Goal: Task Accomplishment & Management: Manage account settings

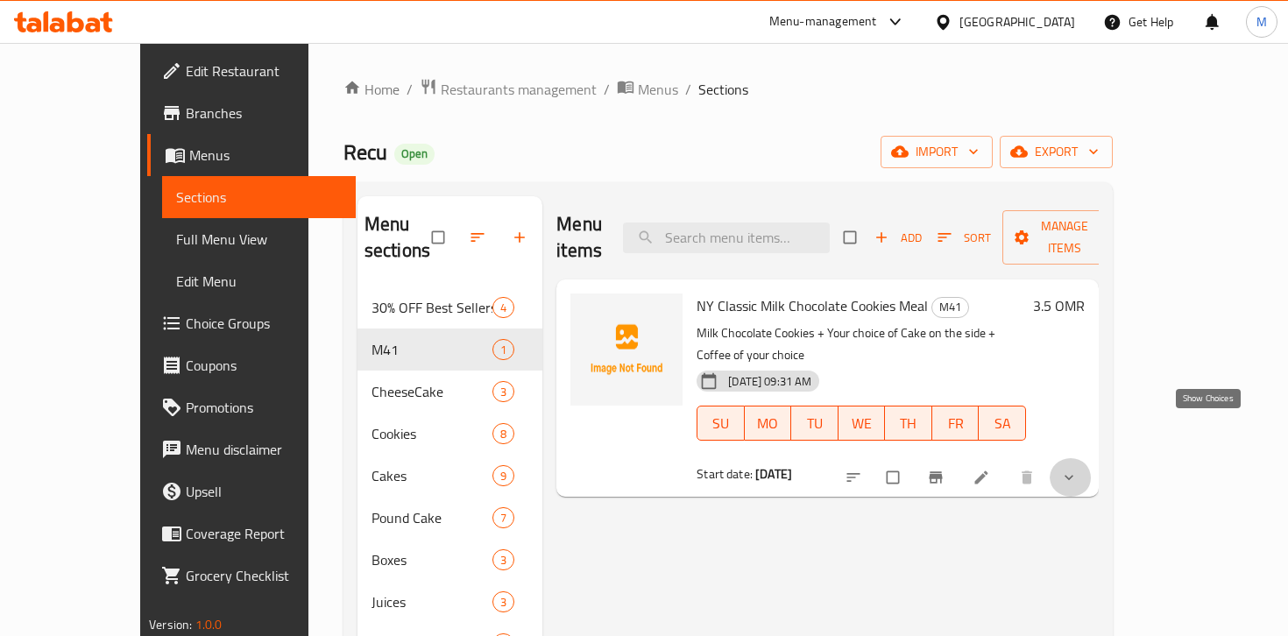
click at [1078, 469] on icon "show more" at bounding box center [1070, 478] width 18 height 18
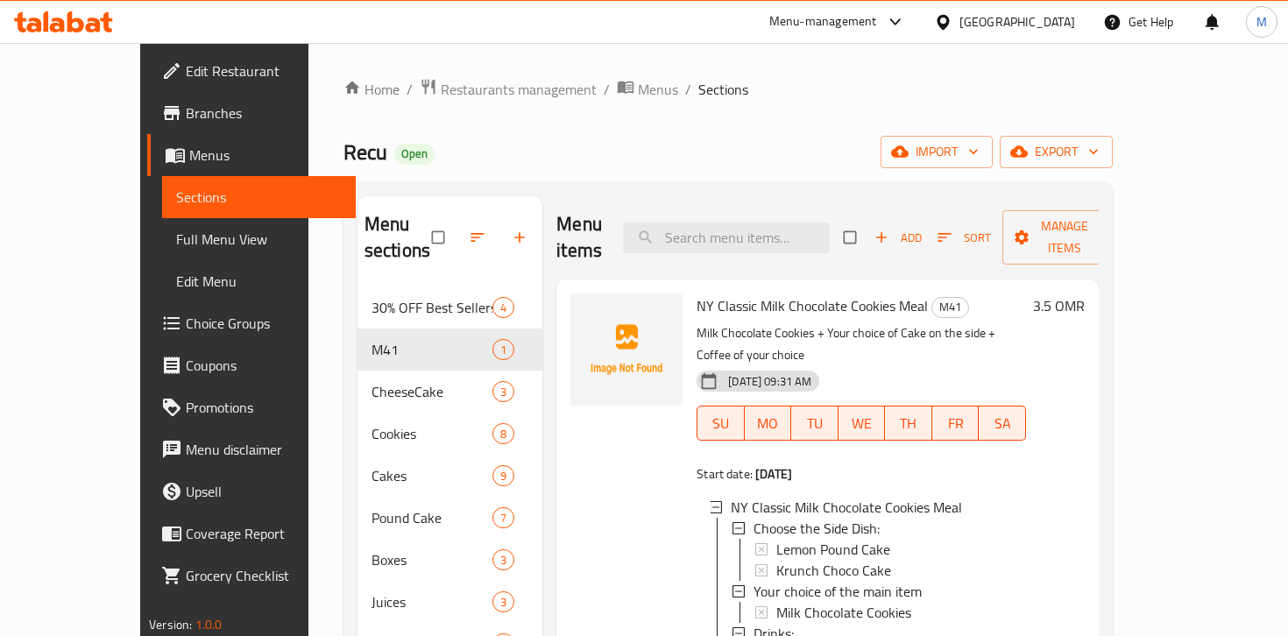
scroll to position [245, 0]
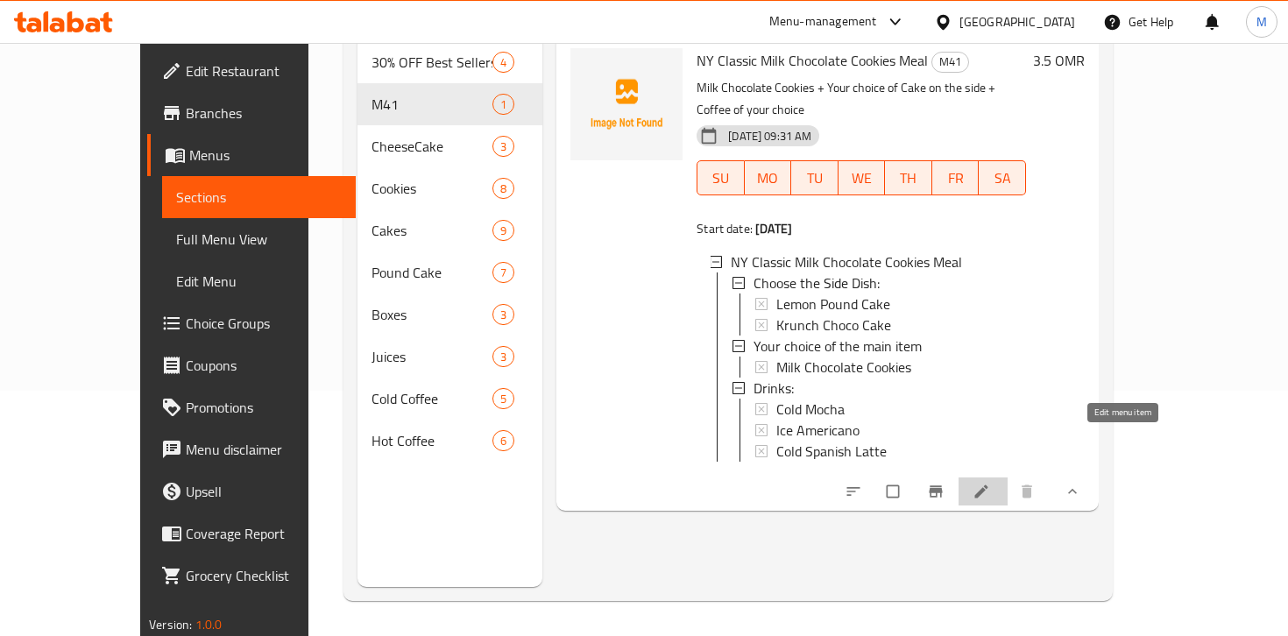
click at [990, 483] on icon at bounding box center [982, 492] width 18 height 18
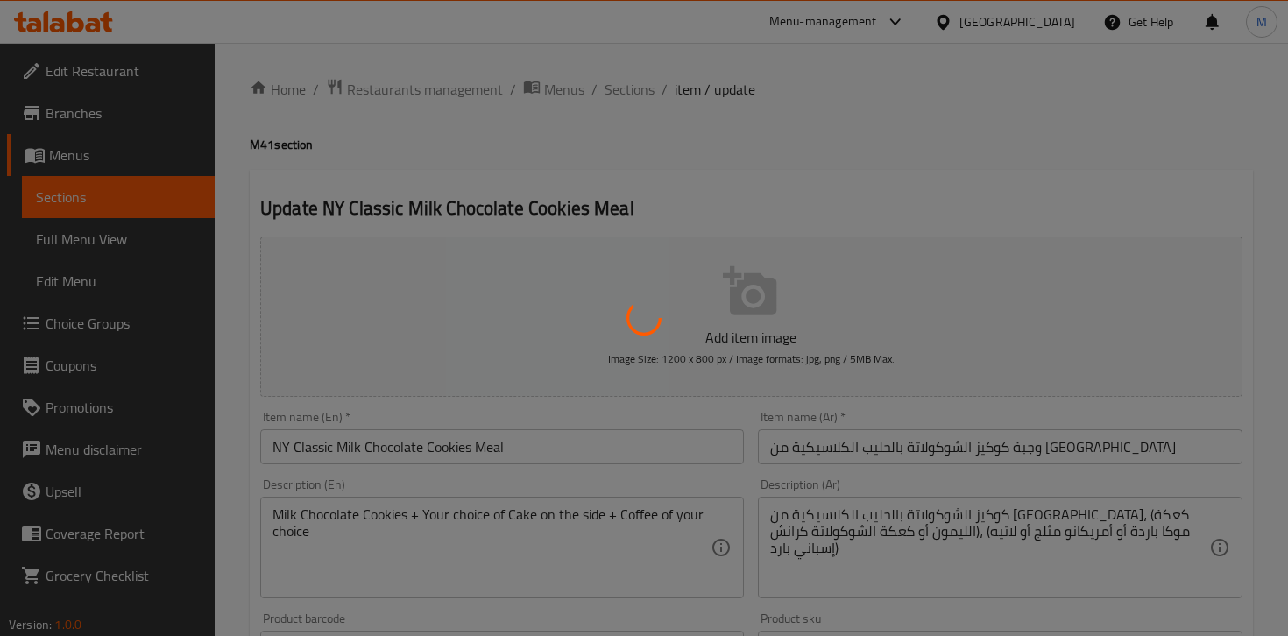
type input "اختر الطبق الجانبي:"
type input "1"
type input "اختيارك للطبق الرئيسي"
type input "1"
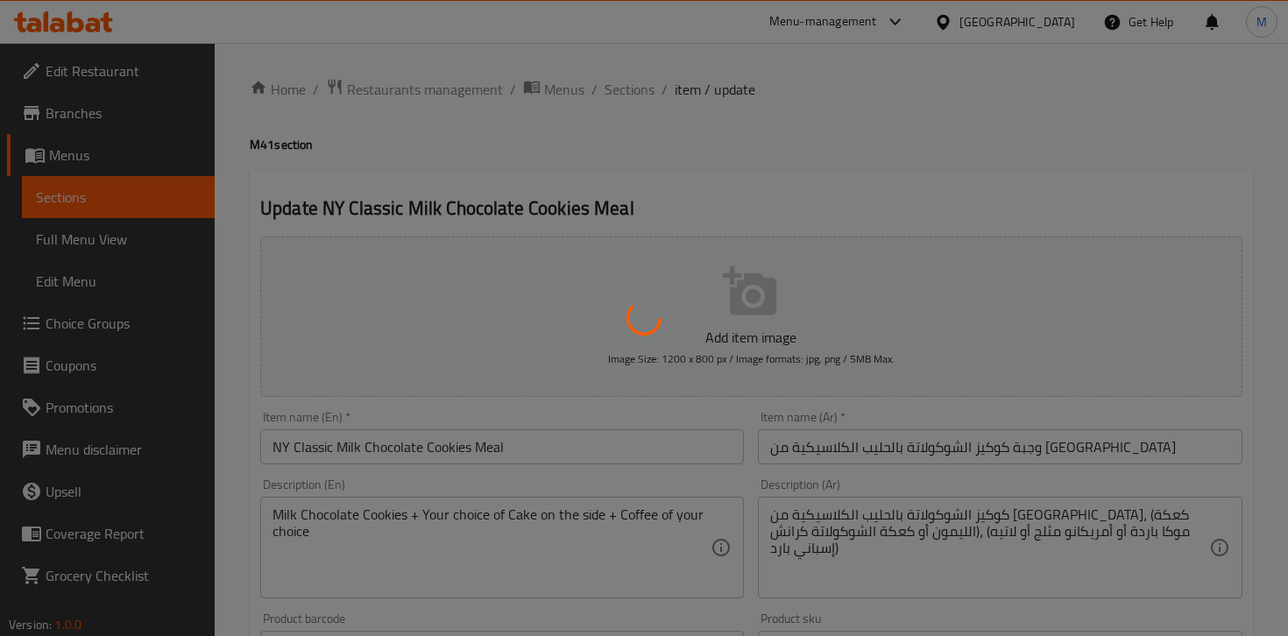
type input "1"
type input "المشروبات:"
type input "1"
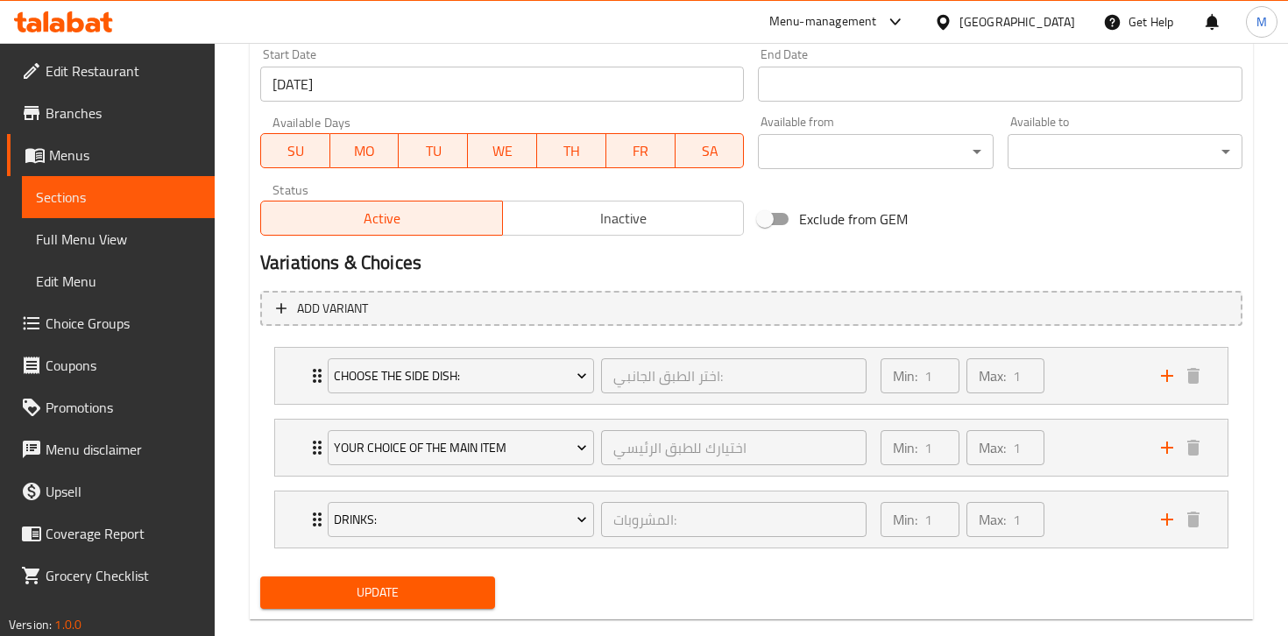
scroll to position [771, 0]
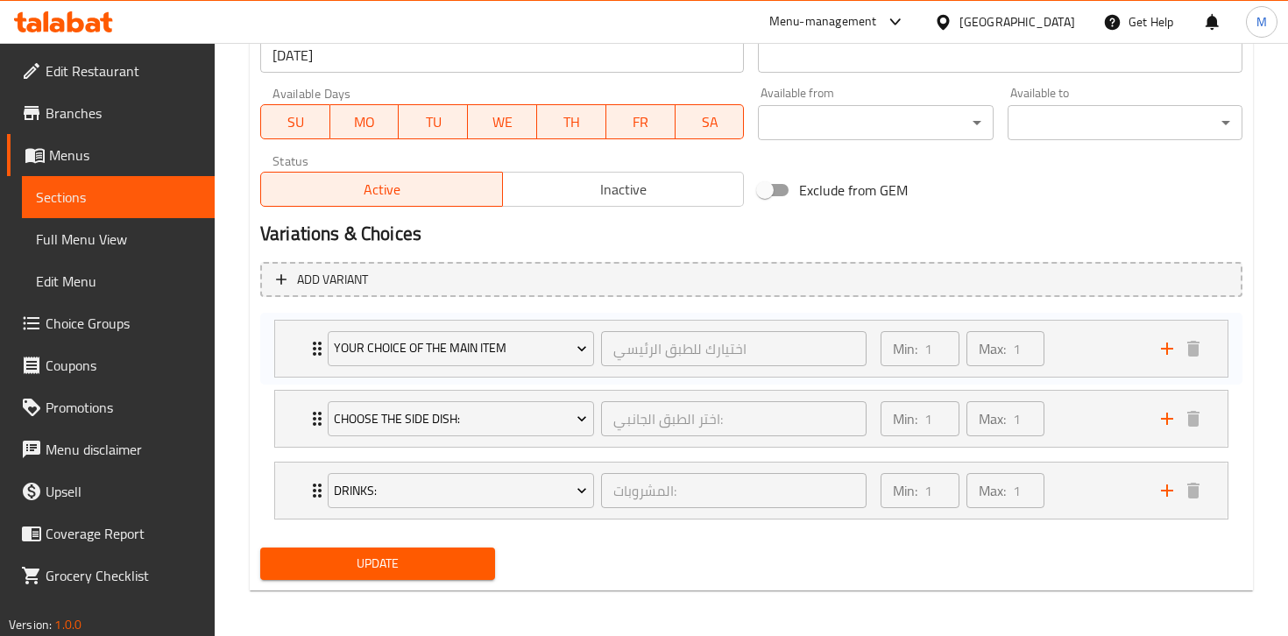
drag, startPoint x: 300, startPoint y: 430, endPoint x: 300, endPoint y: 350, distance: 80.6
click at [300, 350] on div "Choose the Side Dish: اختر الطبق الجانبي: ​ Min: 1 ​ Max: 1 ​ Lemon Pound Cake …" at bounding box center [751, 419] width 983 height 216
click at [397, 566] on span "Update" at bounding box center [377, 564] width 207 height 22
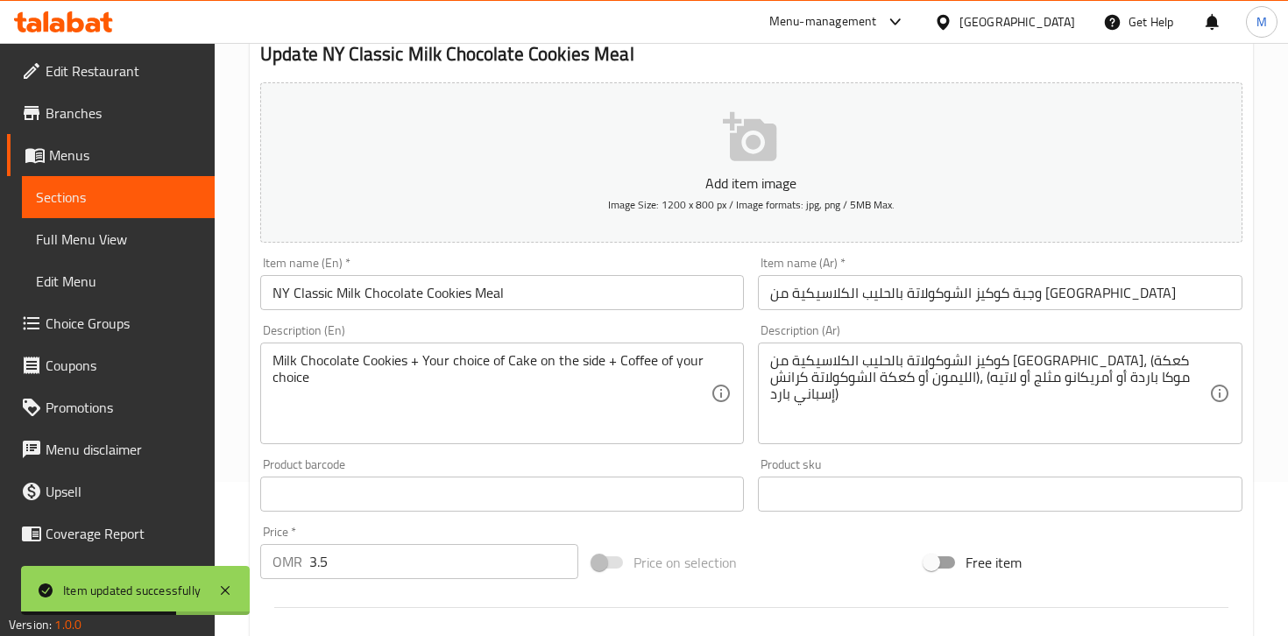
scroll to position [0, 0]
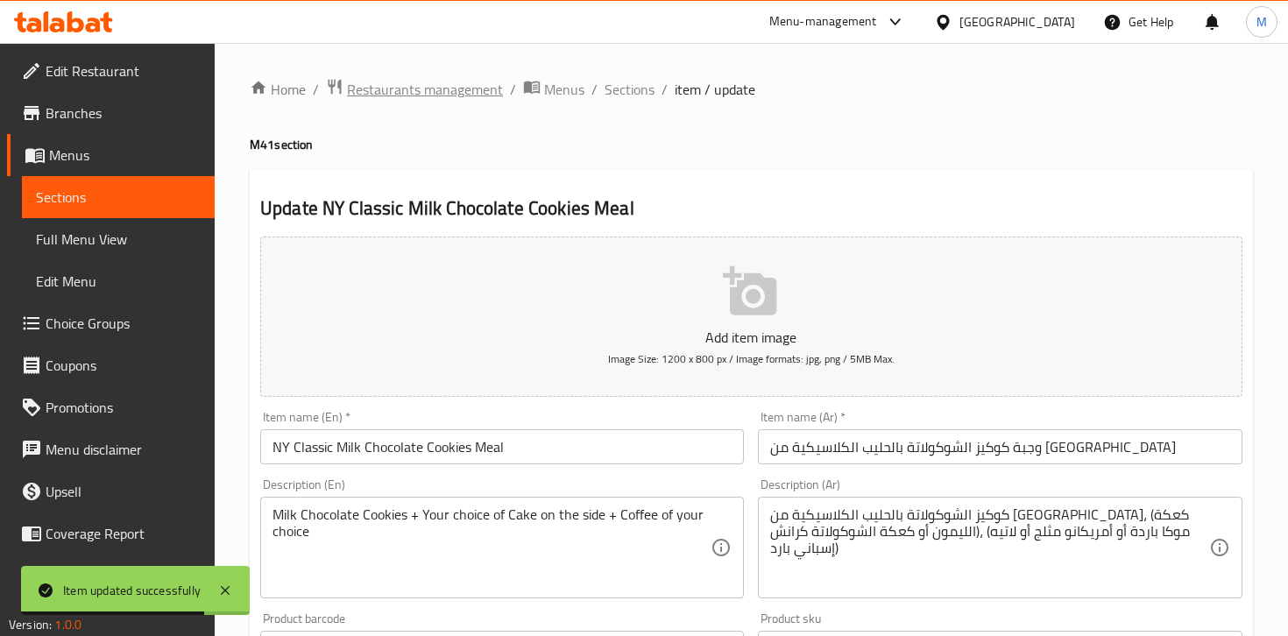
click at [450, 87] on span "Restaurants management" at bounding box center [425, 89] width 156 height 21
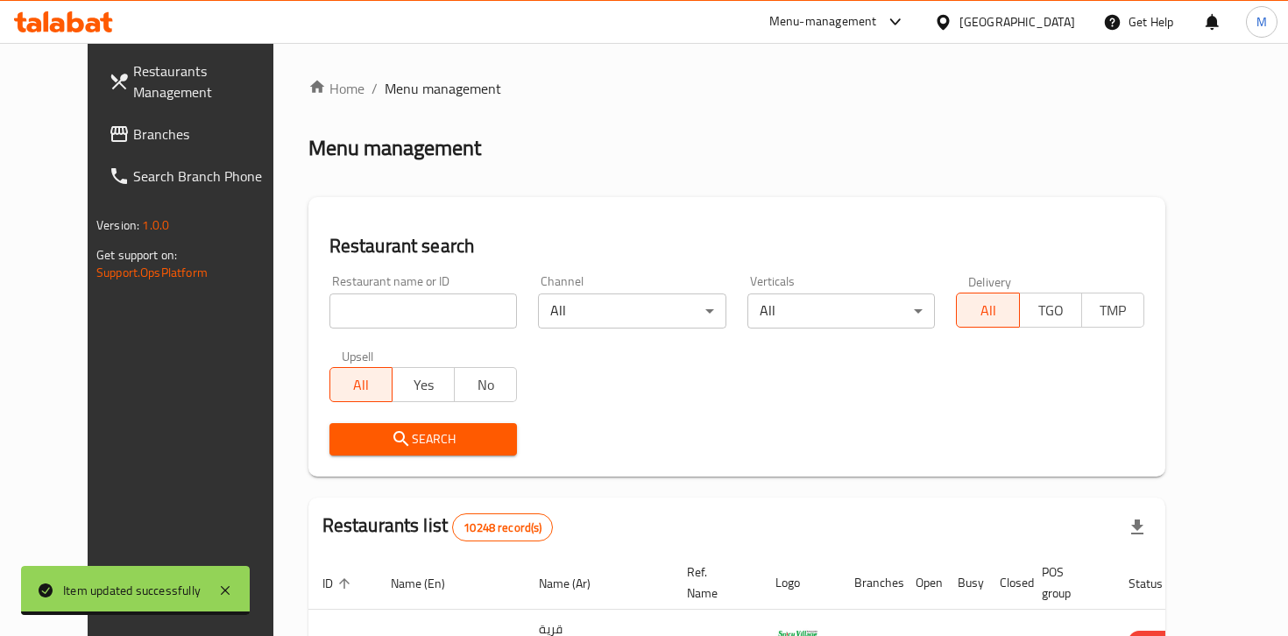
click at [389, 309] on input "search" at bounding box center [424, 311] width 188 height 35
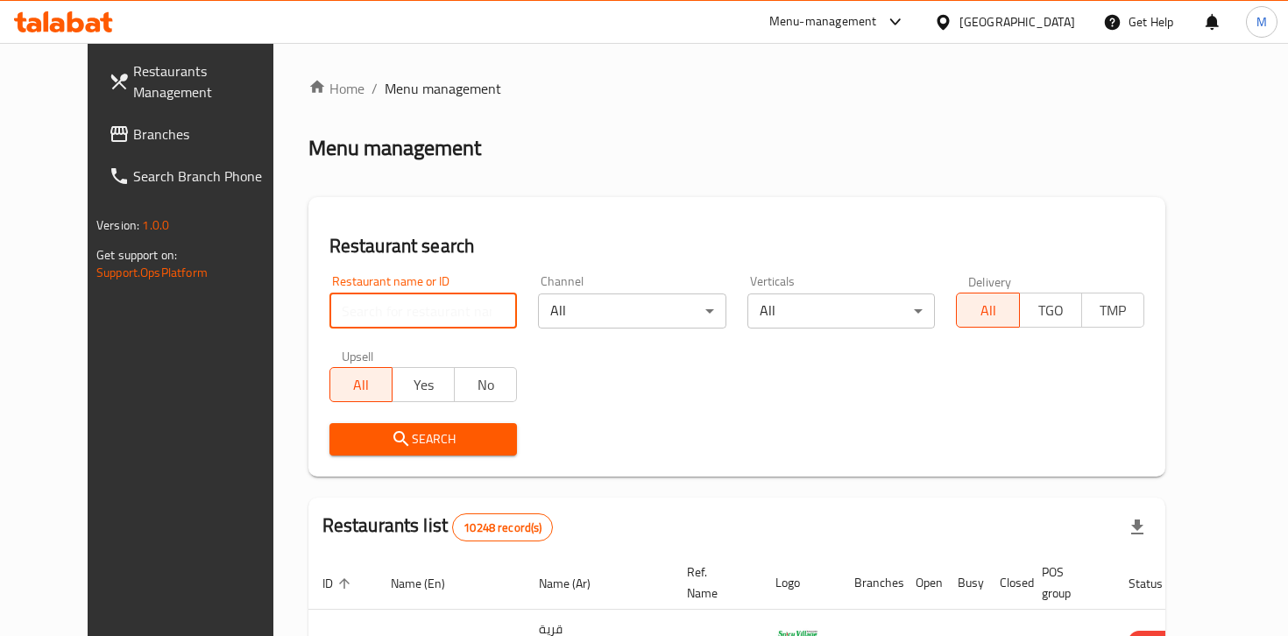
paste input "682616"
type input "682616"
click button "Search" at bounding box center [424, 439] width 188 height 32
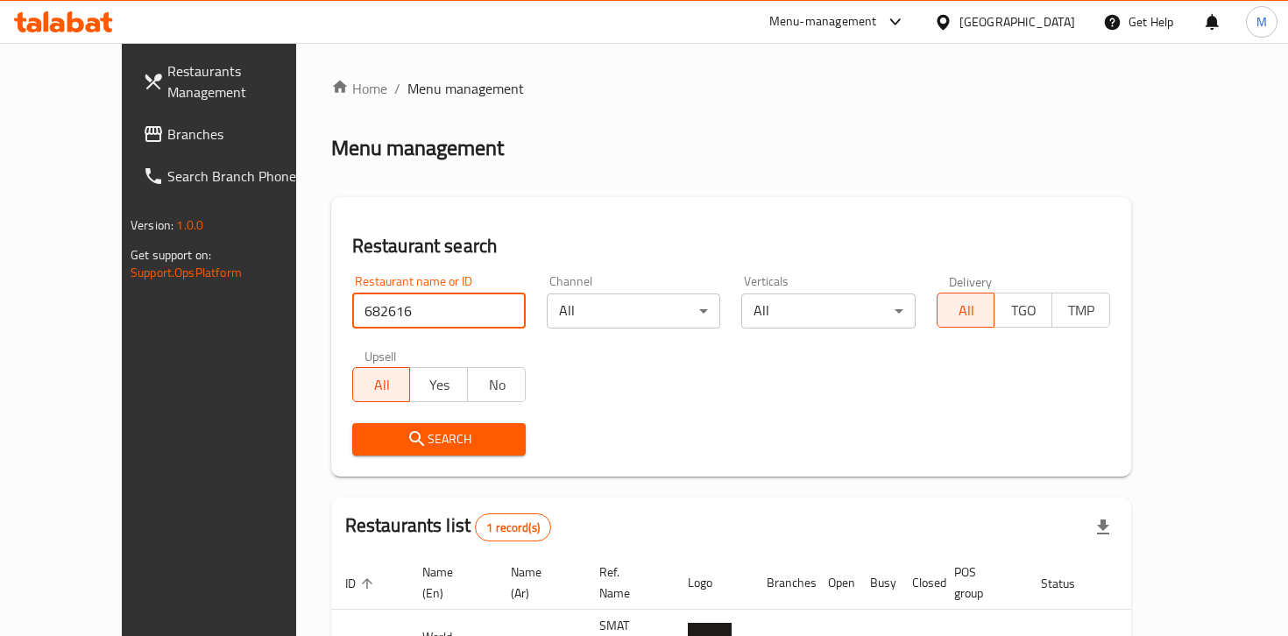
scroll to position [111, 0]
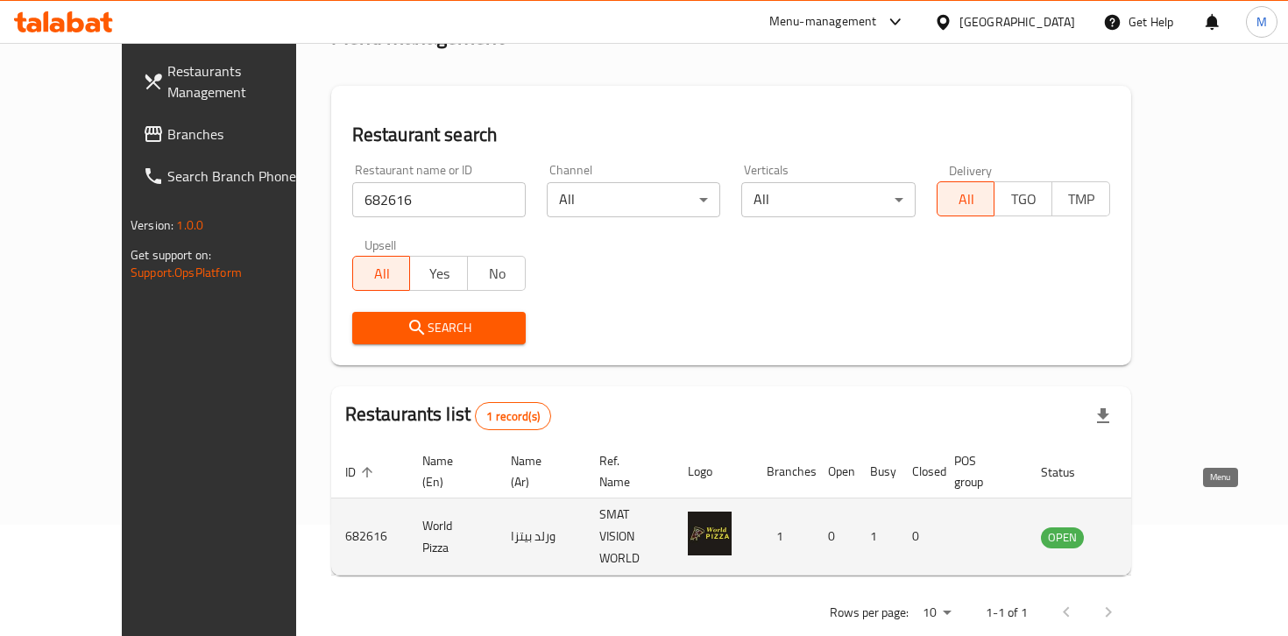
click at [1153, 530] on icon "enhanced table" at bounding box center [1143, 537] width 19 height 15
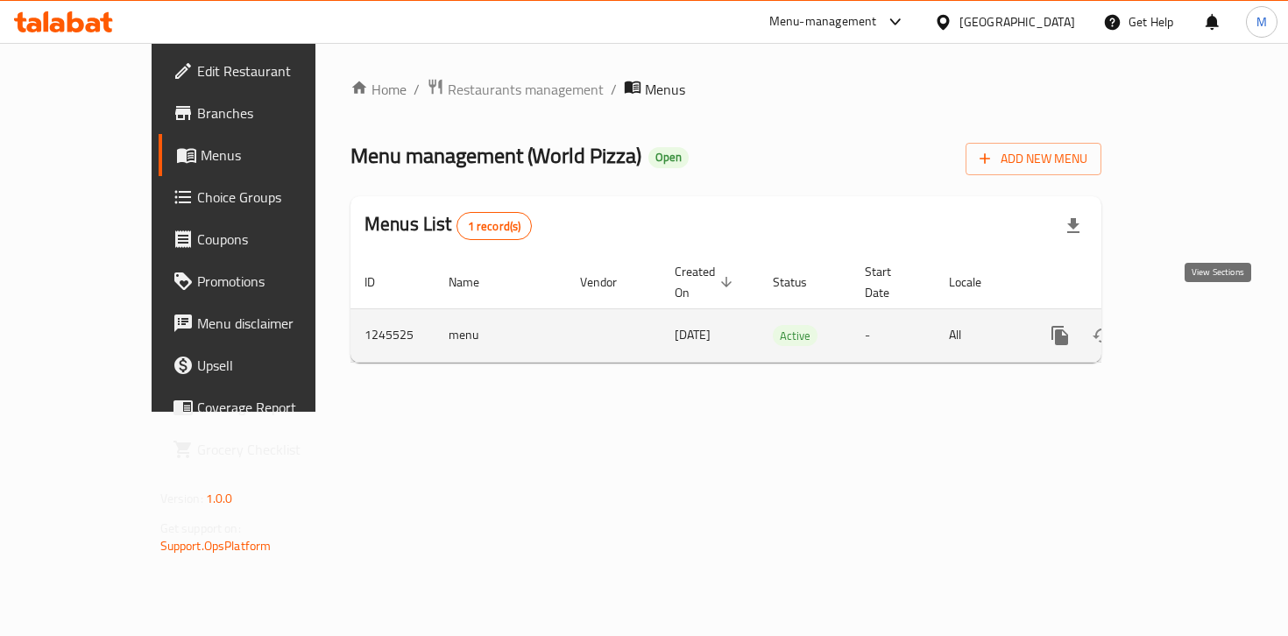
click at [1208, 326] on link "enhanced table" at bounding box center [1187, 336] width 42 height 42
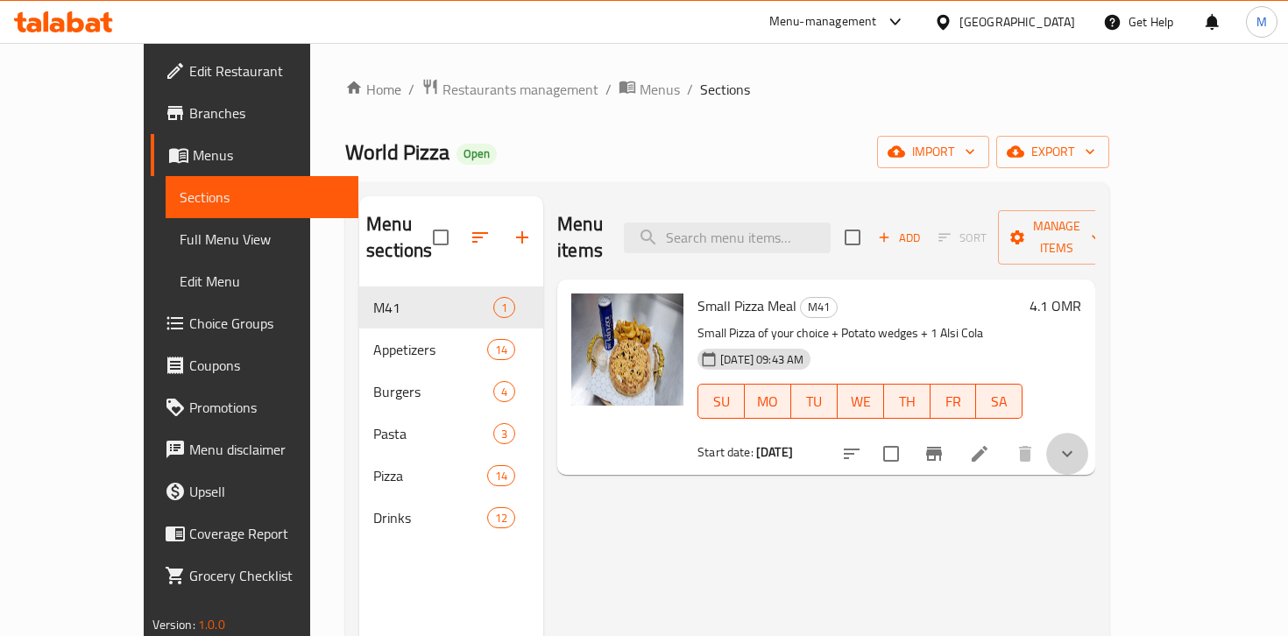
click at [1089, 433] on button "show more" at bounding box center [1068, 454] width 42 height 42
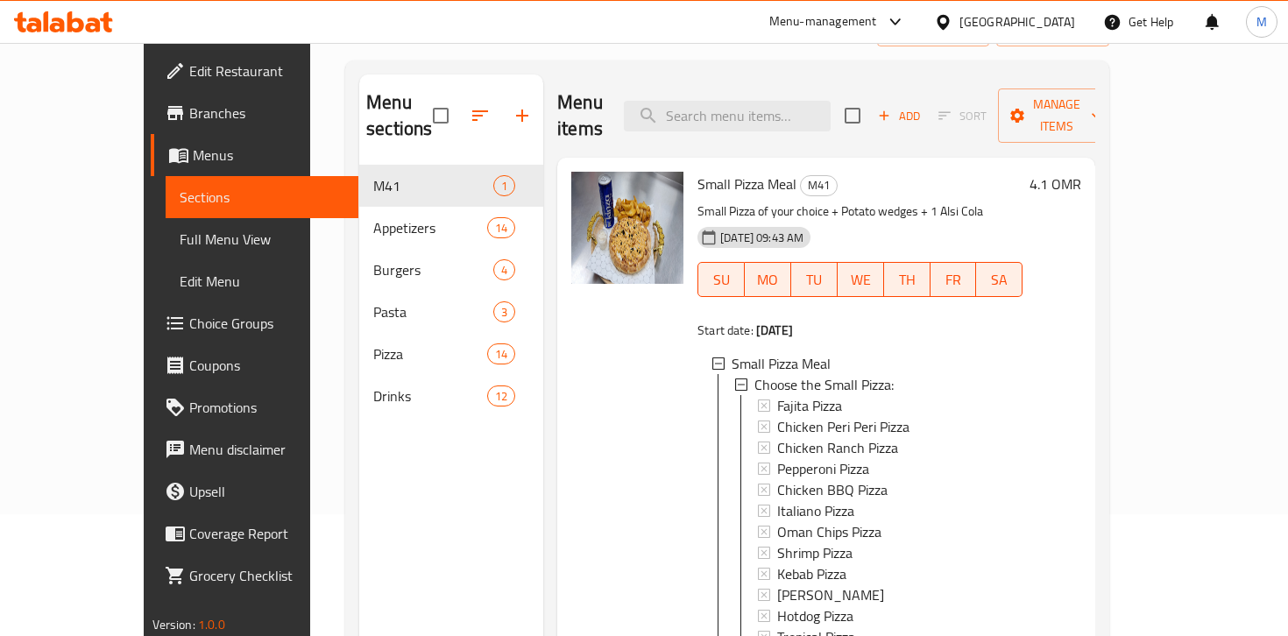
scroll to position [119, 0]
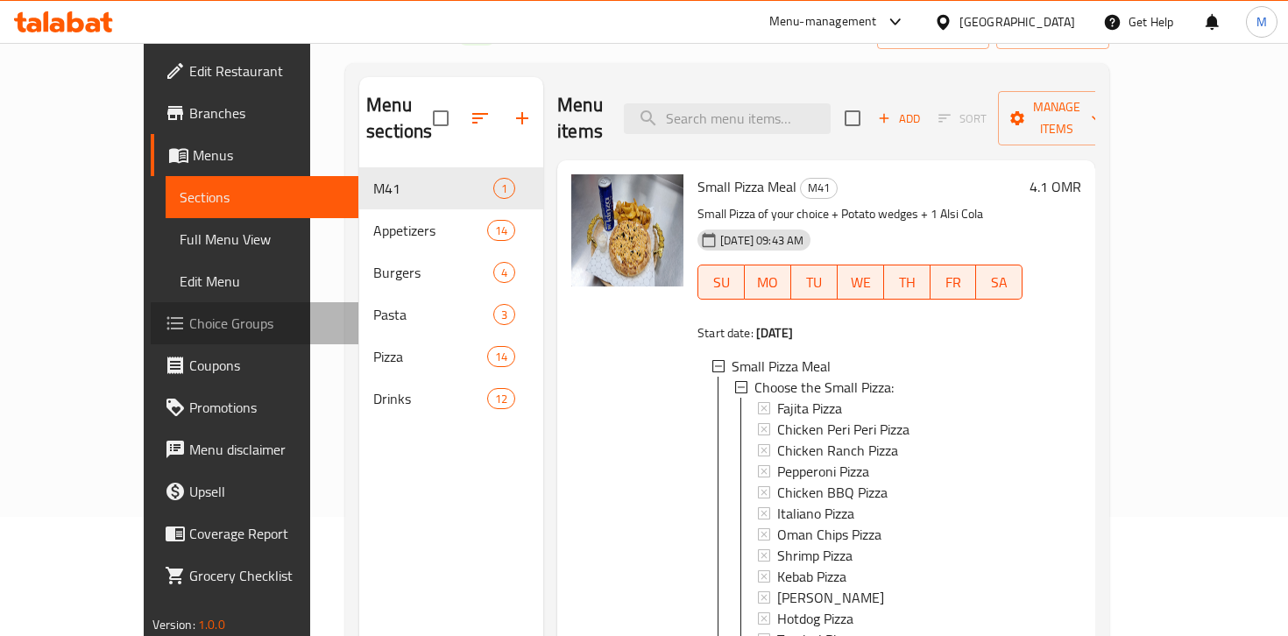
click at [189, 319] on span "Choice Groups" at bounding box center [266, 323] width 155 height 21
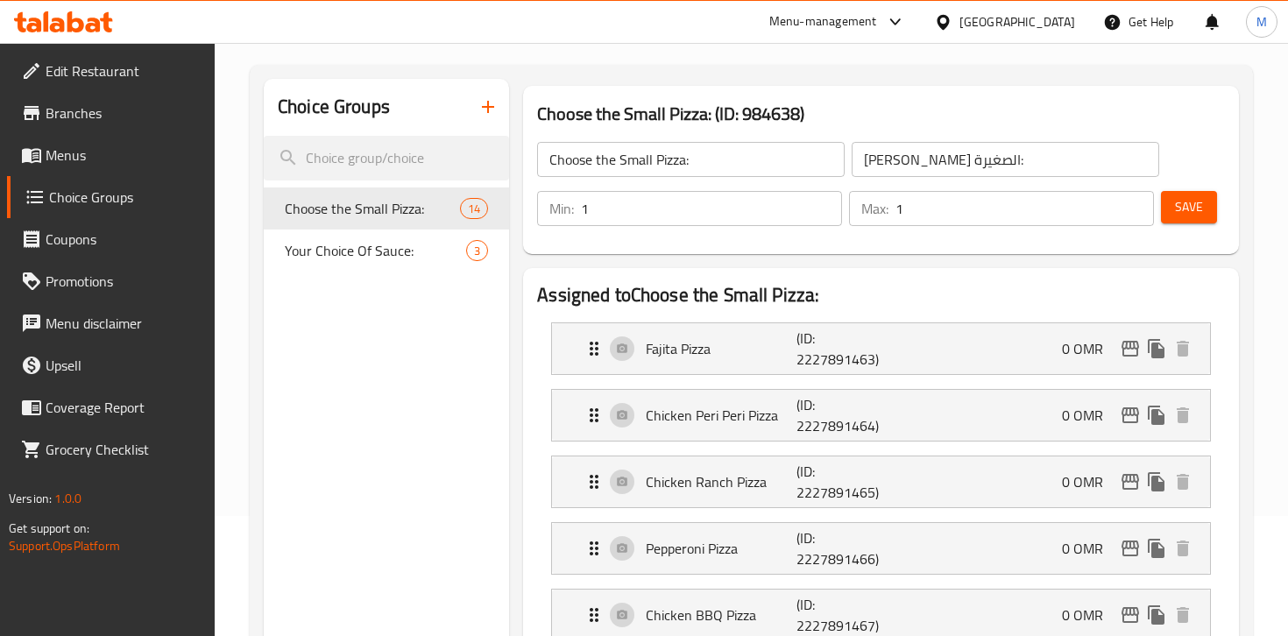
scroll to position [75, 0]
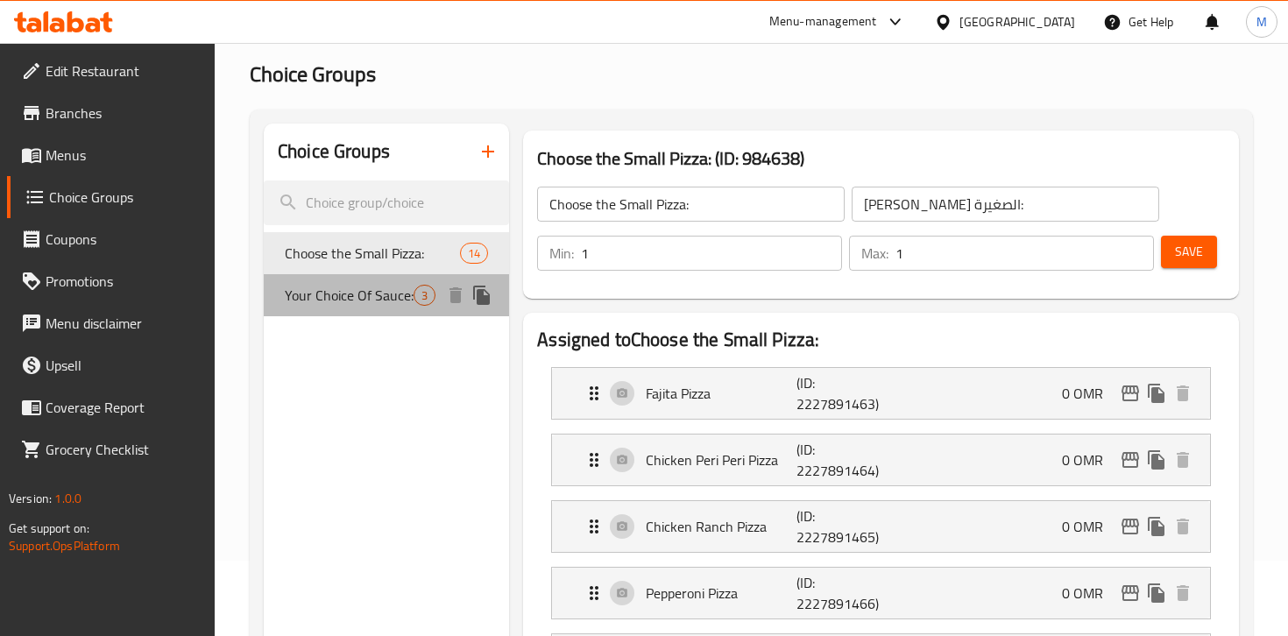
click at [376, 306] on span "Your Choice Of Sauce:" at bounding box center [349, 295] width 129 height 21
type input "Your Choice Of Sauce:"
type input "إختيارك من الصوص:"
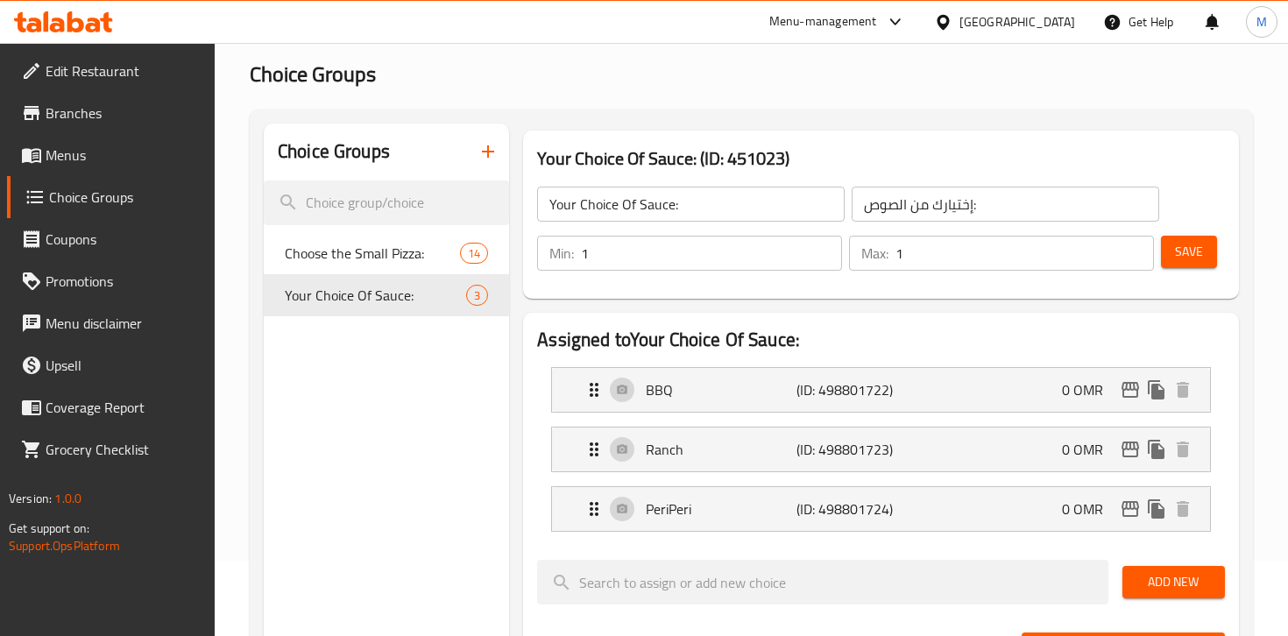
scroll to position [0, 0]
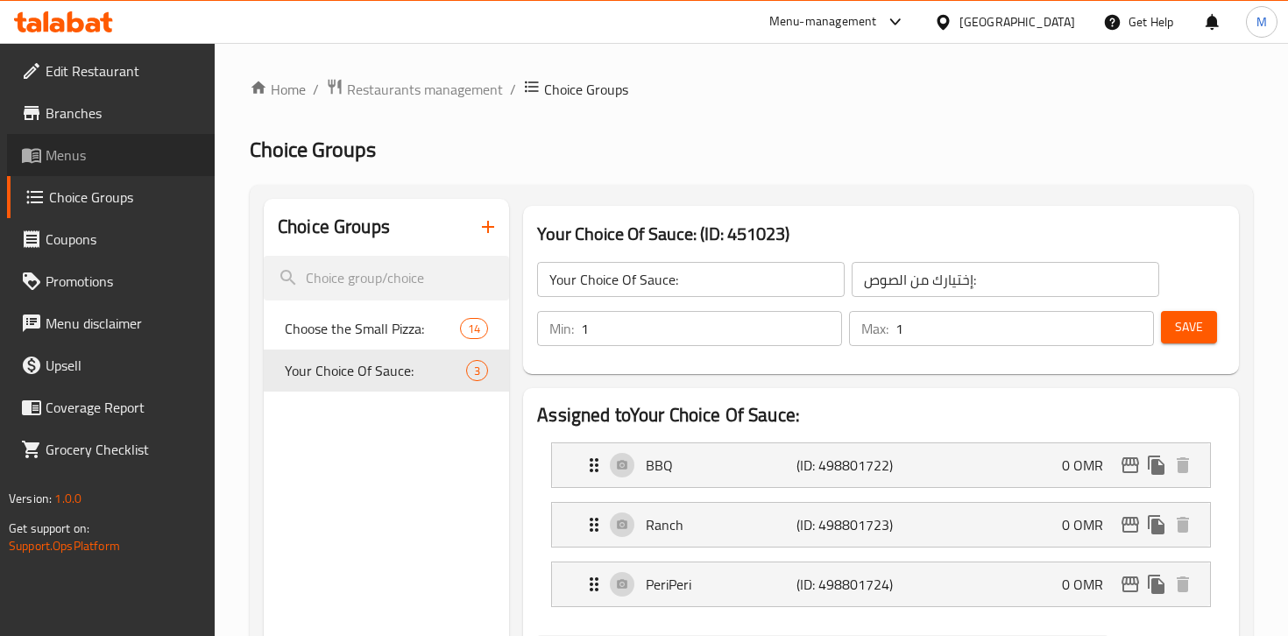
click at [88, 154] on span "Menus" at bounding box center [123, 155] width 155 height 21
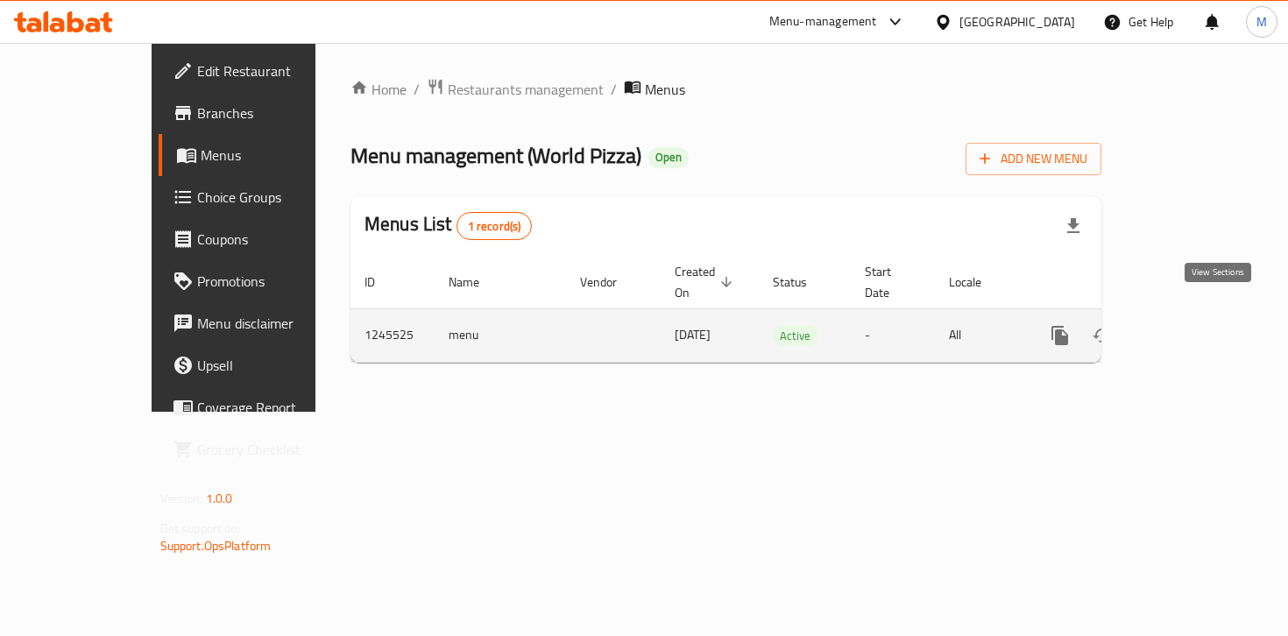
click at [1195, 328] on icon "enhanced table" at bounding box center [1187, 336] width 16 height 16
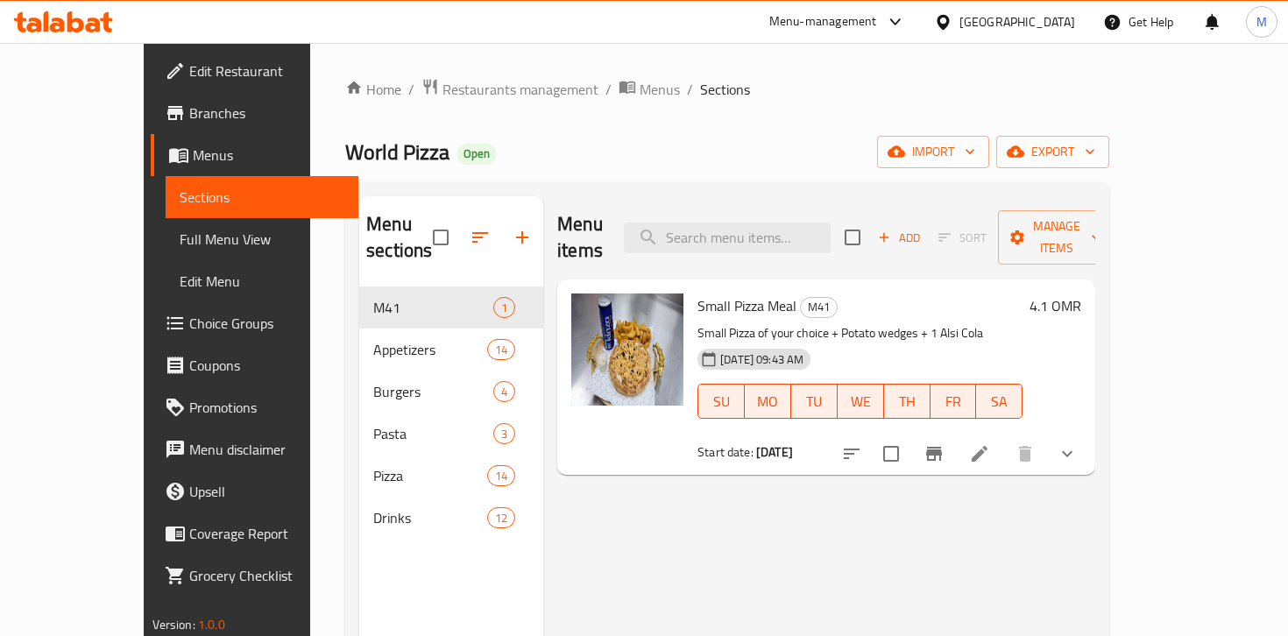
click at [1078, 444] on icon "show more" at bounding box center [1067, 454] width 21 height 21
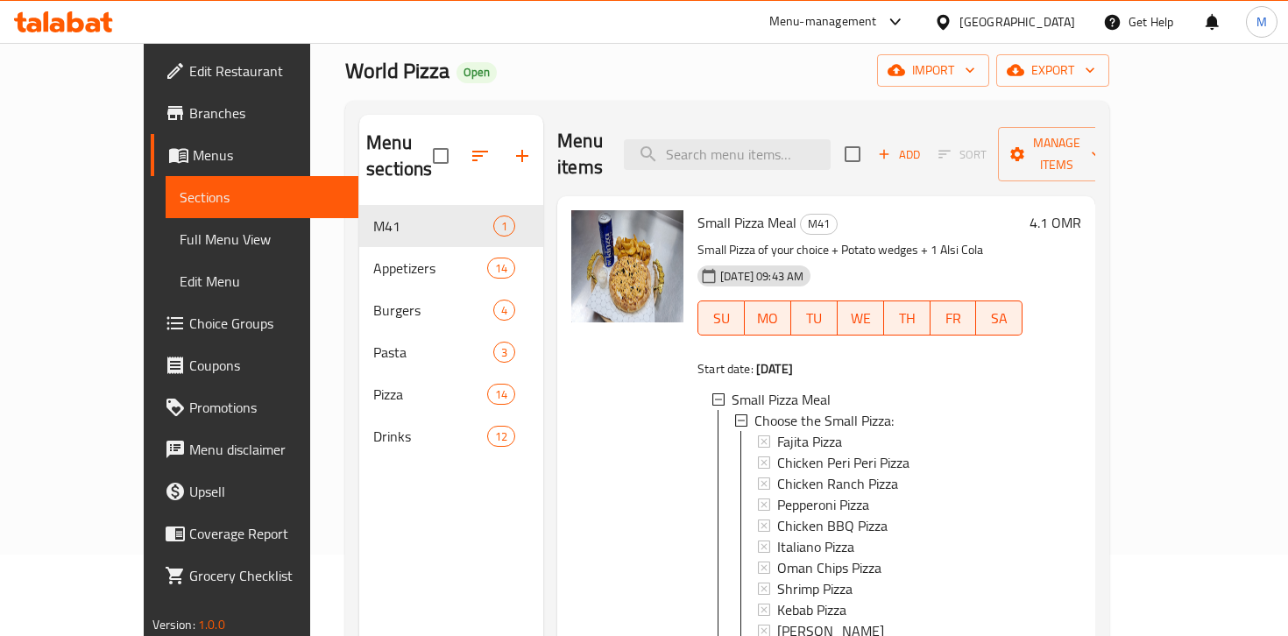
scroll to position [75, 0]
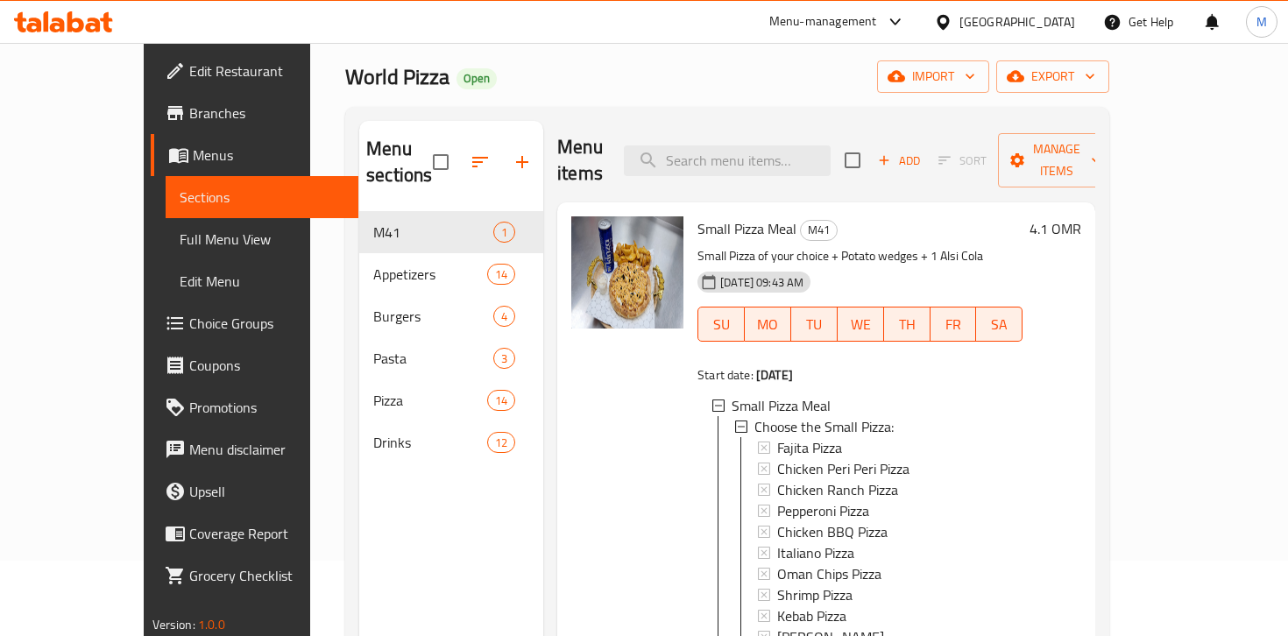
click at [189, 334] on span "Choice Groups" at bounding box center [266, 323] width 155 height 21
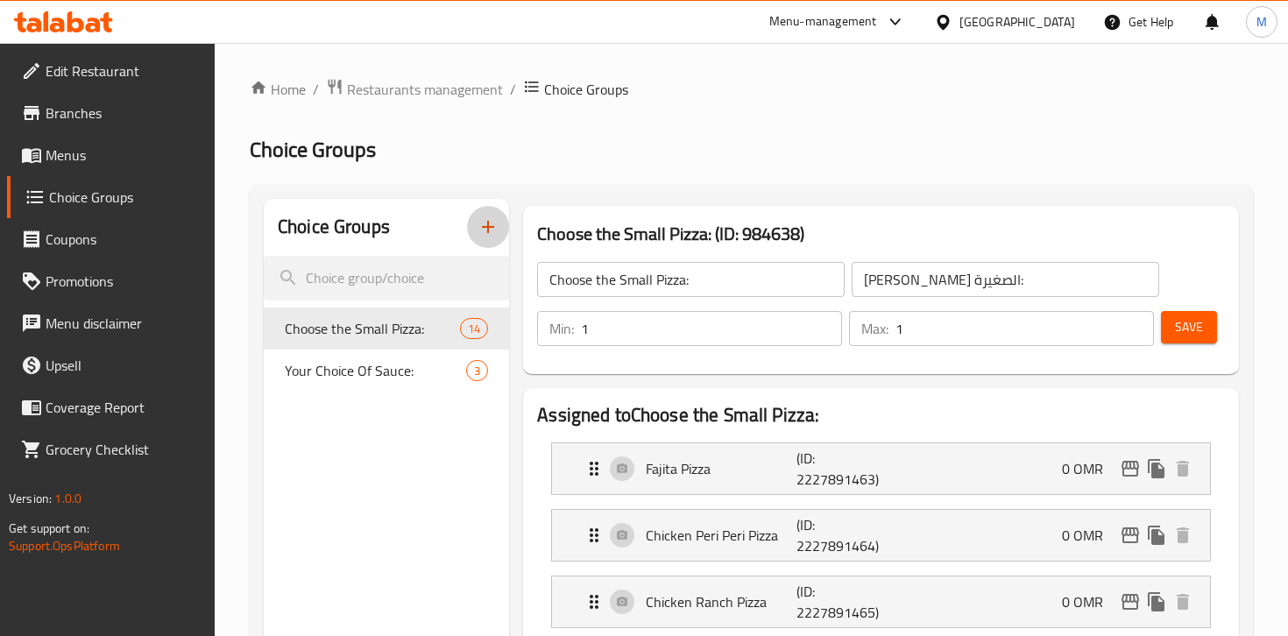
click at [486, 228] on icon "button" at bounding box center [488, 226] width 21 height 21
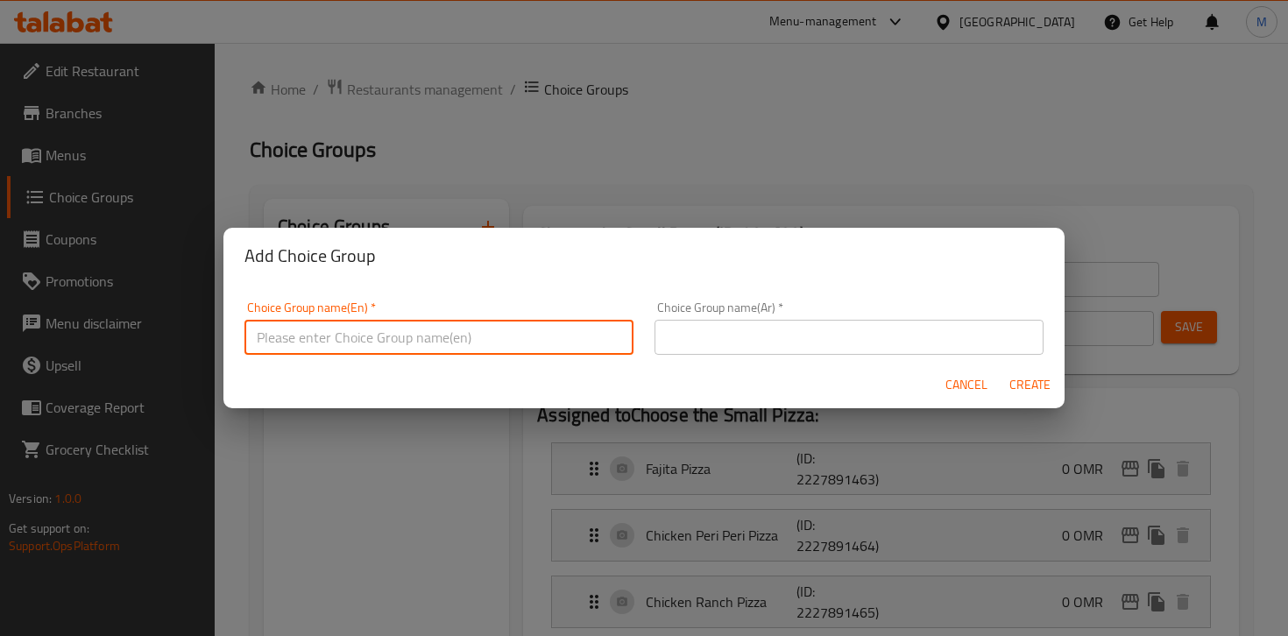
click at [478, 327] on input "text" at bounding box center [439, 337] width 389 height 35
click at [373, 339] on input "text" at bounding box center [439, 337] width 389 height 35
drag, startPoint x: 385, startPoint y: 340, endPoint x: 344, endPoint y: 338, distance: 40.4
click at [344, 338] on input "Your choice of side 1" at bounding box center [439, 337] width 389 height 35
drag, startPoint x: 390, startPoint y: 337, endPoint x: 254, endPoint y: 335, distance: 135.9
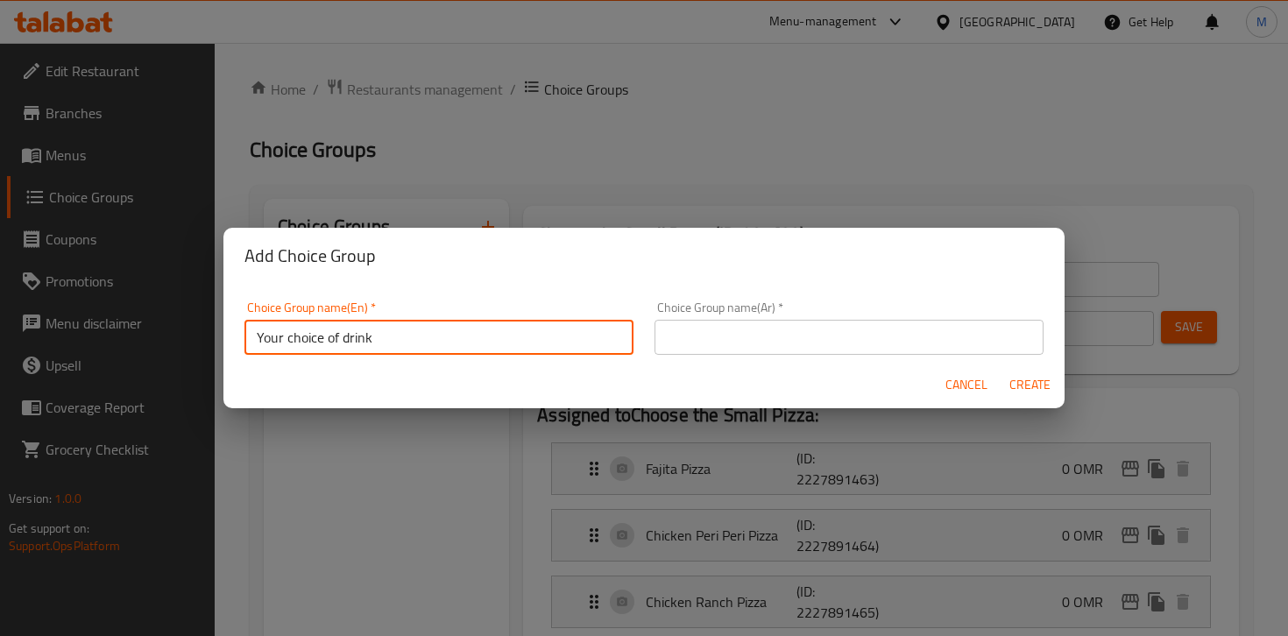
click at [247, 337] on input "Your choice of drink" at bounding box center [439, 337] width 389 height 35
type input "Your choice of drink"
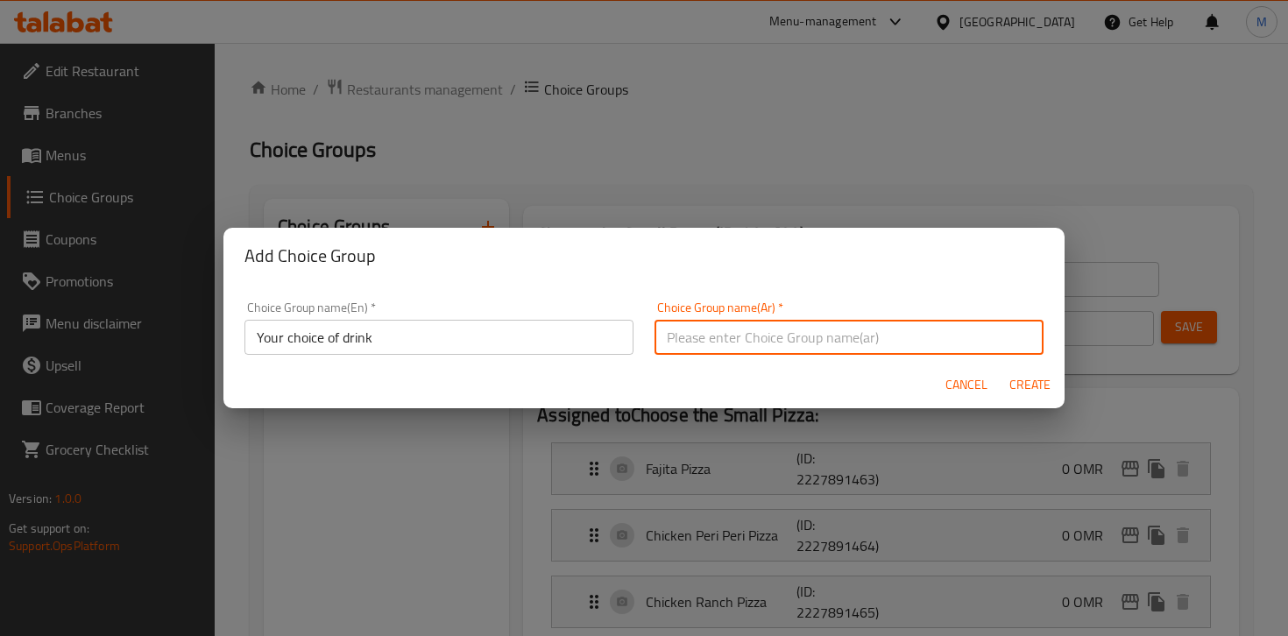
click at [708, 330] on input "text" at bounding box center [849, 337] width 389 height 35
paste input "اختيارك من الشراب"
drag, startPoint x: 664, startPoint y: 341, endPoint x: 698, endPoint y: 336, distance: 34.6
click at [698, 336] on input "اختيارك من الشراب" at bounding box center [849, 337] width 389 height 35
type input "اختيارك من المشروب"
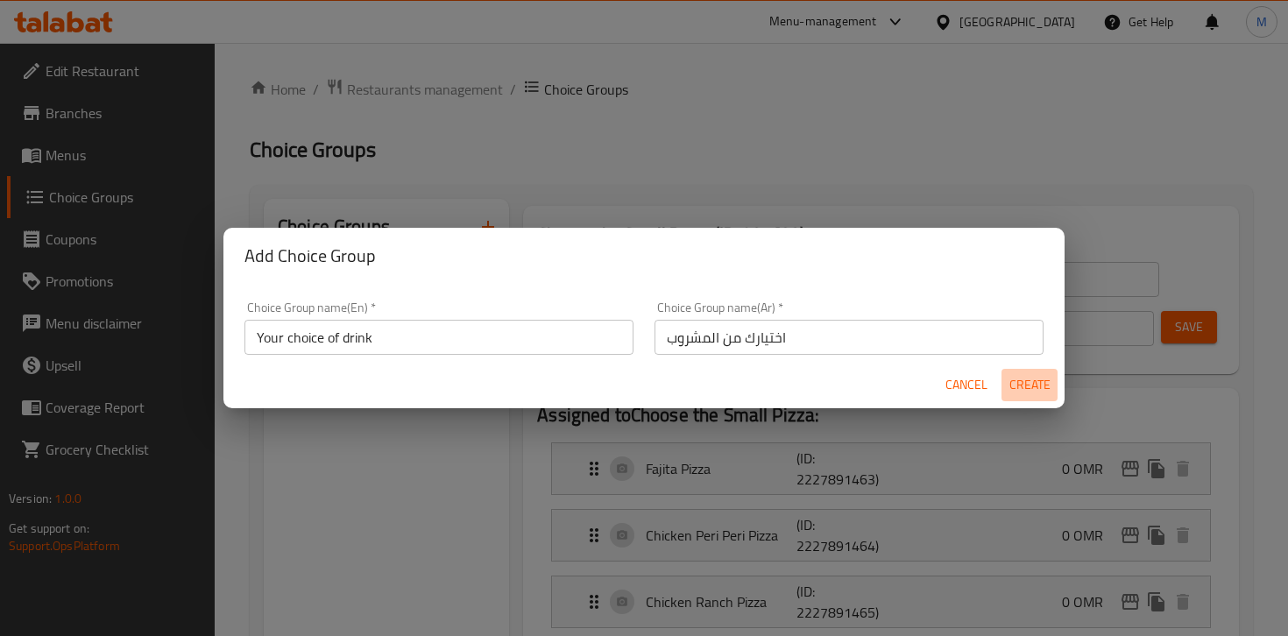
click at [1037, 385] on span "Create" at bounding box center [1030, 385] width 42 height 22
type input "Your choice of drink"
type input "اختيارك من المشروب"
type input "0"
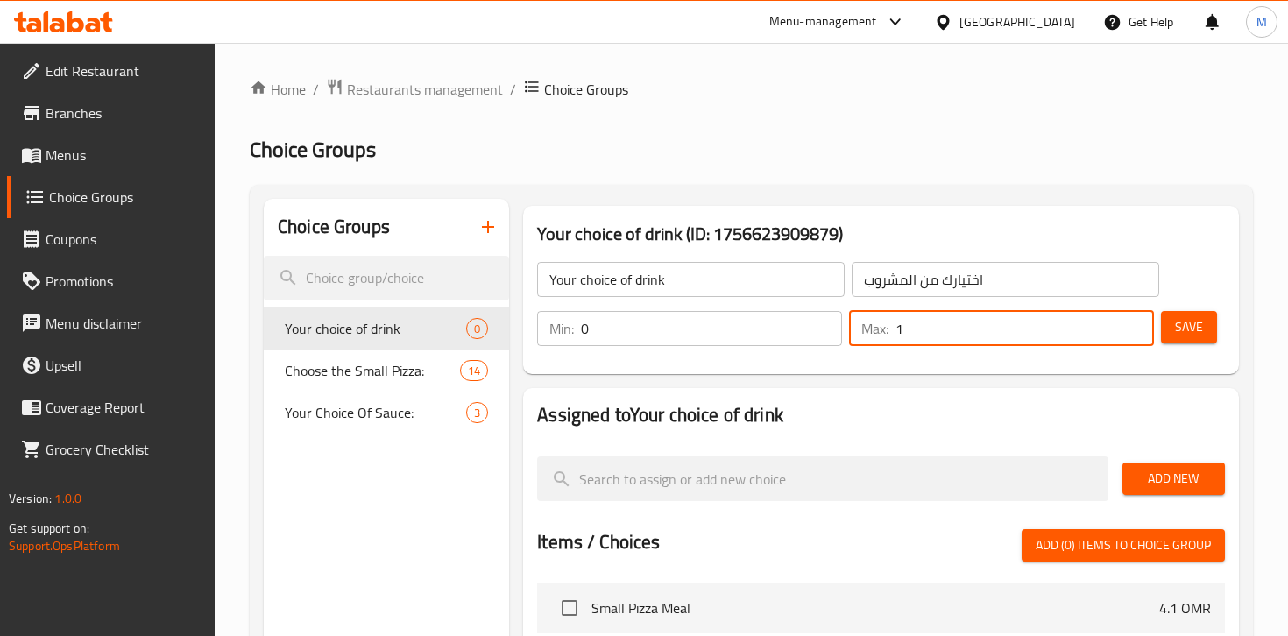
type input "1"
click at [1136, 319] on input "1" at bounding box center [1025, 328] width 259 height 35
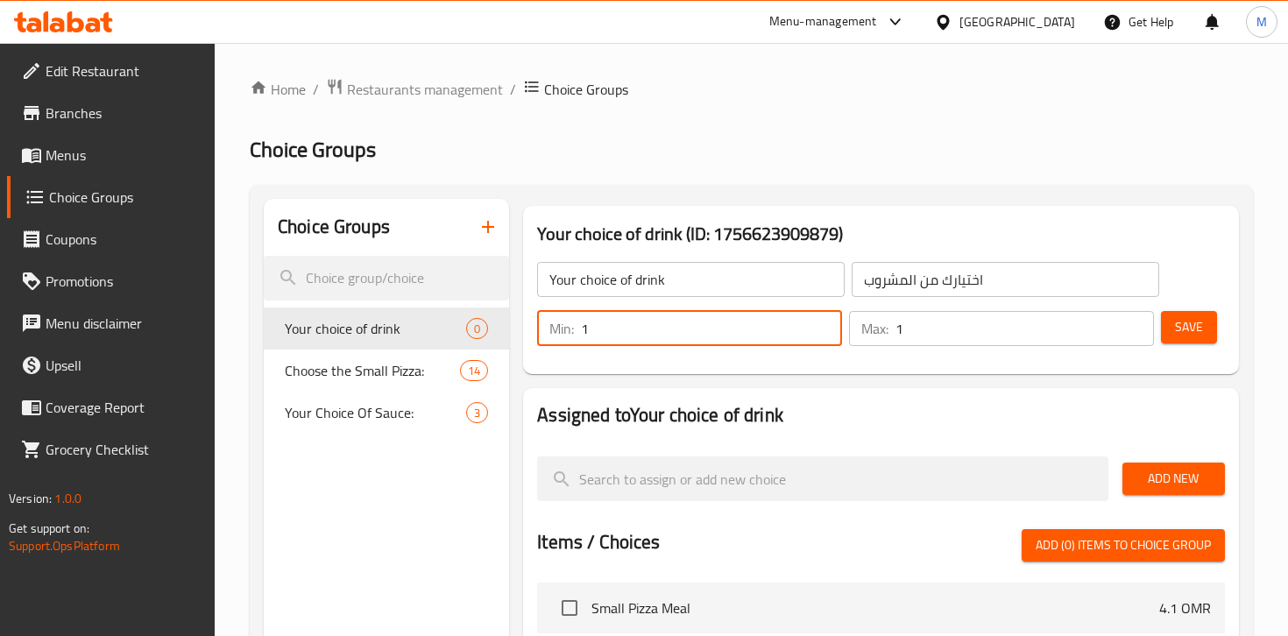
type input "1"
click at [826, 323] on input "1" at bounding box center [711, 328] width 261 height 35
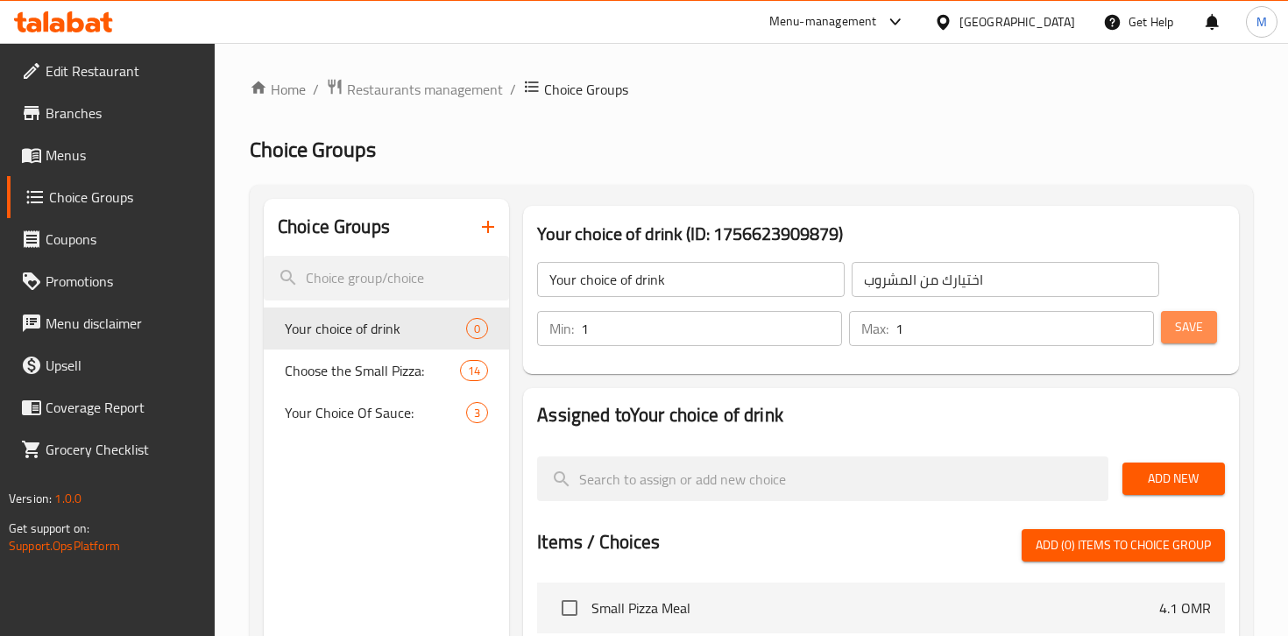
click at [1193, 323] on span "Save" at bounding box center [1189, 327] width 28 height 22
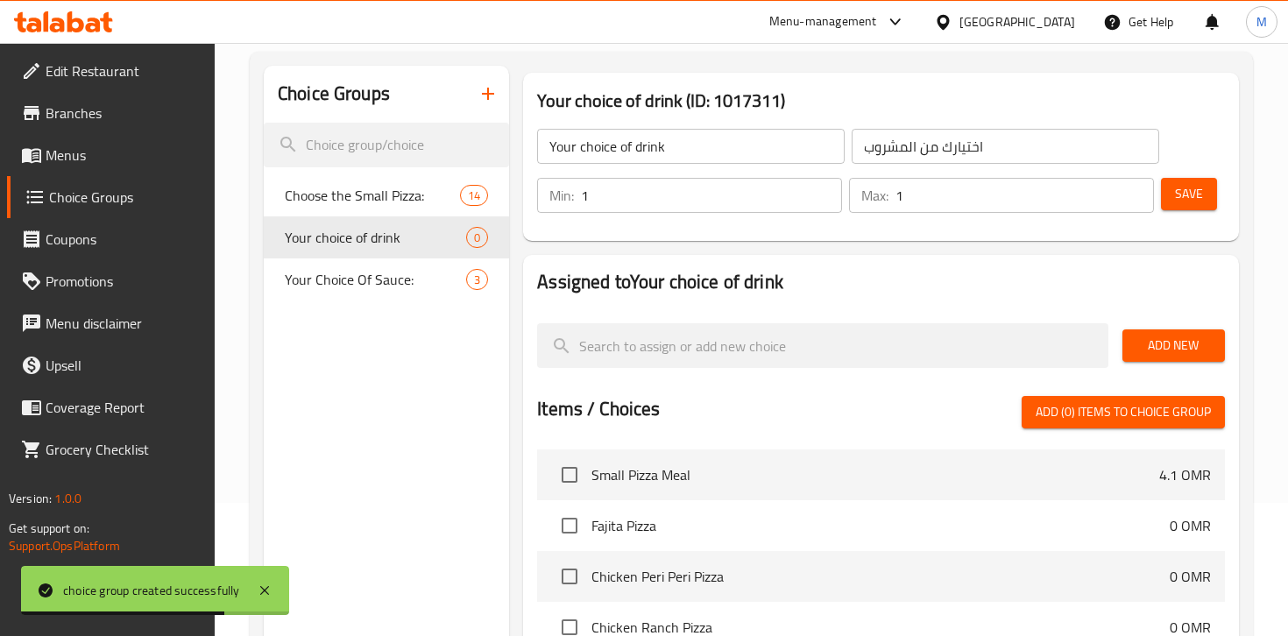
scroll to position [124, 0]
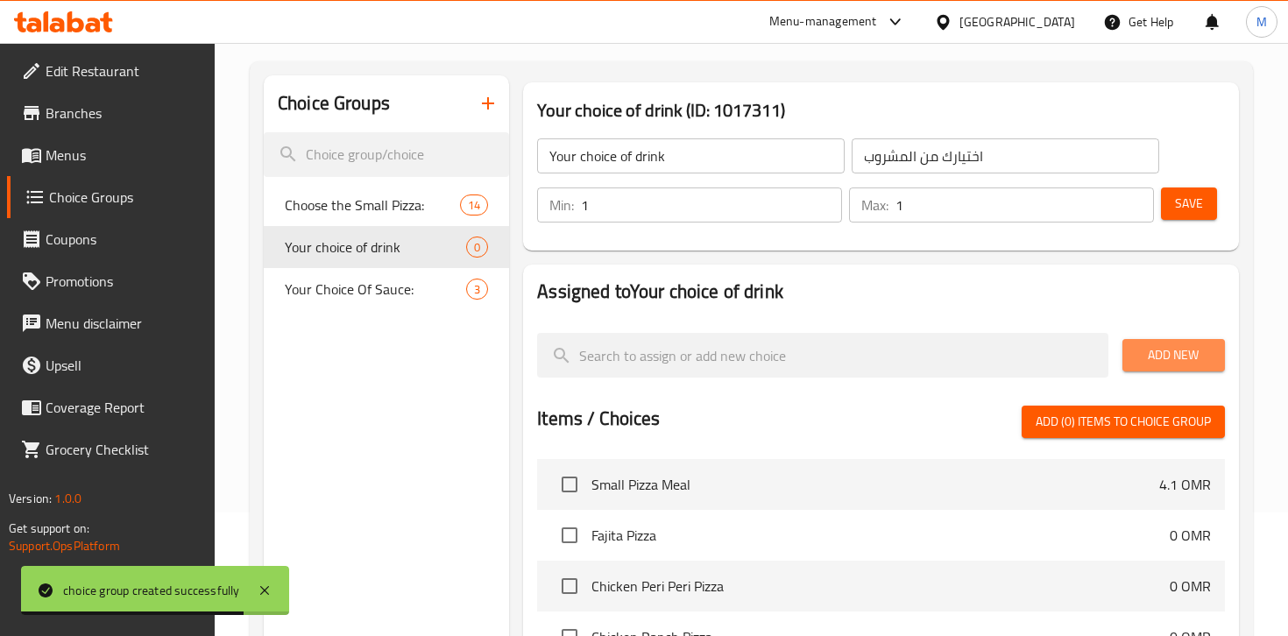
click at [1157, 358] on span "Add New" at bounding box center [1174, 355] width 75 height 22
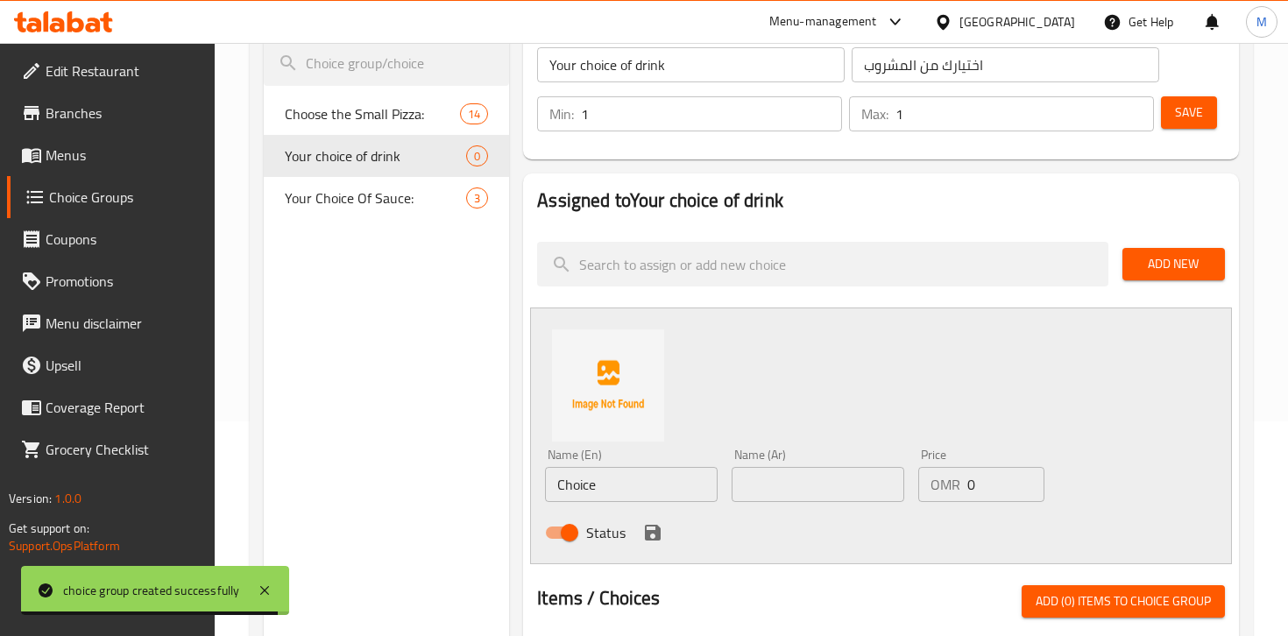
scroll to position [221, 0]
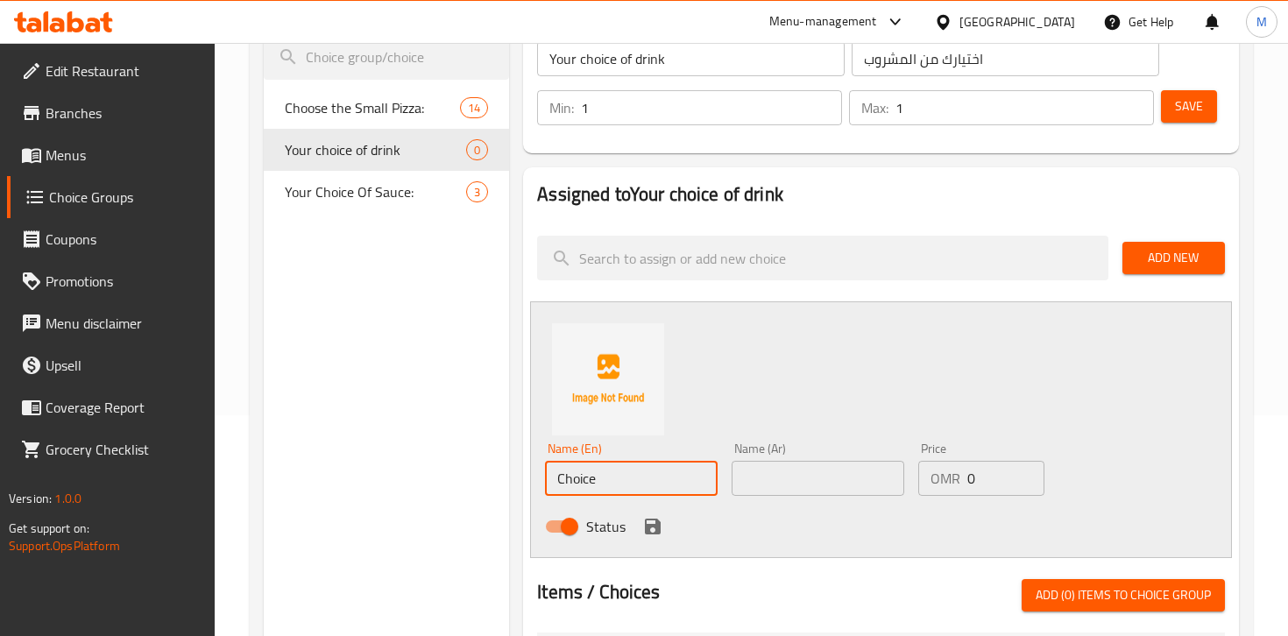
drag, startPoint x: 614, startPoint y: 478, endPoint x: 518, endPoint y: 479, distance: 96.4
click at [510, 479] on div "Your choice of drink (ID: 1017311) Your choice of drink ​ اختيارك من المشروب ​ …" at bounding box center [877, 565] width 737 height 1174
paste input "Alsi Cola"
type input "Alsi Cola"
click at [748, 478] on input "text" at bounding box center [818, 478] width 173 height 35
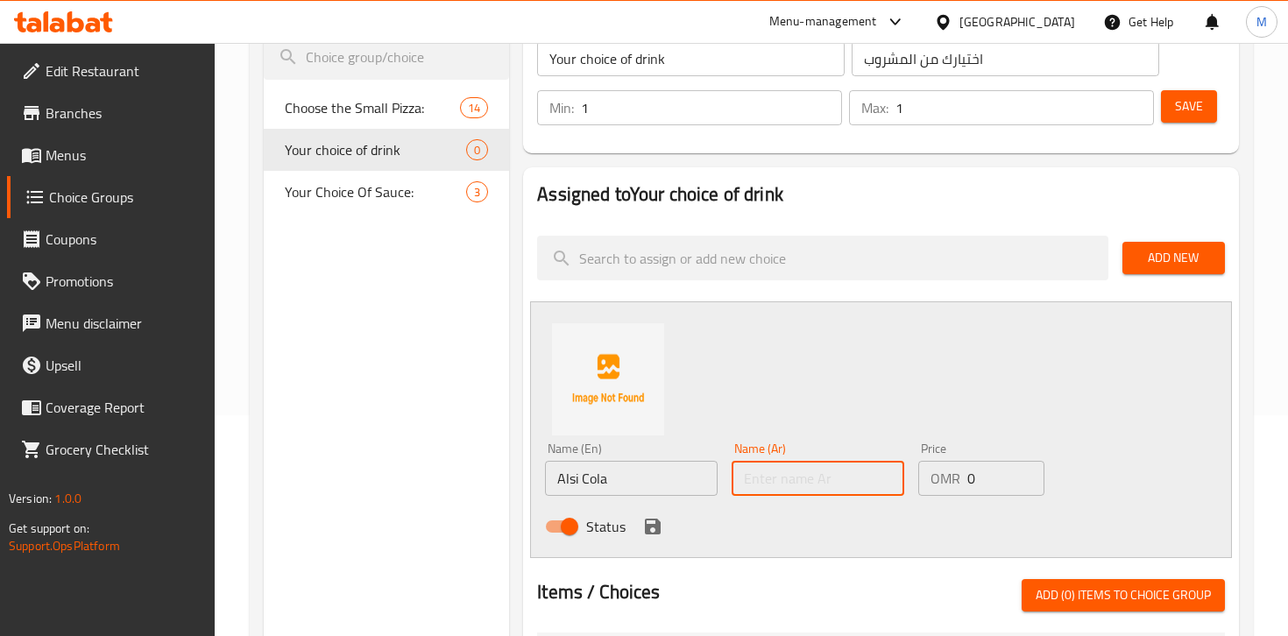
paste input "السي كولا"
type input "السي كولا"
click at [654, 529] on icon "save" at bounding box center [652, 526] width 21 height 21
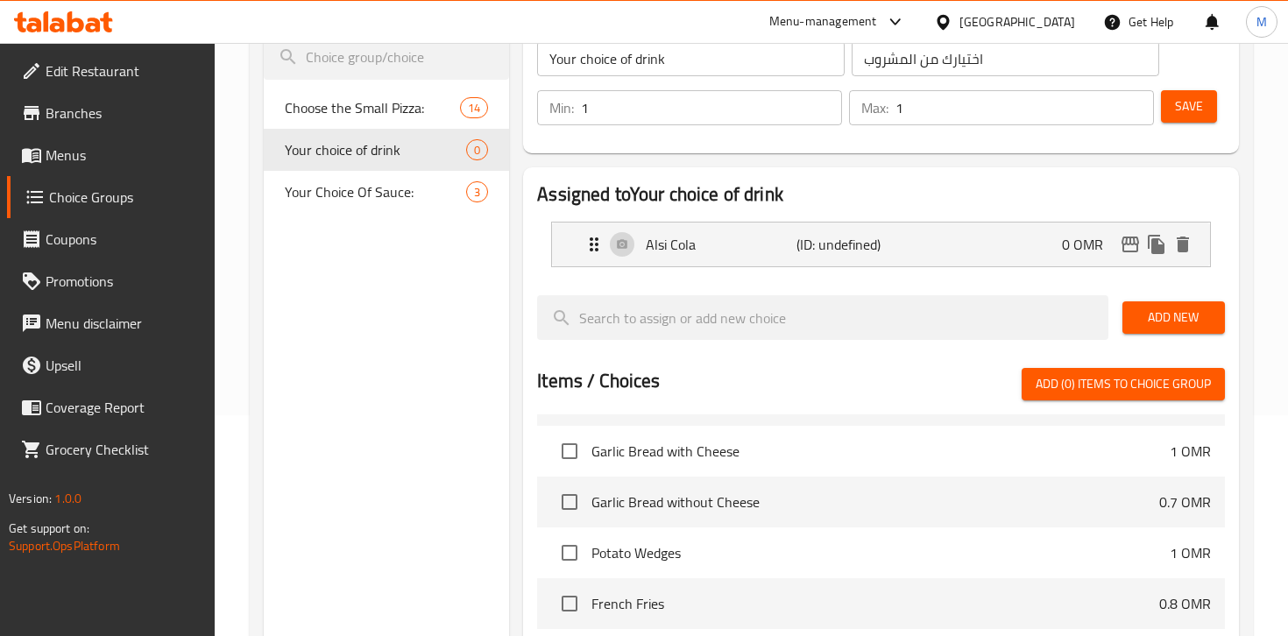
scroll to position [573, 0]
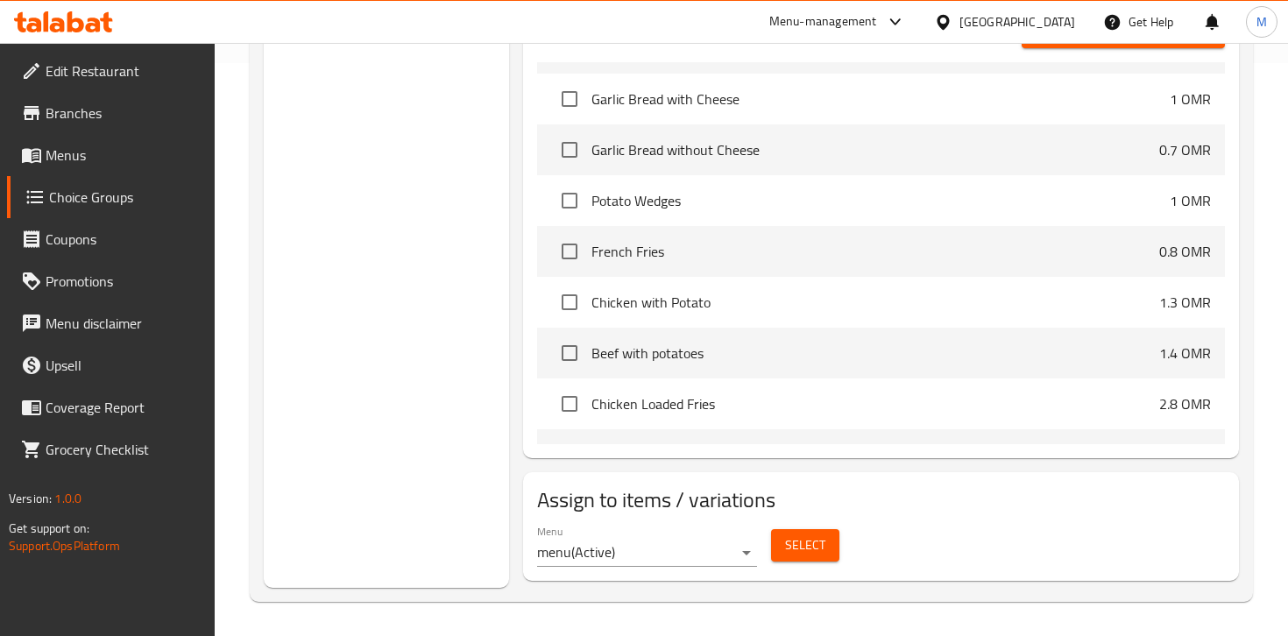
click at [796, 541] on span "Select" at bounding box center [805, 546] width 40 height 22
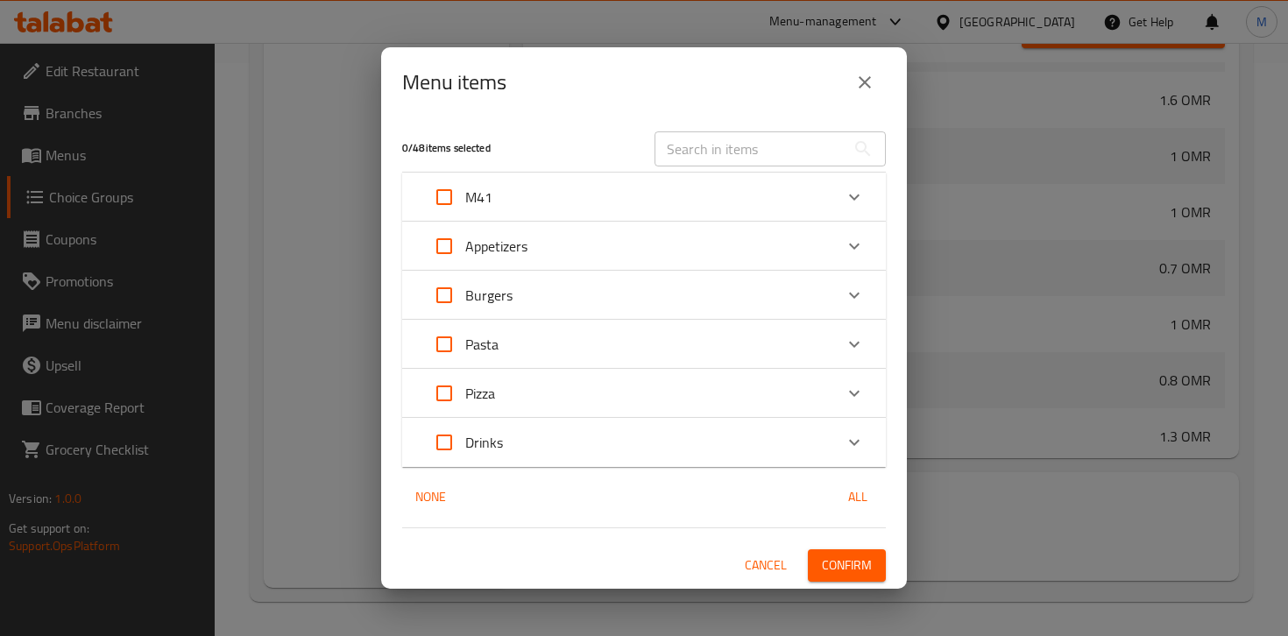
click at [443, 196] on input "Expand" at bounding box center [444, 197] width 42 height 42
checkbox input "true"
click at [848, 570] on span "Confirm" at bounding box center [847, 566] width 50 height 22
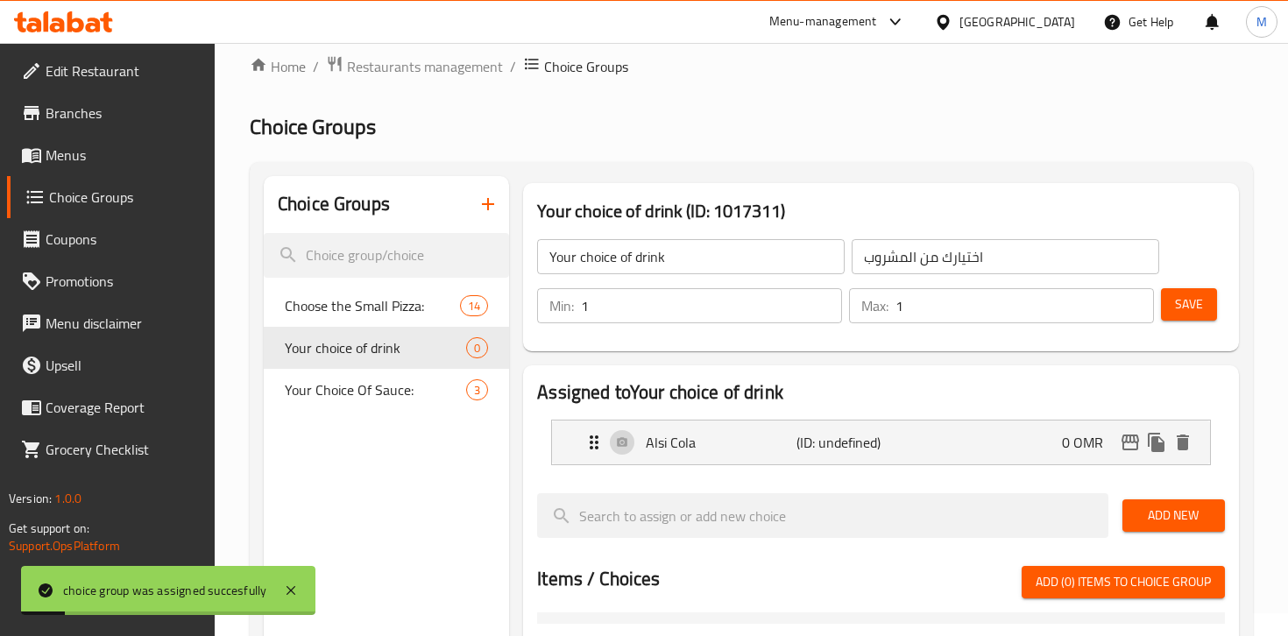
scroll to position [0, 0]
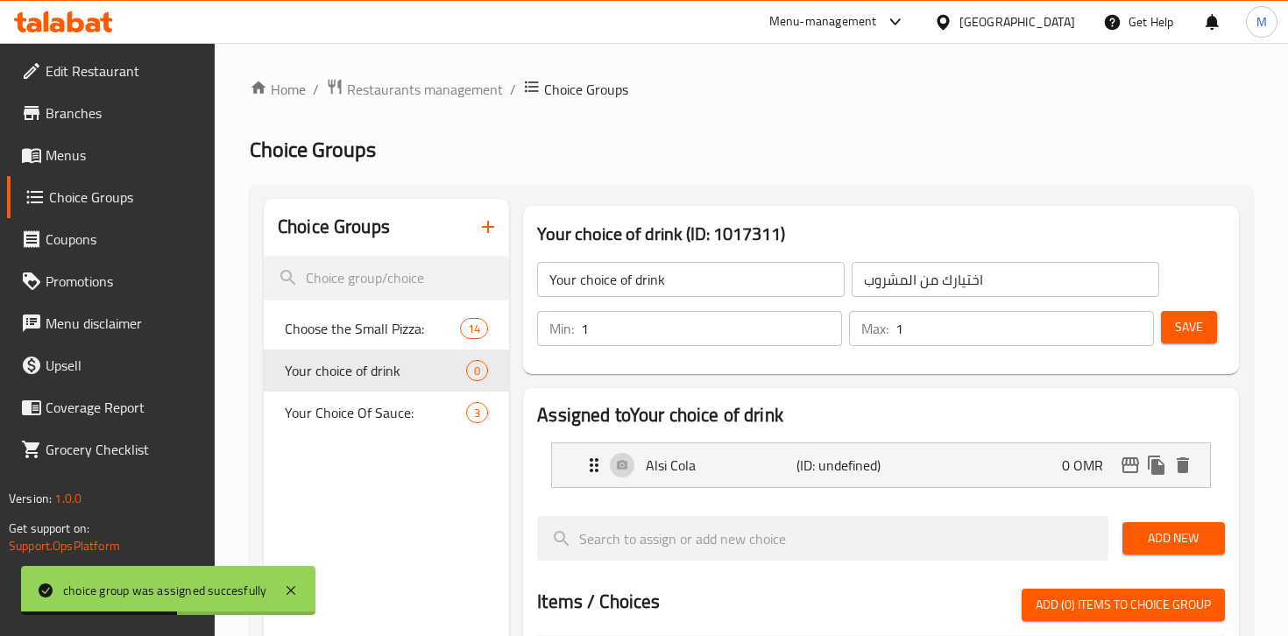
click at [1195, 330] on span "Save" at bounding box center [1189, 327] width 28 height 22
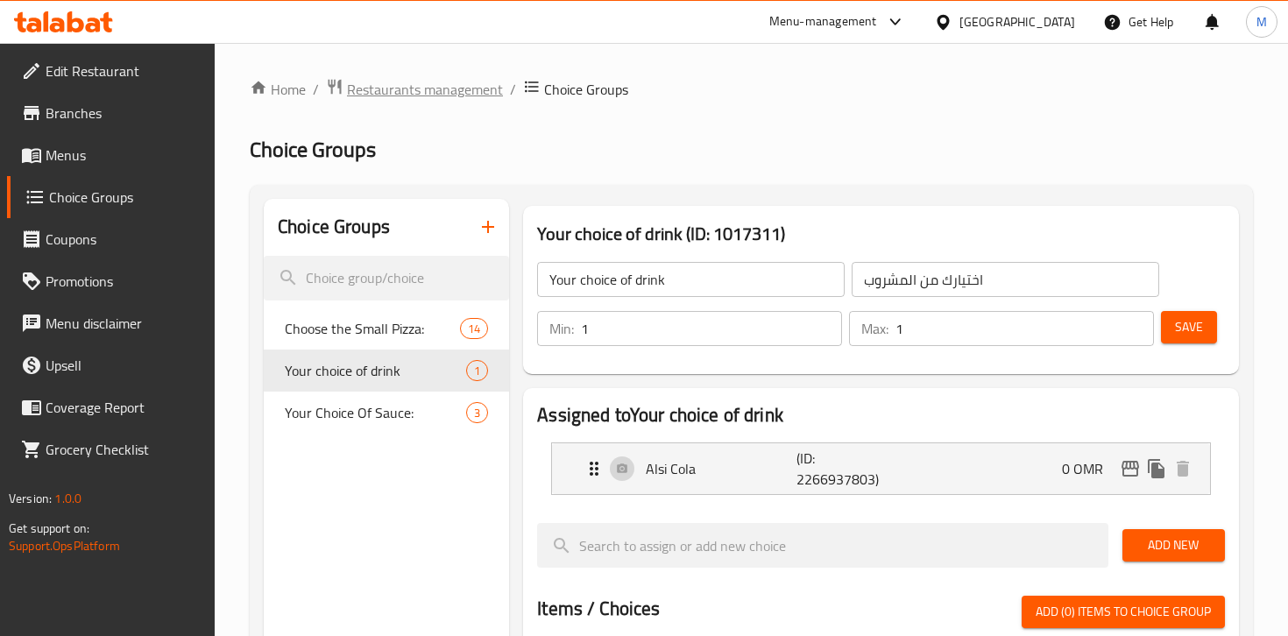
click at [408, 90] on span "Restaurants management" at bounding box center [425, 89] width 156 height 21
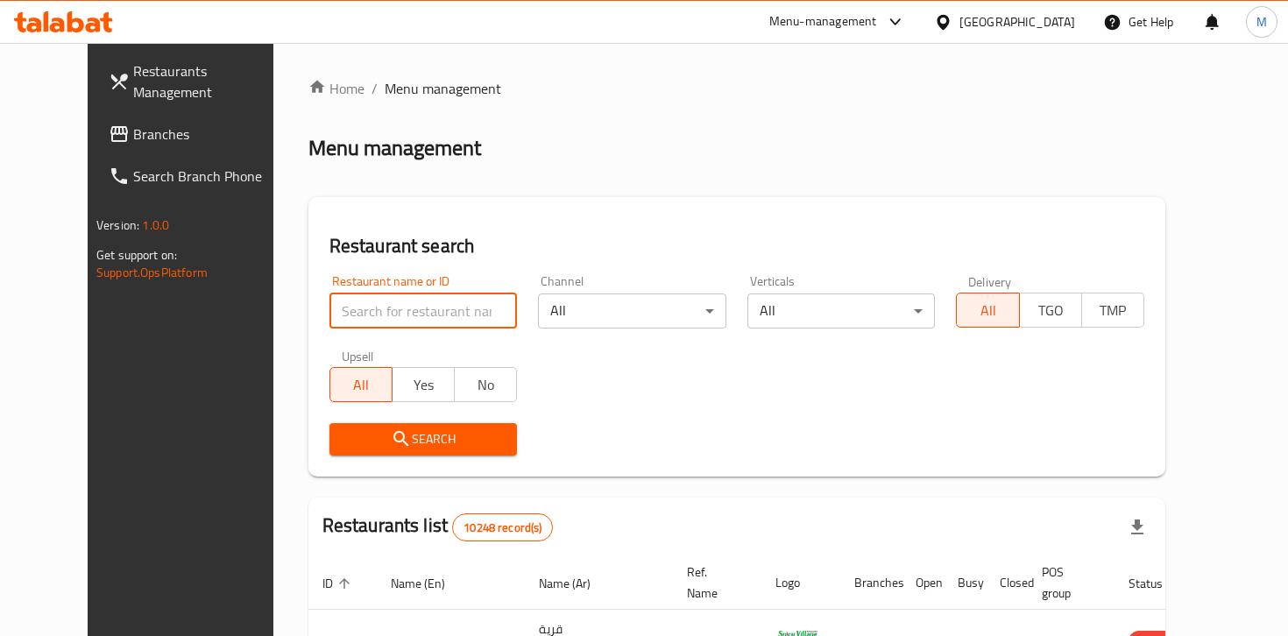
click at [351, 300] on input "search" at bounding box center [424, 311] width 188 height 35
paste input "668181"
type input "668181"
click button "Search" at bounding box center [424, 439] width 188 height 32
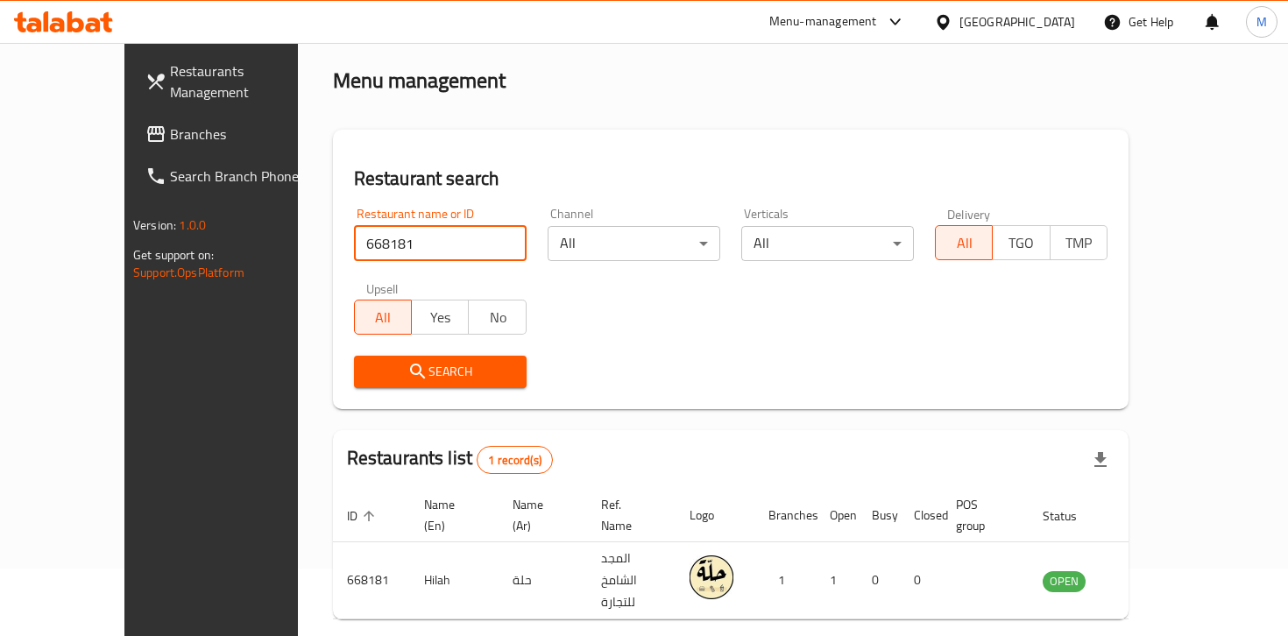
scroll to position [86, 0]
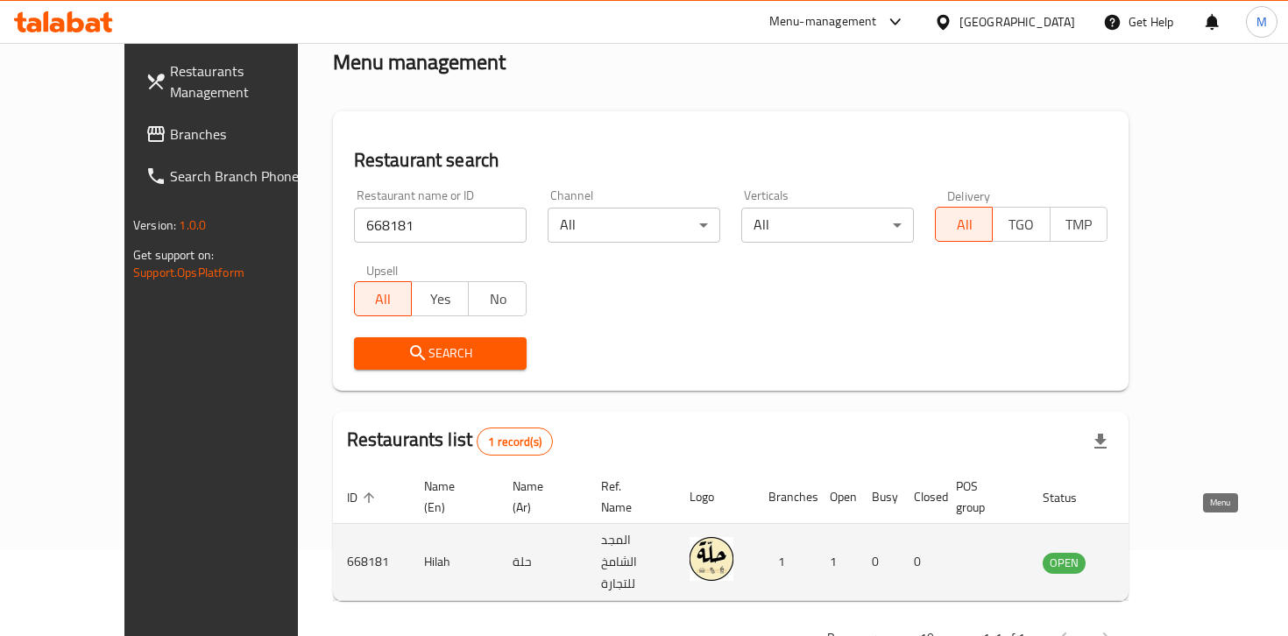
click at [1167, 552] on link "enhanced table" at bounding box center [1151, 562] width 32 height 21
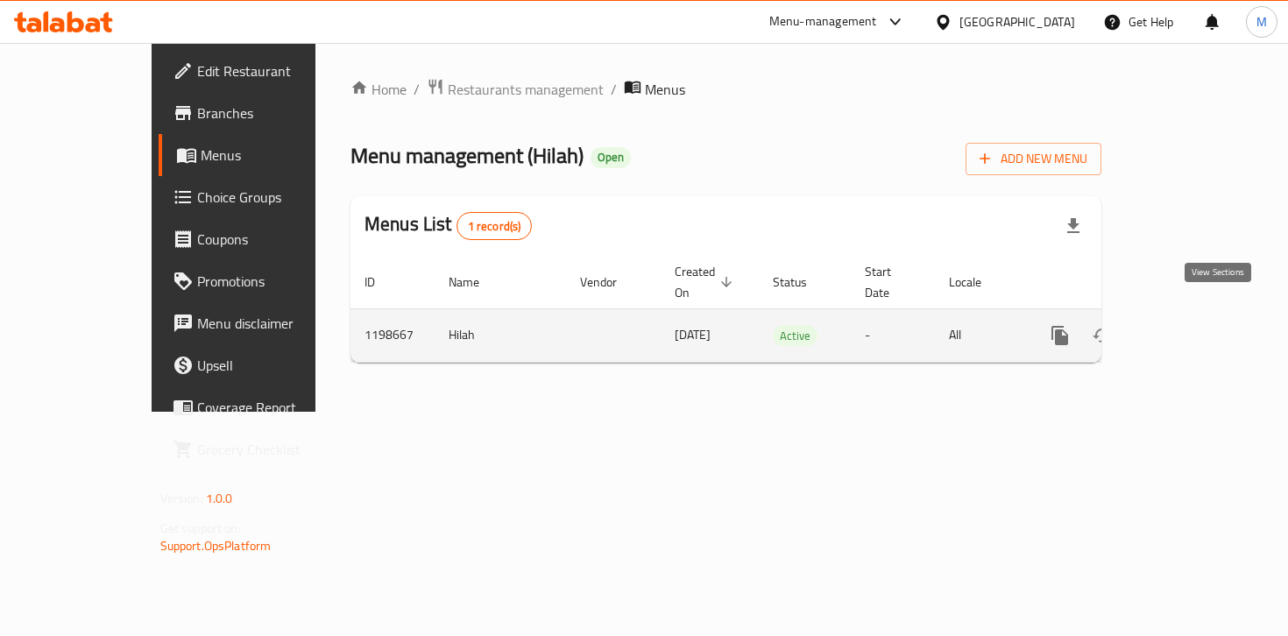
click at [1195, 328] on icon "enhanced table" at bounding box center [1187, 336] width 16 height 16
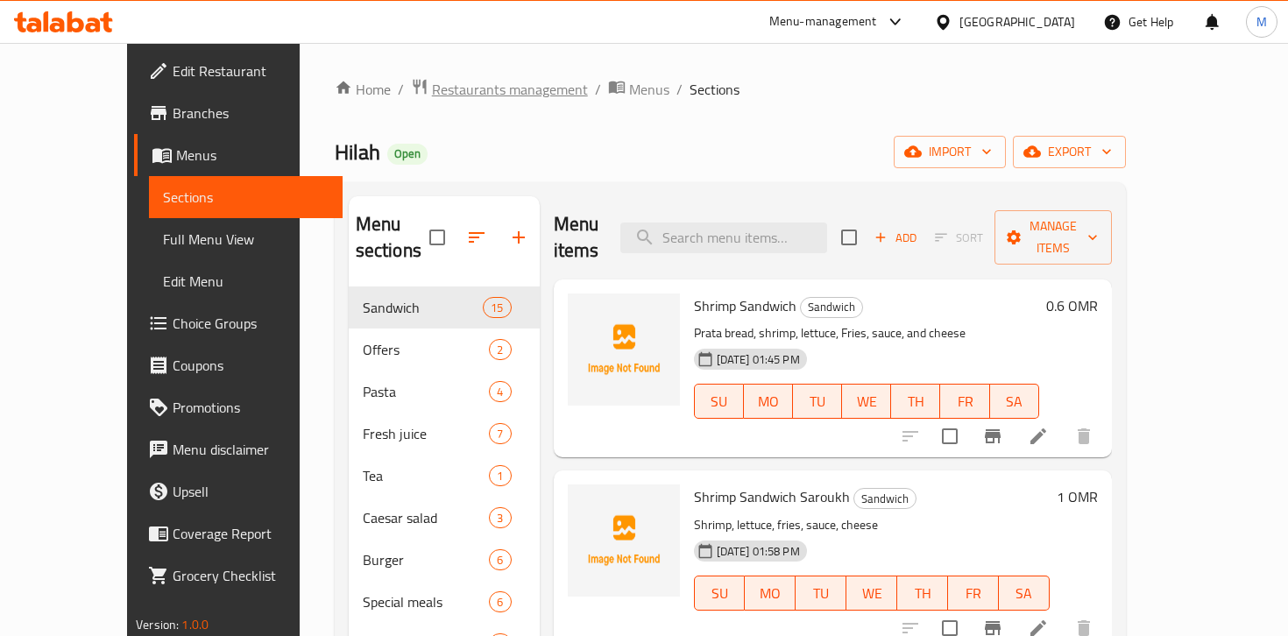
click at [432, 92] on span "Restaurants management" at bounding box center [510, 89] width 156 height 21
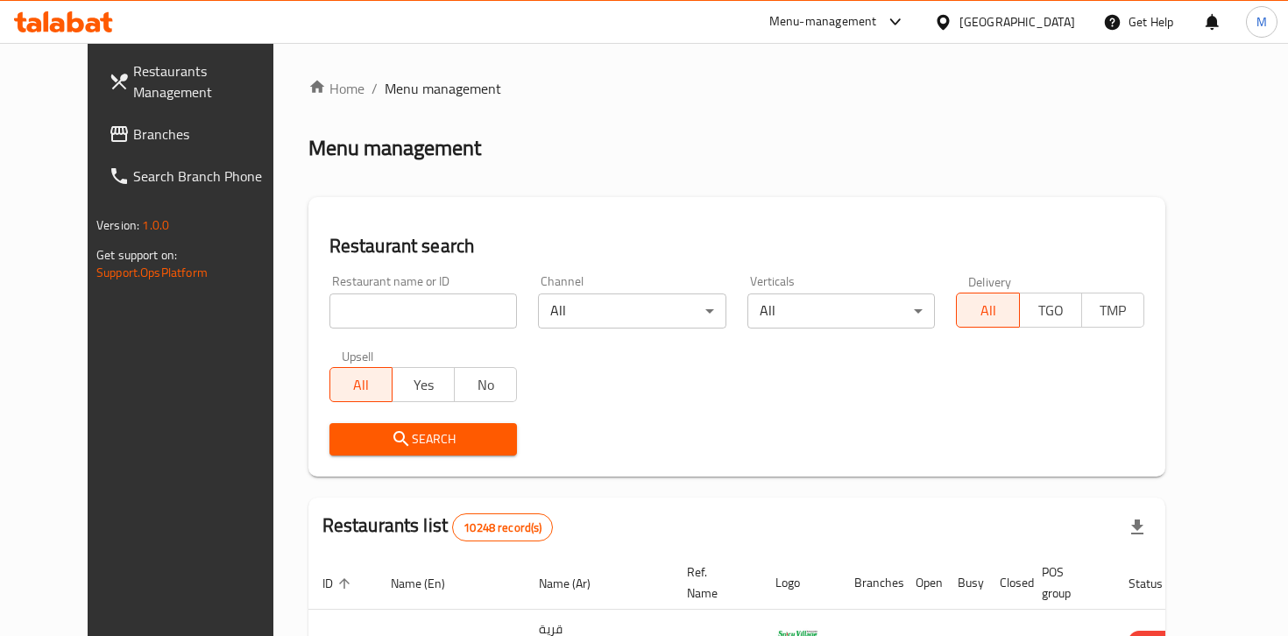
click at [368, 314] on input "search" at bounding box center [424, 311] width 188 height 35
paste input "17300"
type input "17300"
click button "Search" at bounding box center [424, 439] width 188 height 32
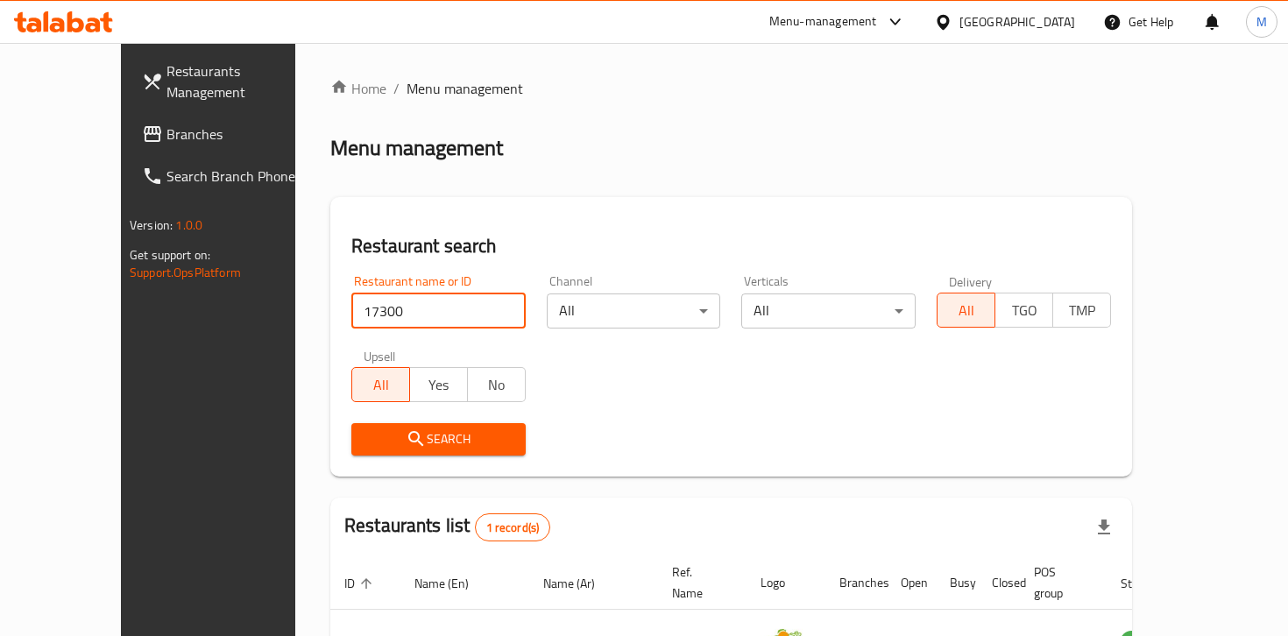
scroll to position [111, 0]
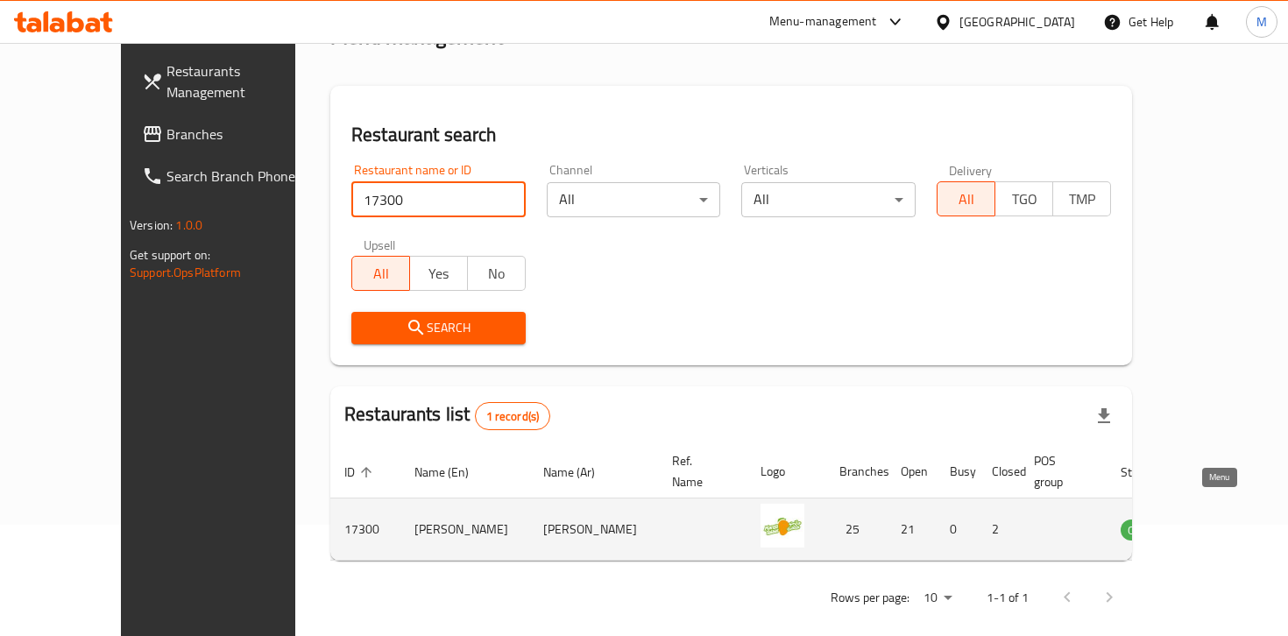
click at [1224, 519] on link "enhanced table" at bounding box center [1229, 529] width 32 height 21
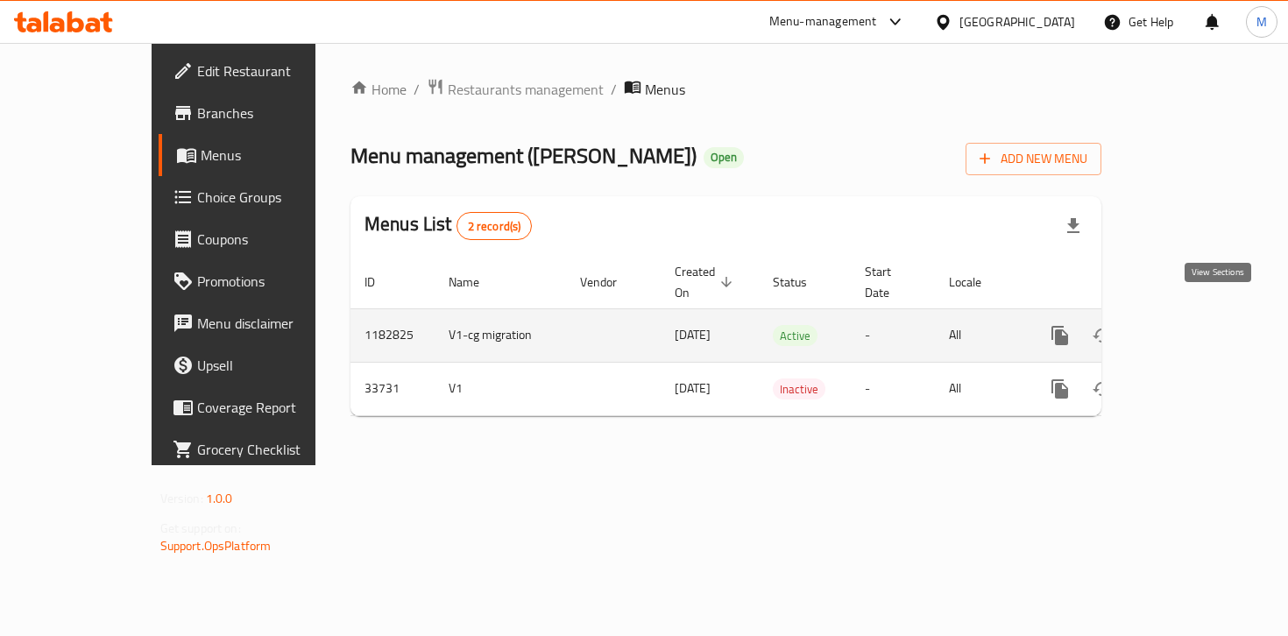
click at [1197, 325] on icon "enhanced table" at bounding box center [1186, 335] width 21 height 21
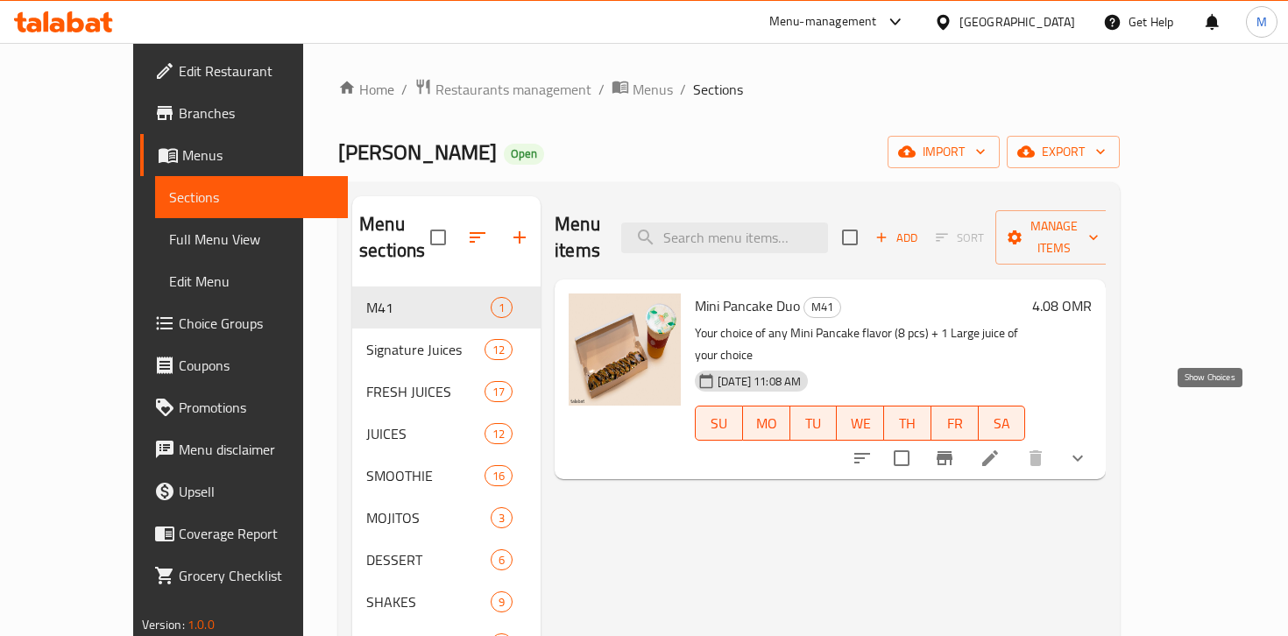
click at [1089, 448] on icon "show more" at bounding box center [1078, 458] width 21 height 21
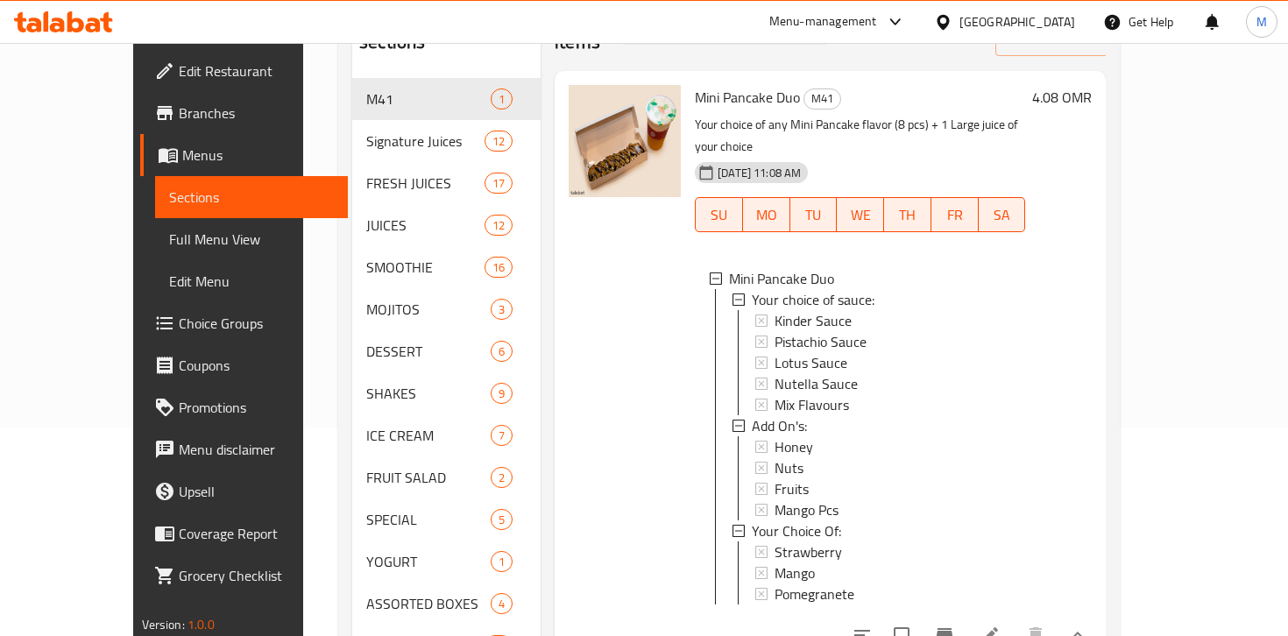
scroll to position [210, 0]
click at [179, 326] on span "Choice Groups" at bounding box center [256, 323] width 155 height 21
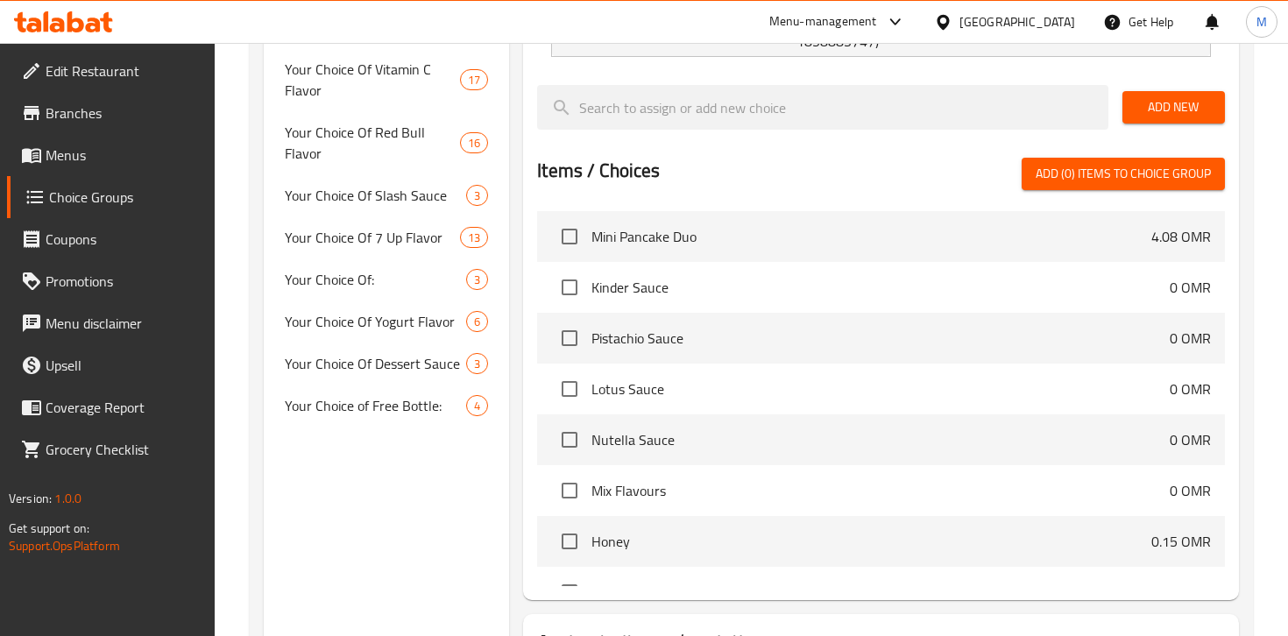
scroll to position [622, 0]
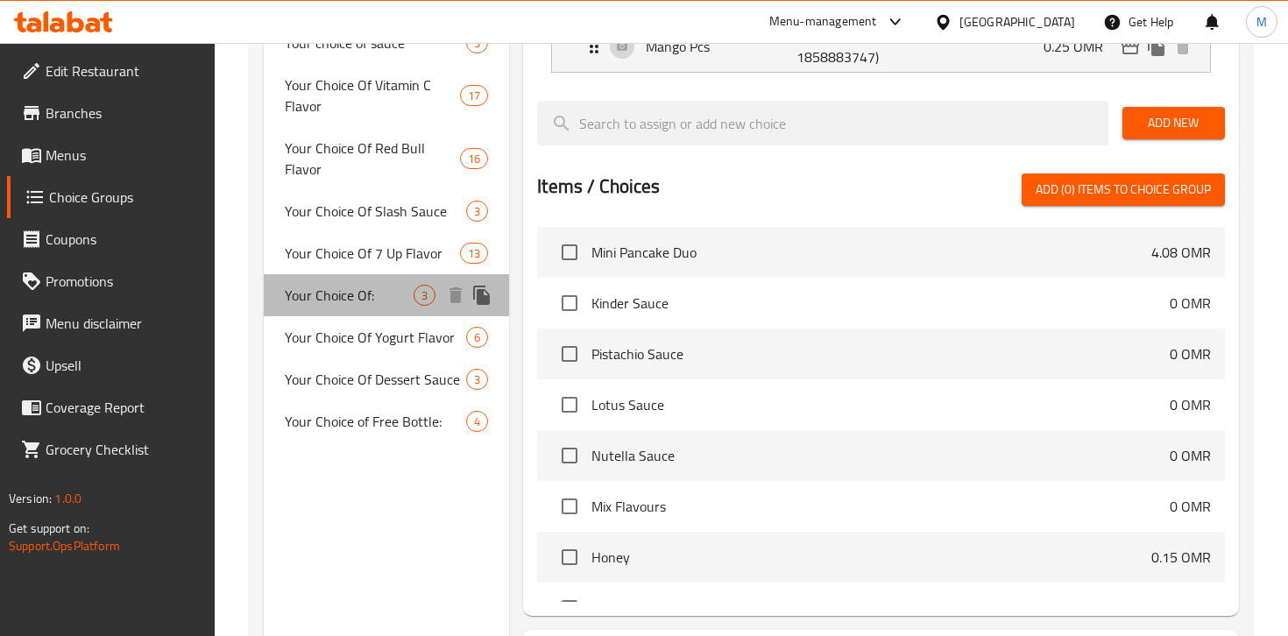
click at [387, 297] on span "Your Choice Of:" at bounding box center [349, 295] width 129 height 21
type input "Your Choice Of:"
type input "إختيارك من:"
type input "1"
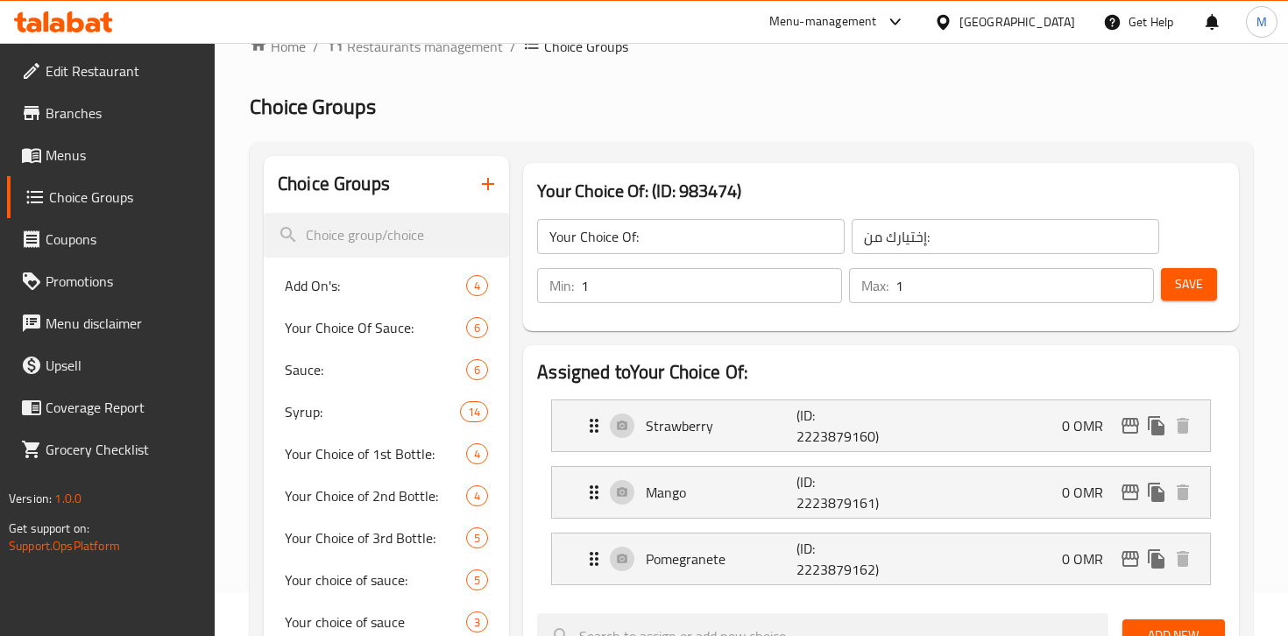
scroll to position [0, 0]
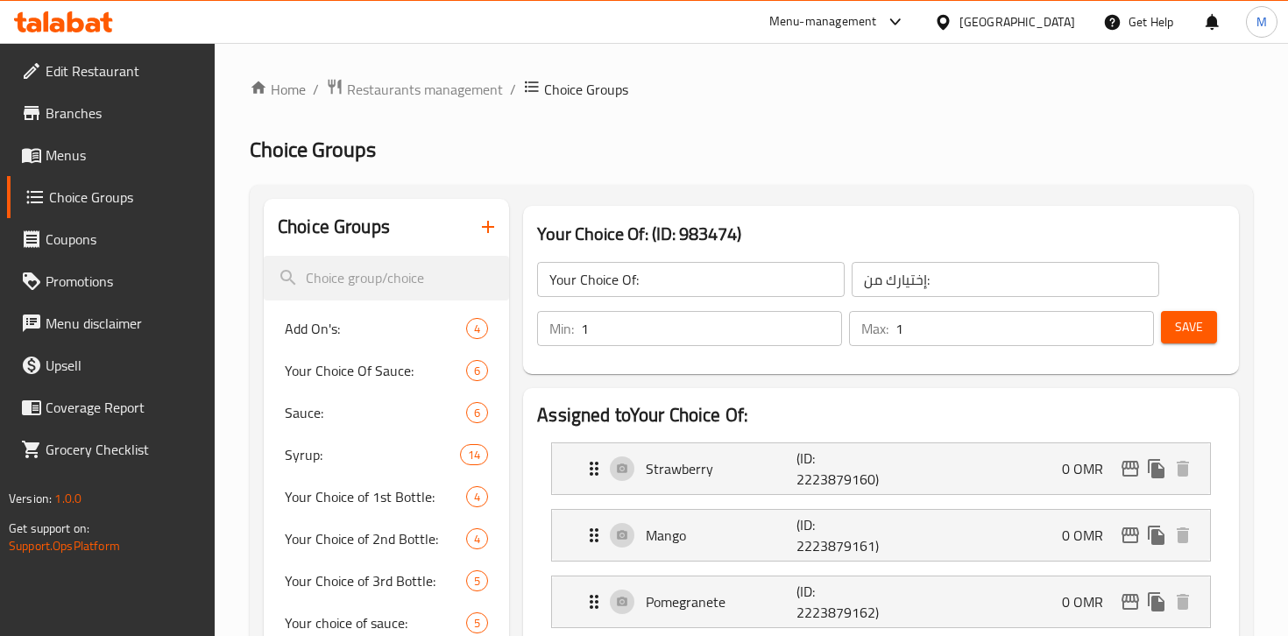
click at [634, 273] on input "Your Choice Of:" at bounding box center [691, 279] width 308 height 35
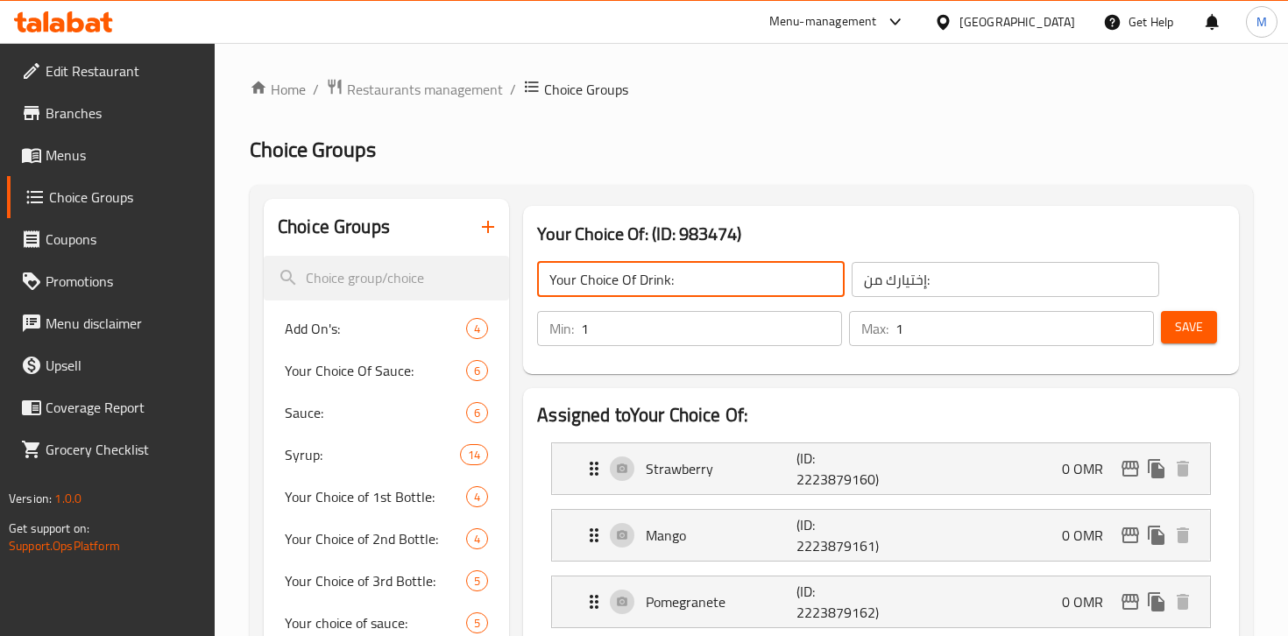
drag, startPoint x: 682, startPoint y: 280, endPoint x: 541, endPoint y: 280, distance: 141.1
click at [541, 280] on input "Your Choice Of Drink:" at bounding box center [691, 279] width 308 height 35
type input "Your Choice Of Drink:"
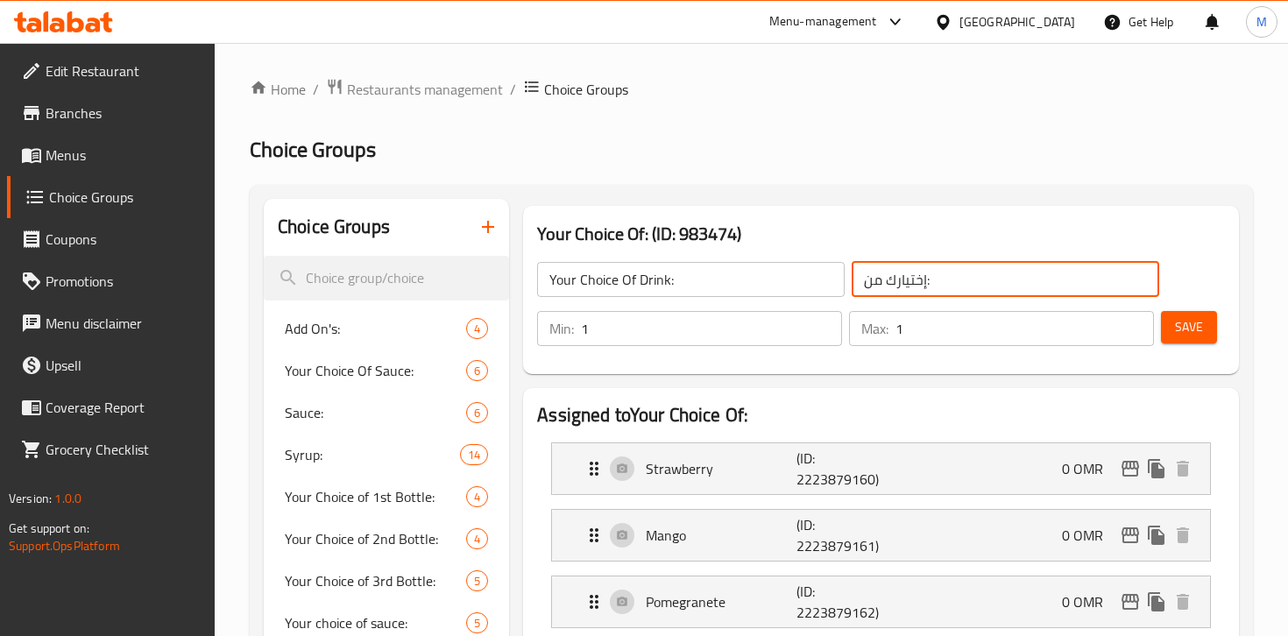
drag, startPoint x: 970, startPoint y: 278, endPoint x: 778, endPoint y: 281, distance: 192.0
click at [775, 279] on div "Your Choice Of Drink: ​ إختيارك من: ​" at bounding box center [848, 280] width 643 height 56
paste input "ختيارك من المشروبات"
type input "اختيارك من المشروبات:"
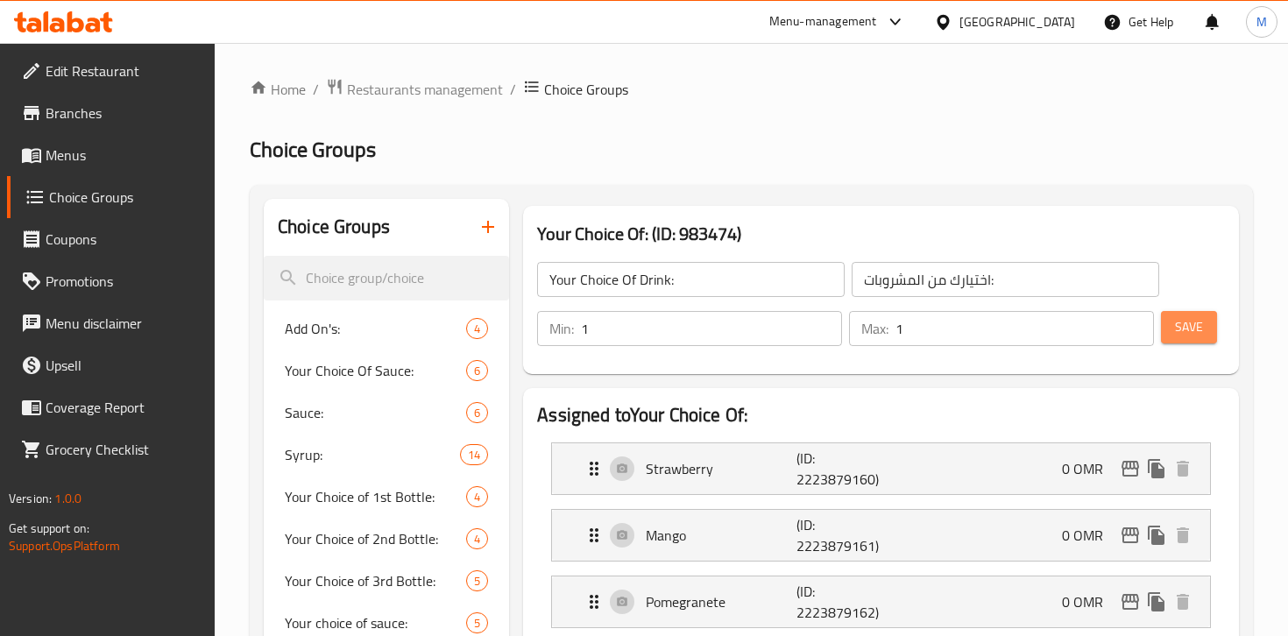
click at [1195, 323] on span "Save" at bounding box center [1189, 327] width 28 height 22
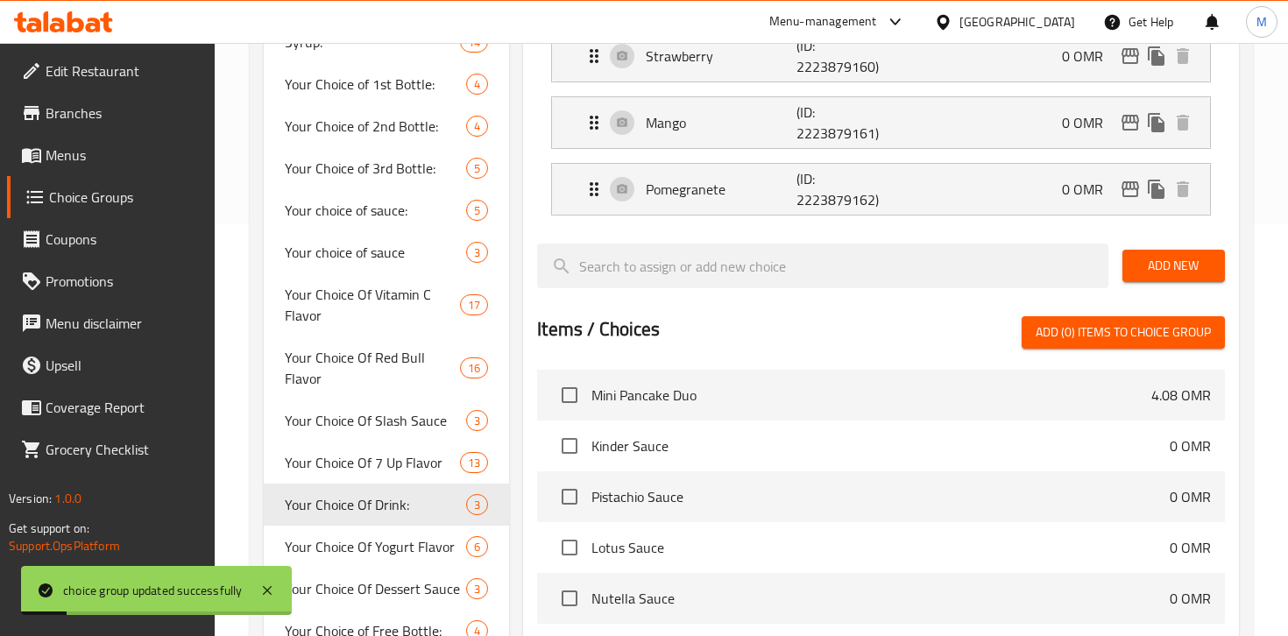
scroll to position [713, 0]
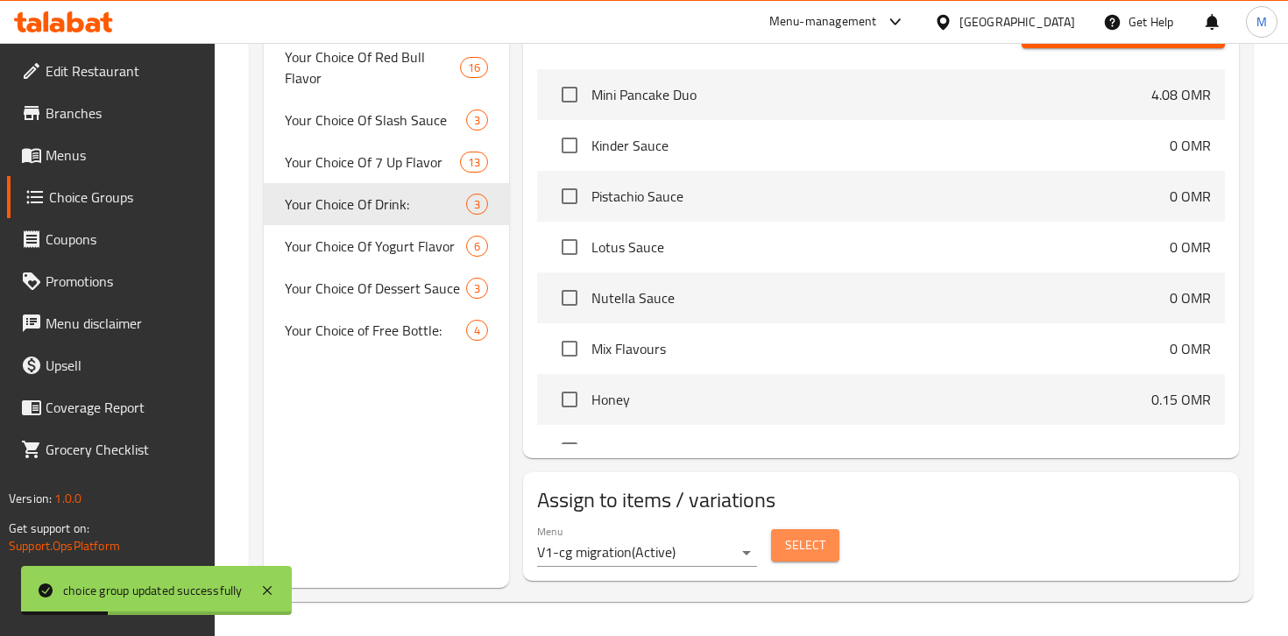
click at [797, 544] on span "Select" at bounding box center [805, 546] width 40 height 22
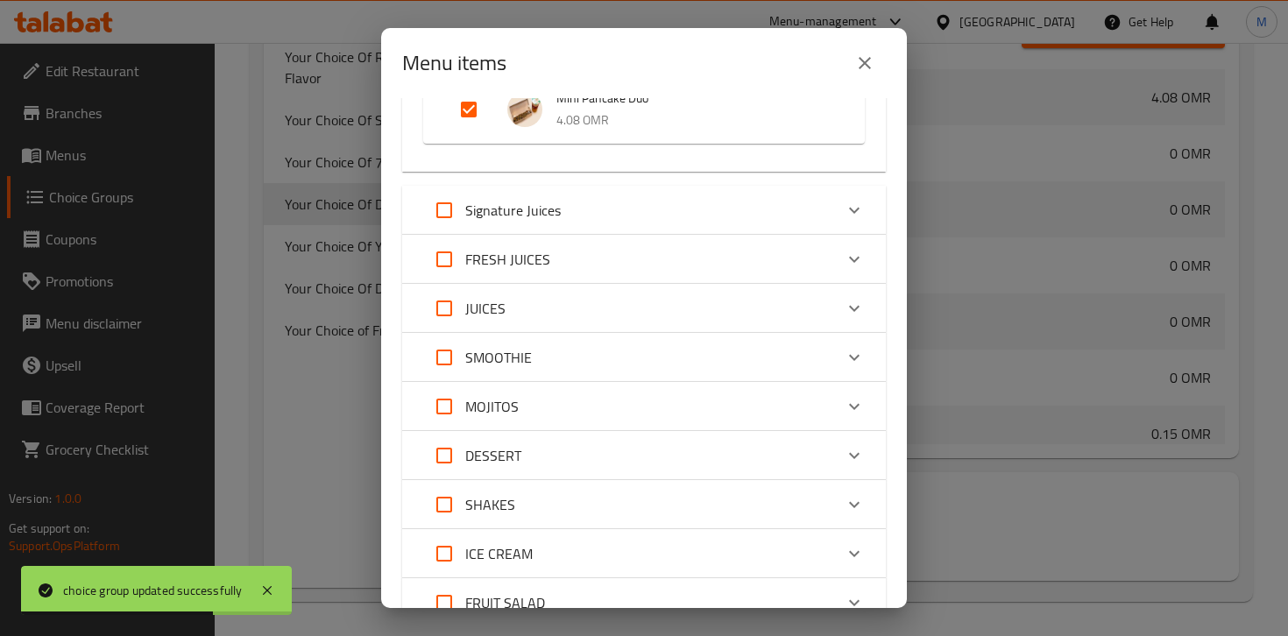
scroll to position [598, 0]
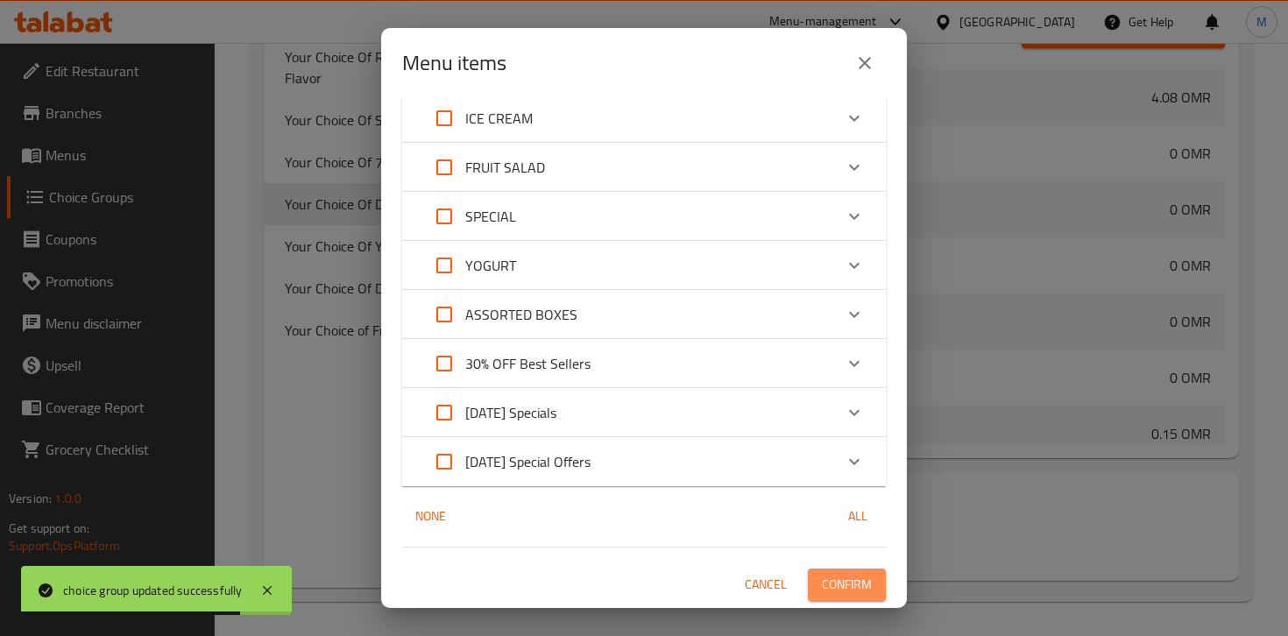
click at [848, 585] on span "Confirm" at bounding box center [847, 585] width 50 height 22
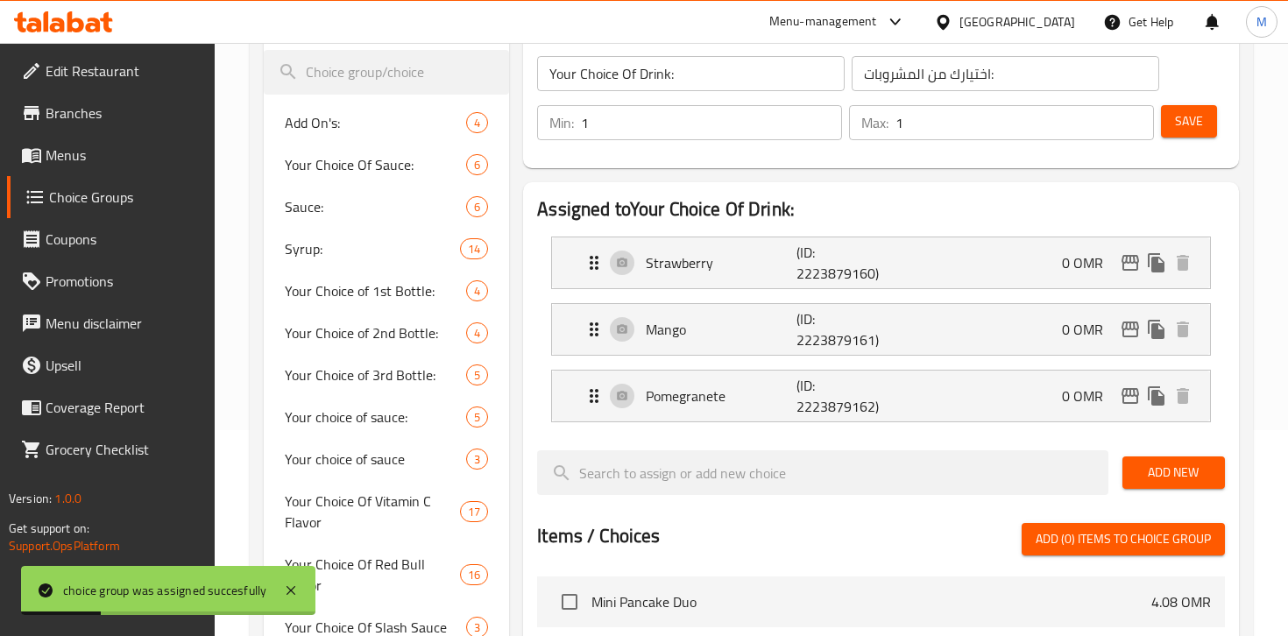
scroll to position [0, 0]
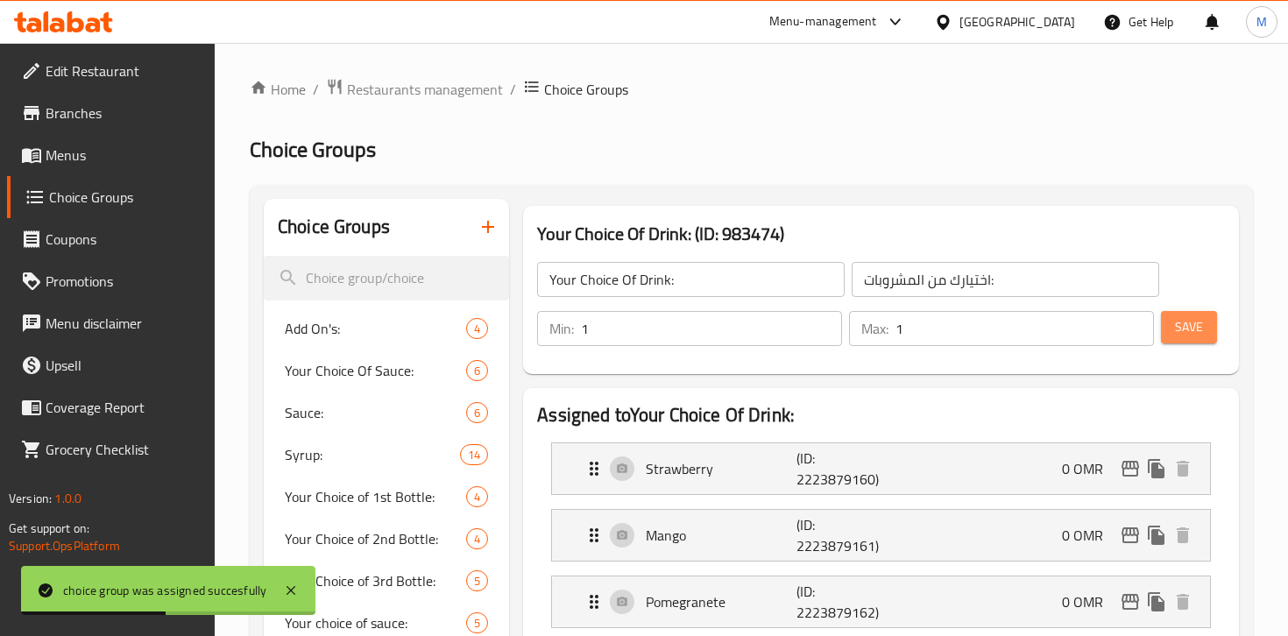
click at [1185, 319] on span "Save" at bounding box center [1189, 327] width 28 height 22
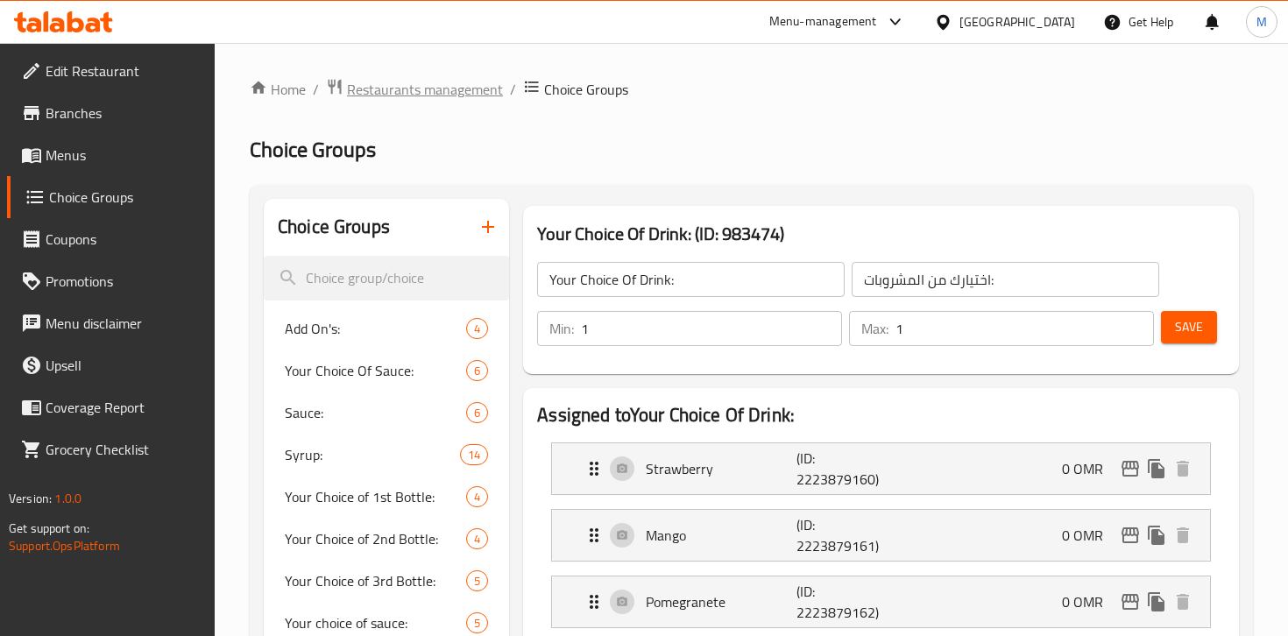
click at [373, 88] on span "Restaurants management" at bounding box center [425, 89] width 156 height 21
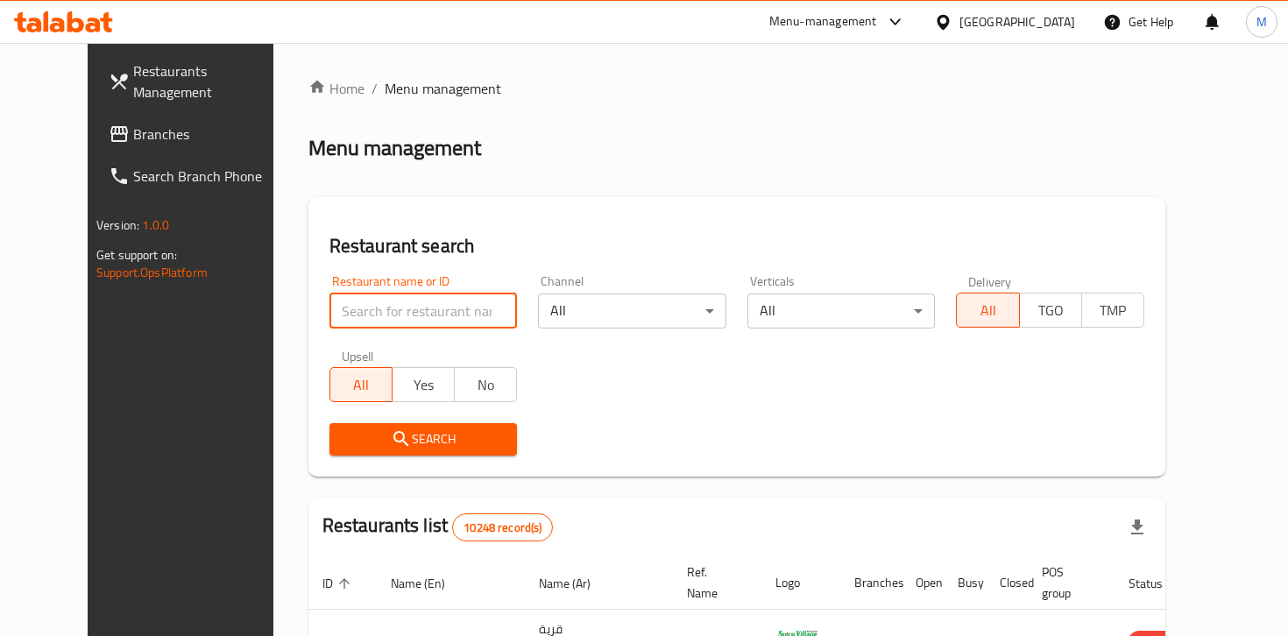
click at [330, 309] on input "search" at bounding box center [424, 311] width 188 height 35
paste input "17247"
type input "17247"
click button "Search" at bounding box center [424, 439] width 188 height 32
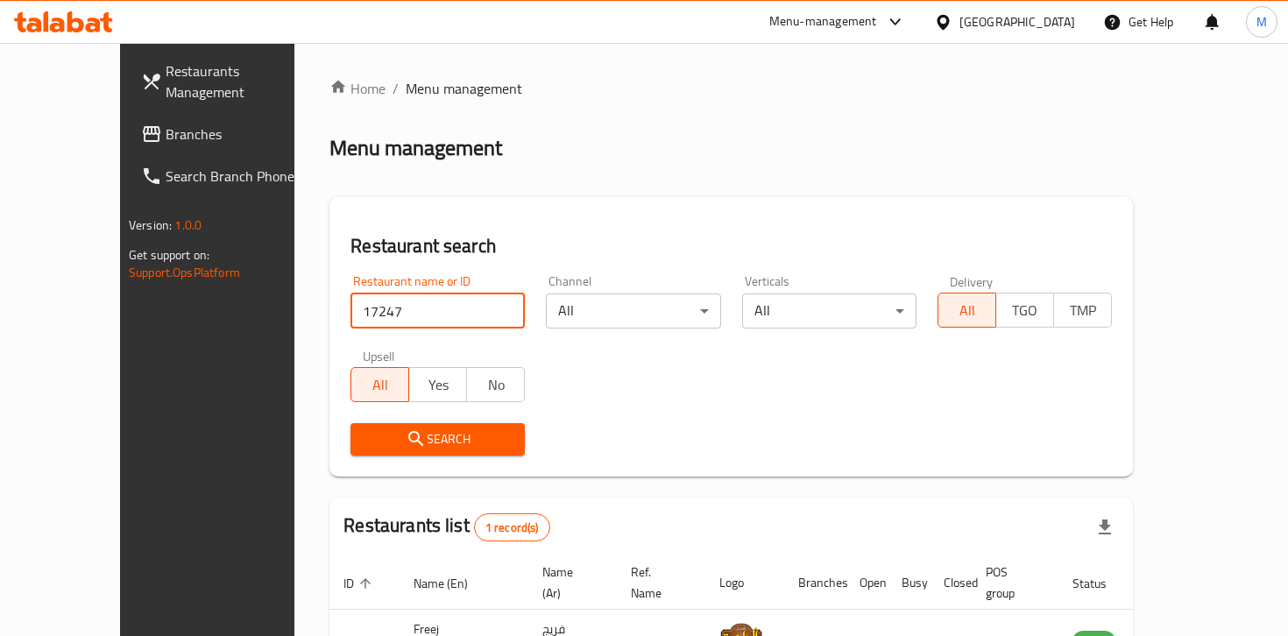
scroll to position [111, 0]
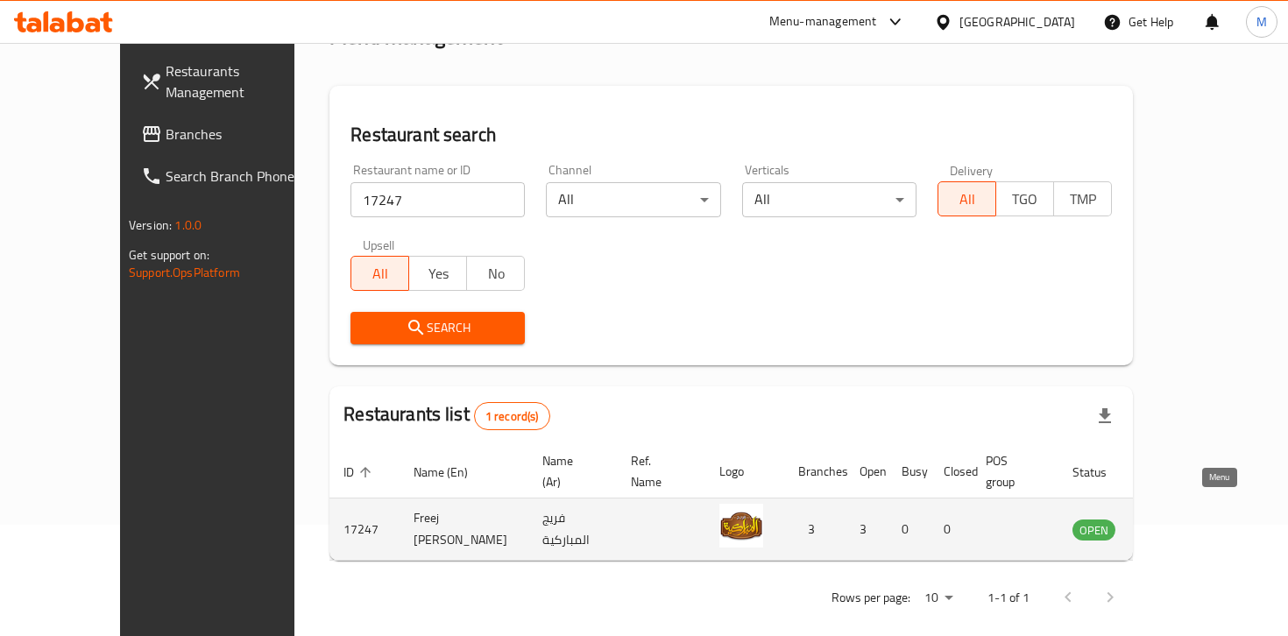
click at [1185, 523] on icon "enhanced table" at bounding box center [1175, 530] width 19 height 15
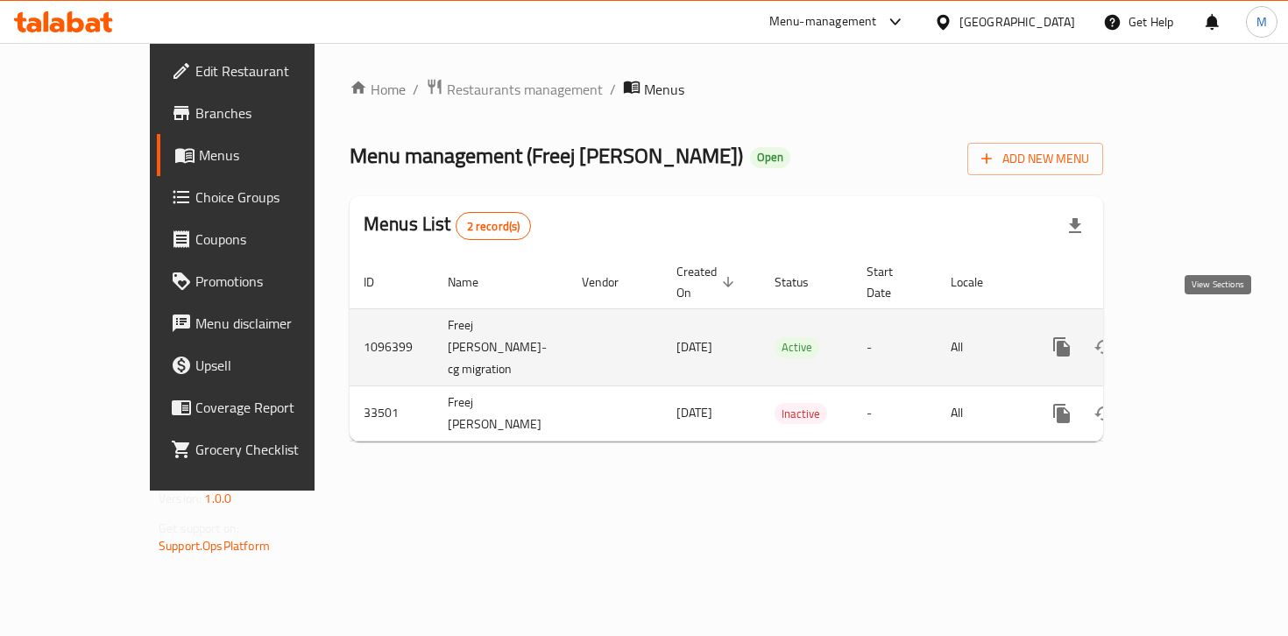
click at [1199, 337] on icon "enhanced table" at bounding box center [1188, 347] width 21 height 21
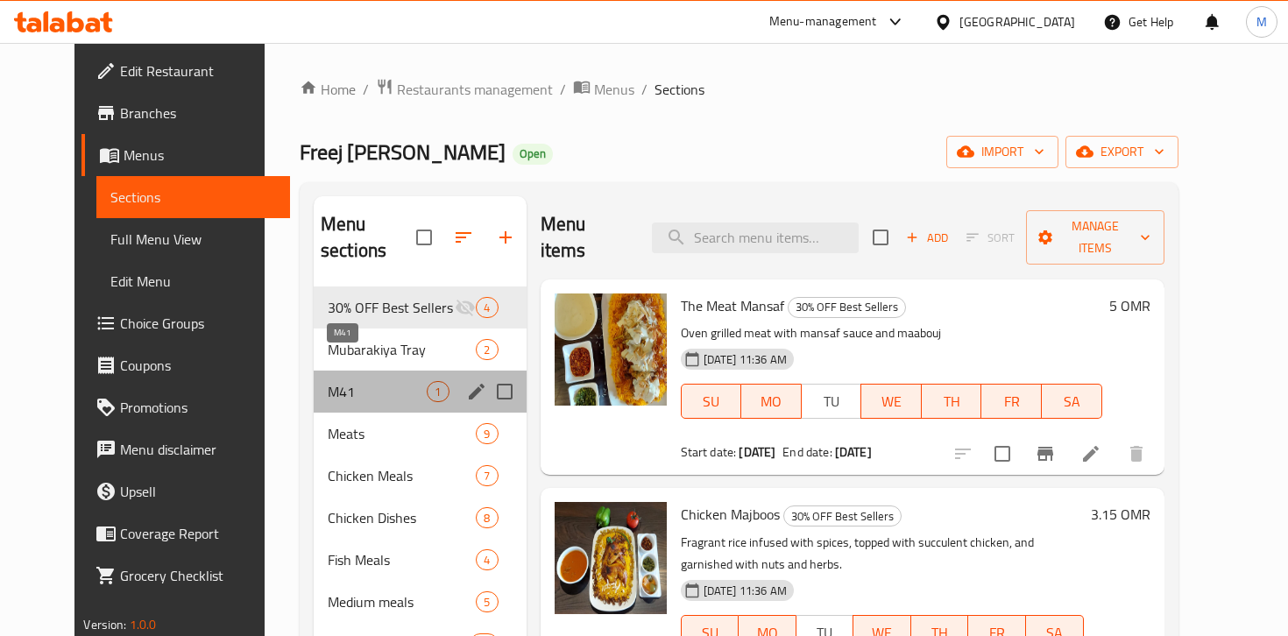
click at [369, 381] on span "M41" at bounding box center [378, 391] width 100 height 21
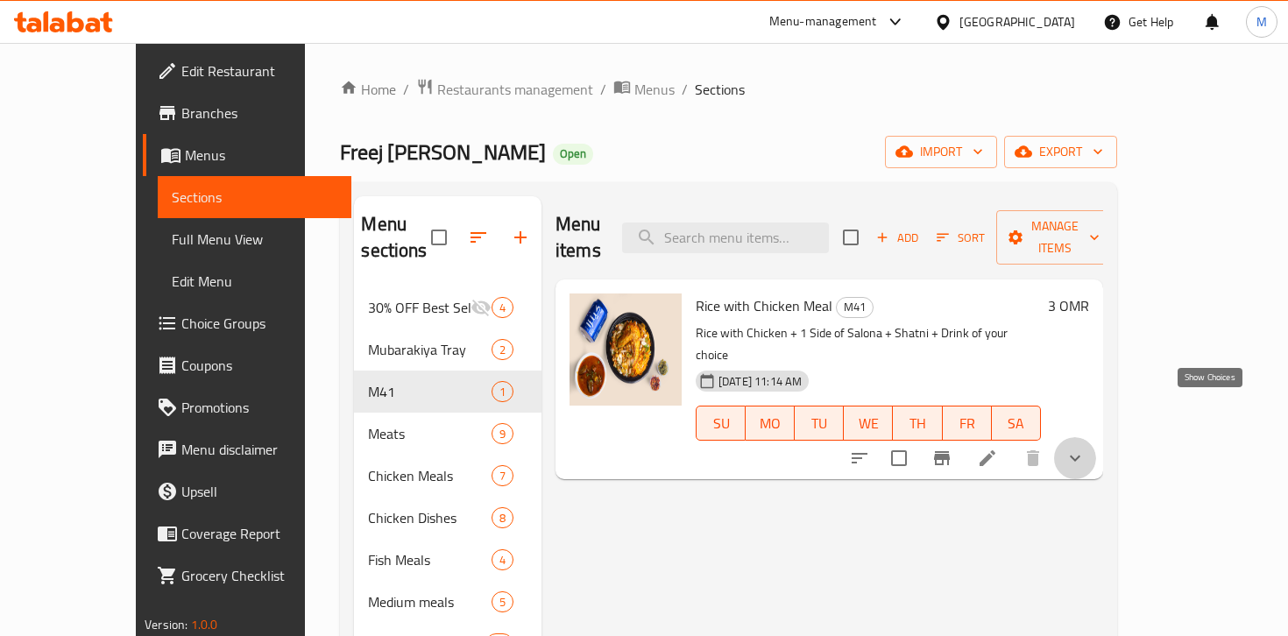
click at [1086, 448] on icon "show more" at bounding box center [1075, 458] width 21 height 21
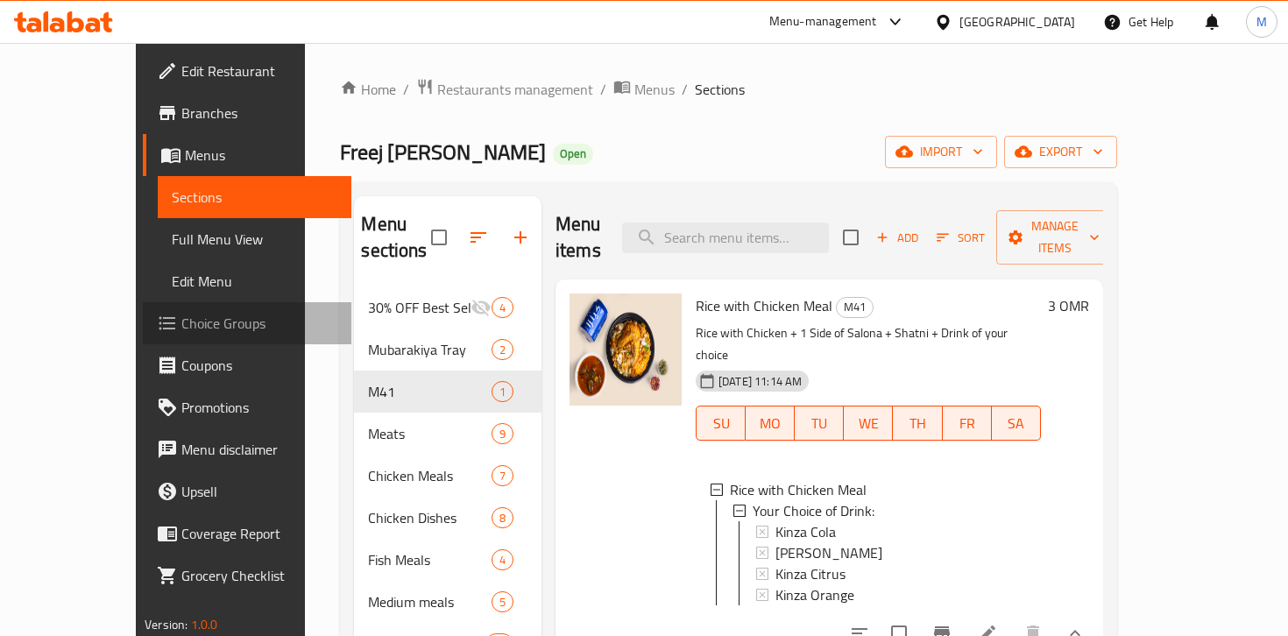
click at [181, 323] on span "Choice Groups" at bounding box center [258, 323] width 155 height 21
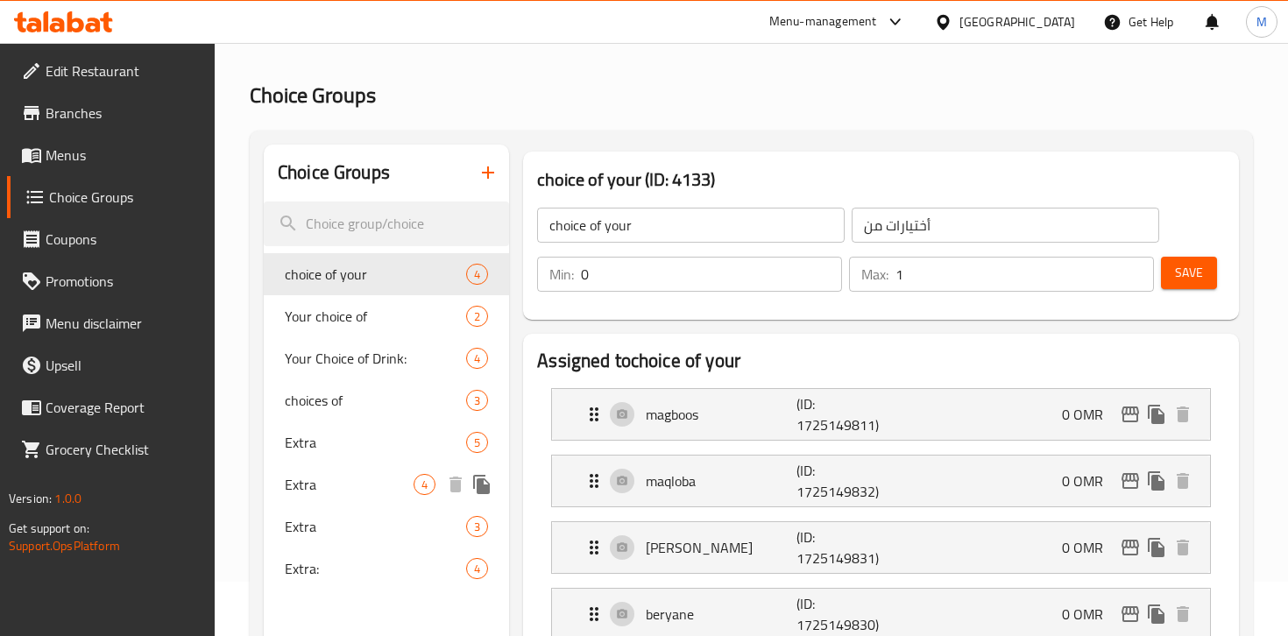
scroll to position [56, 0]
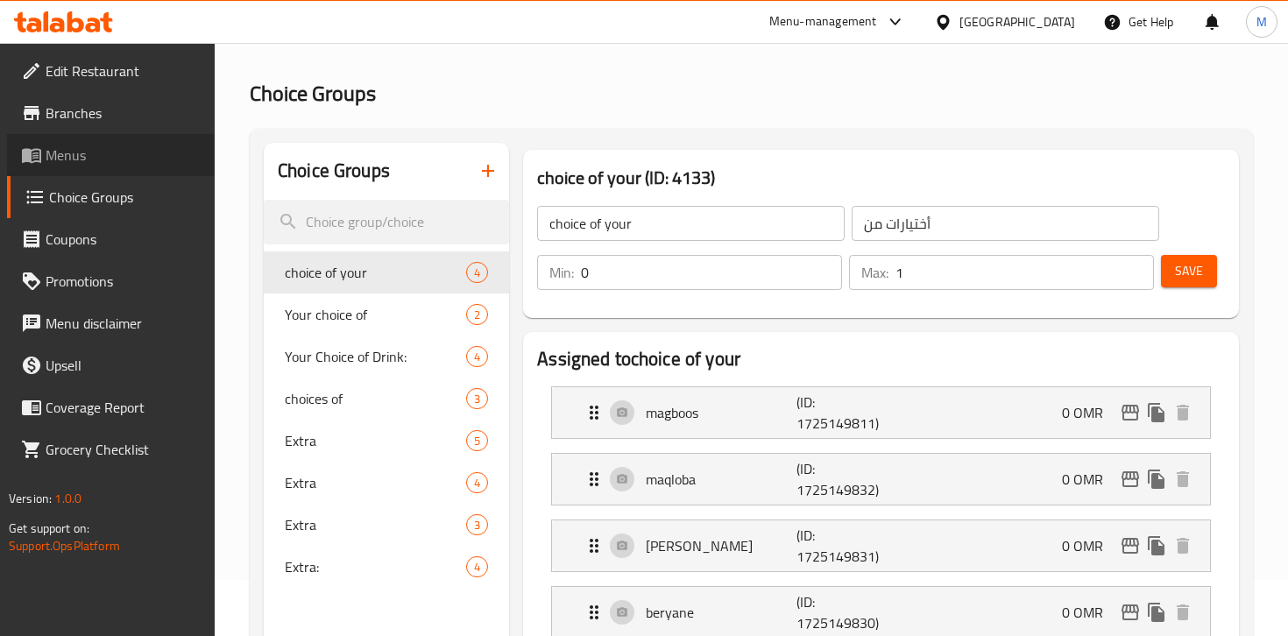
click at [124, 159] on span "Menus" at bounding box center [123, 155] width 155 height 21
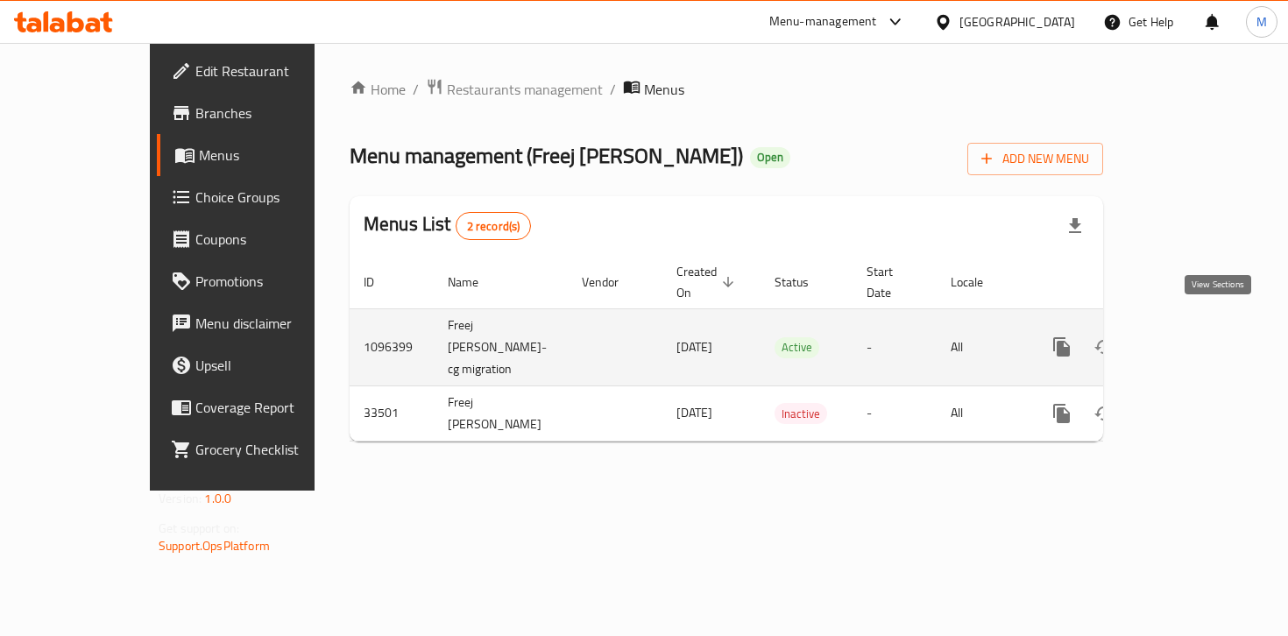
click at [1199, 337] on icon "enhanced table" at bounding box center [1188, 347] width 21 height 21
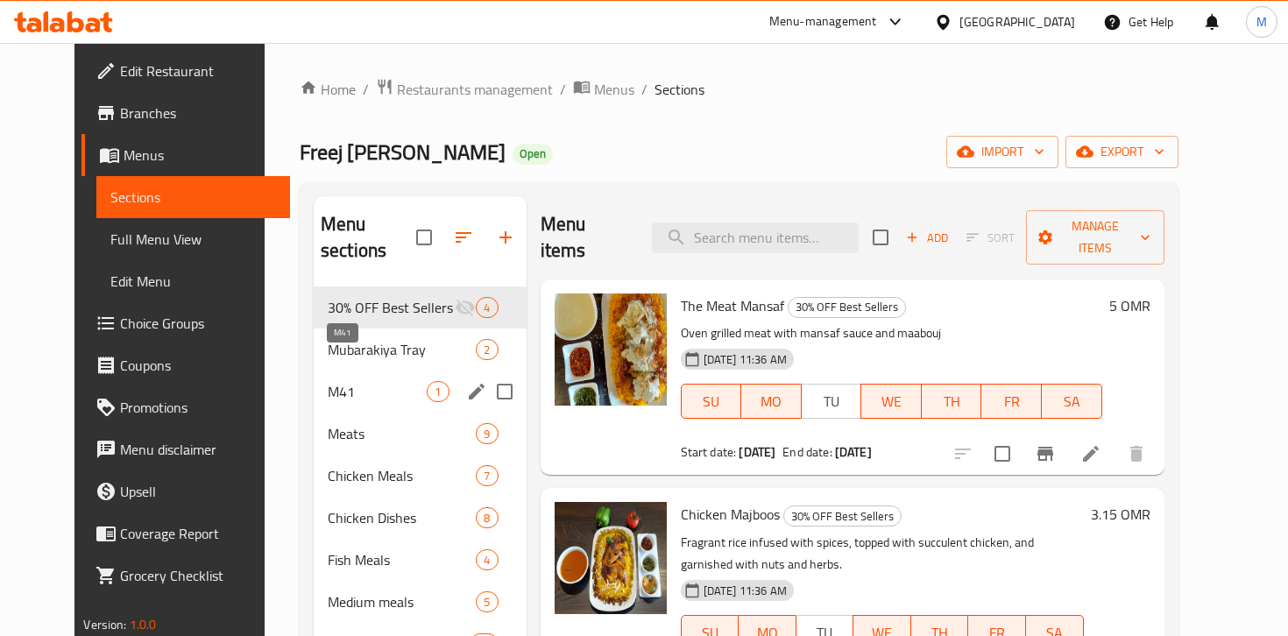
click at [396, 381] on span "M41" at bounding box center [378, 391] width 100 height 21
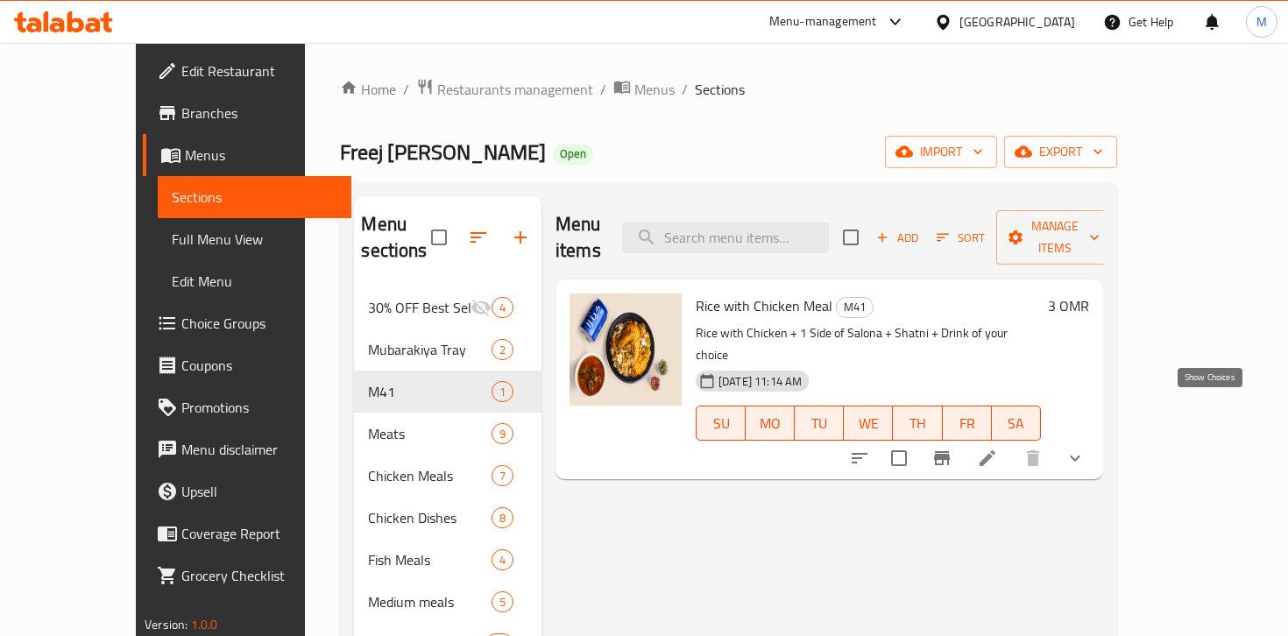
click at [1086, 448] on icon "show more" at bounding box center [1075, 458] width 21 height 21
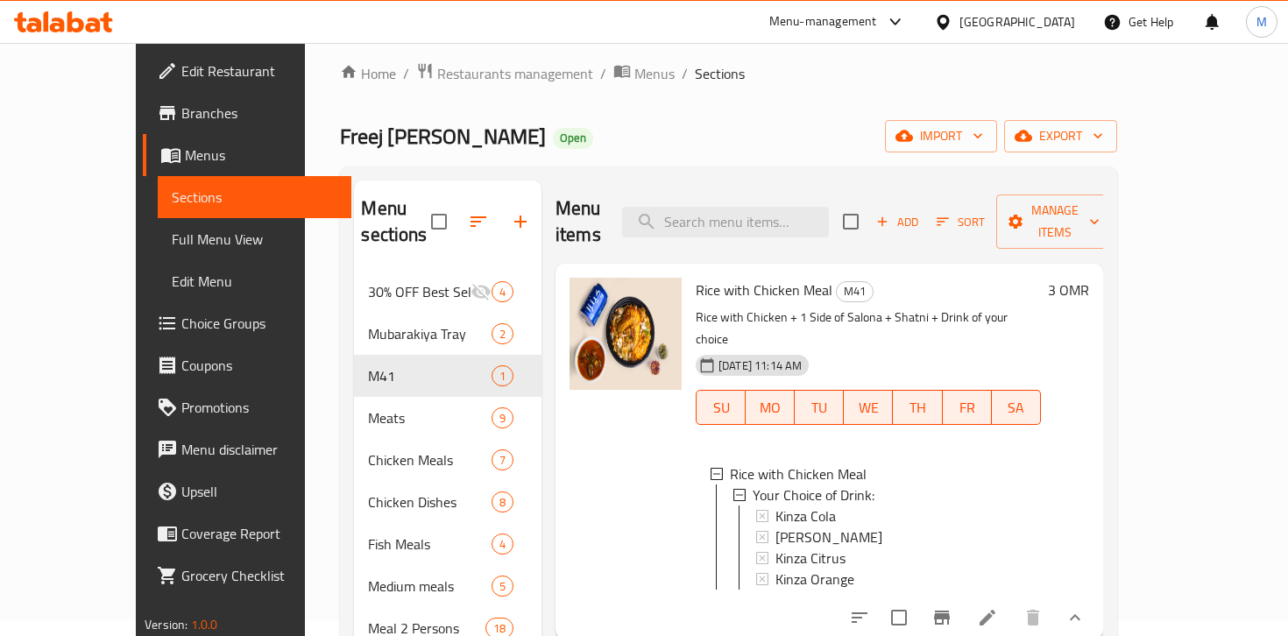
scroll to position [9, 0]
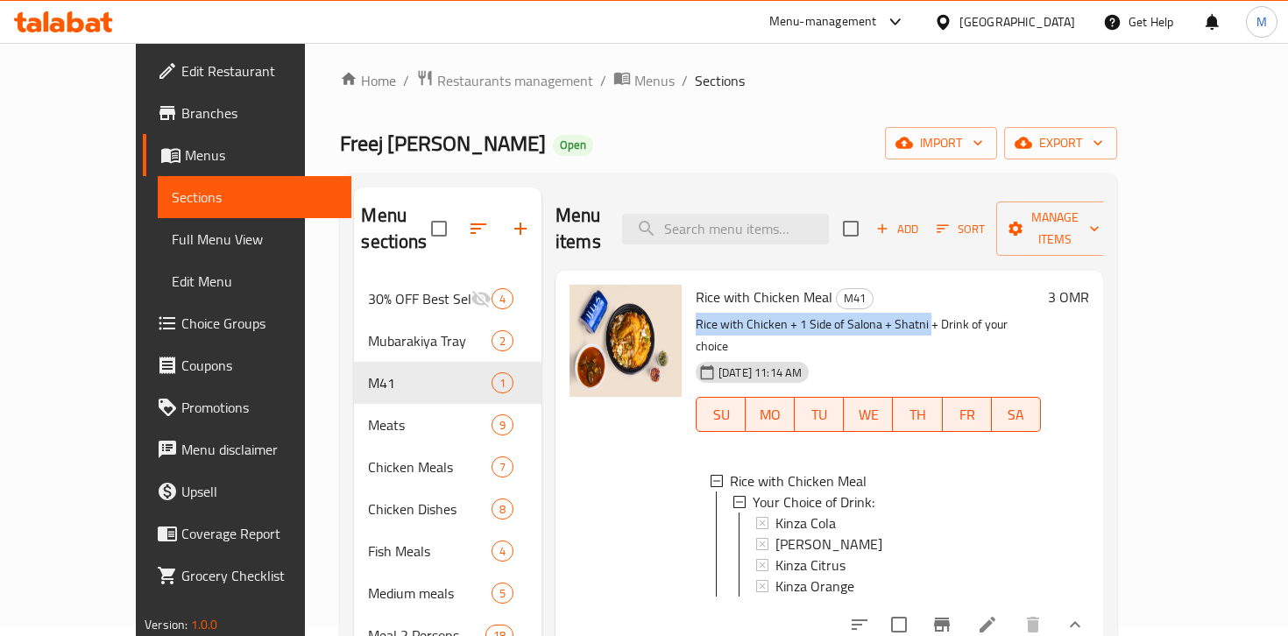
drag, startPoint x: 894, startPoint y: 296, endPoint x: 664, endPoint y: 302, distance: 229.7
click at [696, 314] on p "Rice with Chicken + 1 Side of Salona + Shatni + Drink of your choice" at bounding box center [868, 336] width 345 height 44
copy p "Rice with Chicken + 1 Side of Salona + Shatni"
click at [181, 320] on span "Choice Groups" at bounding box center [258, 323] width 155 height 21
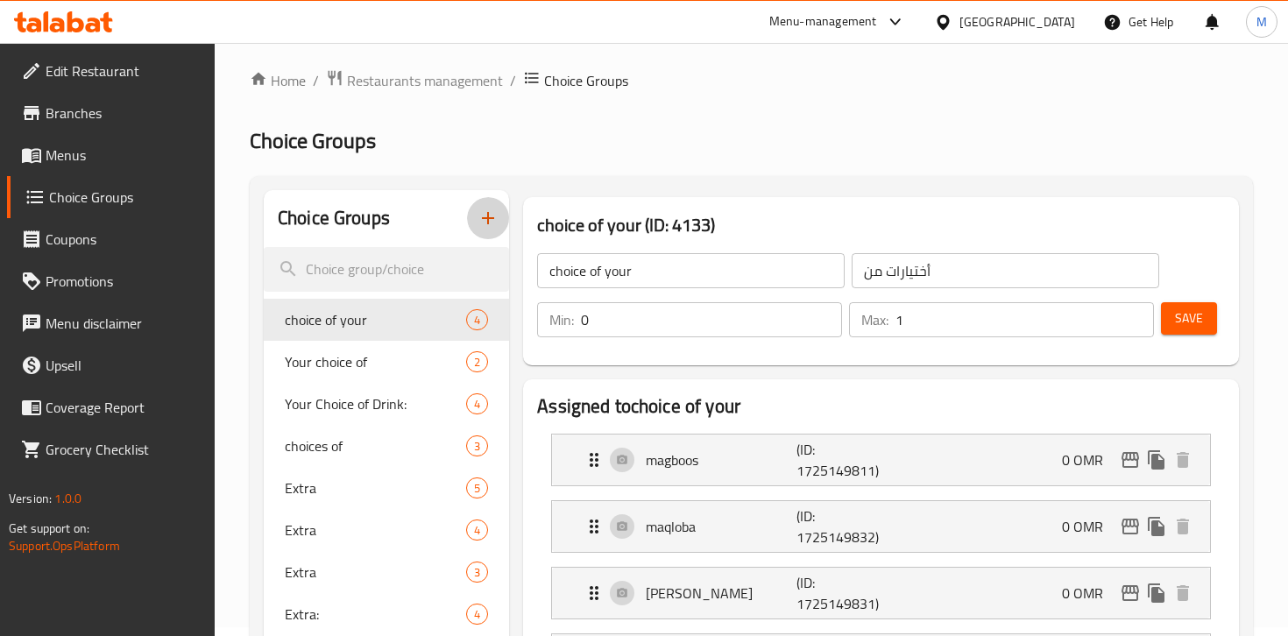
click at [493, 211] on icon "button" at bounding box center [488, 218] width 21 height 21
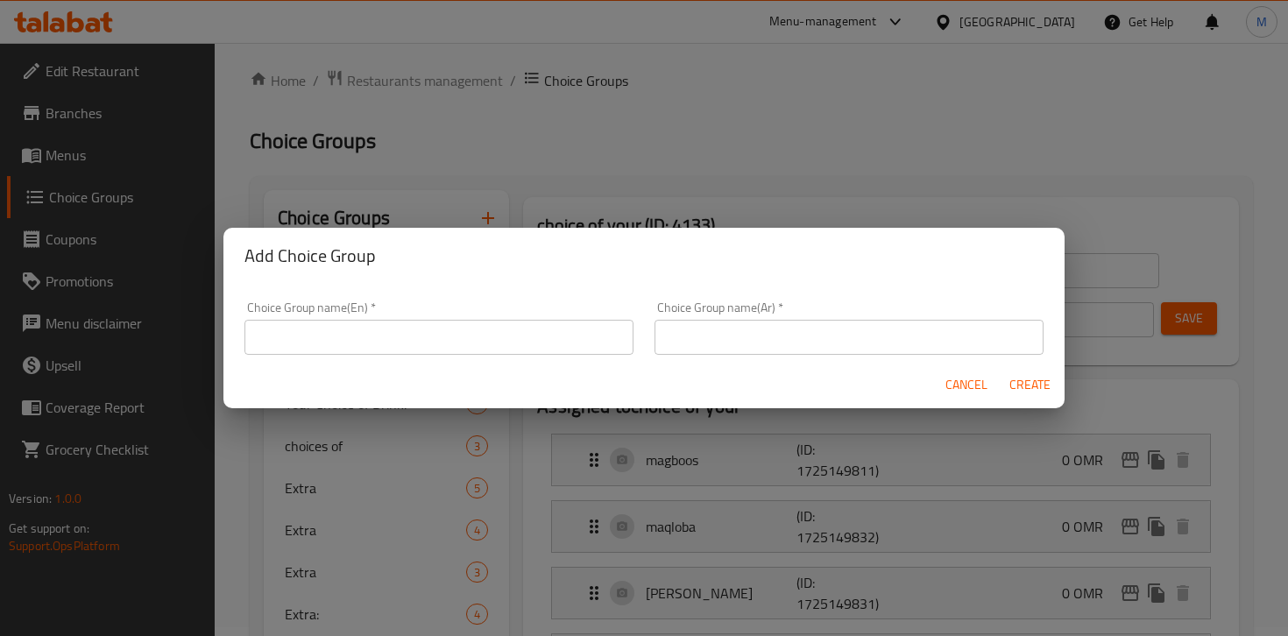
click at [465, 336] on input "text" at bounding box center [439, 337] width 389 height 35
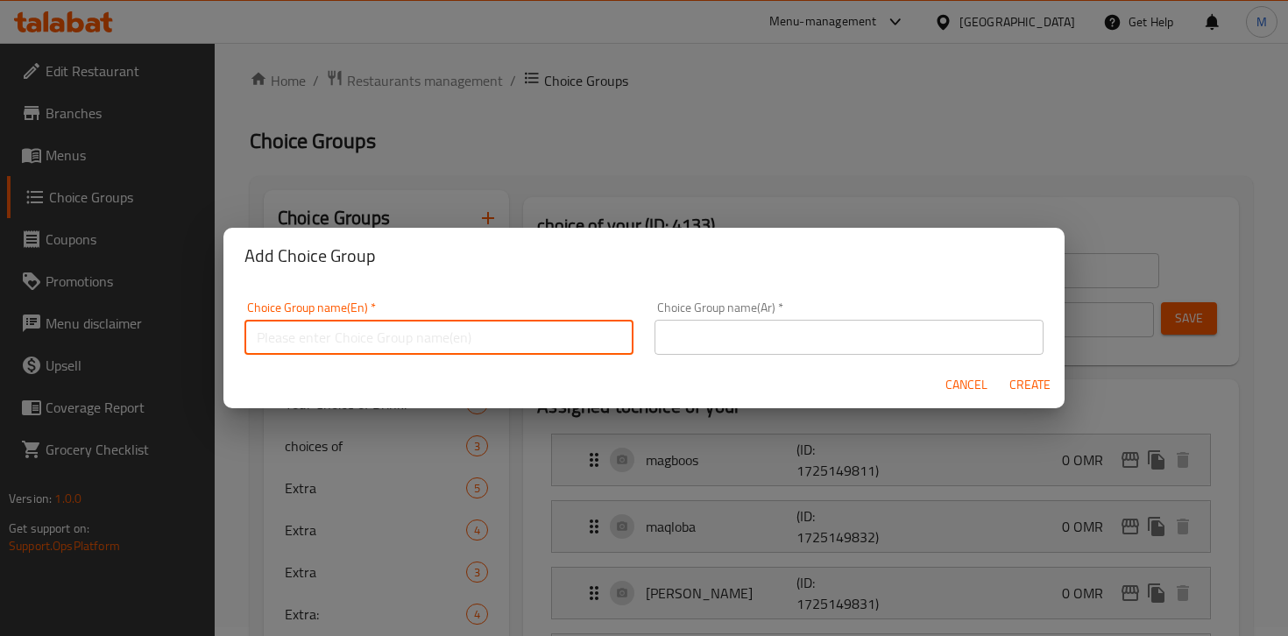
type input "Your choice of the main item"
click at [712, 333] on input "text" at bounding box center [849, 337] width 389 height 35
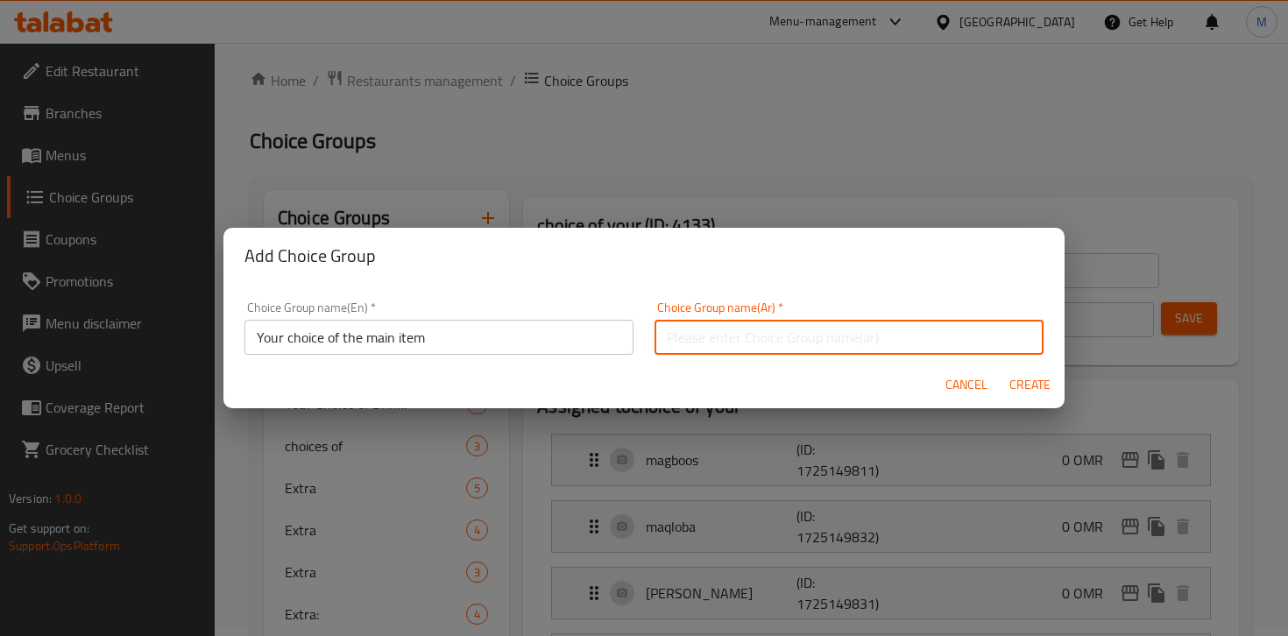
type input "اختيارك للطبق الرئيسي"
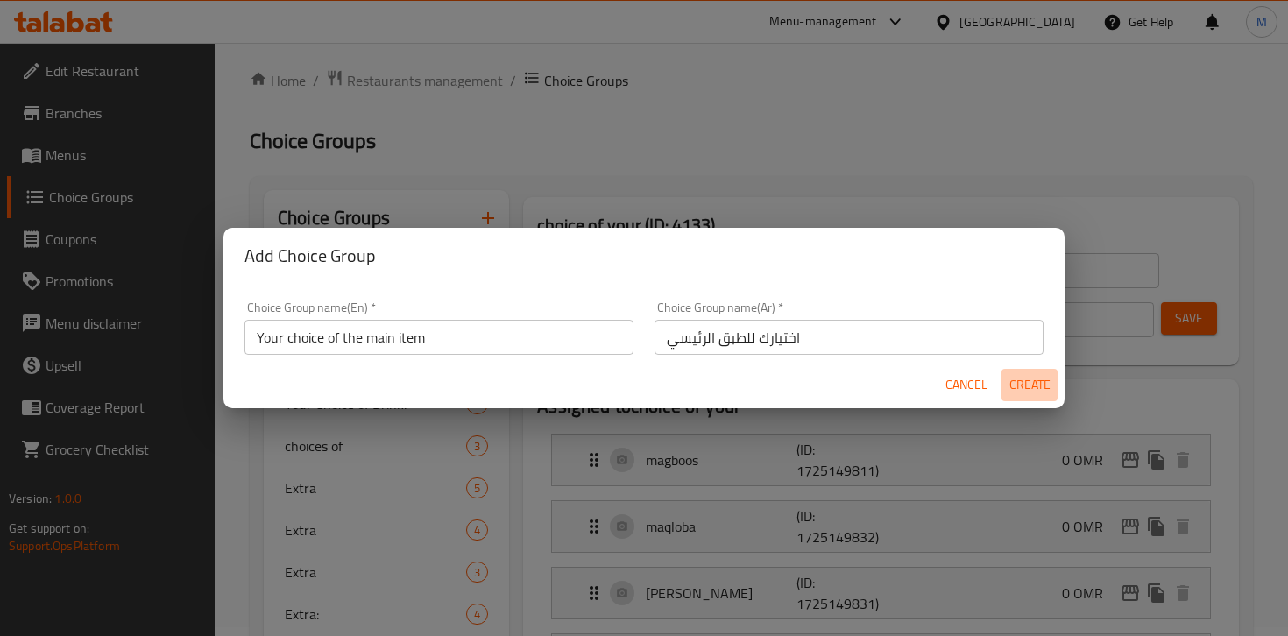
click at [1026, 387] on span "Create" at bounding box center [1030, 385] width 42 height 22
type input "Your choice of the main item"
type input "اختيارك للطبق الرئيسي"
type input "0"
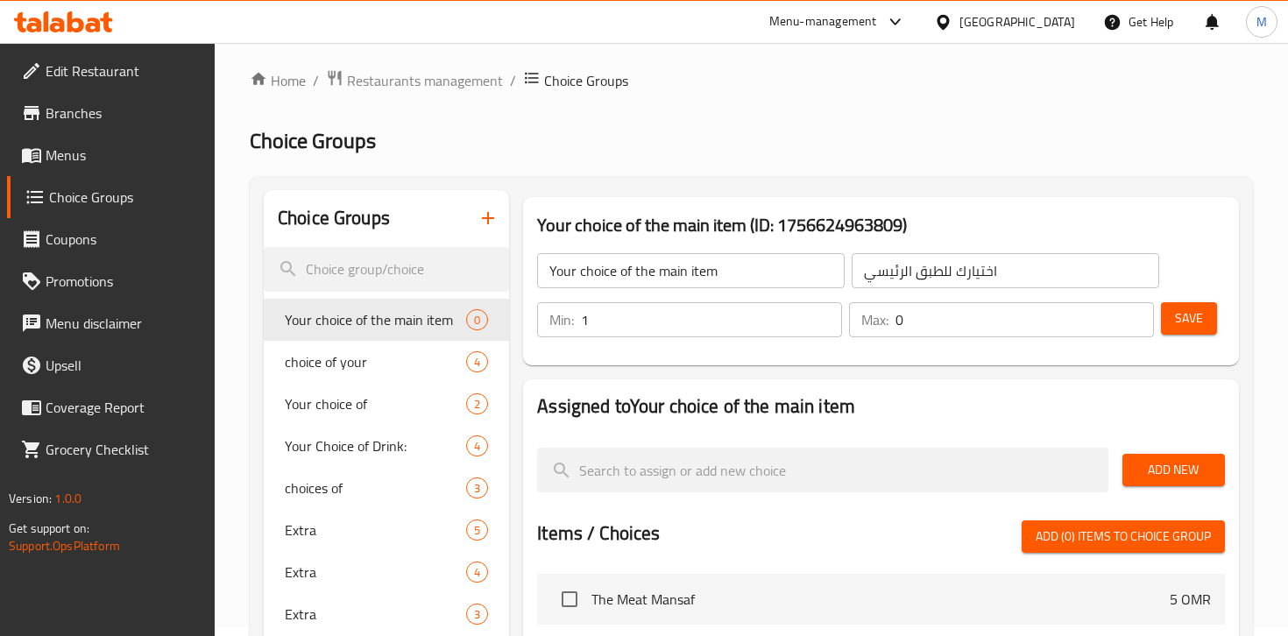
type input "1"
click at [823, 309] on input "1" at bounding box center [711, 319] width 261 height 35
type input "1"
click at [1134, 315] on input "1" at bounding box center [1025, 319] width 259 height 35
click at [1202, 314] on span "Save" at bounding box center [1189, 319] width 28 height 22
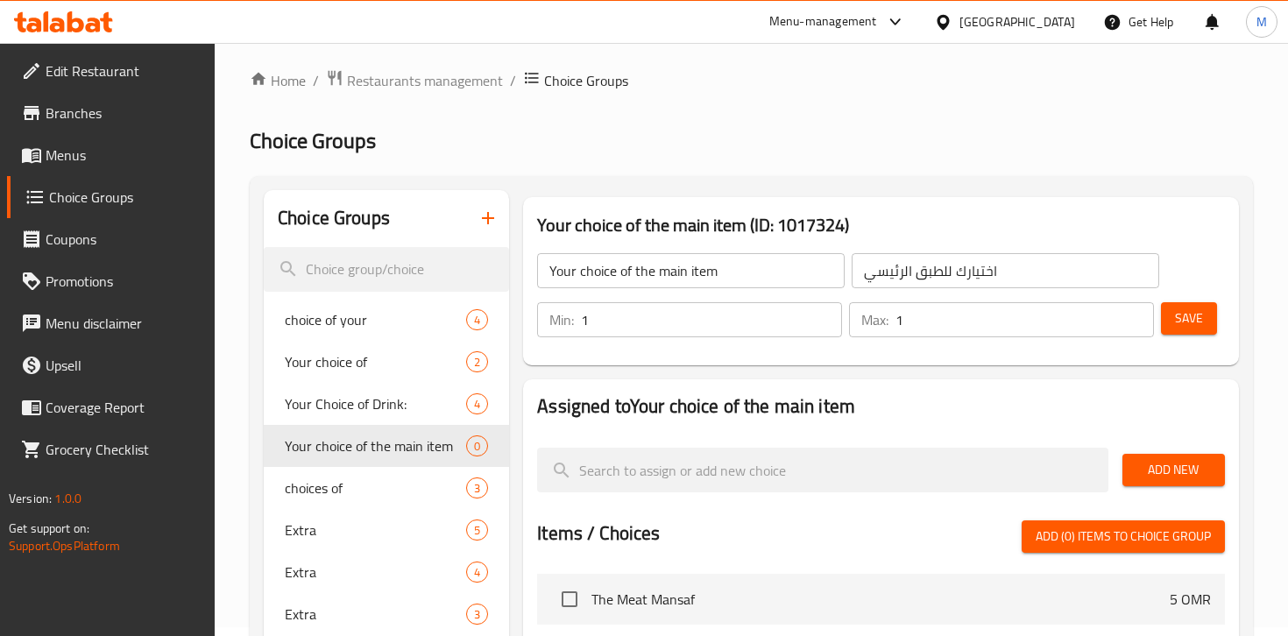
click at [1153, 473] on span "Add New" at bounding box center [1174, 470] width 75 height 22
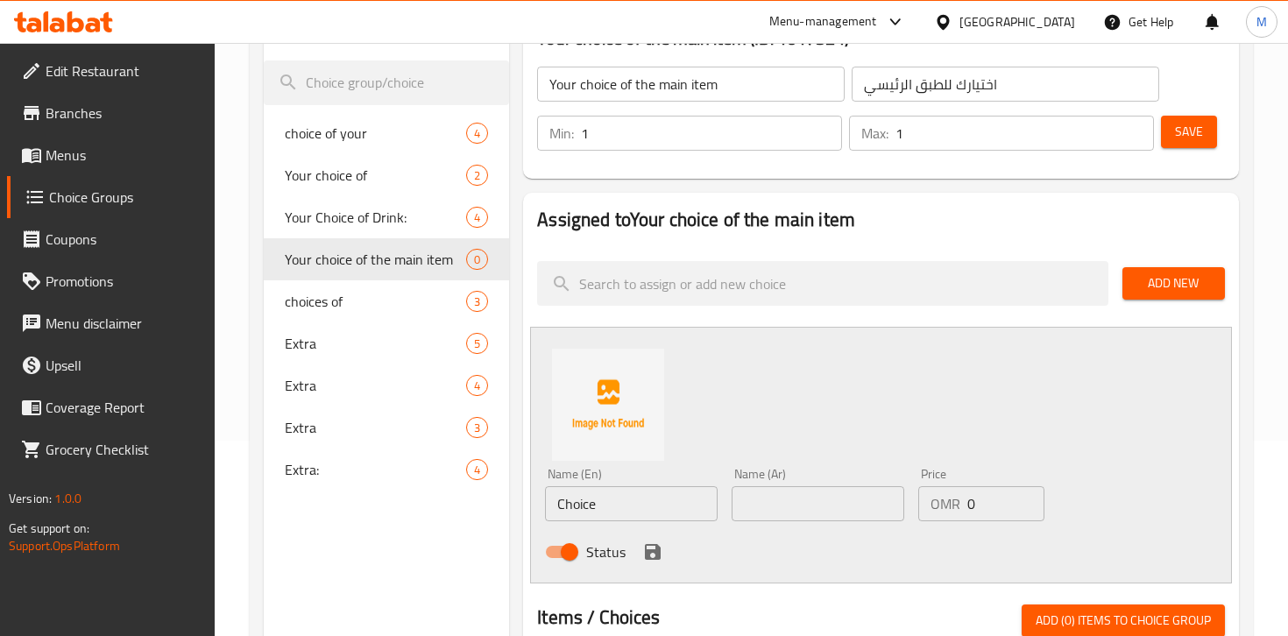
scroll to position [224, 0]
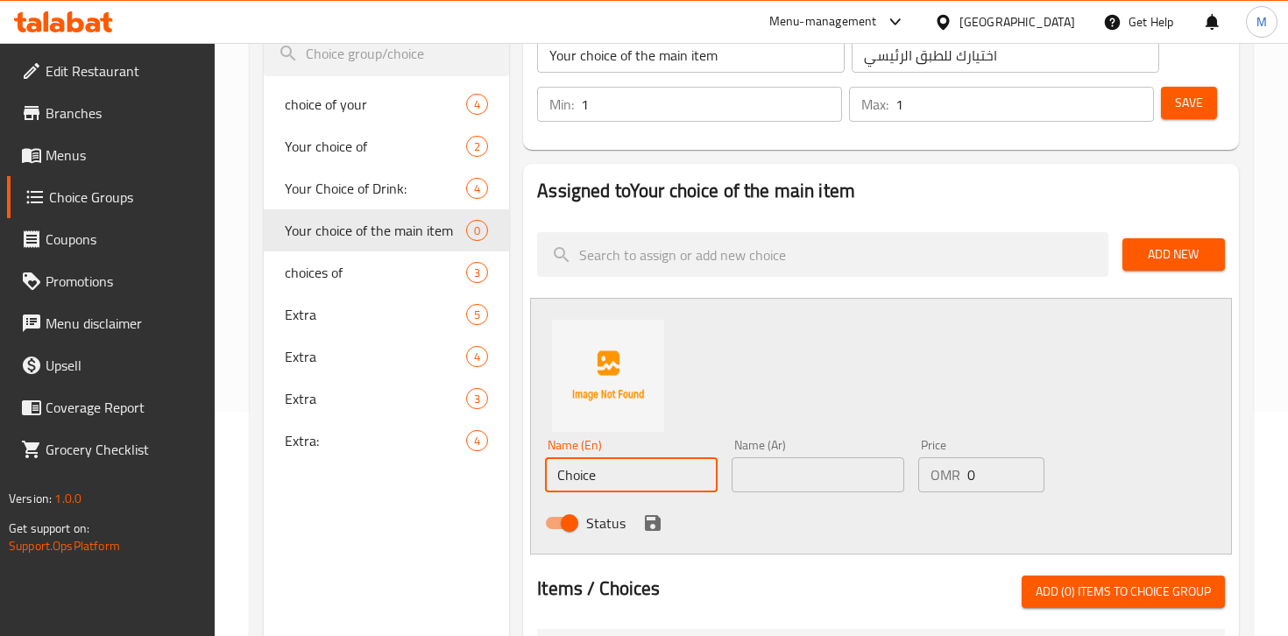
drag, startPoint x: 624, startPoint y: 484, endPoint x: 550, endPoint y: 474, distance: 74.3
click at [550, 474] on input "Choice" at bounding box center [631, 475] width 173 height 35
paste input "Magboos Chicken"
type input "Magboos Chicken"
click at [763, 481] on input "text" at bounding box center [818, 475] width 173 height 35
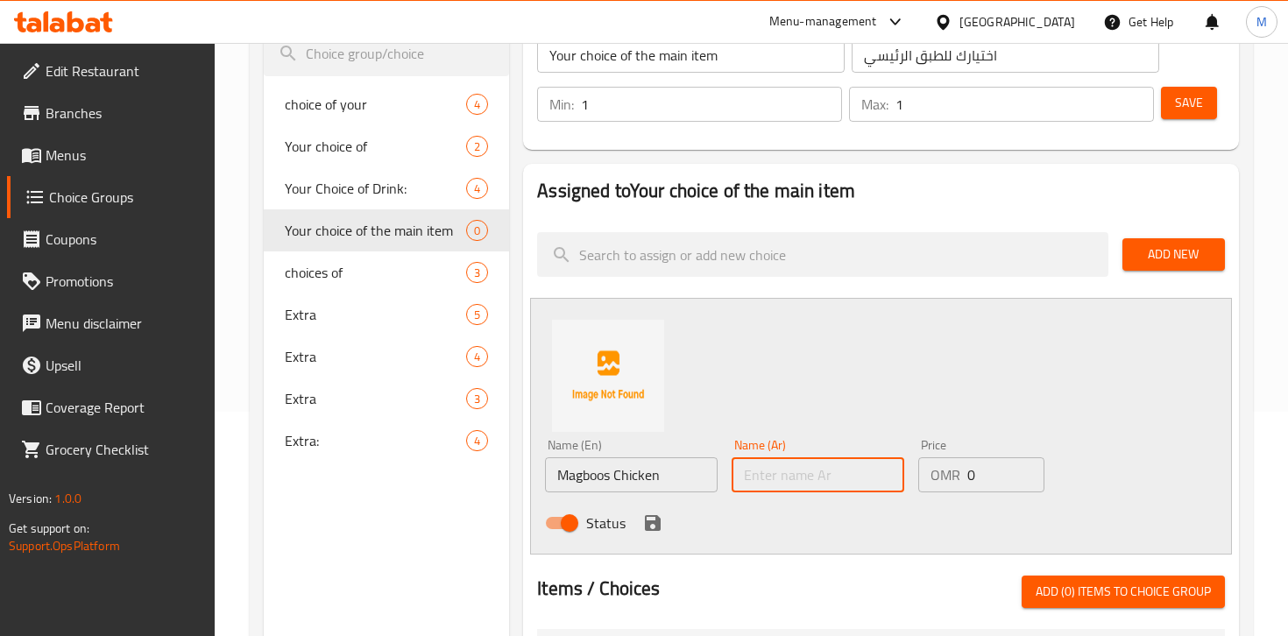
paste input "مجبوس دجاج"
type input "مجبوس دجاج"
click at [652, 522] on icon "save" at bounding box center [653, 523] width 16 height 16
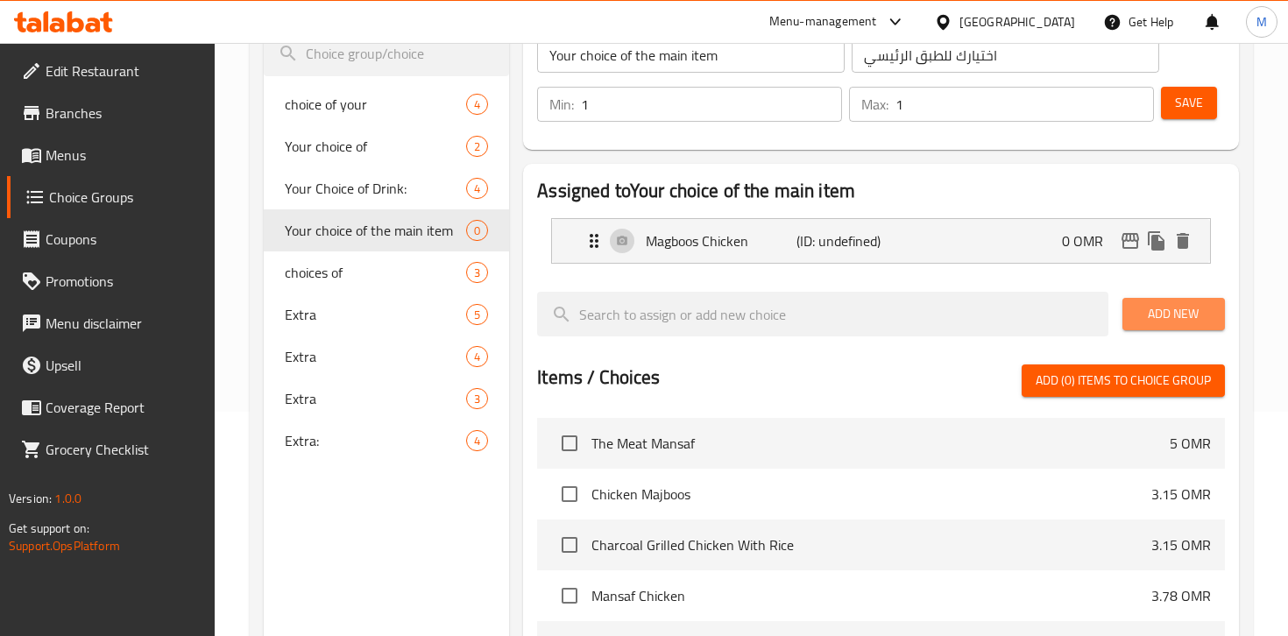
click at [1158, 309] on span "Add New" at bounding box center [1174, 314] width 75 height 22
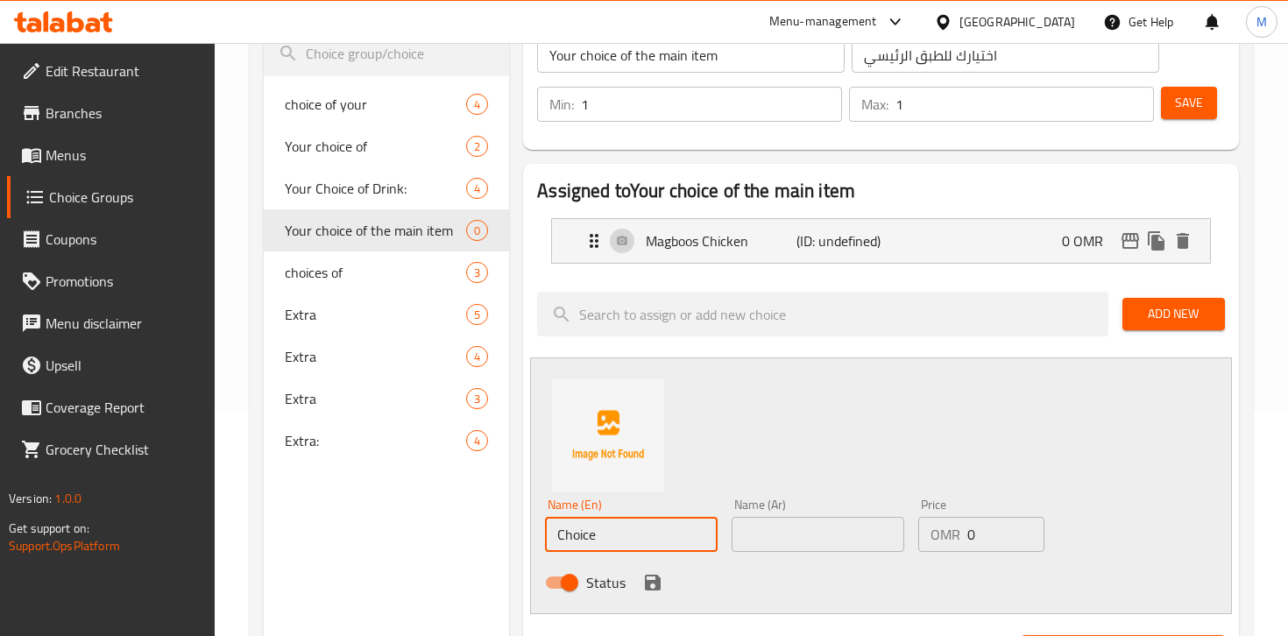
drag, startPoint x: 615, startPoint y: 536, endPoint x: 527, endPoint y: 536, distance: 88.5
click at [527, 536] on div "Assigned to Your choice of the main item Magboos Chicken (ID: undefined) 0 OMR …" at bounding box center [881, 621] width 716 height 914
paste input "1 Side of Salona"
type input "1 Side of Salona"
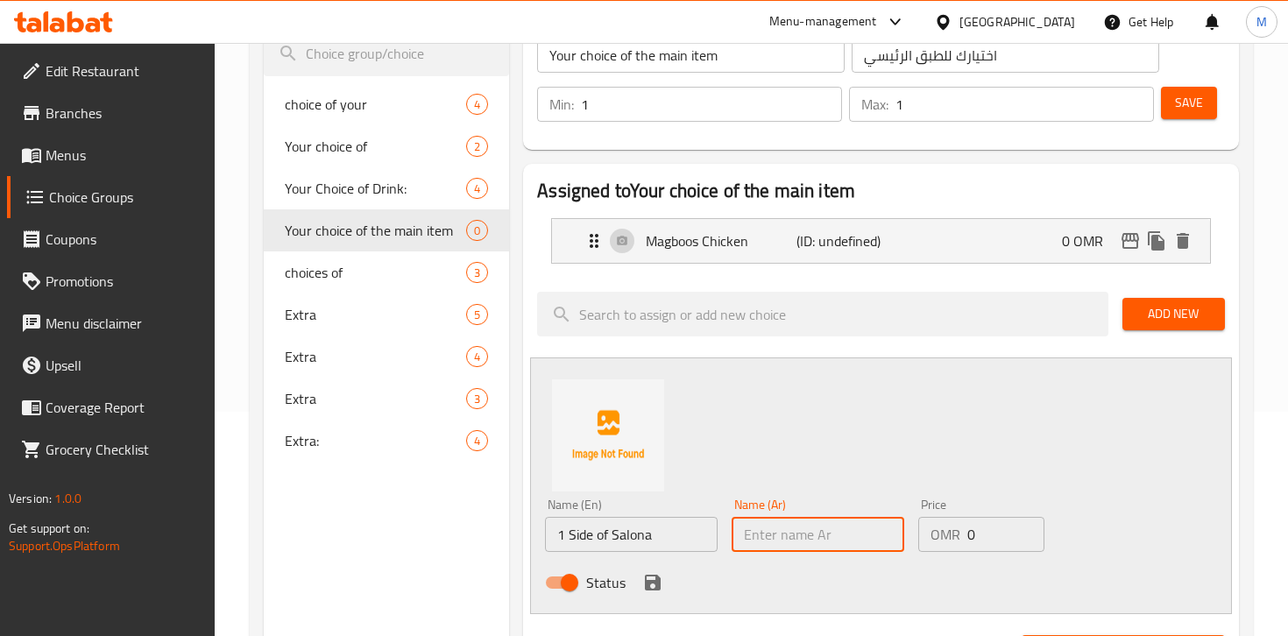
click at [801, 529] on input "text" at bounding box center [818, 534] width 173 height 35
paste input "1 طبق جانبى صالونة"
type input "1 طبق جانبى صالونة"
click at [656, 580] on icon "save" at bounding box center [653, 583] width 16 height 16
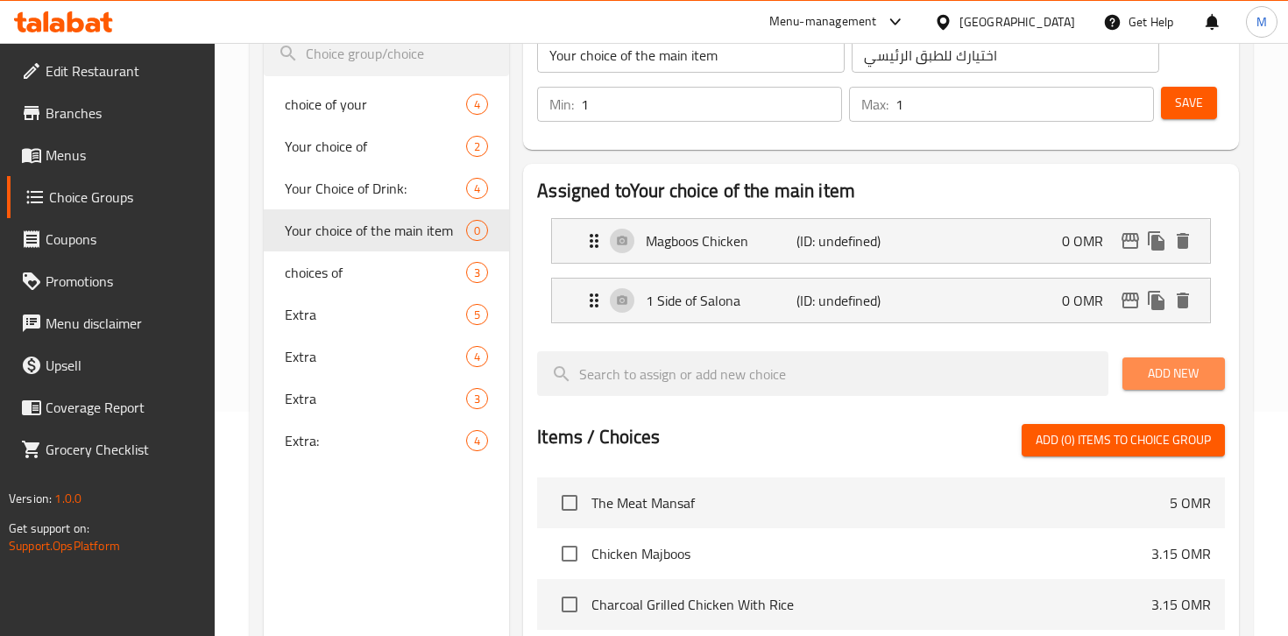
click at [1145, 365] on span "Add New" at bounding box center [1174, 374] width 75 height 22
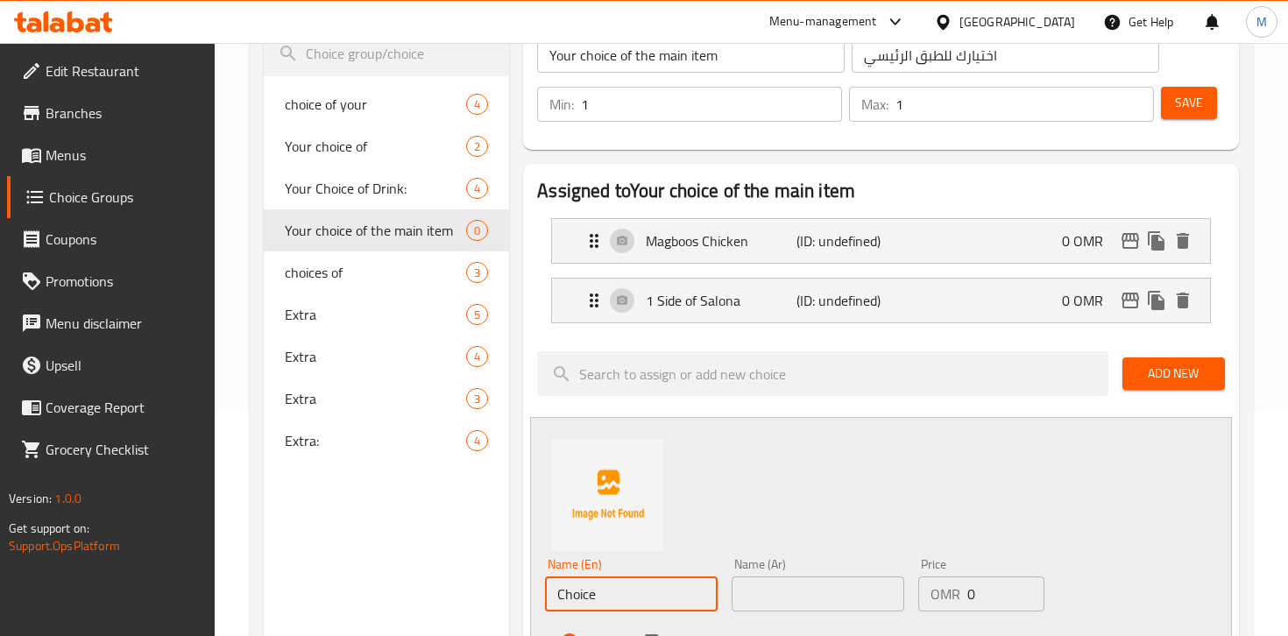
drag, startPoint x: 611, startPoint y: 598, endPoint x: 547, endPoint y: 590, distance: 64.5
click at [546, 592] on input "Choice" at bounding box center [631, 594] width 173 height 35
paste input "Shatni"
type input "Shatni"
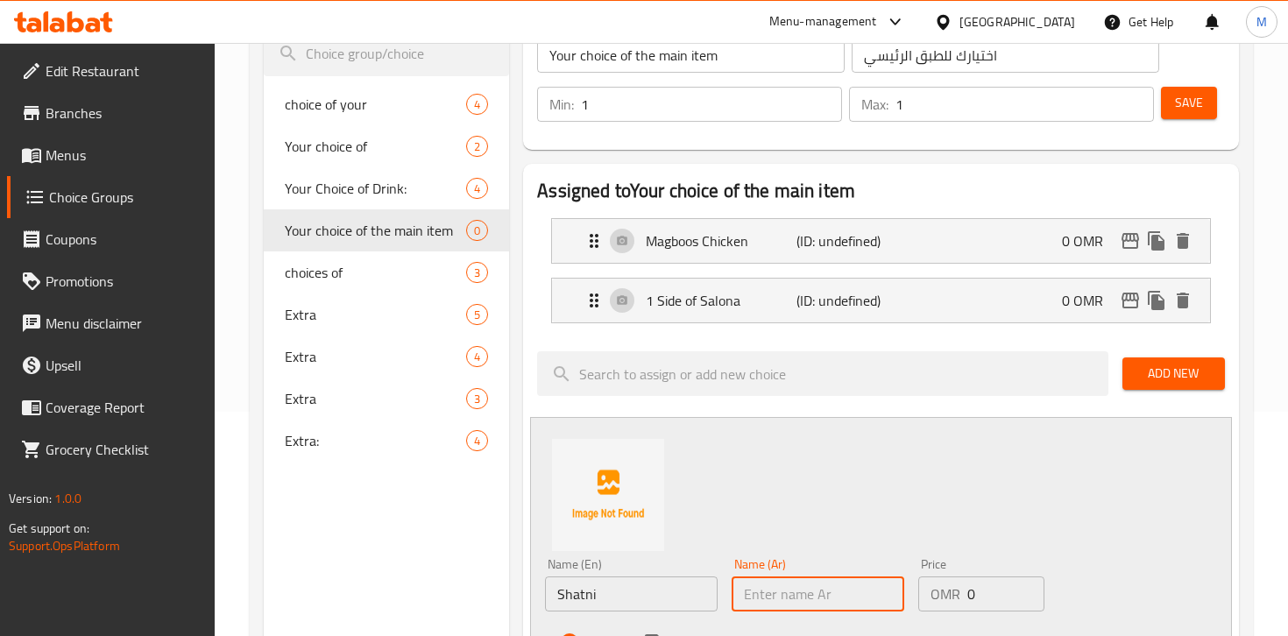
click at [761, 585] on input "text" at bounding box center [818, 594] width 173 height 35
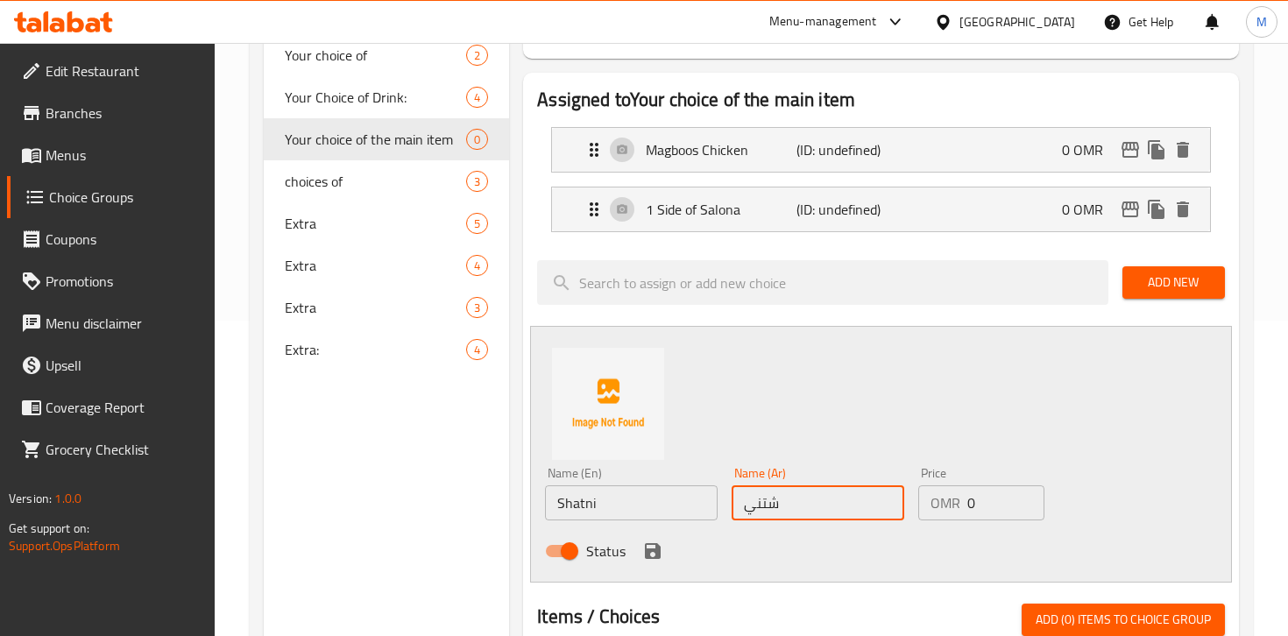
scroll to position [323, 0]
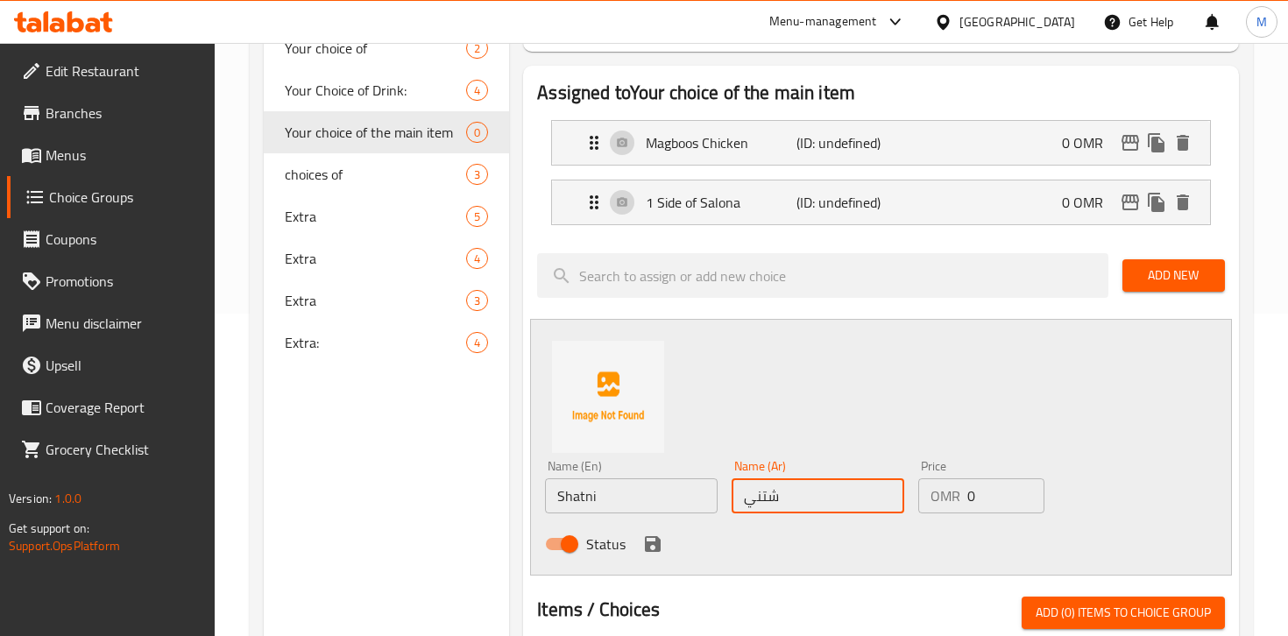
type input "شتني"
click at [648, 543] on icon "save" at bounding box center [653, 544] width 16 height 16
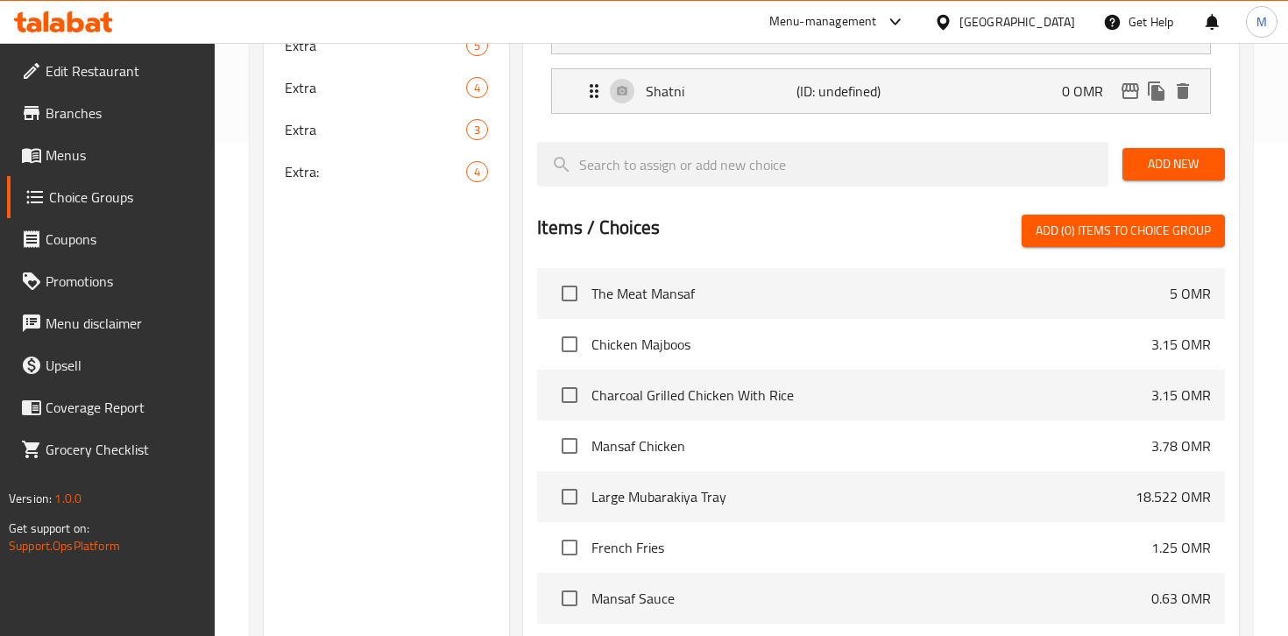
scroll to position [692, 0]
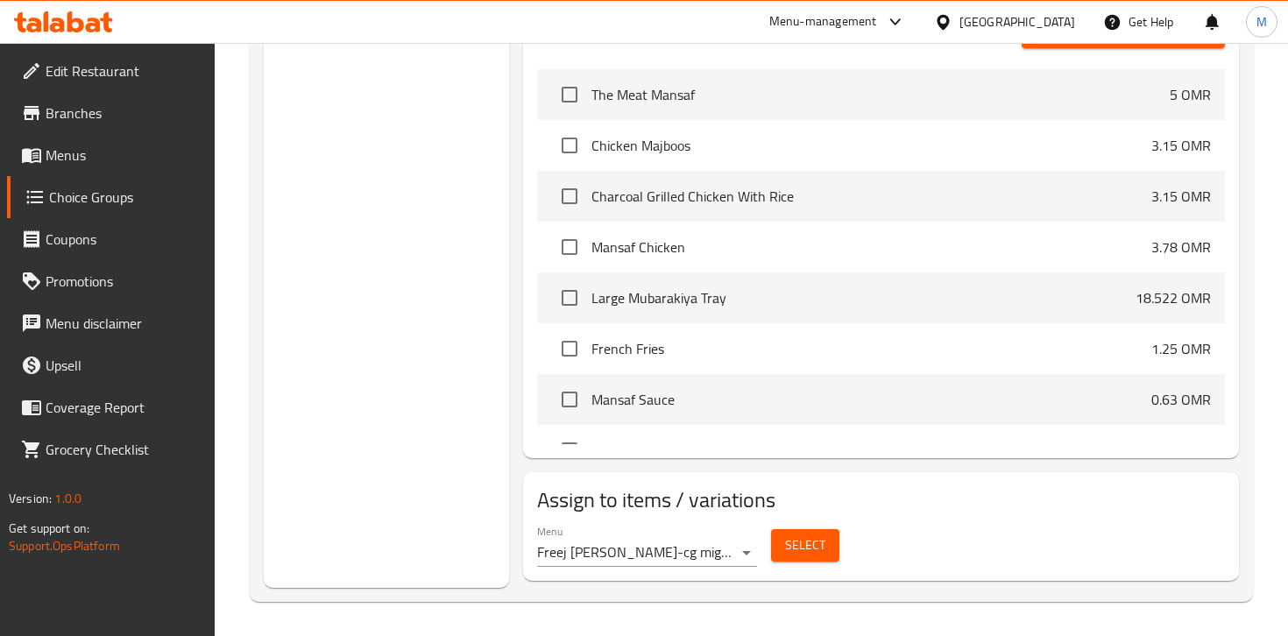
click at [798, 543] on span "Select" at bounding box center [805, 546] width 40 height 22
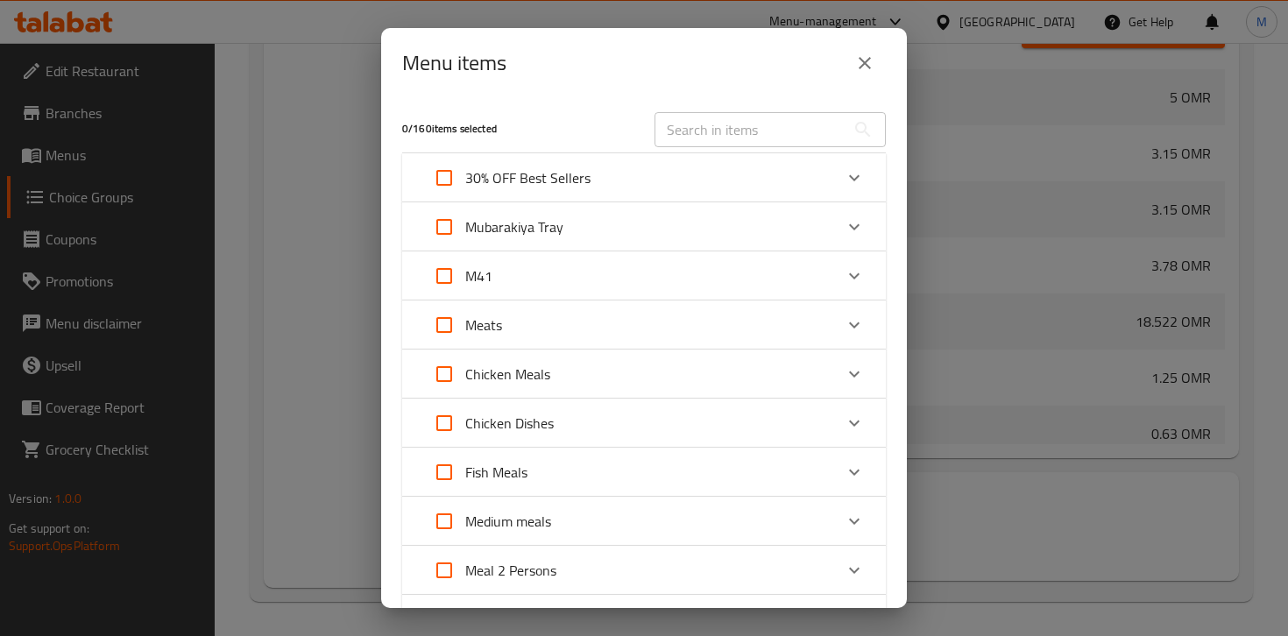
click at [858, 55] on icon "close" at bounding box center [865, 63] width 21 height 21
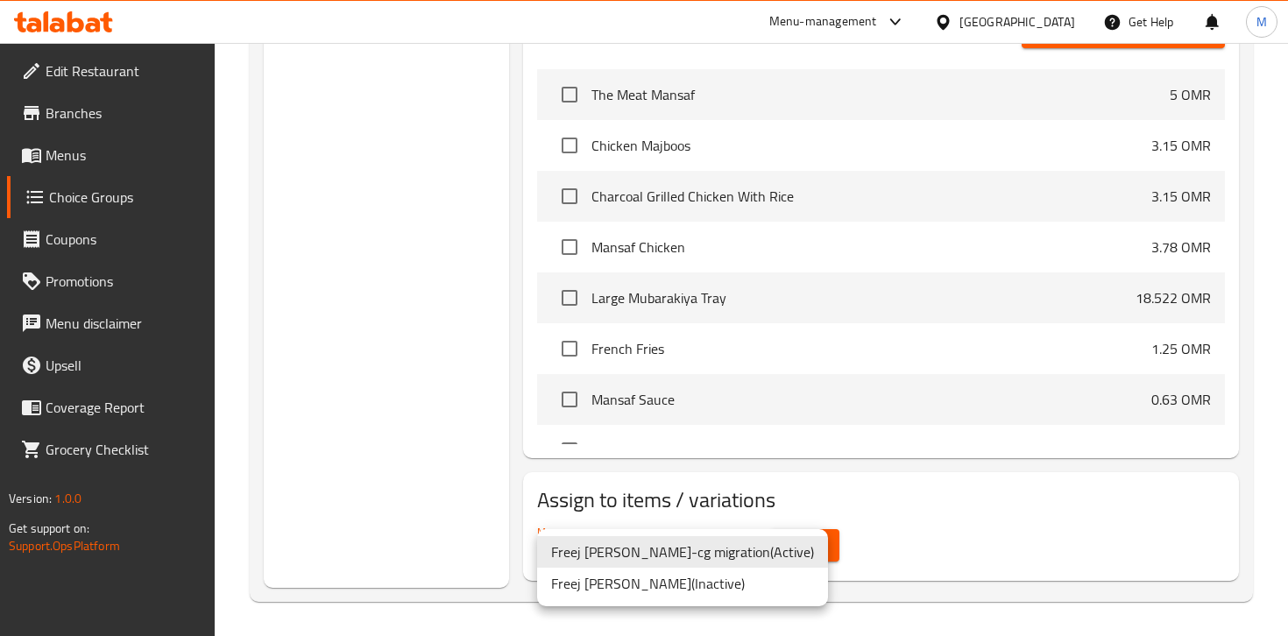
click at [713, 554] on li "Freej [PERSON_NAME]-cg migration ( Active )" at bounding box center [682, 552] width 291 height 32
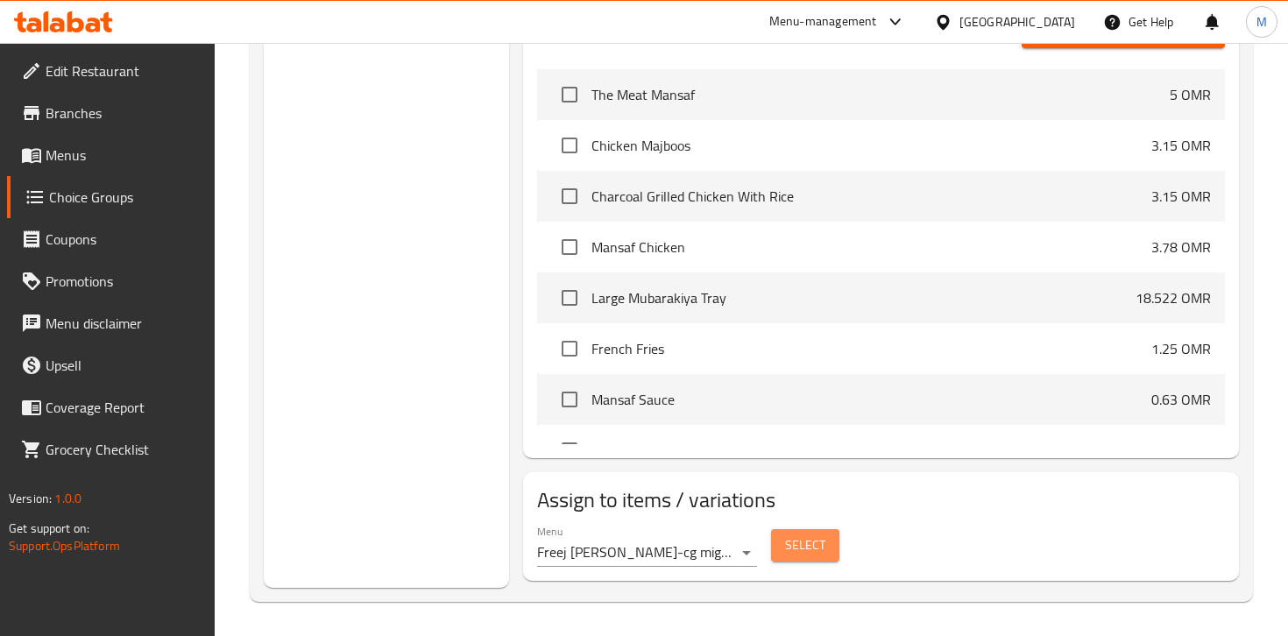
click at [799, 545] on span "Select" at bounding box center [805, 546] width 40 height 22
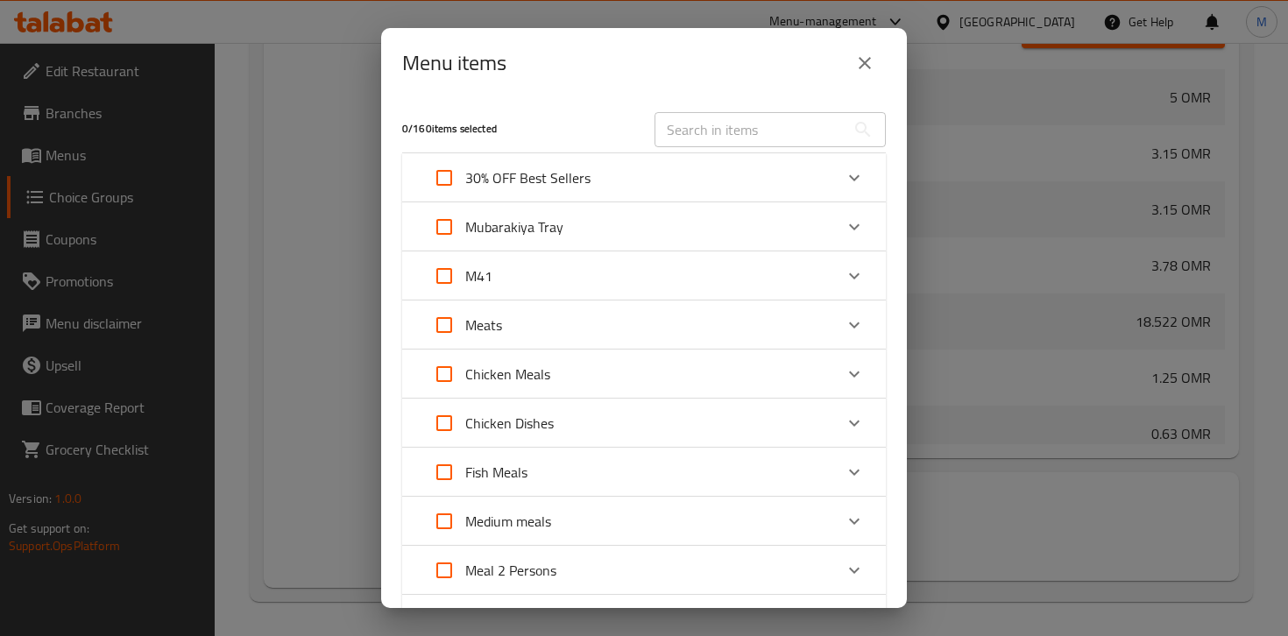
click at [444, 278] on input "Expand" at bounding box center [444, 276] width 42 height 42
checkbox input "true"
click at [844, 274] on icon "Expand" at bounding box center [854, 276] width 21 height 21
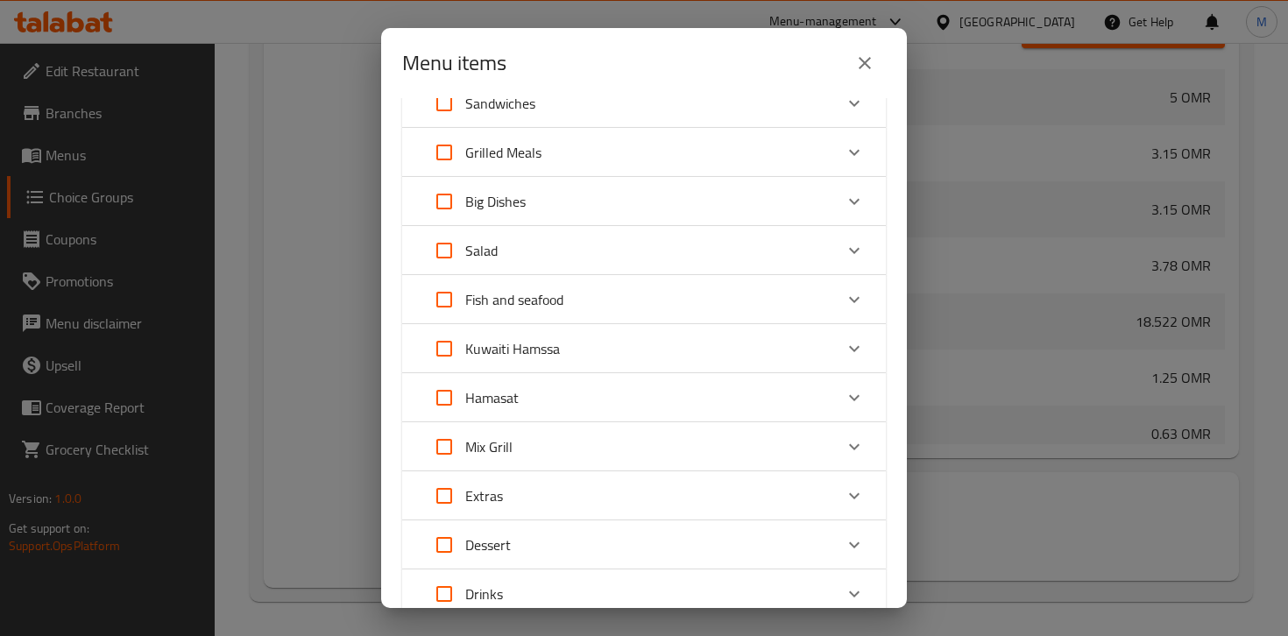
scroll to position [1040, 0]
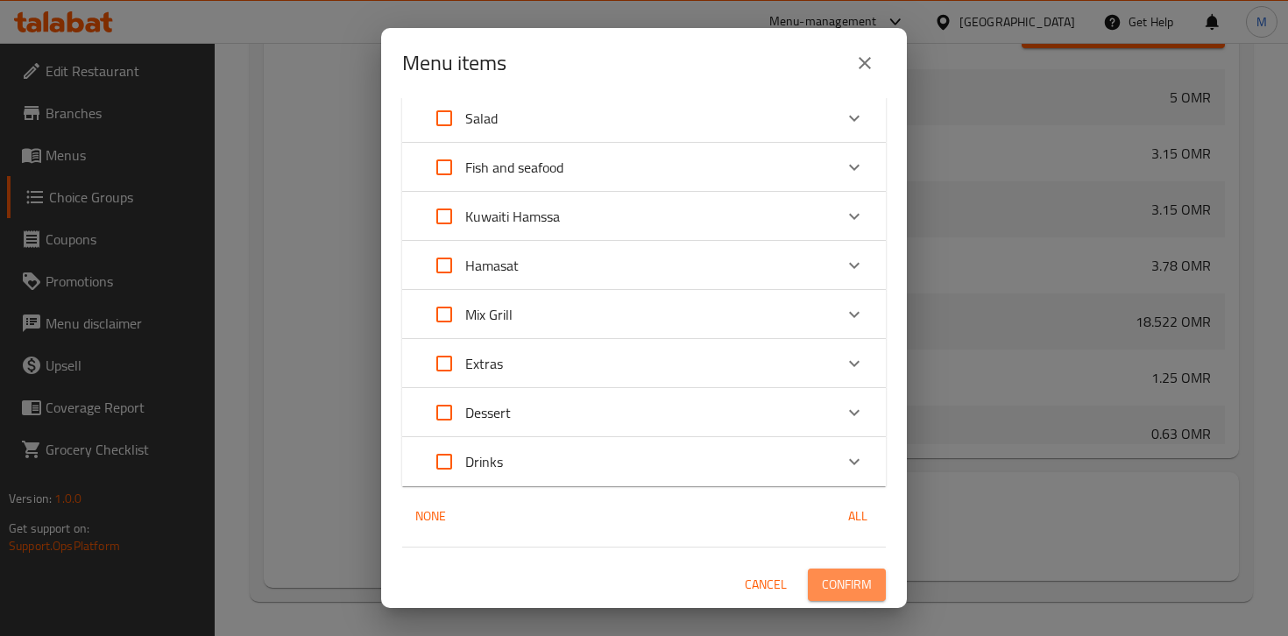
click at [837, 578] on span "Confirm" at bounding box center [847, 585] width 50 height 22
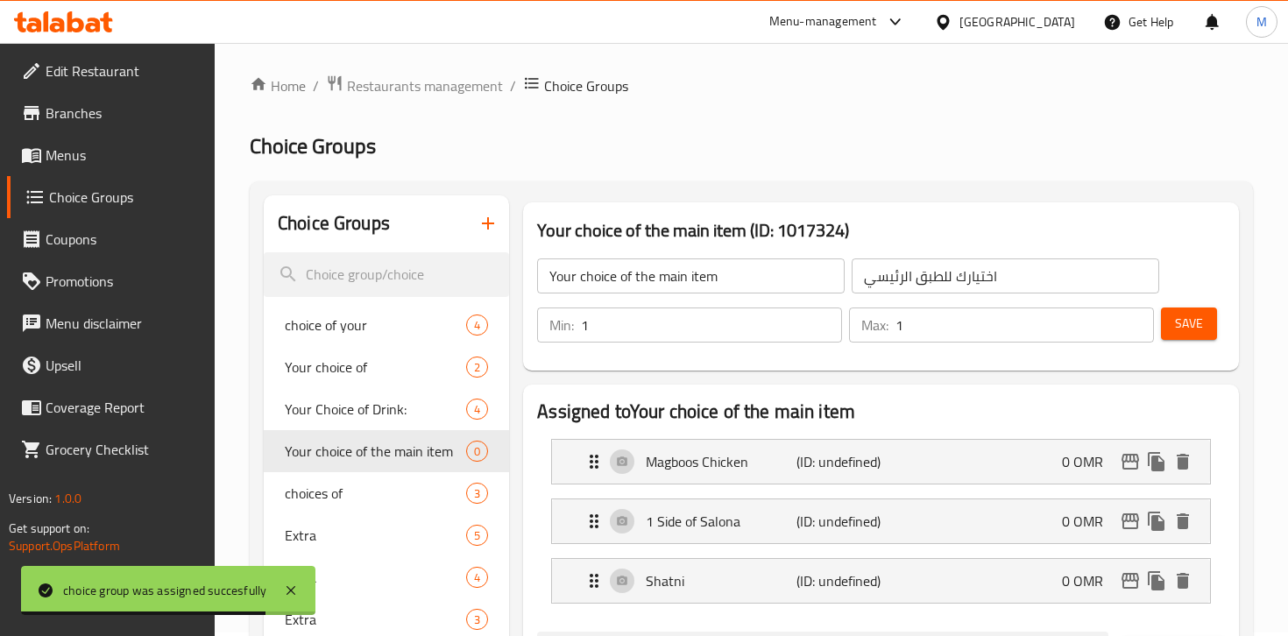
scroll to position [0, 0]
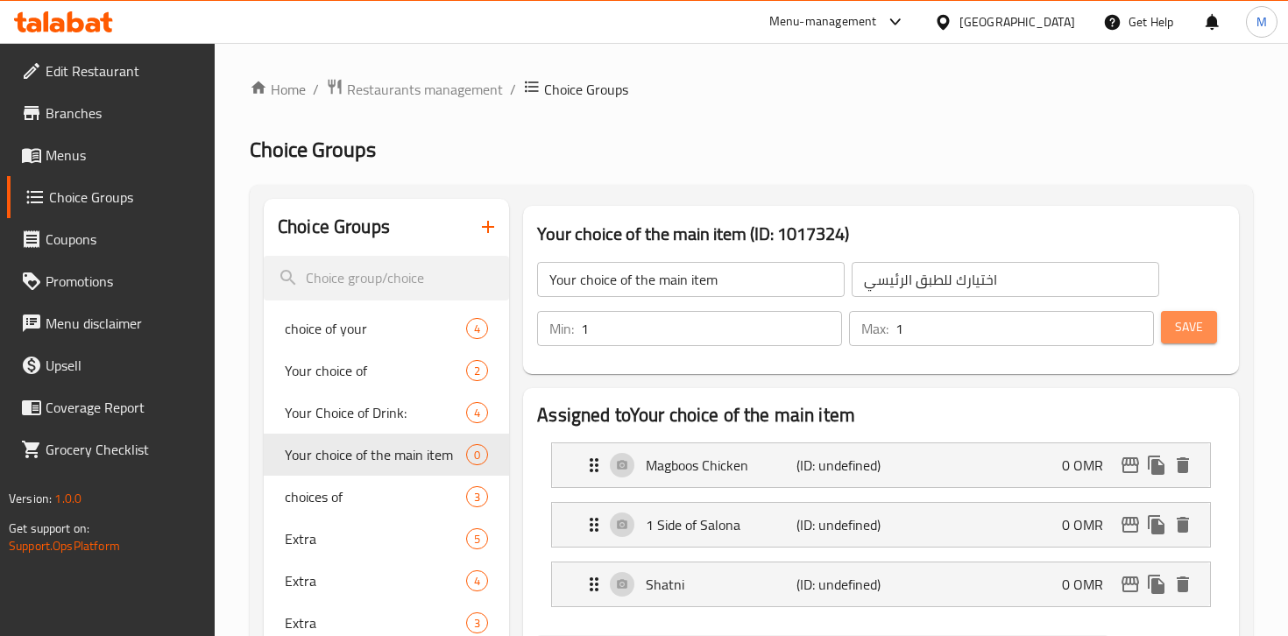
click at [1203, 336] on button "Save" at bounding box center [1189, 327] width 56 height 32
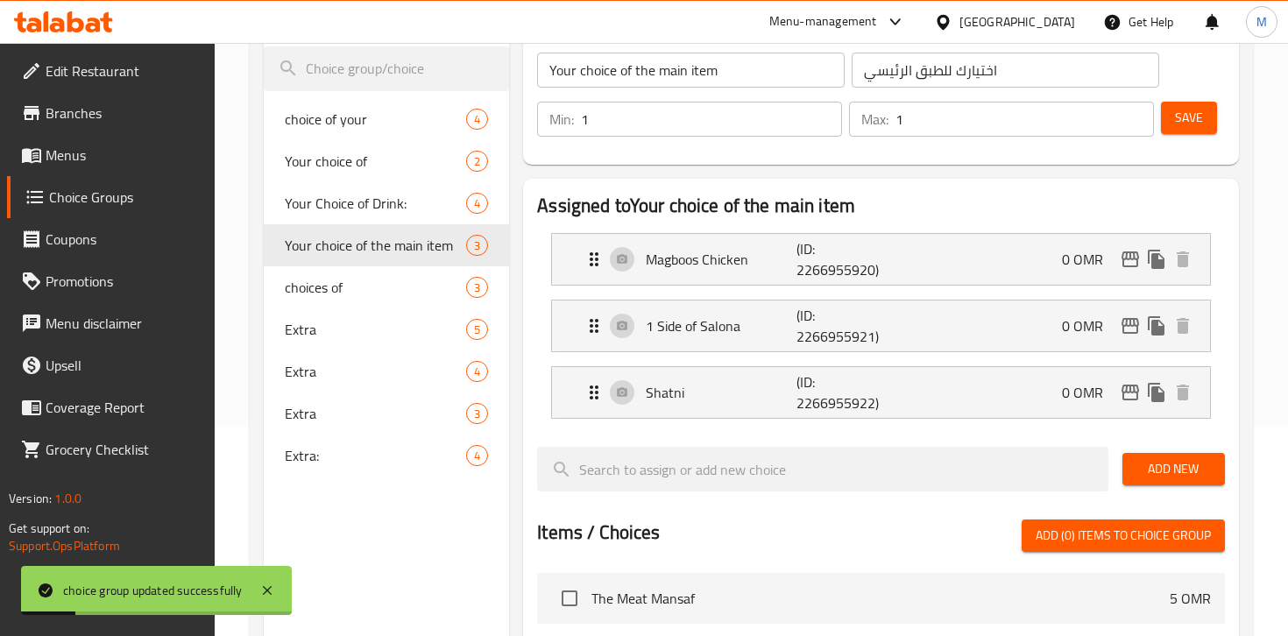
scroll to position [216, 0]
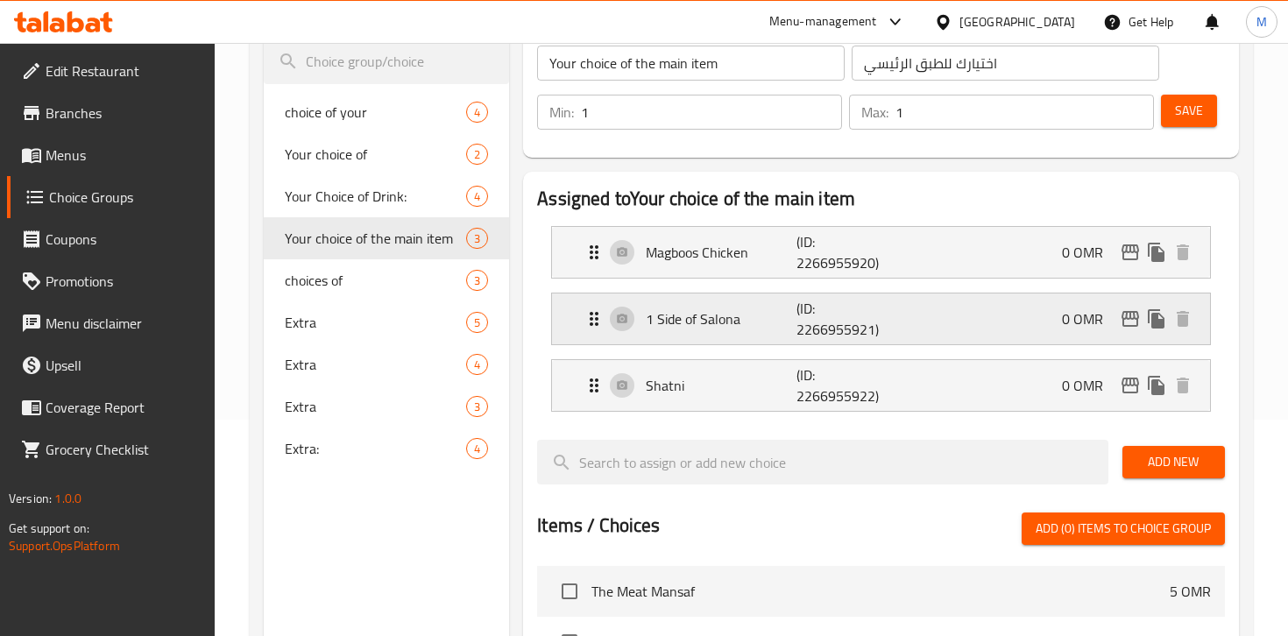
click at [593, 315] on icon "Expand" at bounding box center [594, 319] width 21 height 21
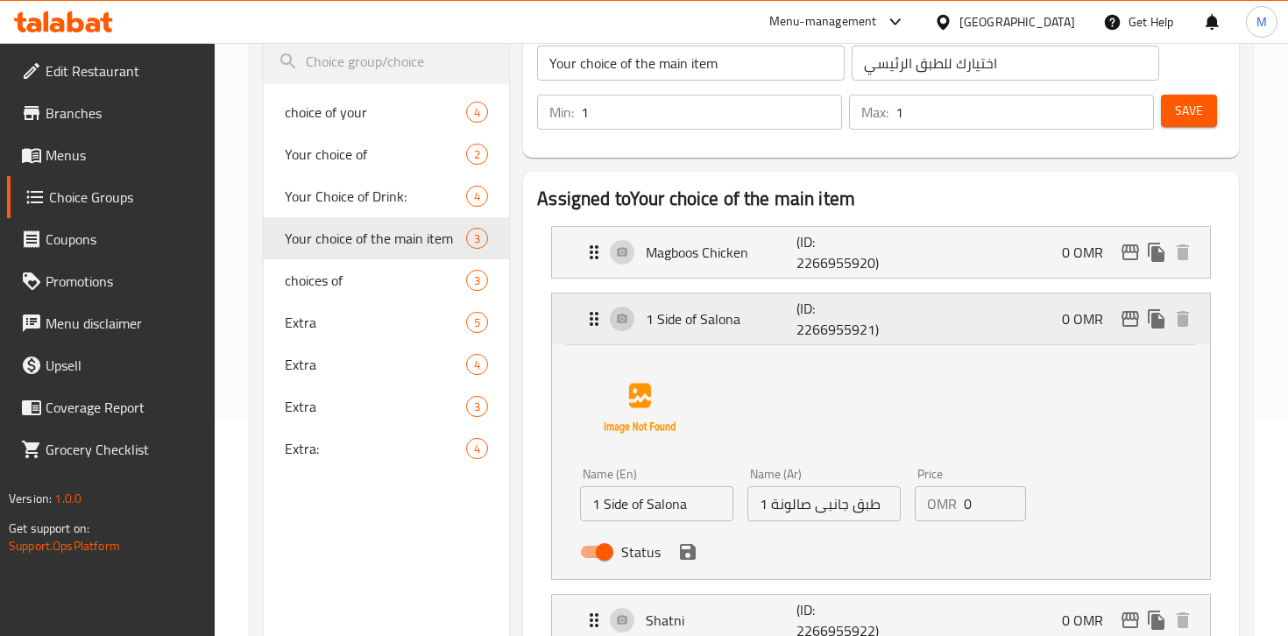
click at [558, 324] on div "1 Side of Salona (ID: 2266955921) 0 OMR" at bounding box center [881, 319] width 658 height 51
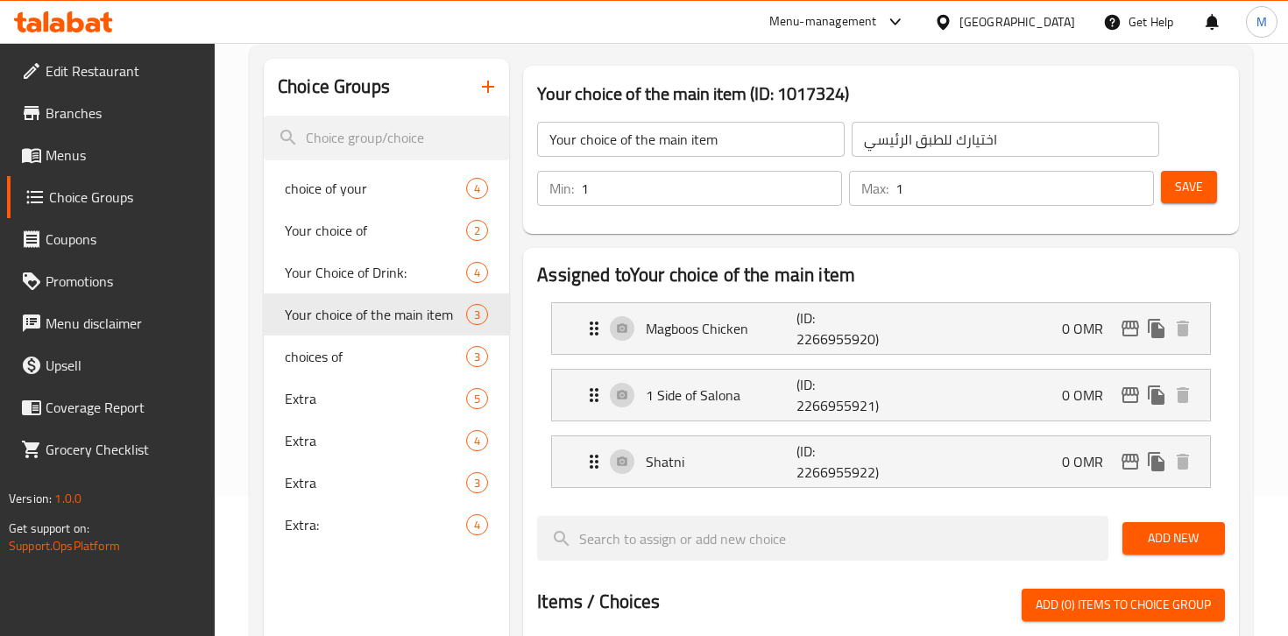
scroll to position [0, 0]
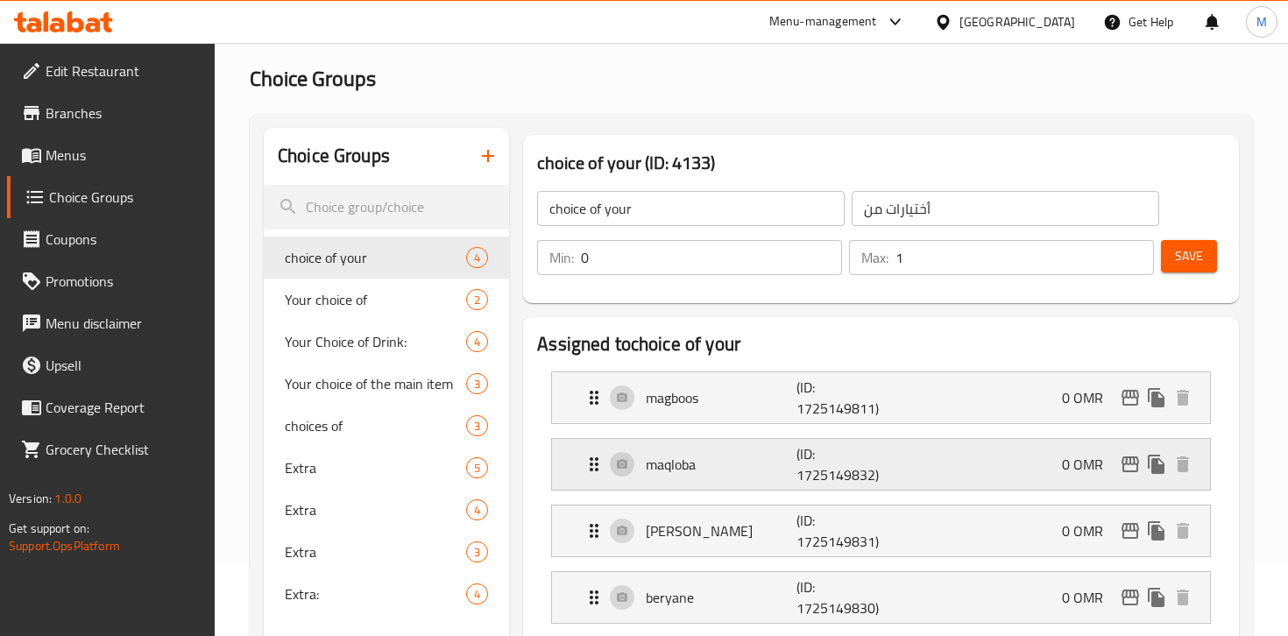
scroll to position [73, 0]
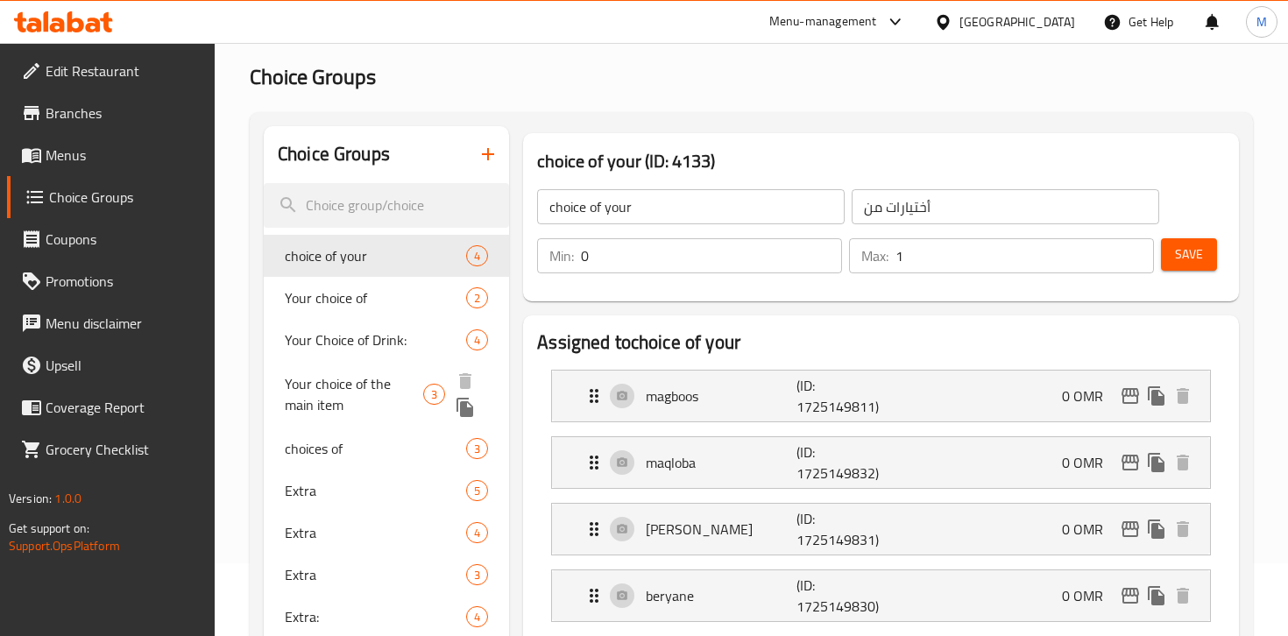
click at [363, 376] on span "Your choice of the main item" at bounding box center [354, 394] width 138 height 42
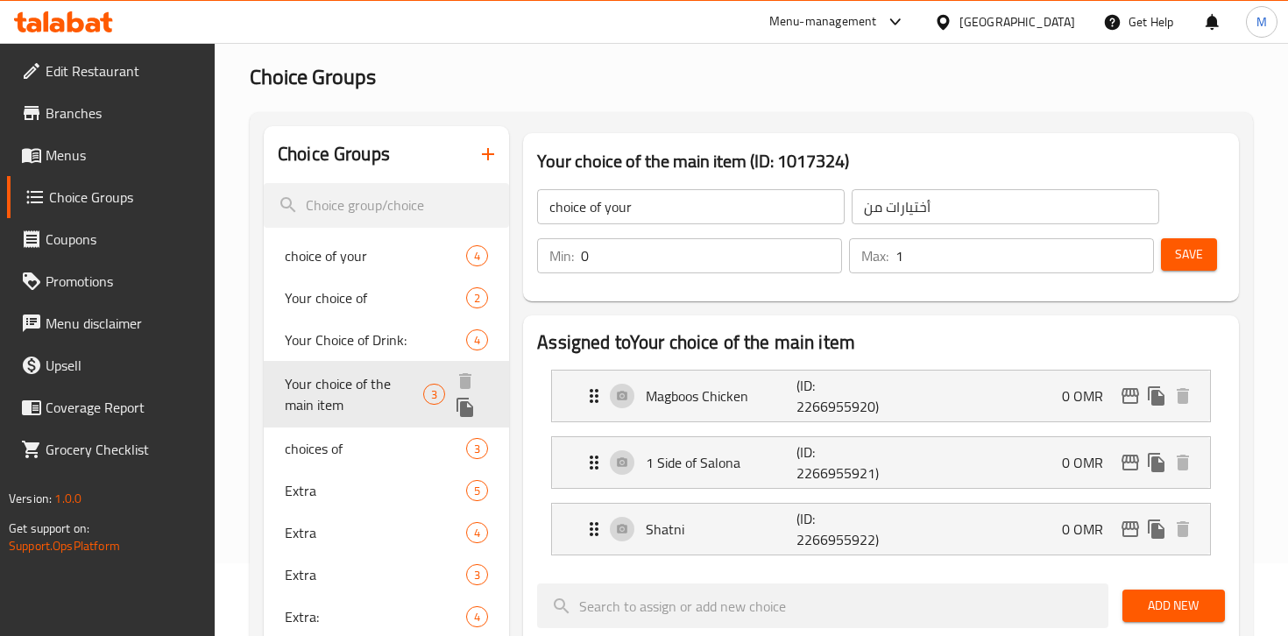
type input "Your choice of the main item"
type input "اختيارك للطبق الرئيسي"
type input "1"
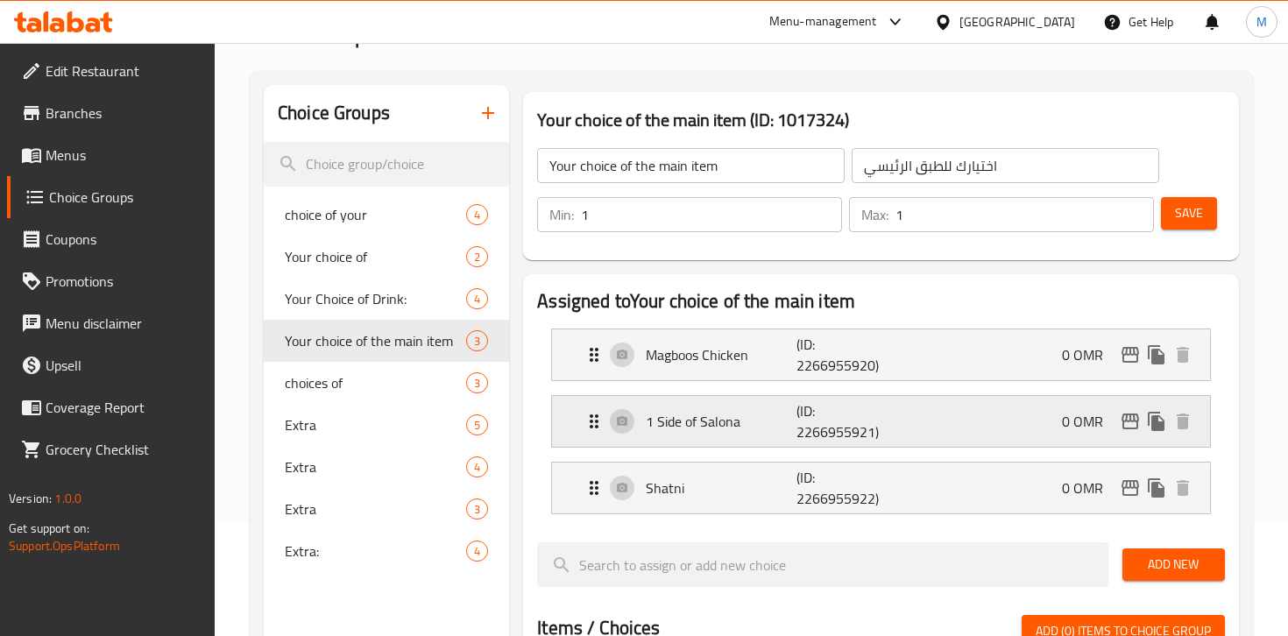
scroll to position [115, 0]
click at [601, 425] on icon "Expand" at bounding box center [594, 420] width 21 height 21
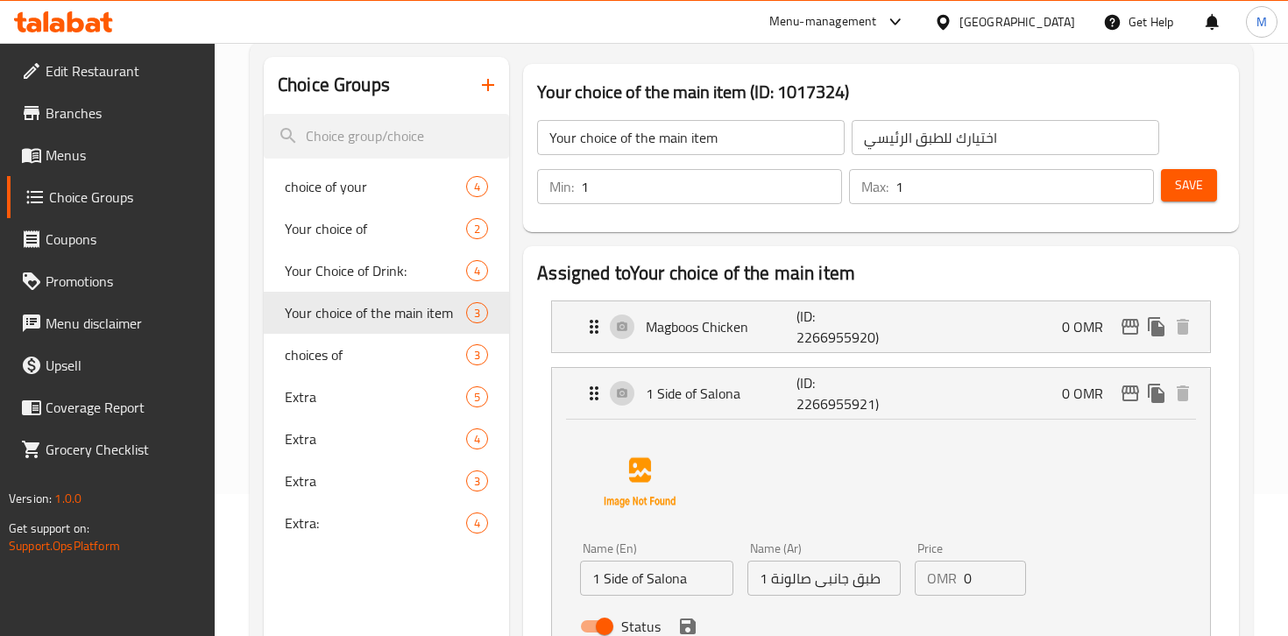
scroll to position [140, 0]
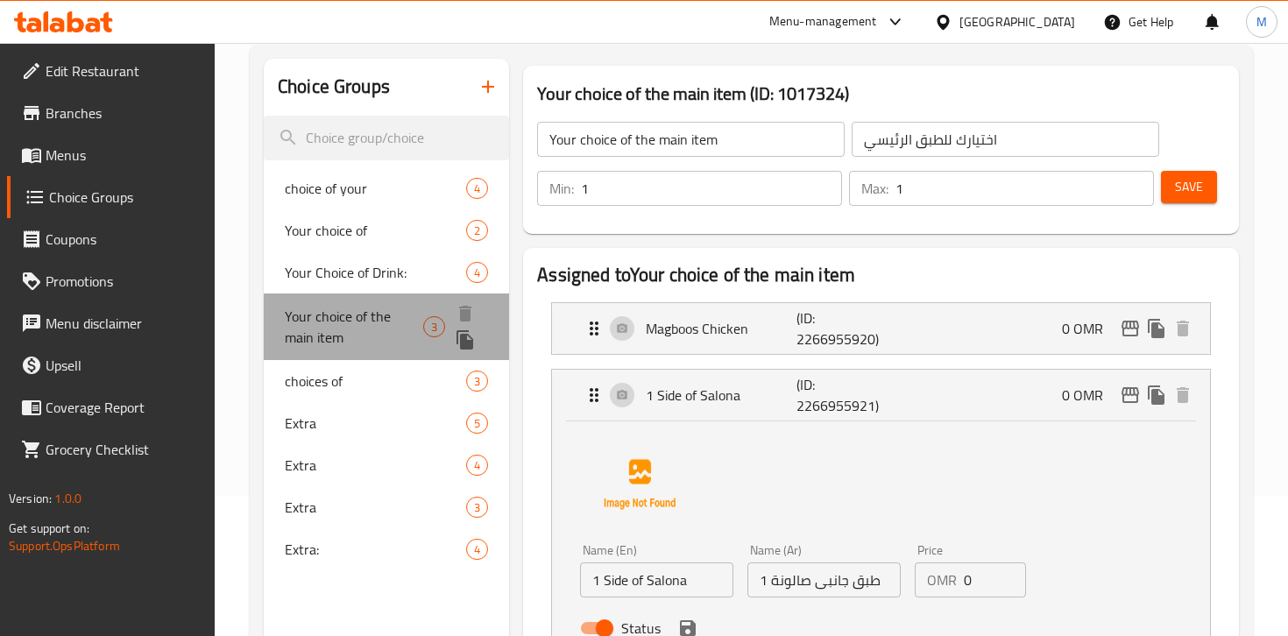
click at [425, 314] on div "Your choice of the main item 3" at bounding box center [386, 327] width 245 height 67
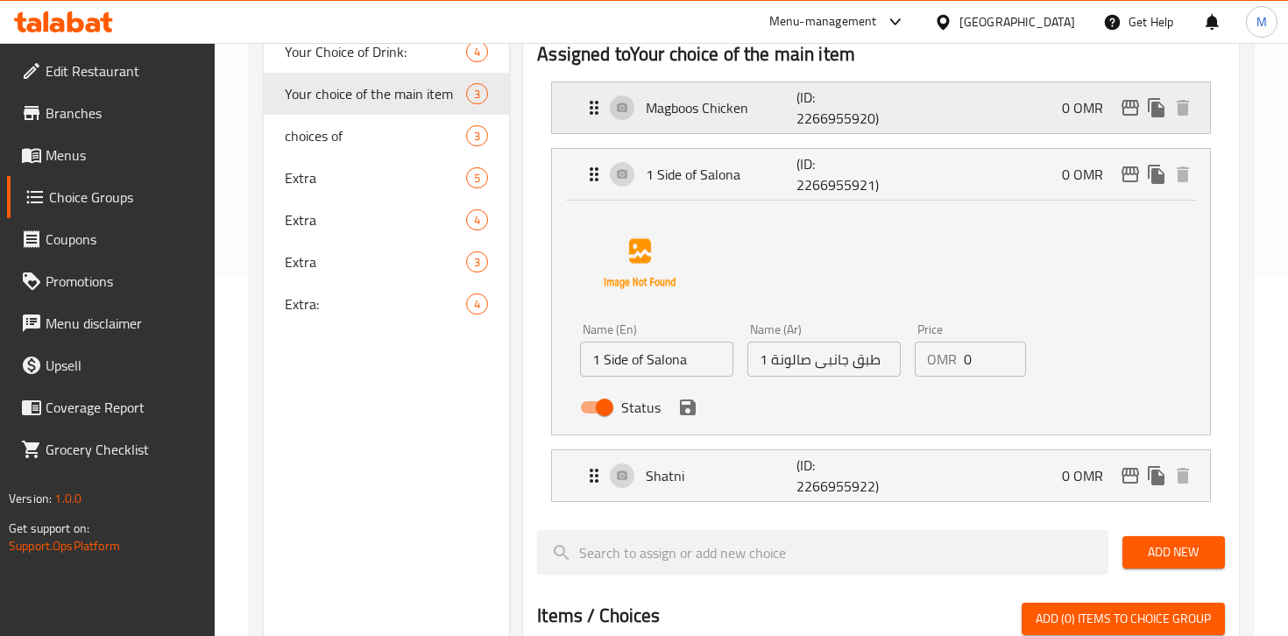
scroll to position [374, 0]
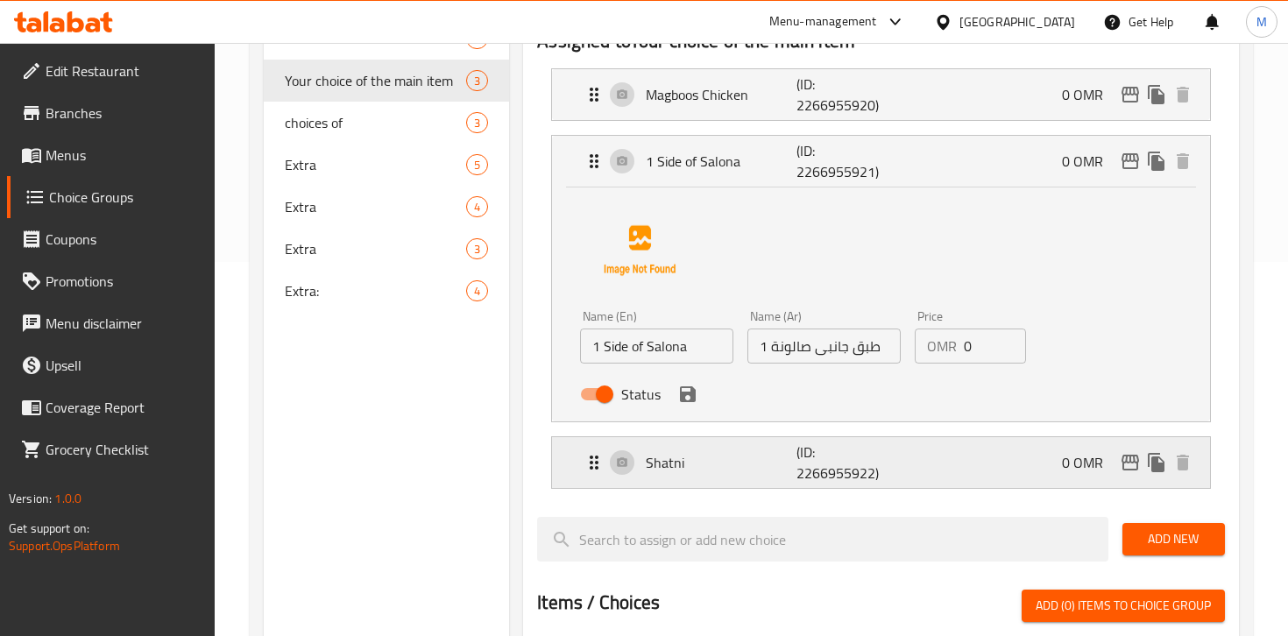
click at [998, 460] on div "Shatni (ID: 2266955922) 0 OMR" at bounding box center [887, 462] width 606 height 51
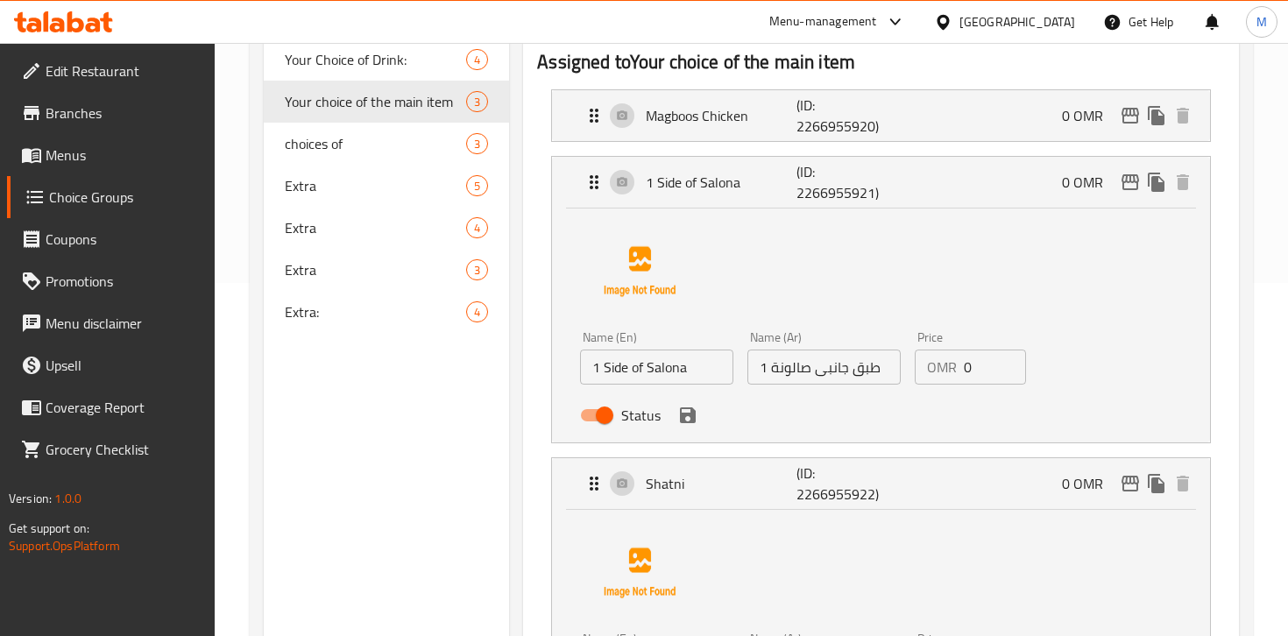
scroll to position [360, 0]
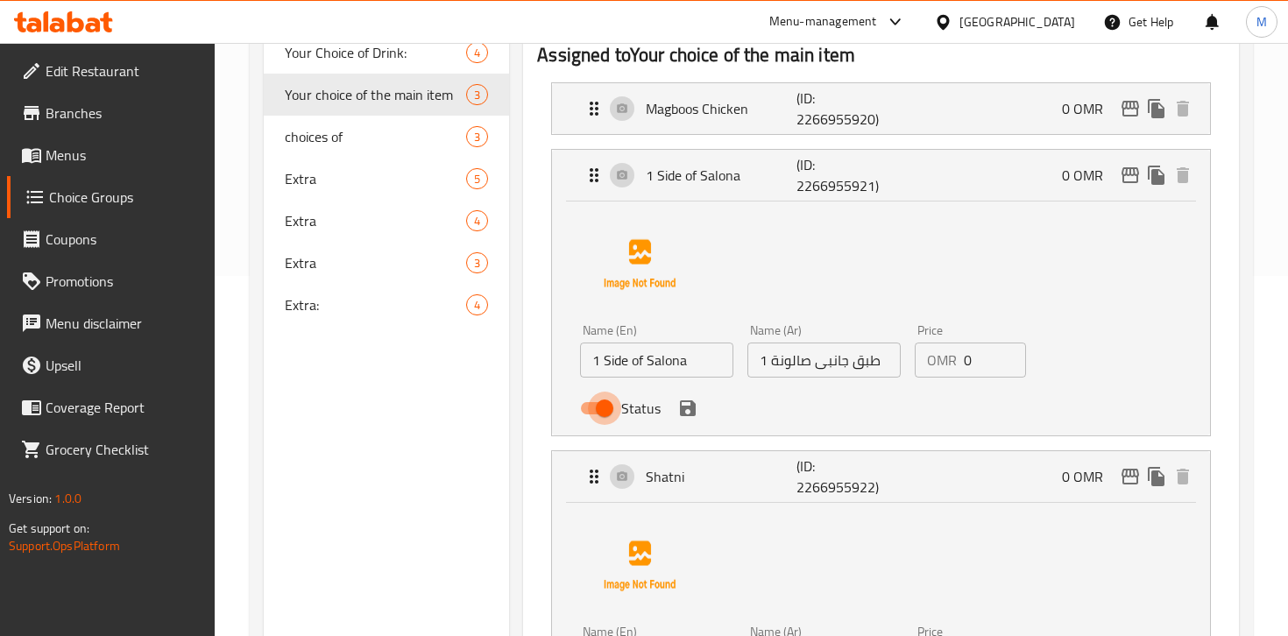
click at [607, 406] on input "Status" at bounding box center [605, 408] width 100 height 33
checkbox input "false"
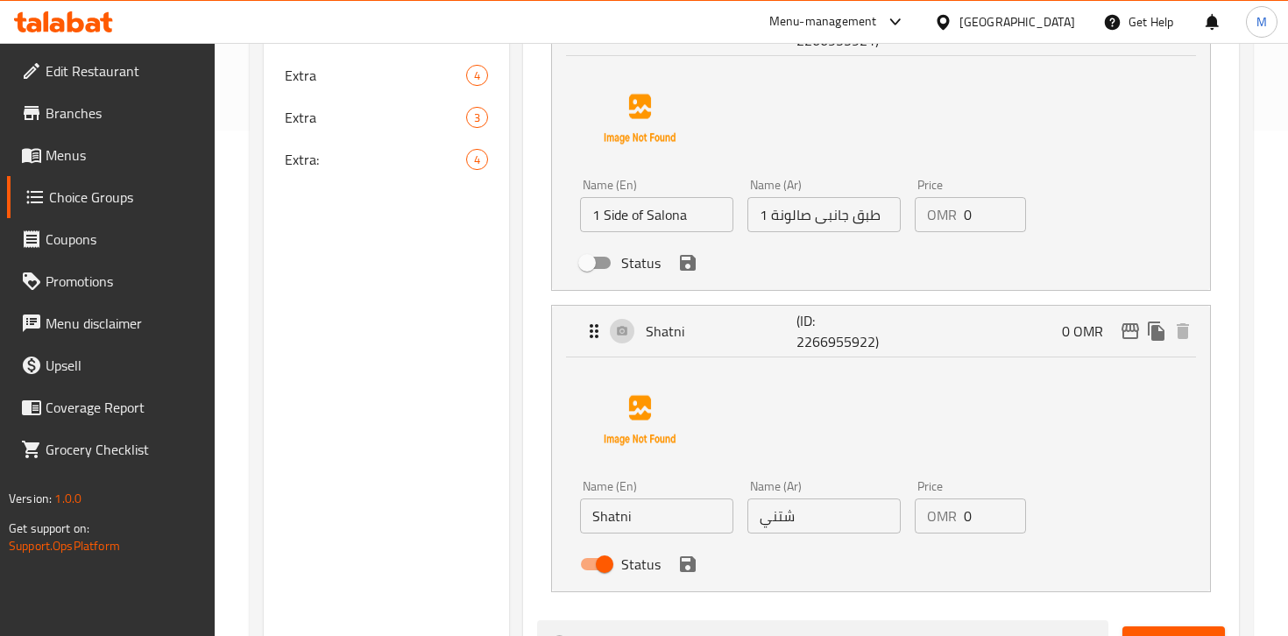
scroll to position [523, 0]
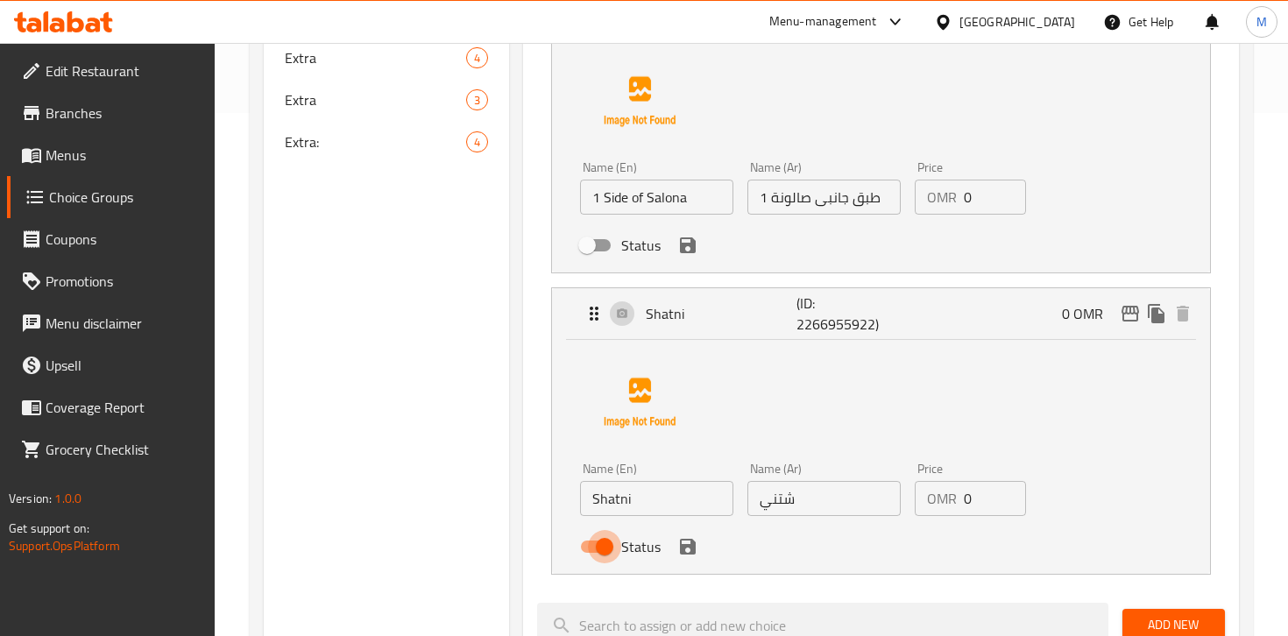
click at [600, 543] on input "Status" at bounding box center [605, 546] width 100 height 33
checkbox input "false"
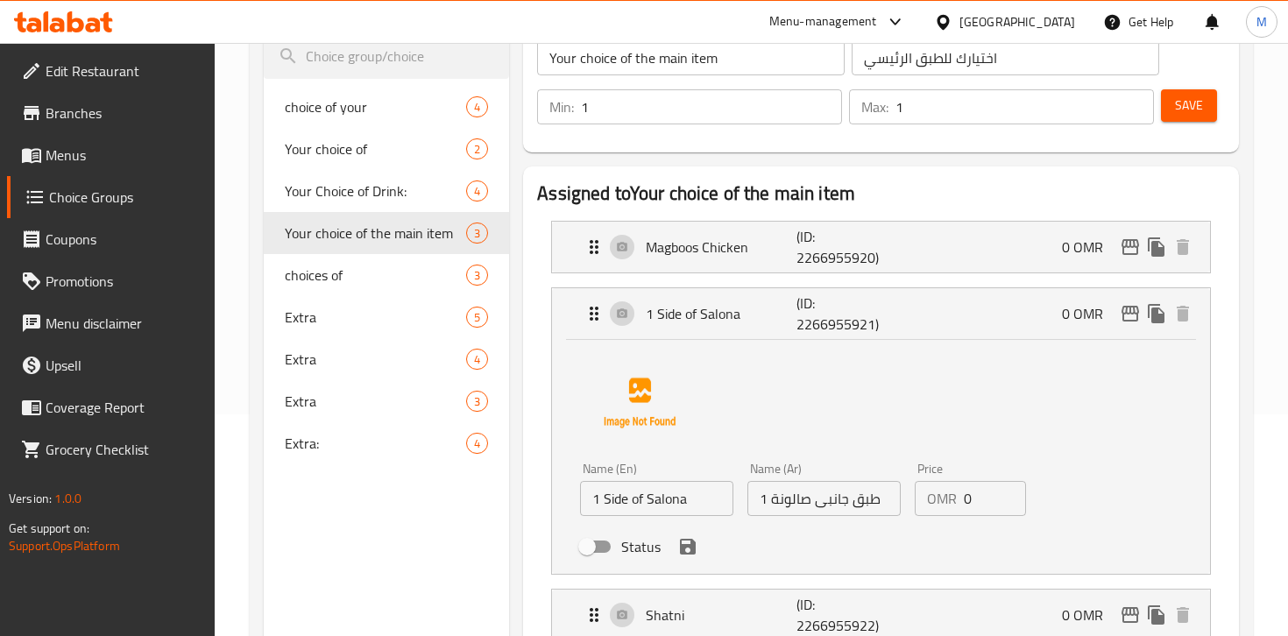
scroll to position [220, 0]
click at [696, 550] on icon "save" at bounding box center [688, 548] width 21 height 21
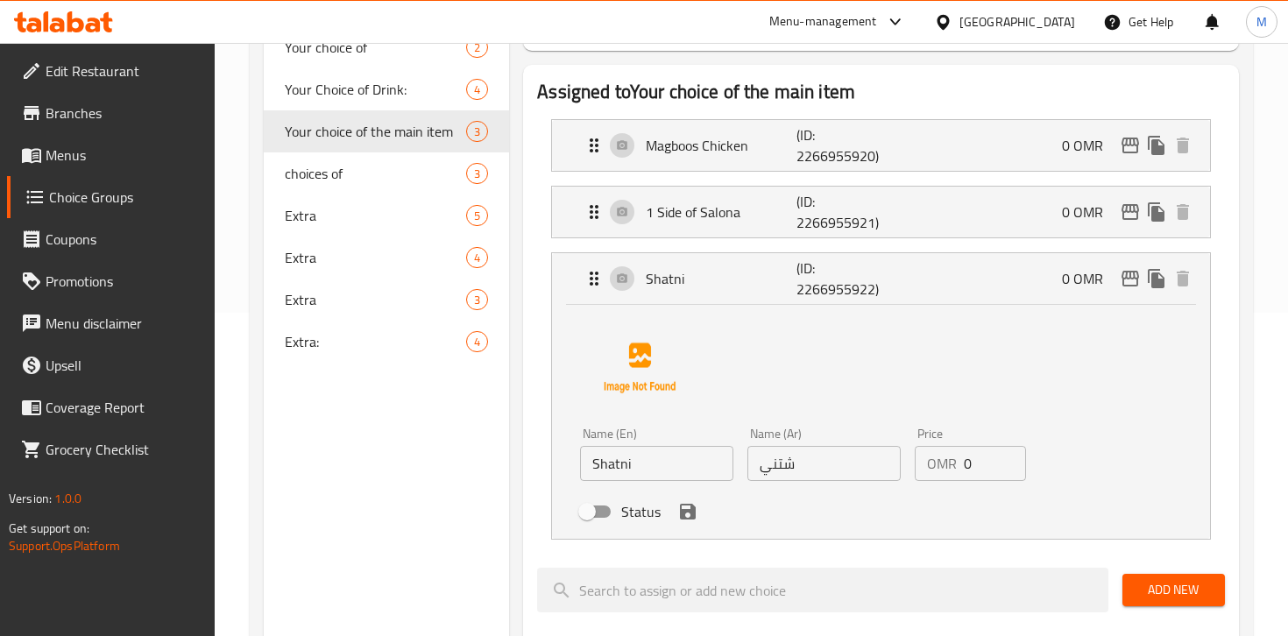
scroll to position [346, 0]
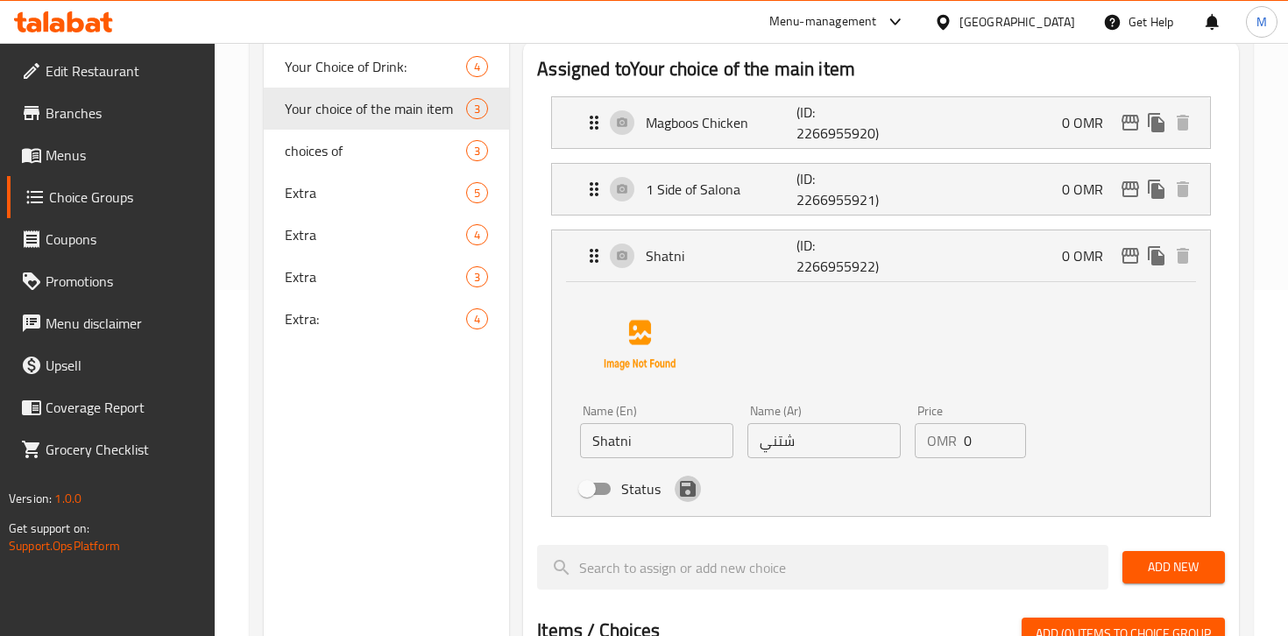
click at [688, 489] on icon "save" at bounding box center [688, 489] width 16 height 16
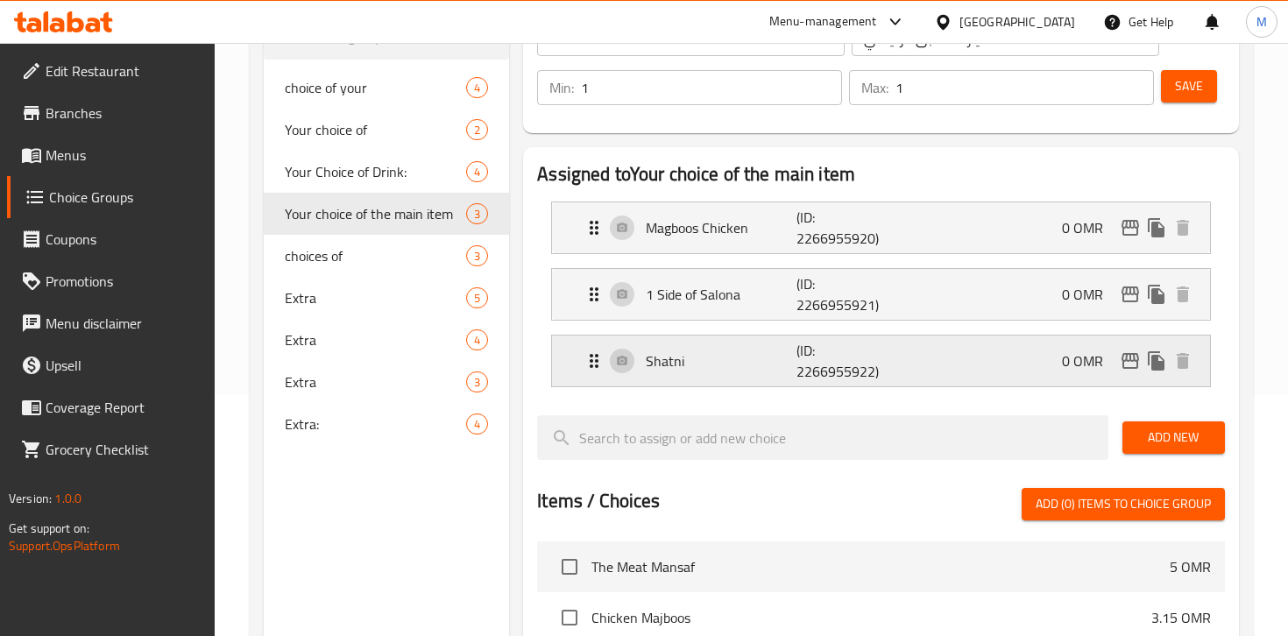
scroll to position [207, 0]
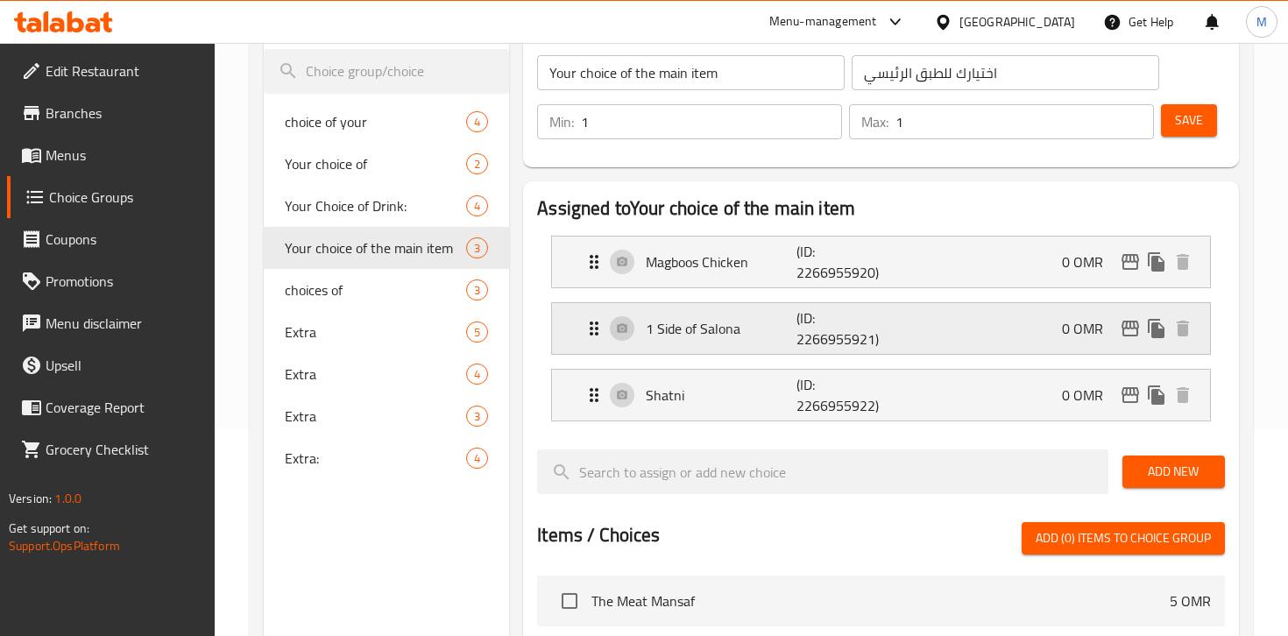
click at [961, 320] on div "1 Side of Salona (ID: 2266955921) 0 OMR" at bounding box center [887, 328] width 606 height 51
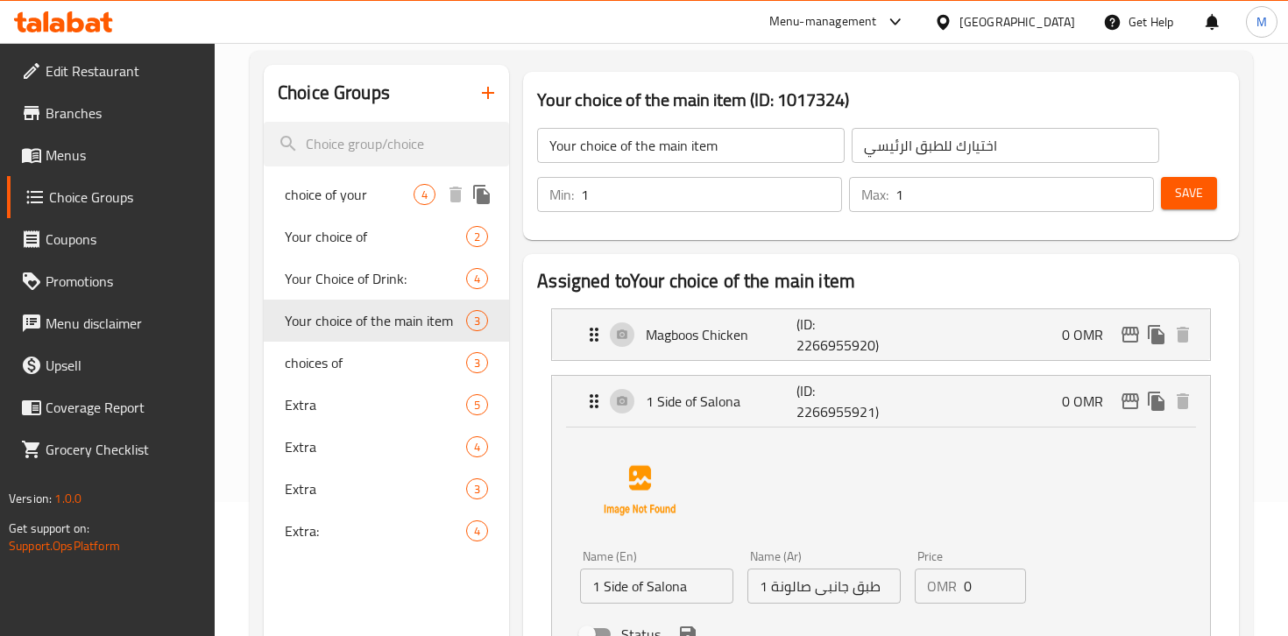
scroll to position [132, 0]
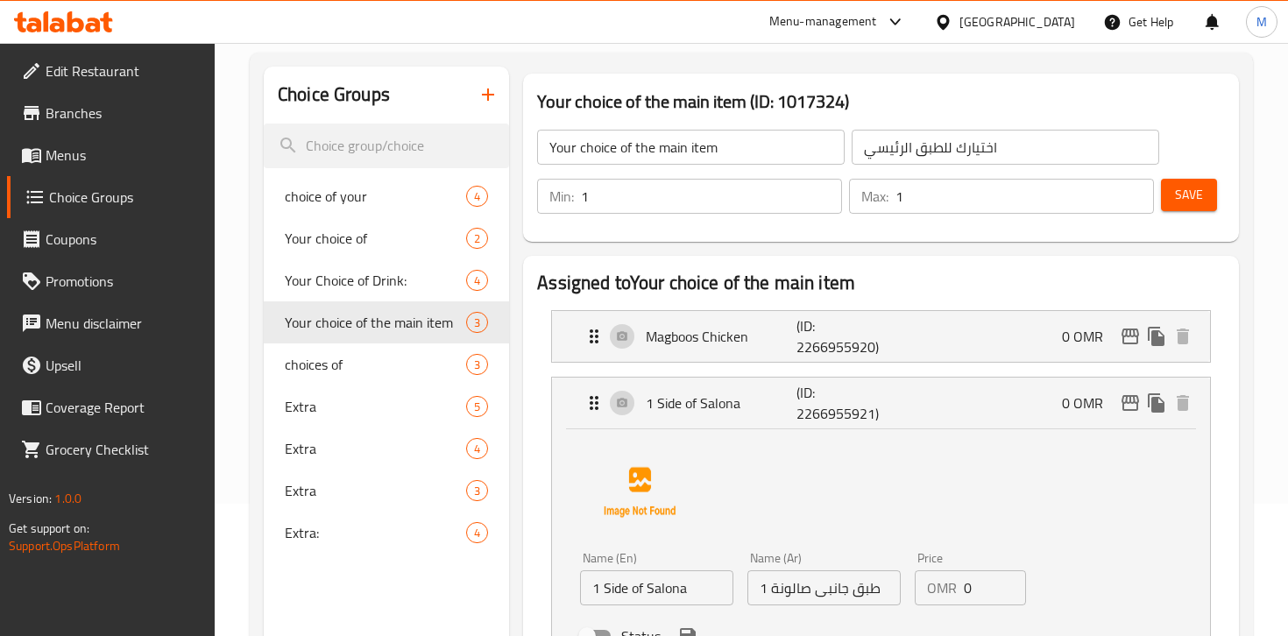
click at [488, 96] on icon "button" at bounding box center [488, 95] width 12 height 12
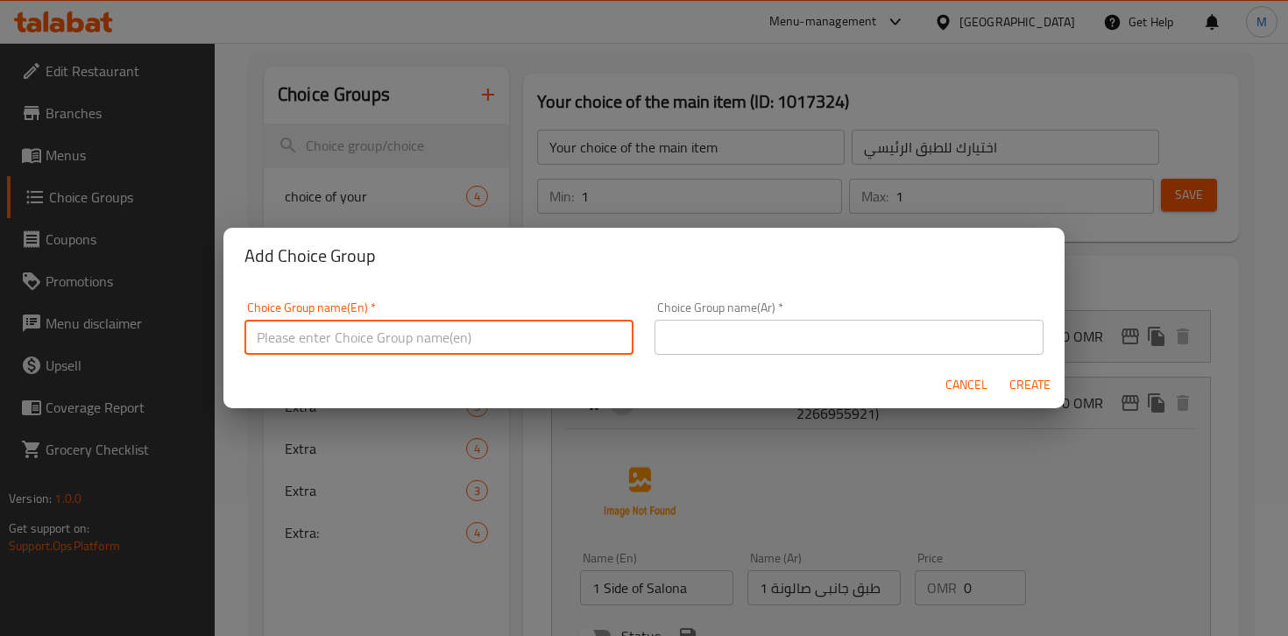
click at [524, 343] on input "text" at bounding box center [439, 337] width 389 height 35
type input "Your choice of side 1"
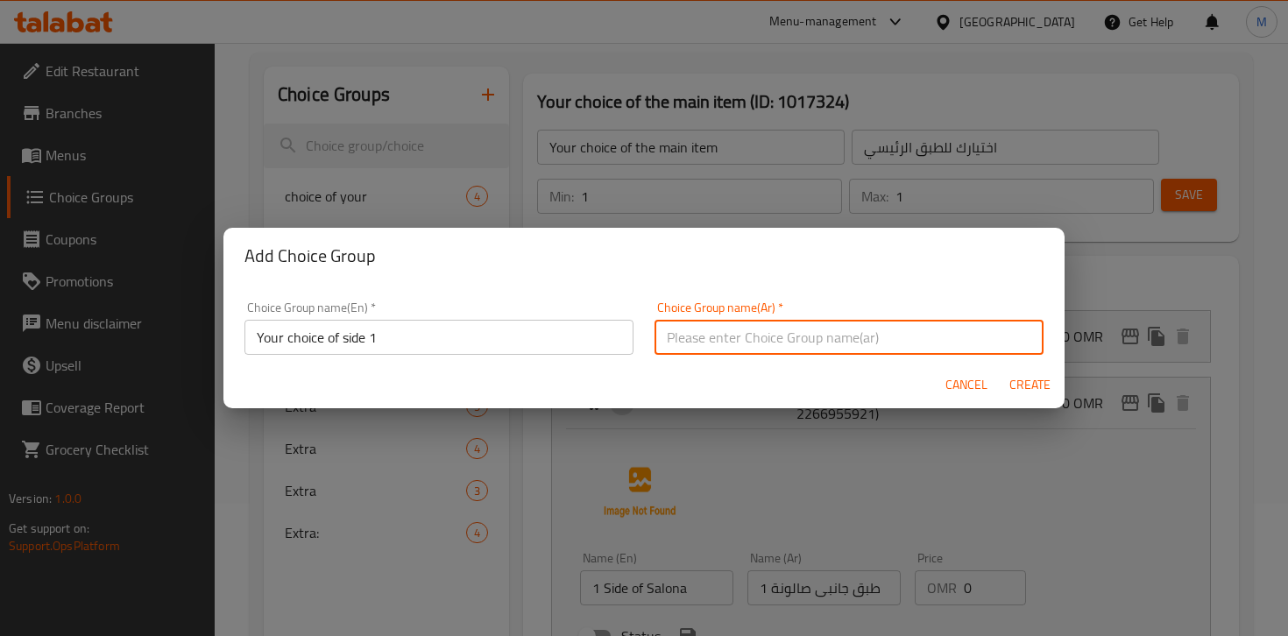
click at [672, 343] on input "text" at bounding box center [849, 337] width 389 height 35
type input "اختيارك من الطبق الجانبي الاول"
click at [1031, 387] on span "Create" at bounding box center [1030, 385] width 42 height 22
type input "Your choice of side 1"
type input "اختيارك من الطبق الجانبي الاول"
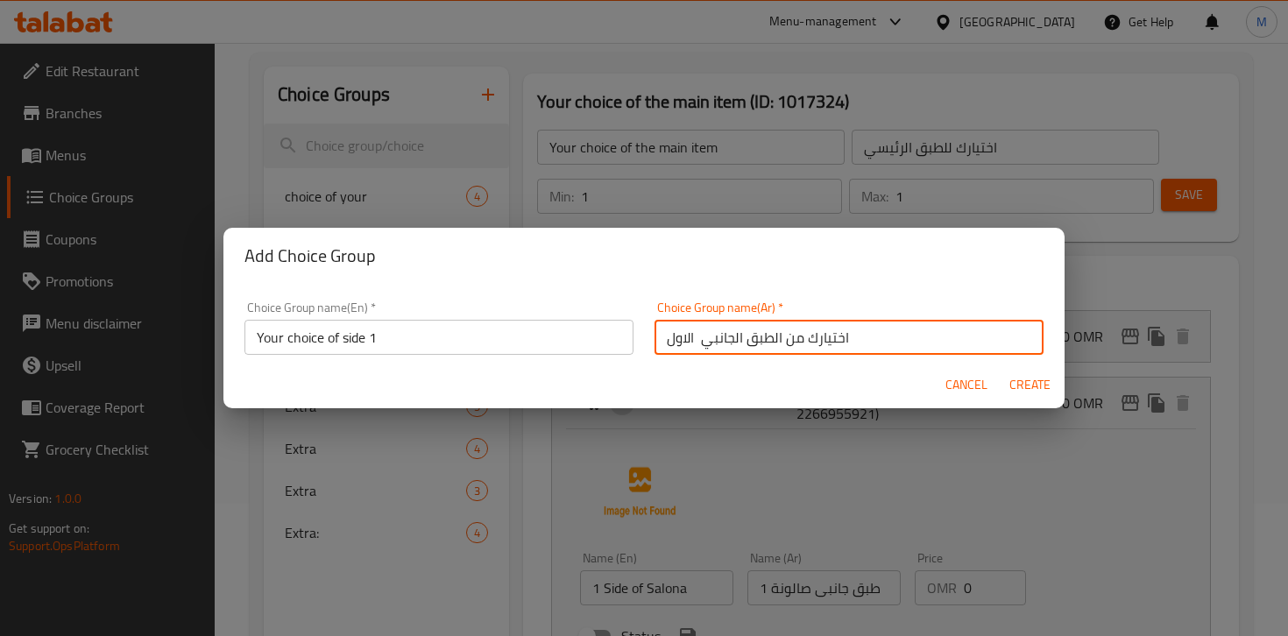
type input "0"
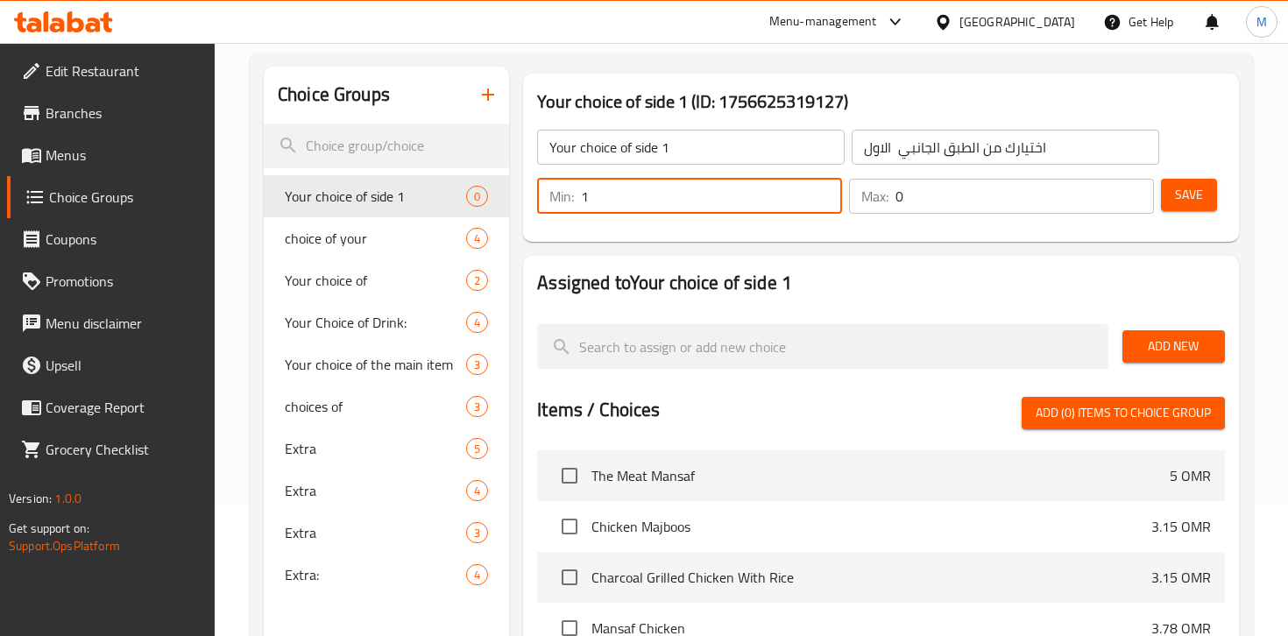
type input "1"
click at [826, 188] on input "1" at bounding box center [711, 196] width 261 height 35
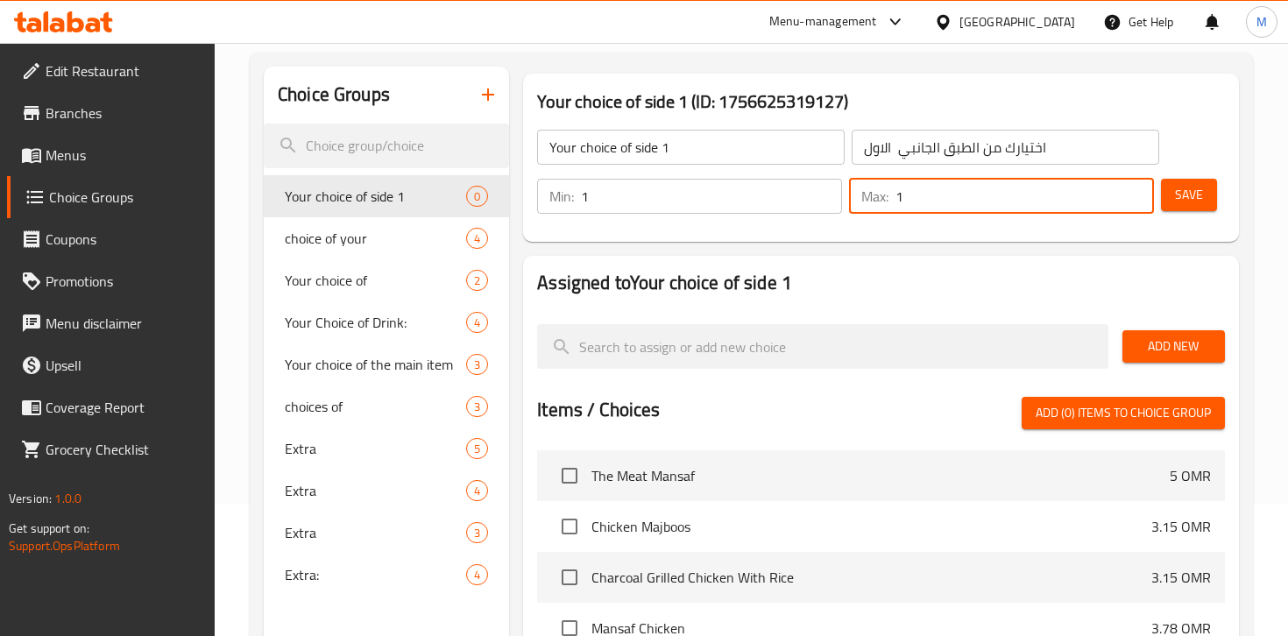
type input "1"
click at [1136, 185] on input "1" at bounding box center [1025, 196] width 259 height 35
click at [1201, 194] on span "Save" at bounding box center [1189, 195] width 28 height 22
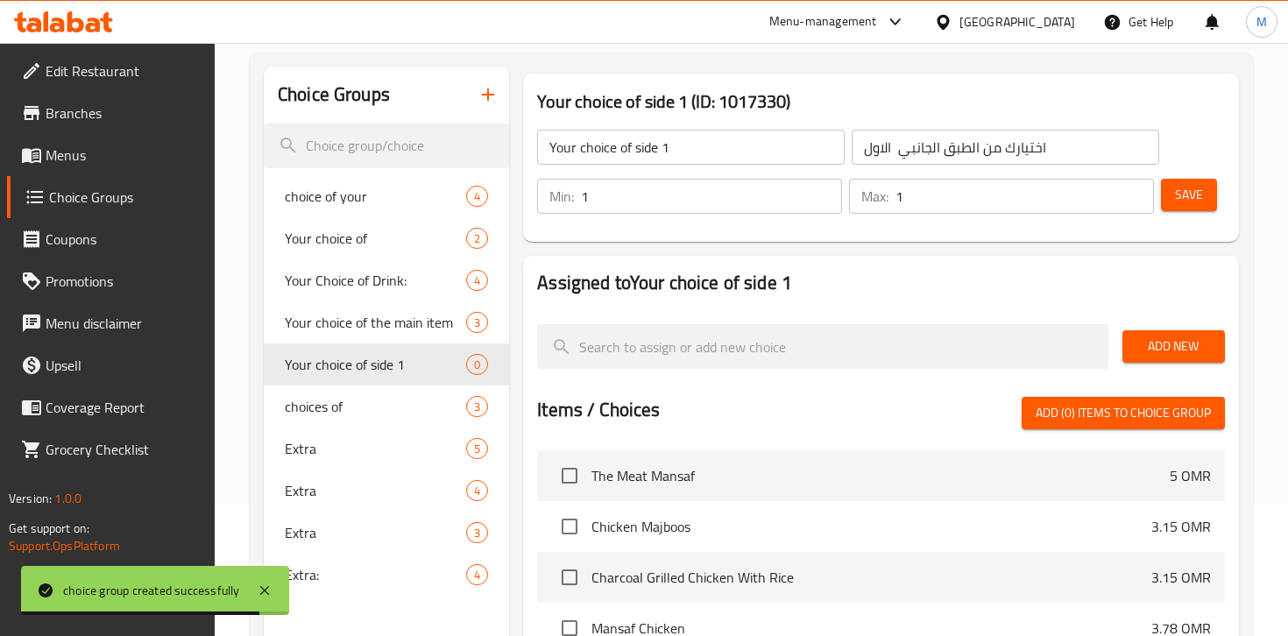
click at [1158, 347] on span "Add New" at bounding box center [1174, 347] width 75 height 22
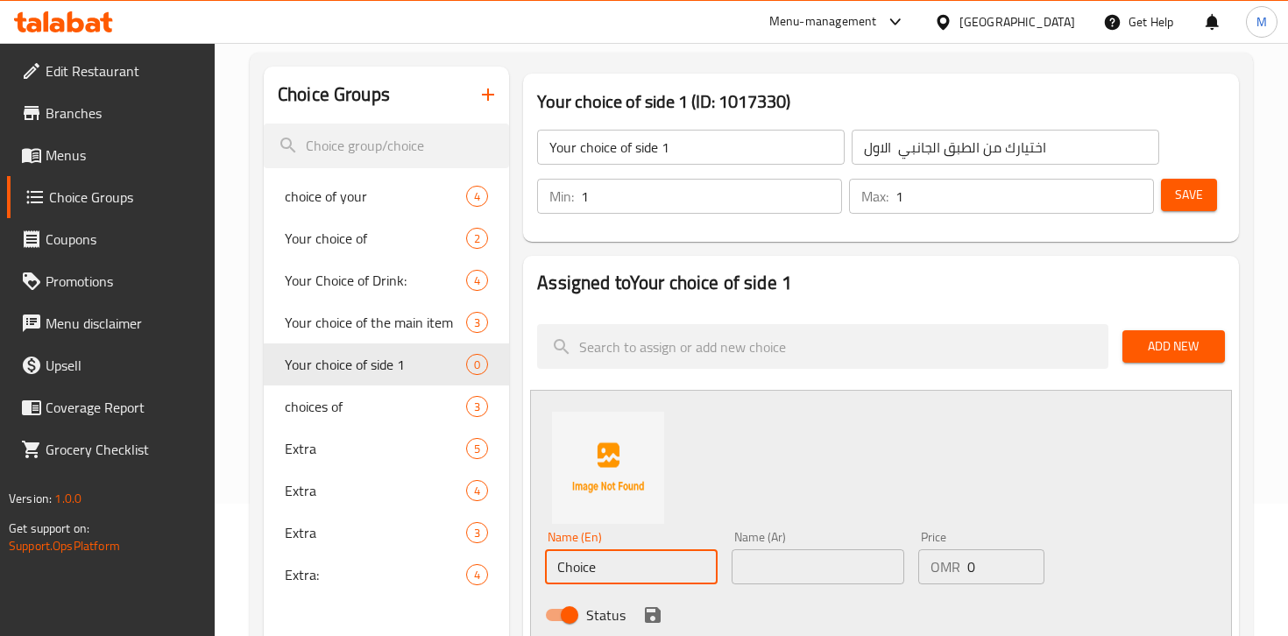
drag, startPoint x: 621, startPoint y: 557, endPoint x: 525, endPoint y: 560, distance: 96.4
paste input "Salona"
type input "Salona"
click at [770, 559] on input "text" at bounding box center [818, 567] width 173 height 35
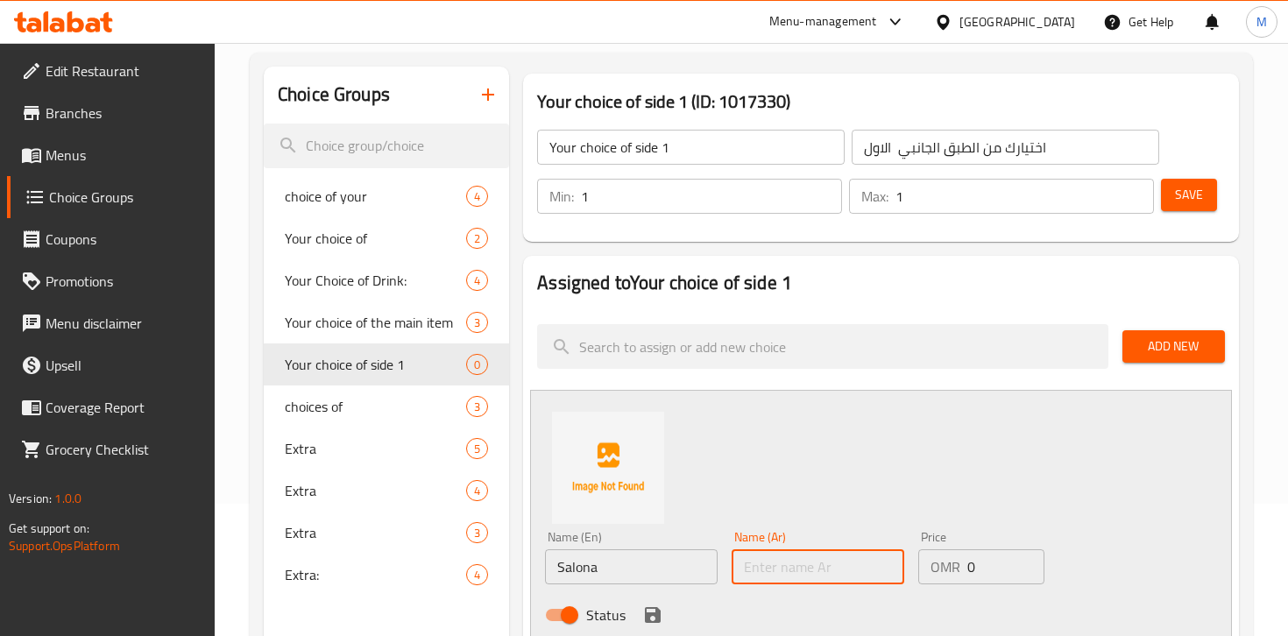
paste input "صالونة"
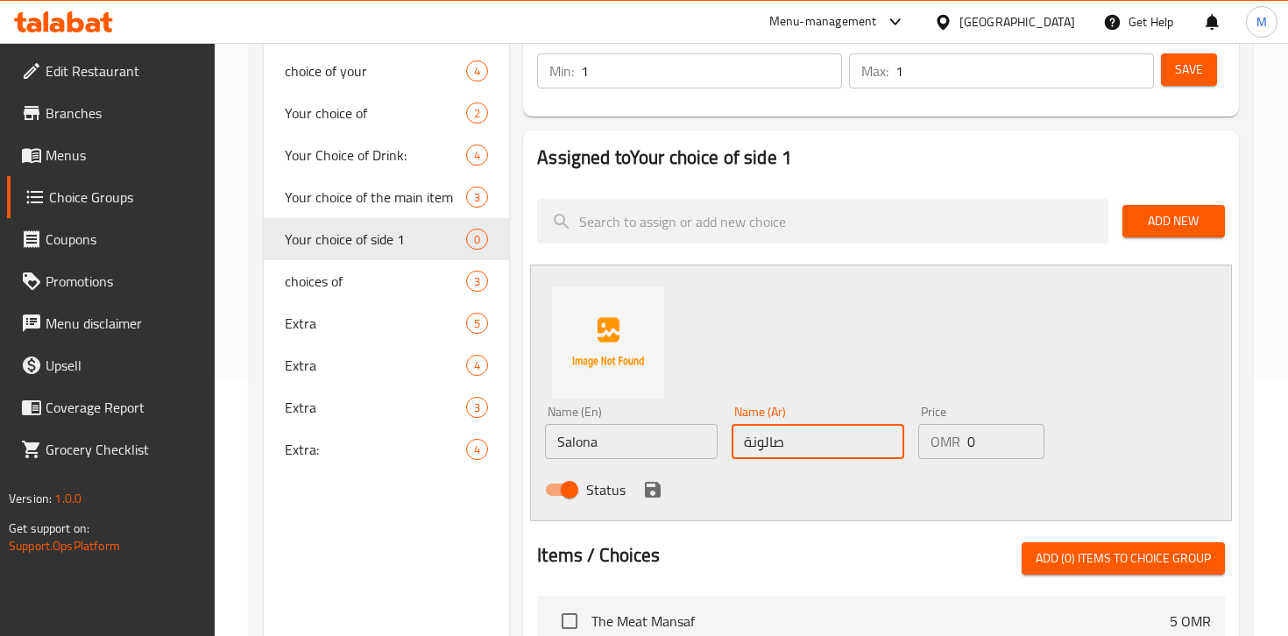
scroll to position [261, 0]
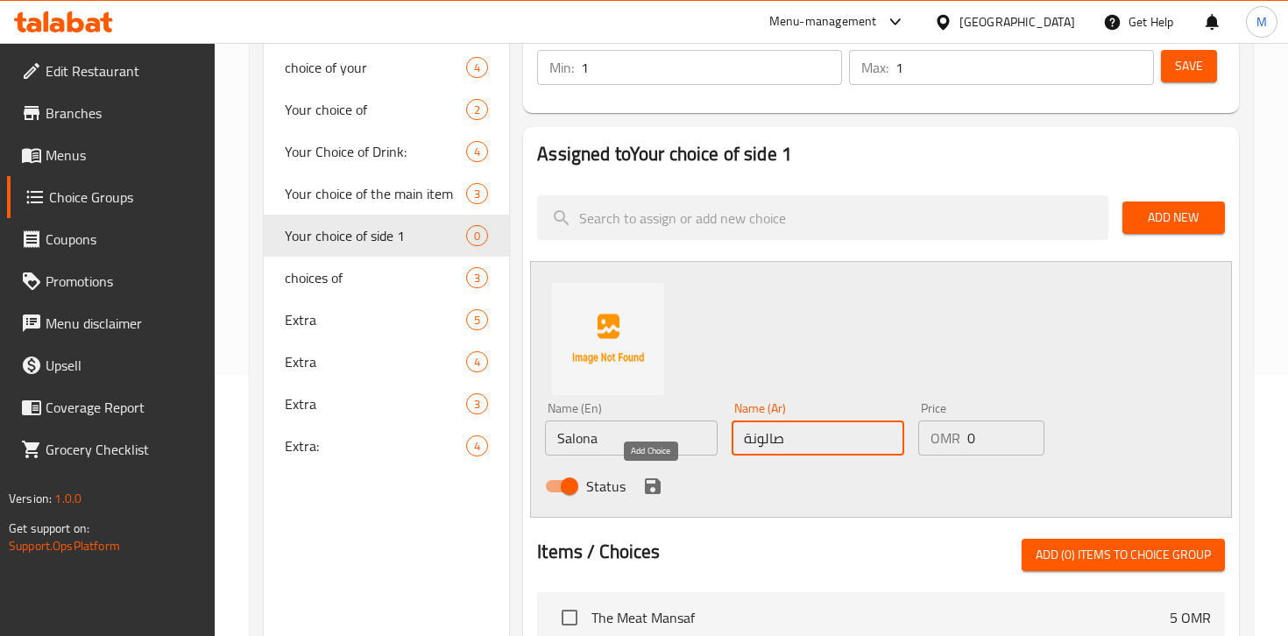
type input "صالونة"
click at [649, 486] on icon "save" at bounding box center [653, 487] width 16 height 16
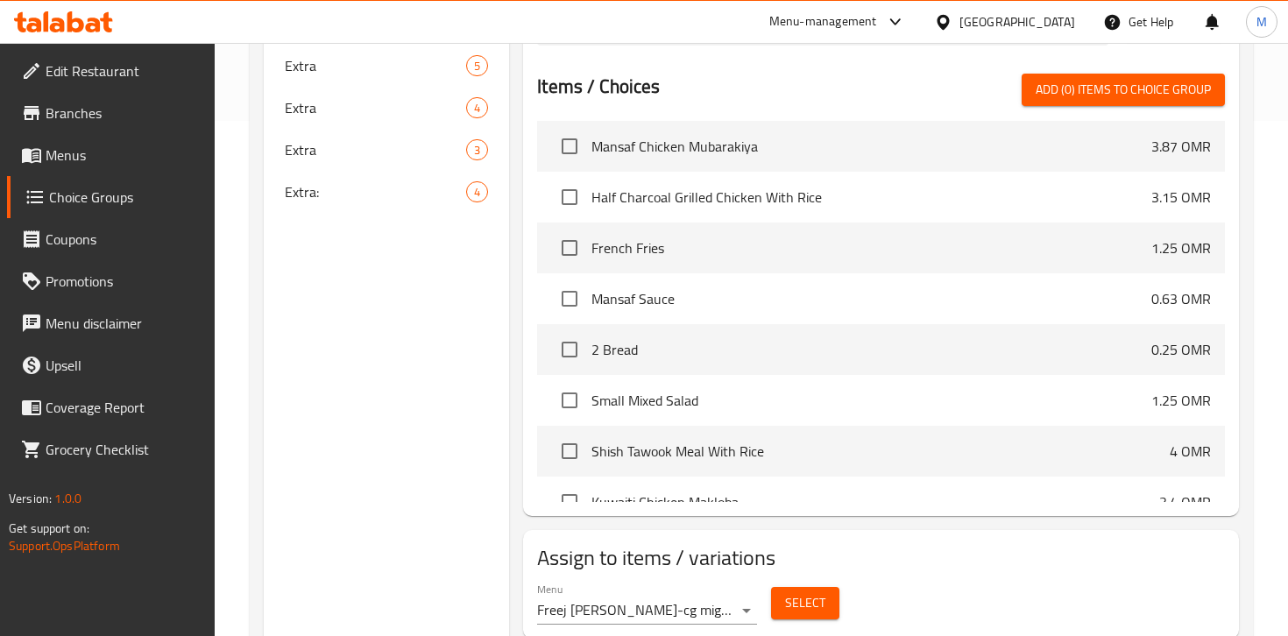
scroll to position [573, 0]
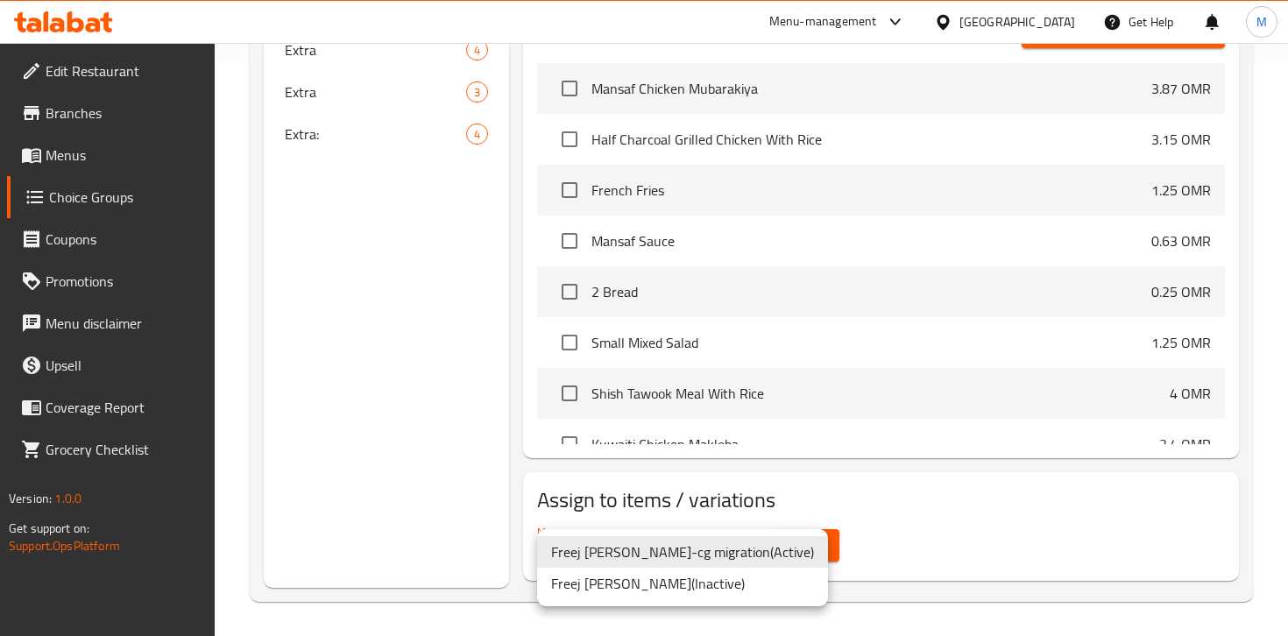
click at [840, 546] on div at bounding box center [644, 318] width 1288 height 636
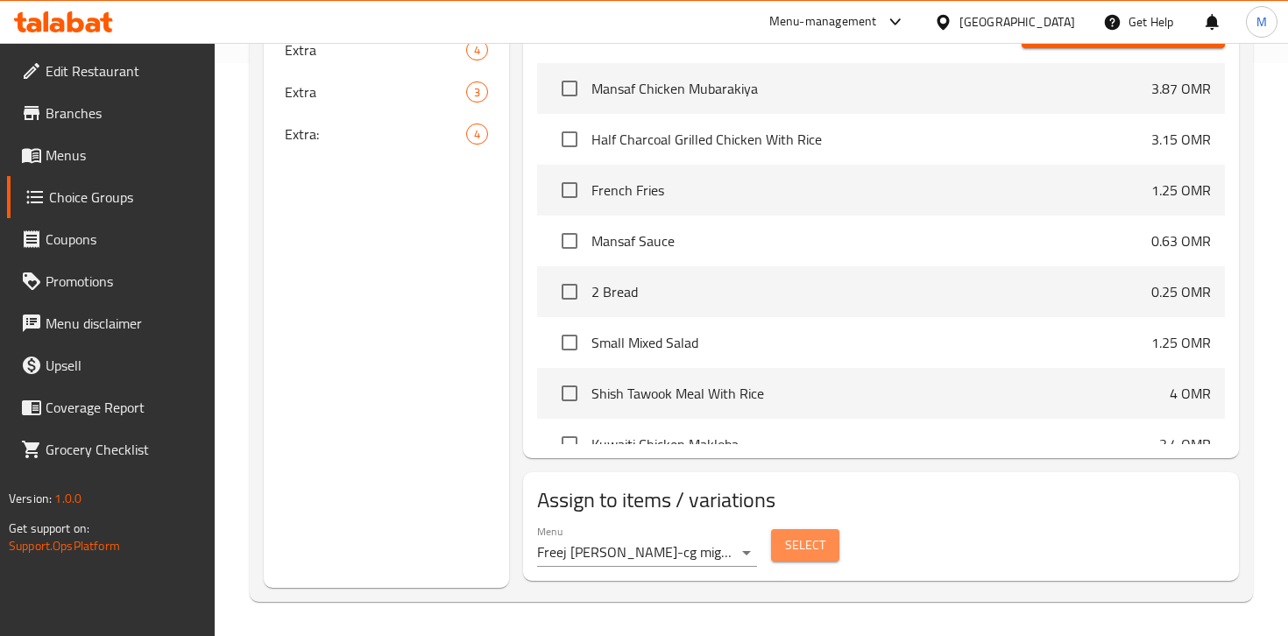
click at [812, 546] on span "Select" at bounding box center [805, 546] width 40 height 22
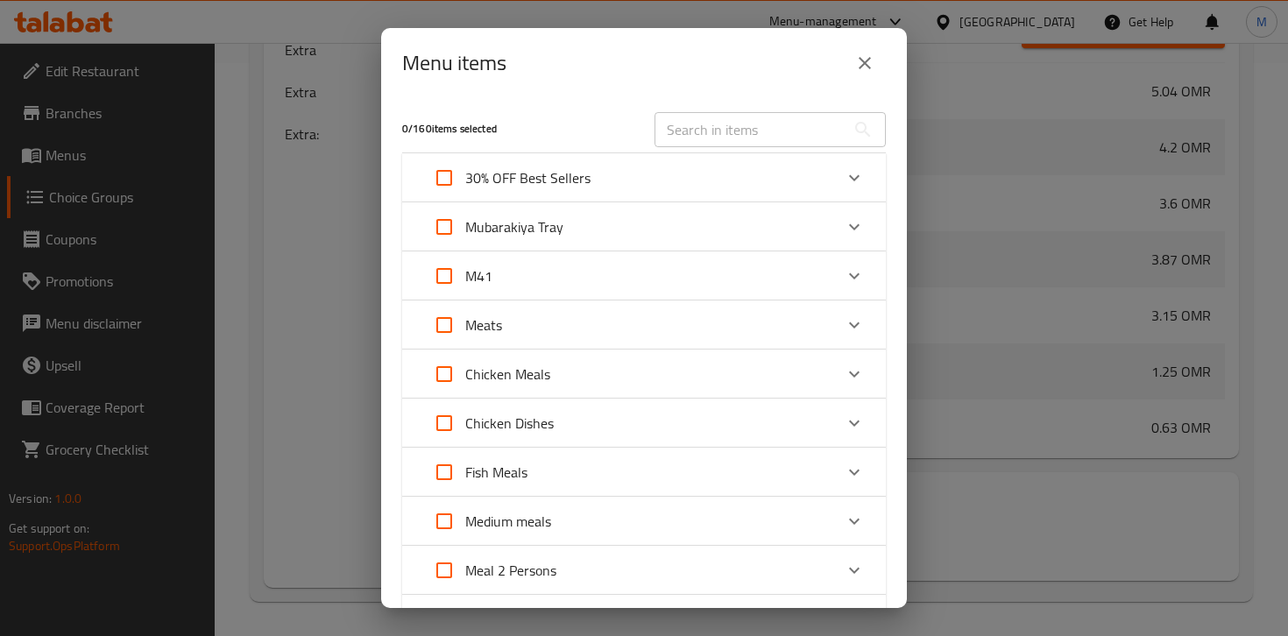
scroll to position [1796, 0]
click at [444, 278] on input "Expand" at bounding box center [444, 276] width 42 height 42
checkbox input "true"
click at [672, 286] on div "M41" at bounding box center [628, 276] width 410 height 42
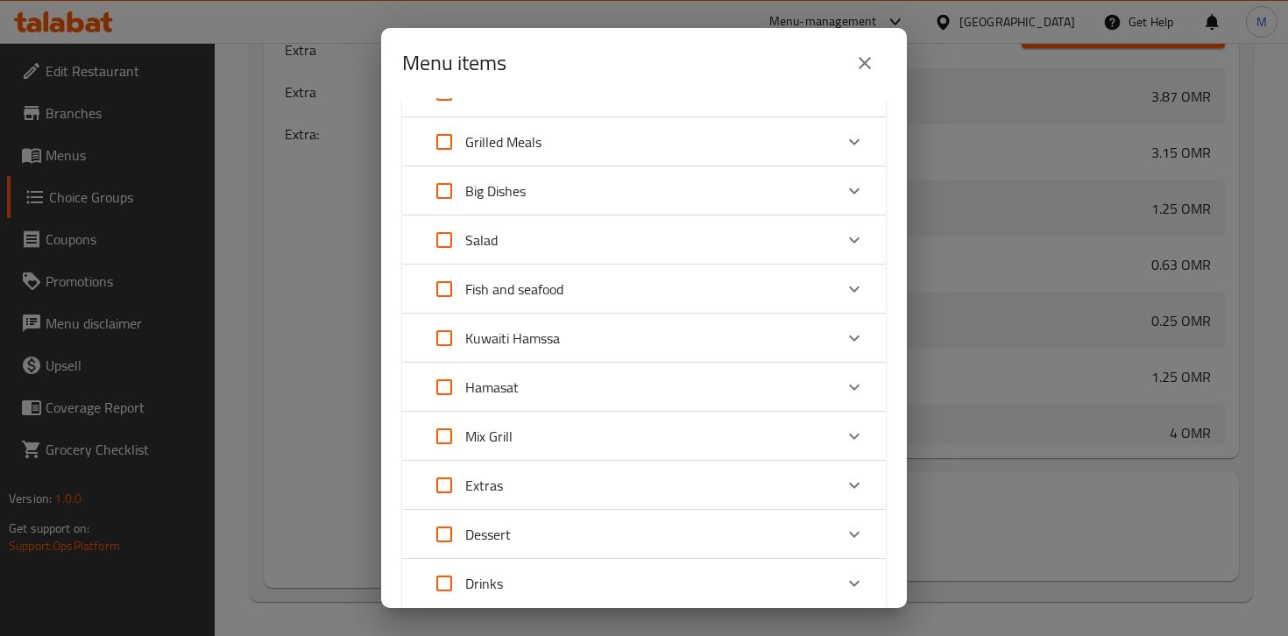
scroll to position [1040, 0]
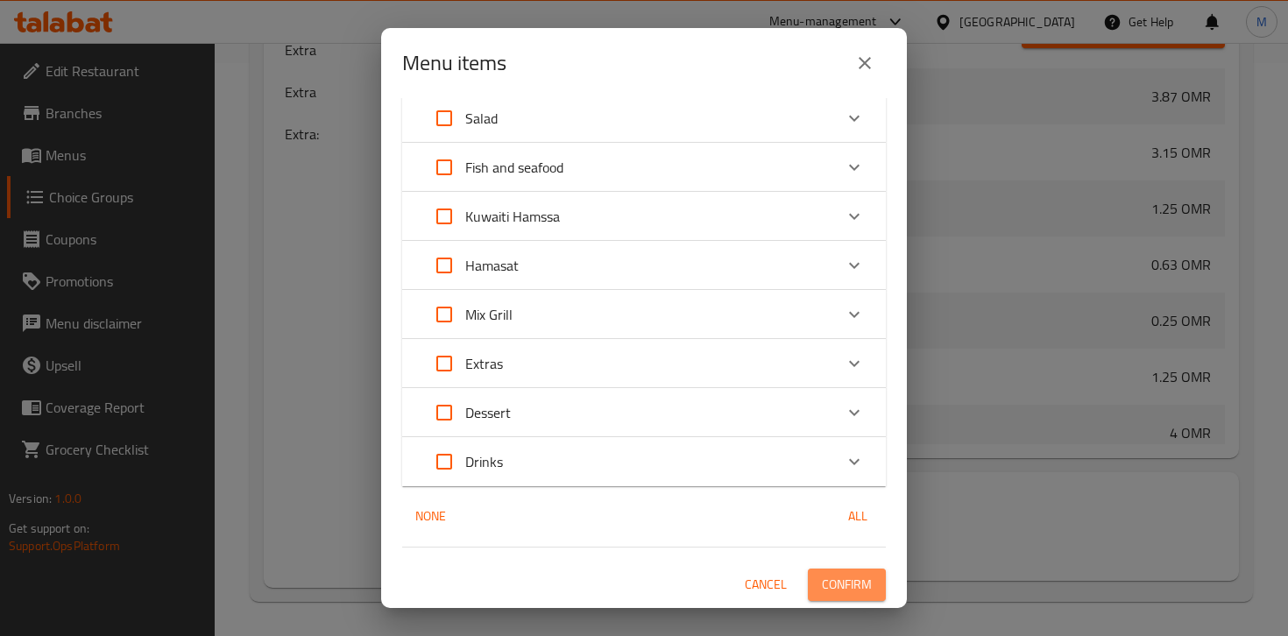
click at [841, 586] on span "Confirm" at bounding box center [847, 585] width 50 height 22
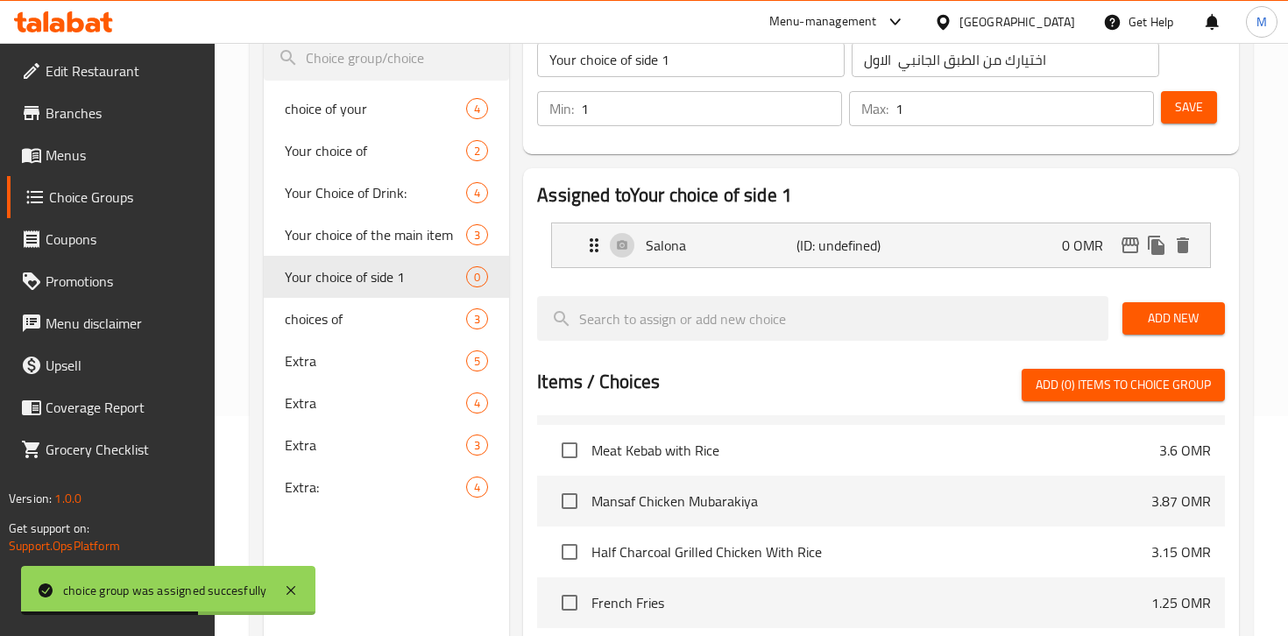
scroll to position [0, 0]
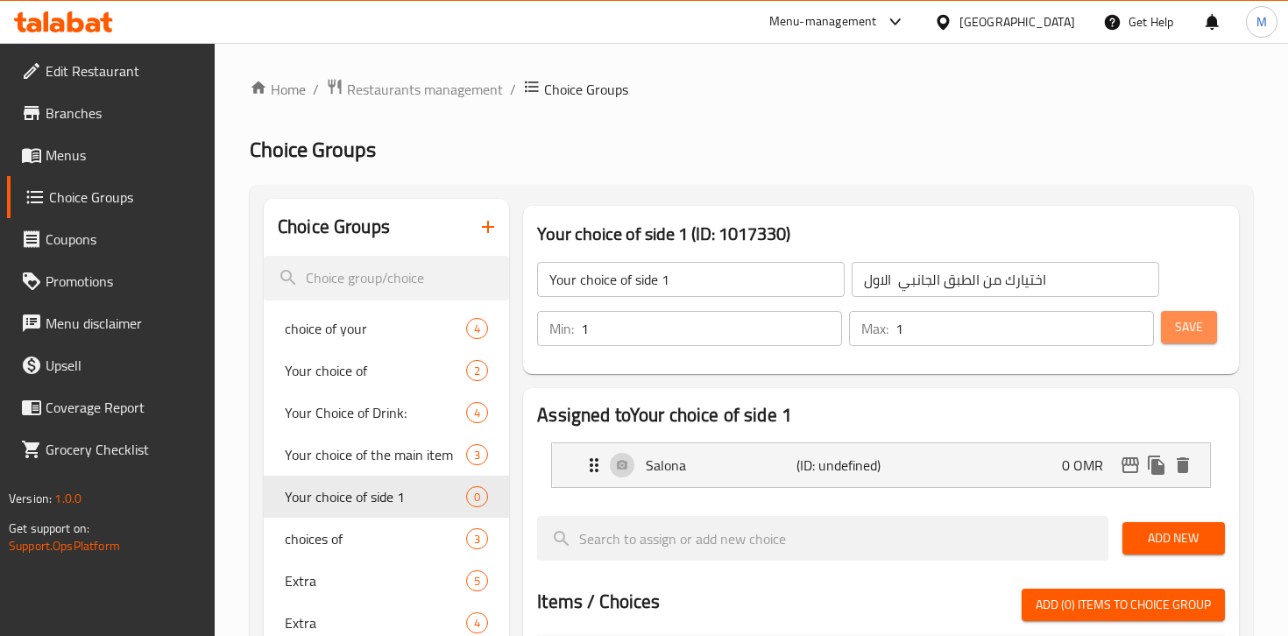
click at [1180, 315] on button "Save" at bounding box center [1189, 327] width 56 height 32
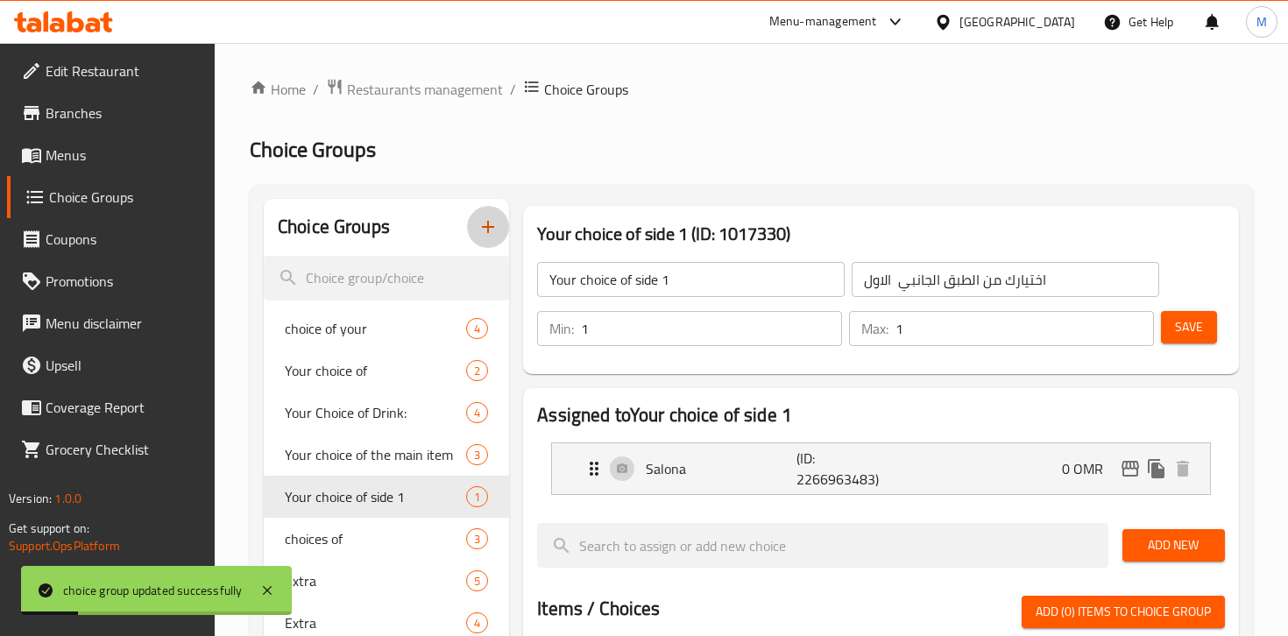
click at [484, 219] on icon "button" at bounding box center [488, 226] width 21 height 21
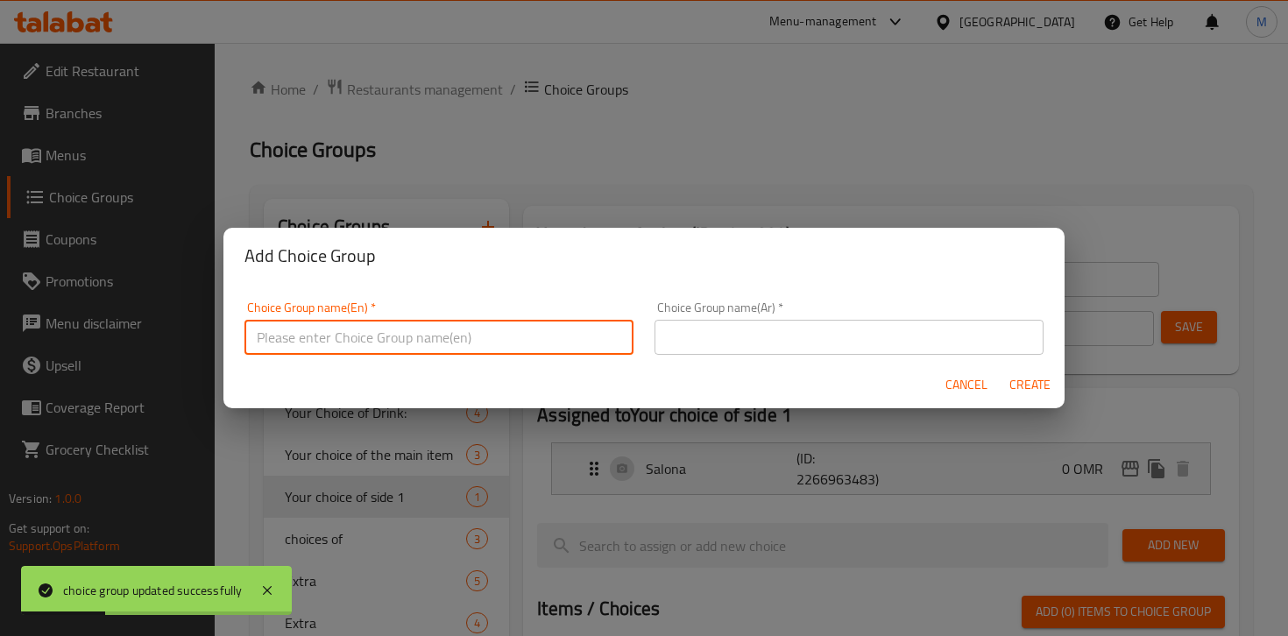
click at [301, 345] on input "text" at bounding box center [439, 337] width 389 height 35
type input "Your choice of side 2"
click at [709, 344] on input "text" at bounding box center [849, 337] width 389 height 35
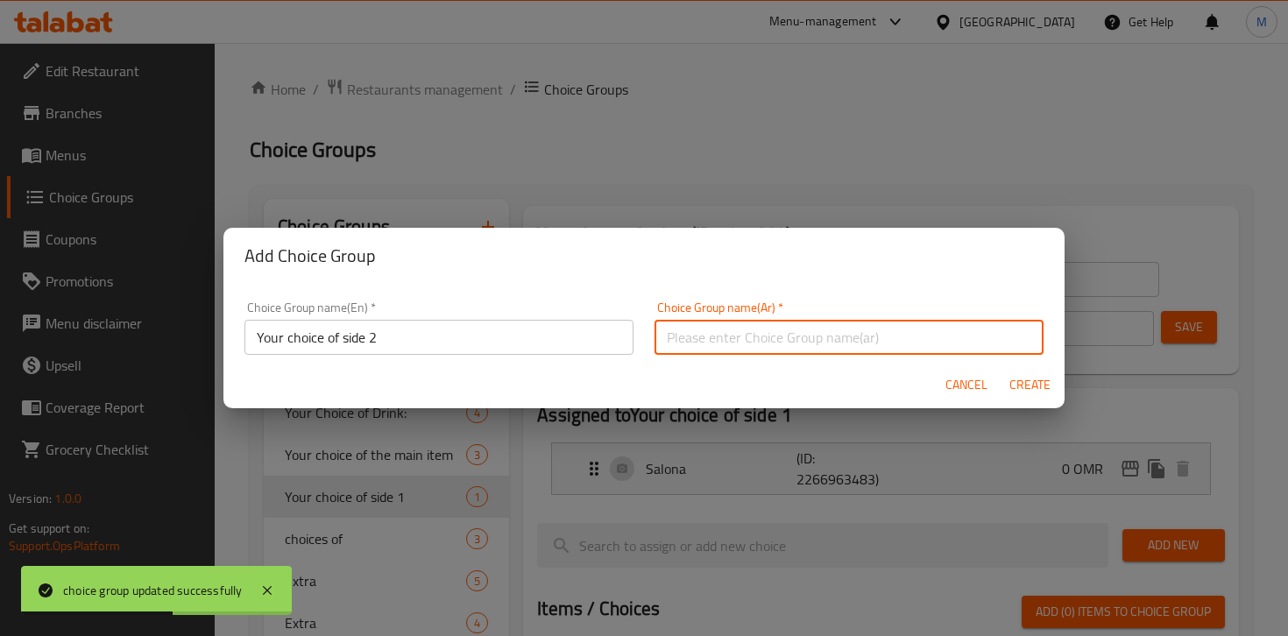
type input "اختيارك من الطبق الجانبي الثاني"
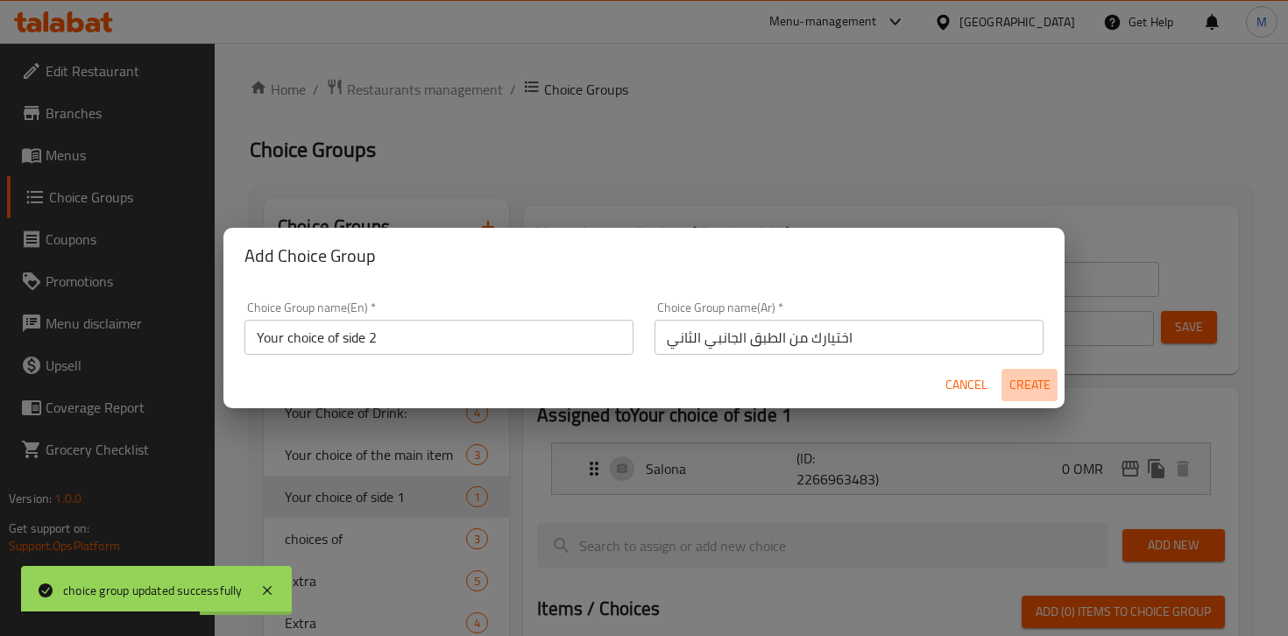
click at [1019, 385] on span "Create" at bounding box center [1030, 385] width 42 height 22
type input "Your choice of side 2"
type input "اختيارك من الطبق الجانبي الثاني"
type input "0"
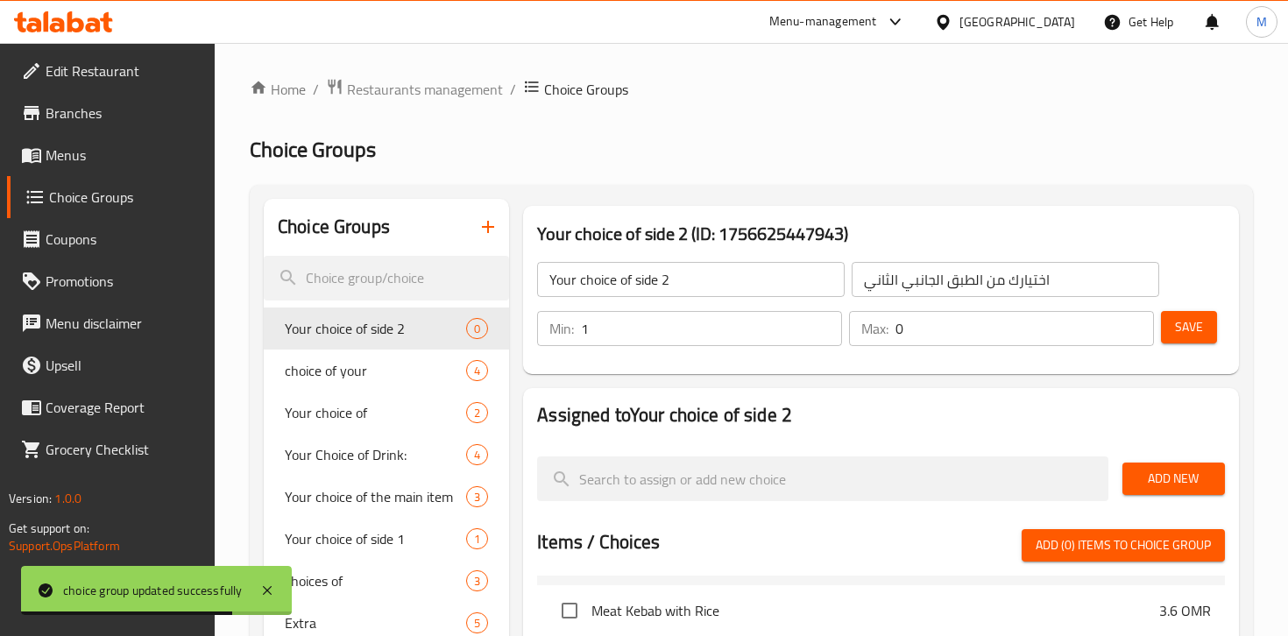
type input "1"
click at [820, 322] on input "1" at bounding box center [711, 328] width 261 height 35
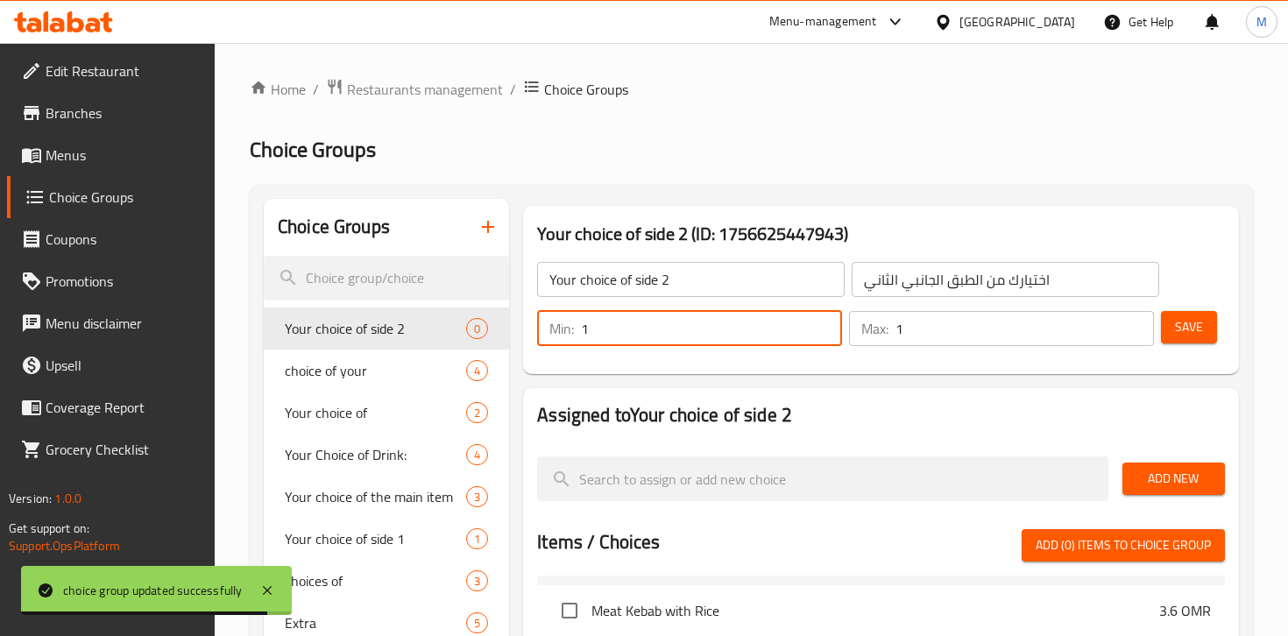
type input "1"
click at [1138, 318] on input "1" at bounding box center [1025, 328] width 259 height 35
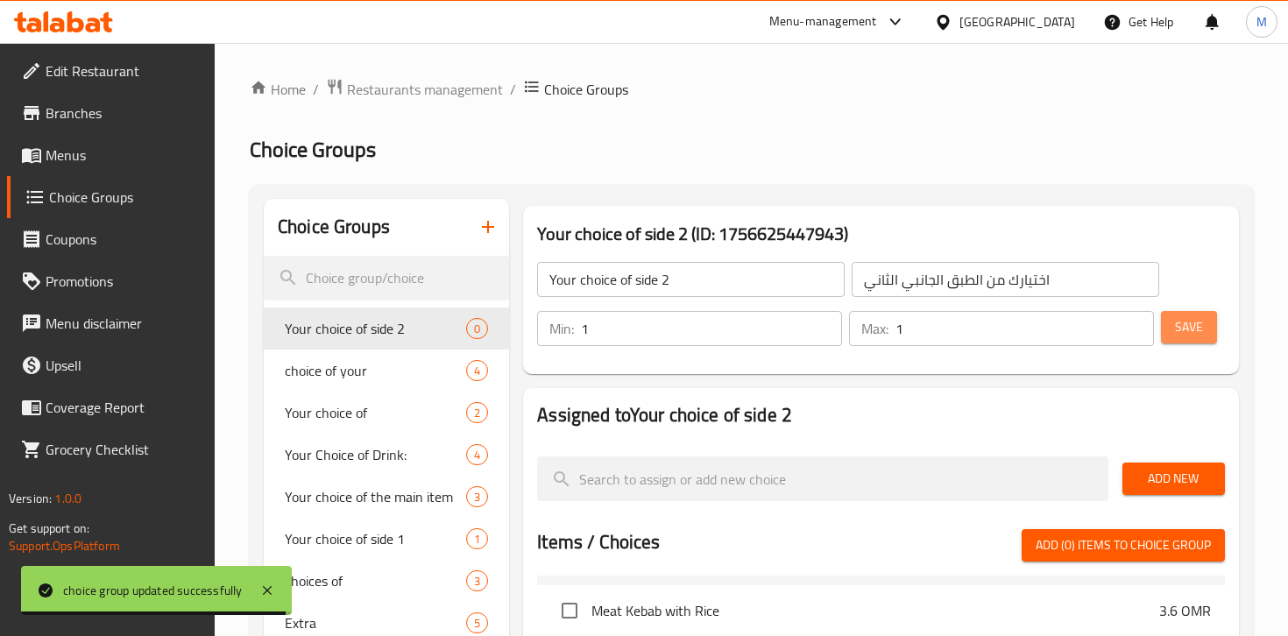
click at [1194, 321] on span "Save" at bounding box center [1189, 327] width 28 height 22
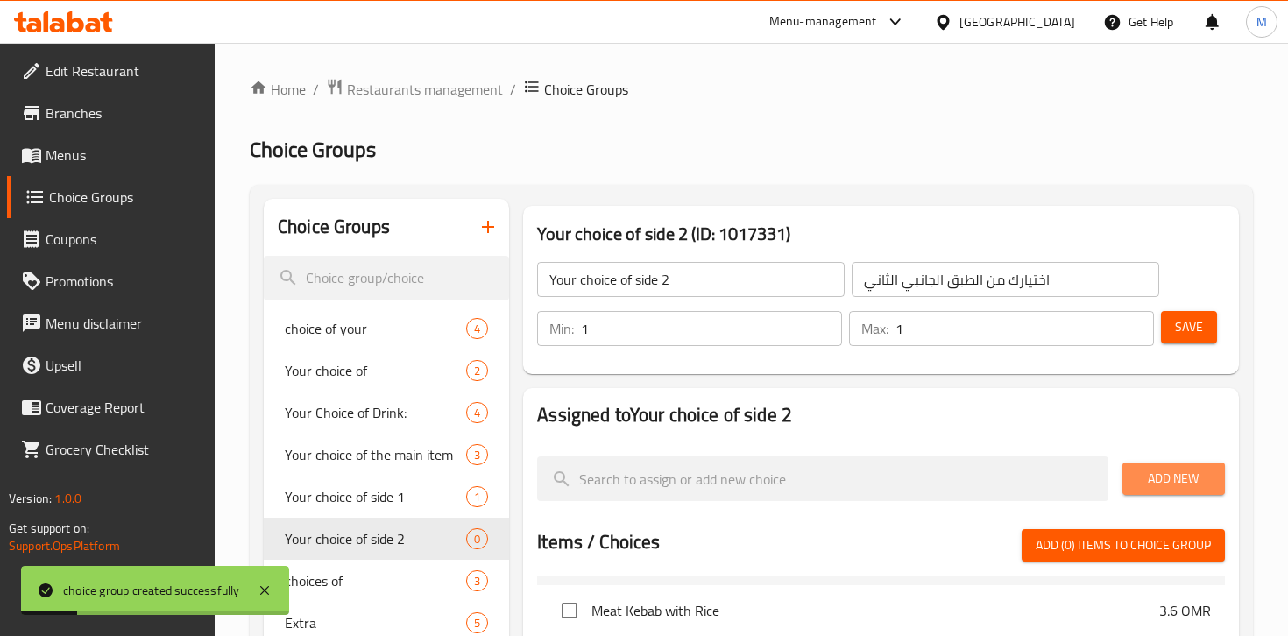
click at [1178, 479] on span "Add New" at bounding box center [1174, 479] width 75 height 22
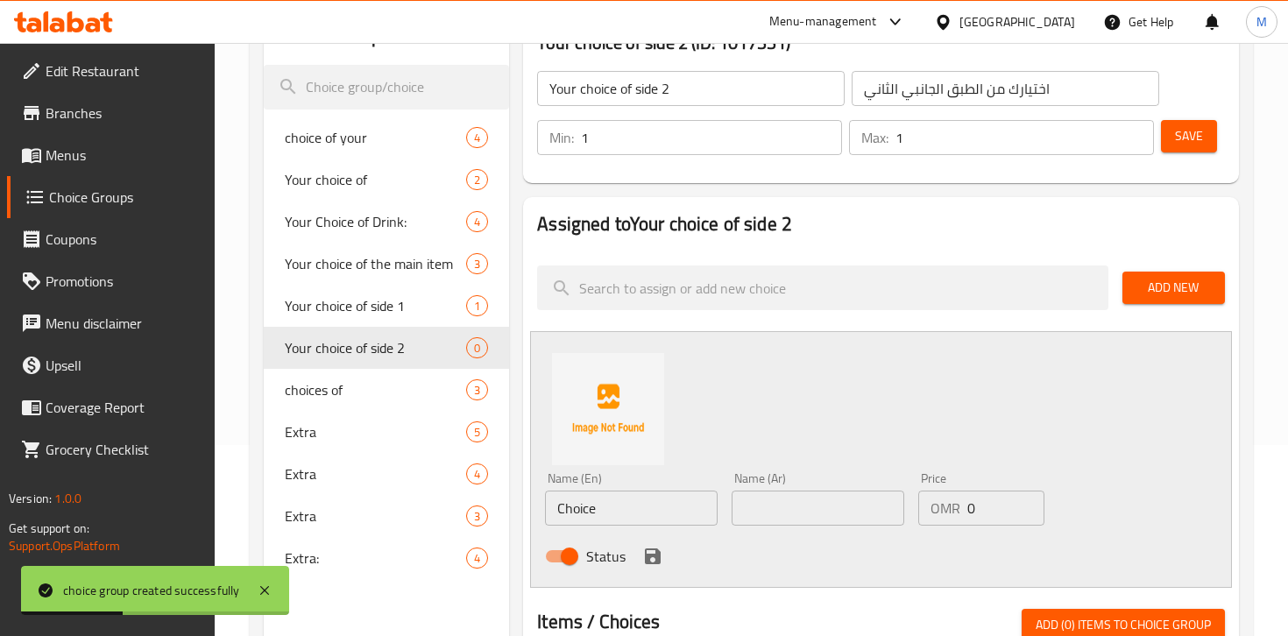
scroll to position [237, 0]
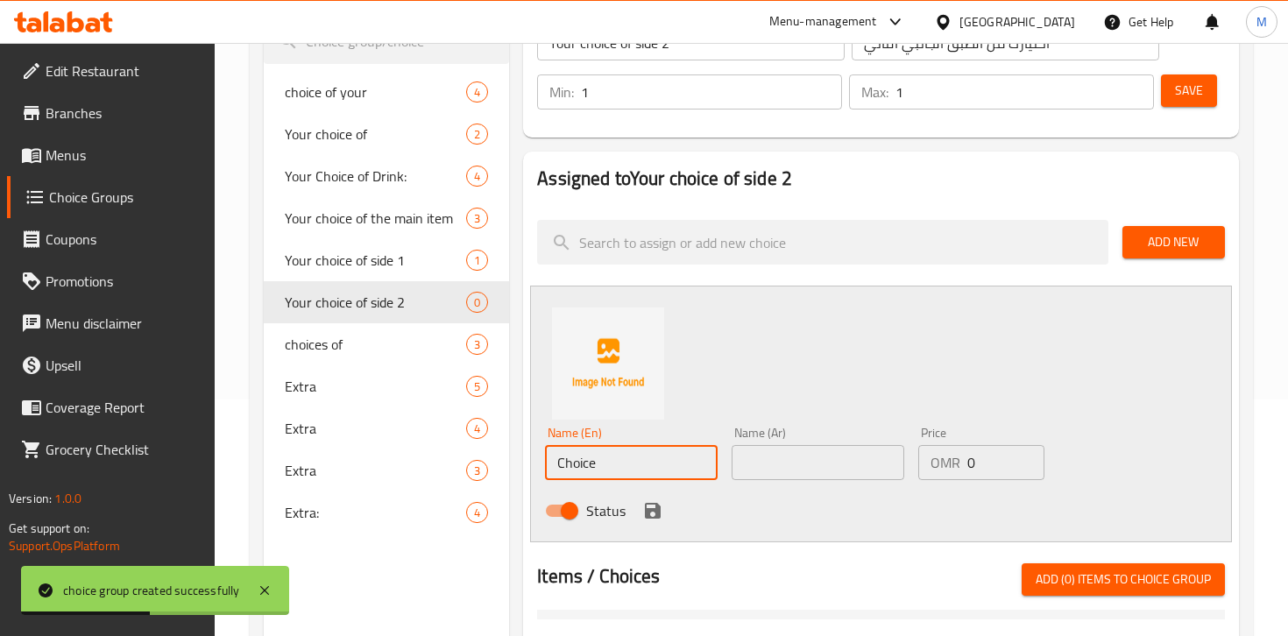
drag, startPoint x: 647, startPoint y: 463, endPoint x: 509, endPoint y: 462, distance: 137.6
click at [509, 462] on div "Your choice of side 2 (ID: 1017331) Your choice of side 2 ​ اختيارك من الطبق ال…" at bounding box center [877, 549] width 737 height 1174
paste input "Shatni"
type input "Shatni"
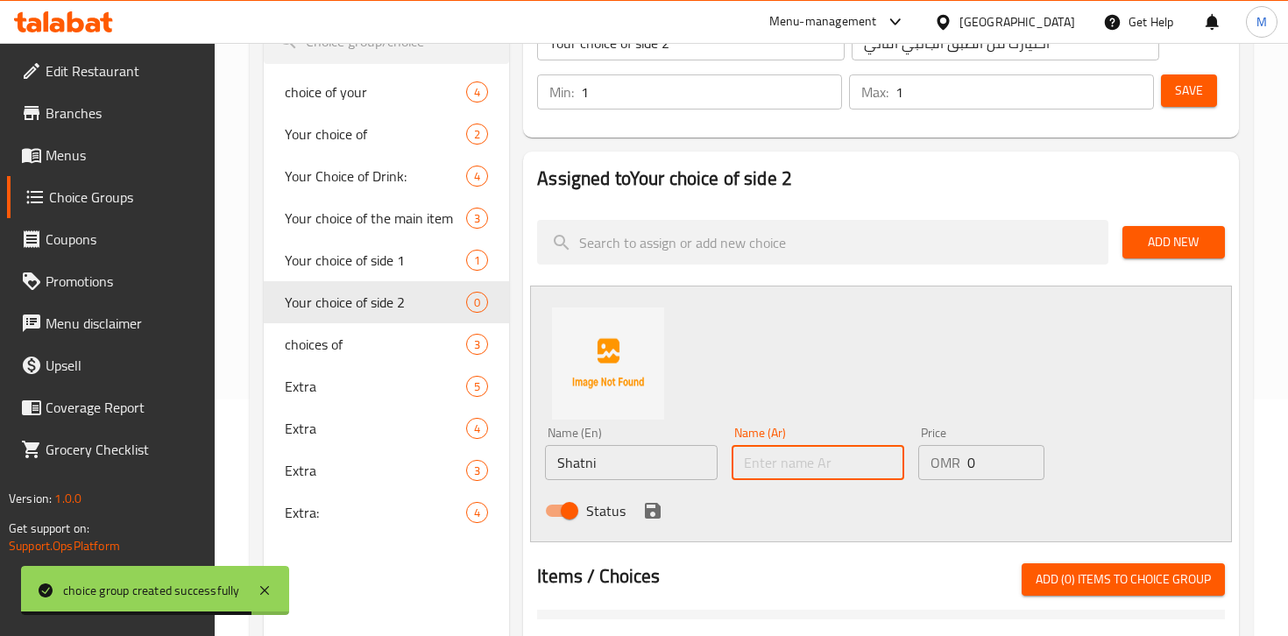
click at [813, 478] on input "text" at bounding box center [818, 462] width 173 height 35
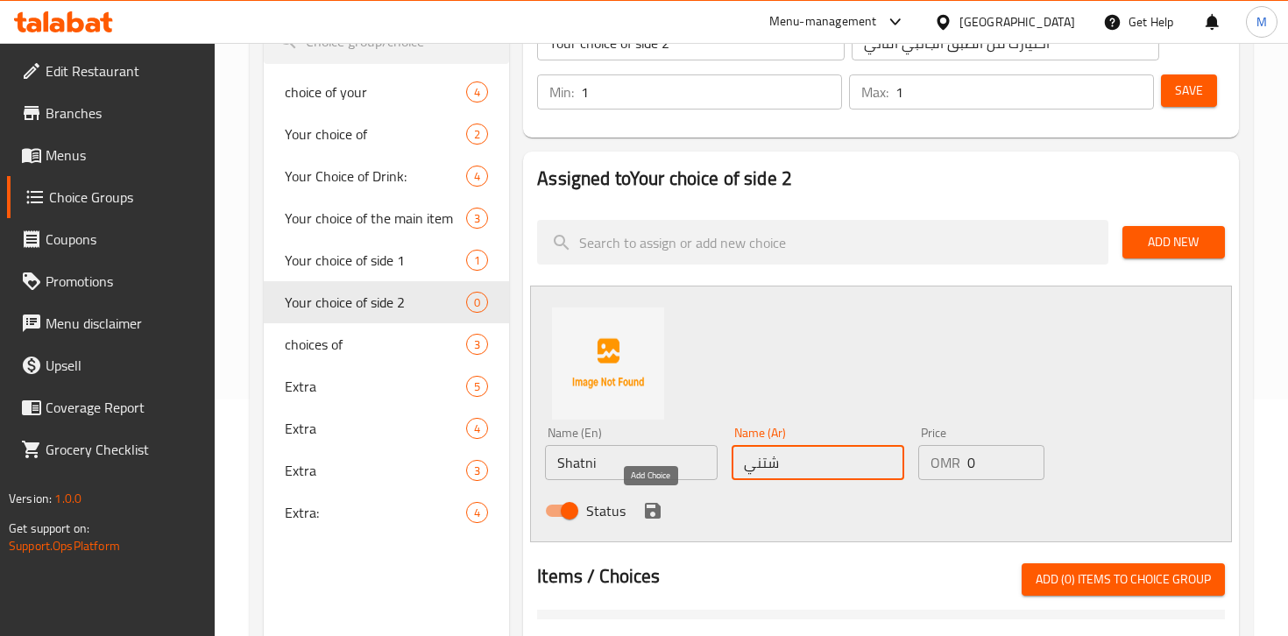
type input "شتني"
click at [653, 513] on icon "save" at bounding box center [652, 510] width 21 height 21
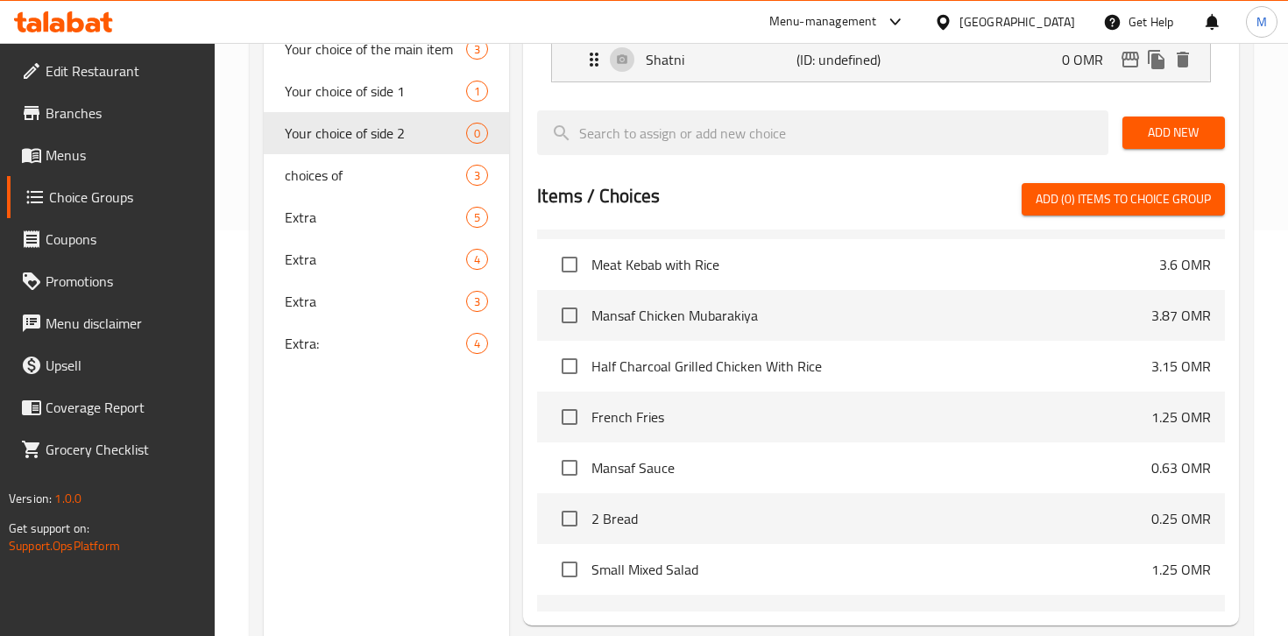
scroll to position [573, 0]
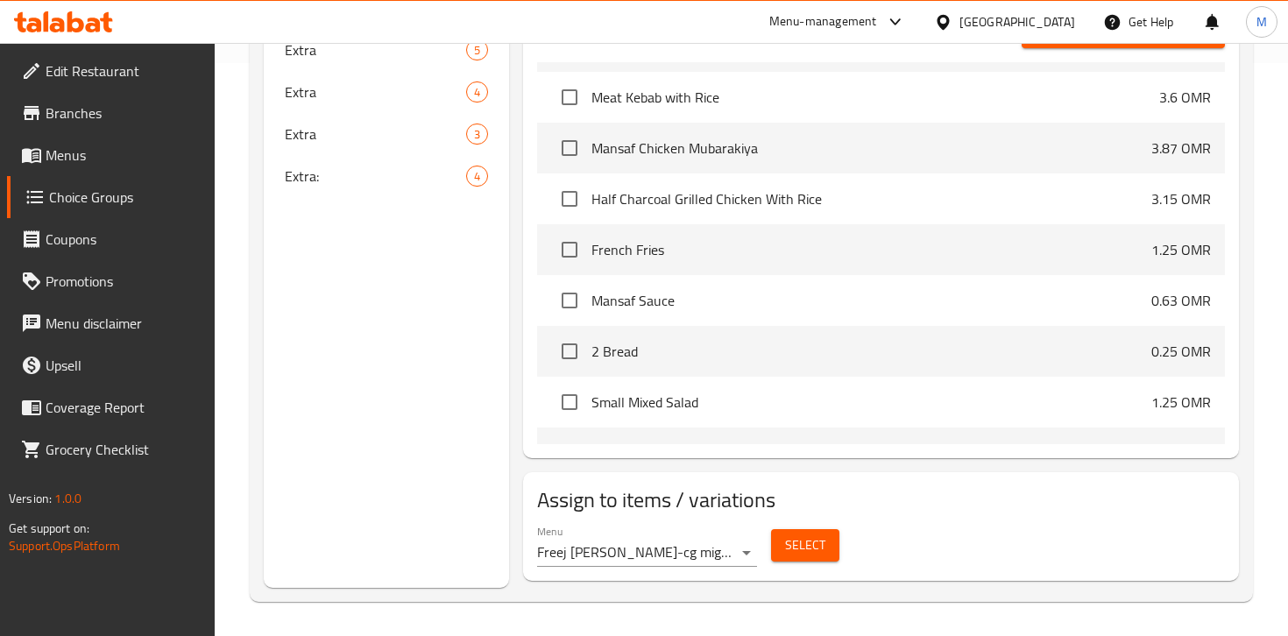
click at [812, 547] on span "Select" at bounding box center [805, 546] width 40 height 22
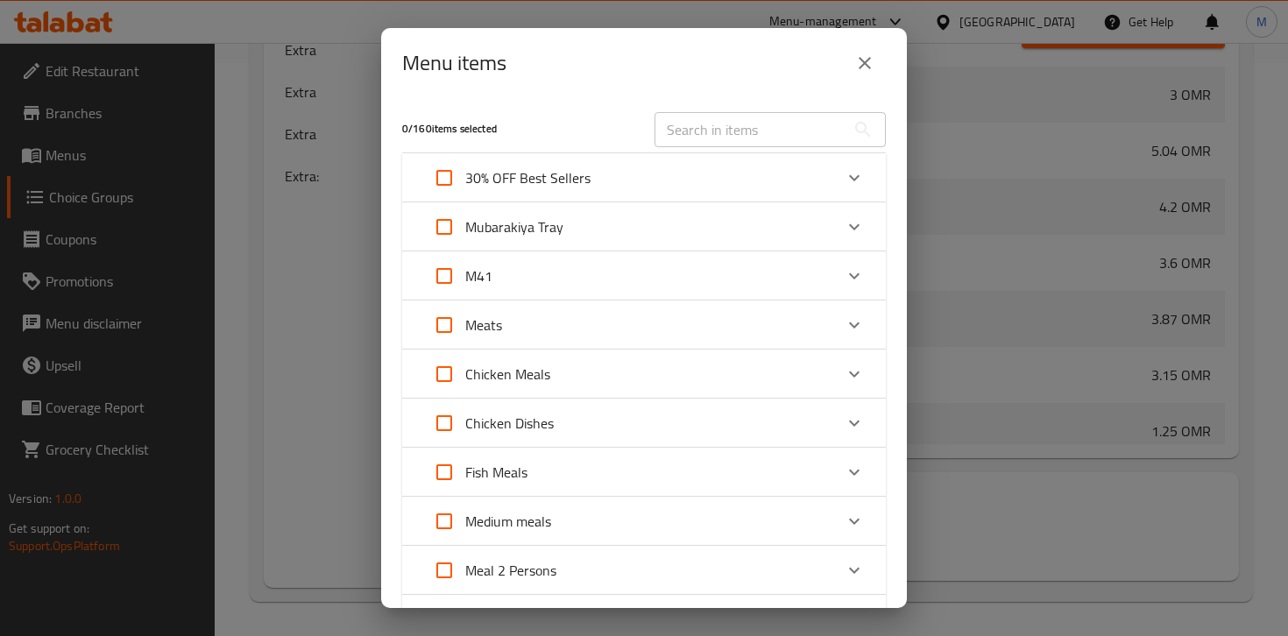
click at [442, 279] on input "Expand" at bounding box center [444, 276] width 42 height 42
checkbox input "true"
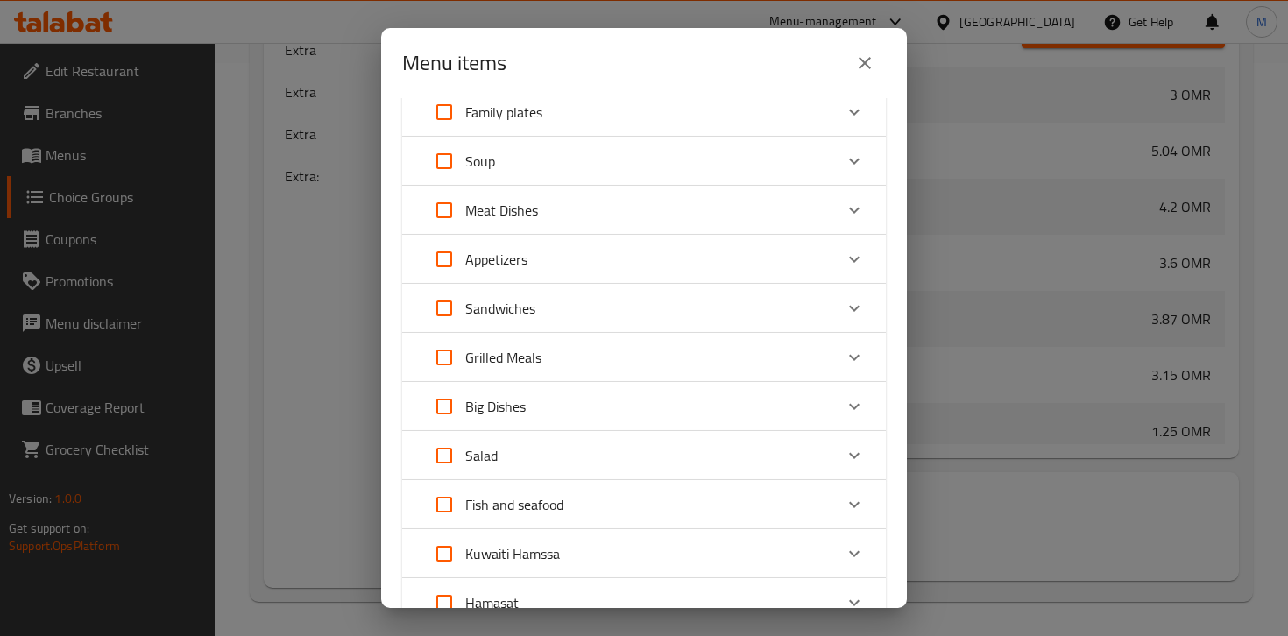
scroll to position [894, 0]
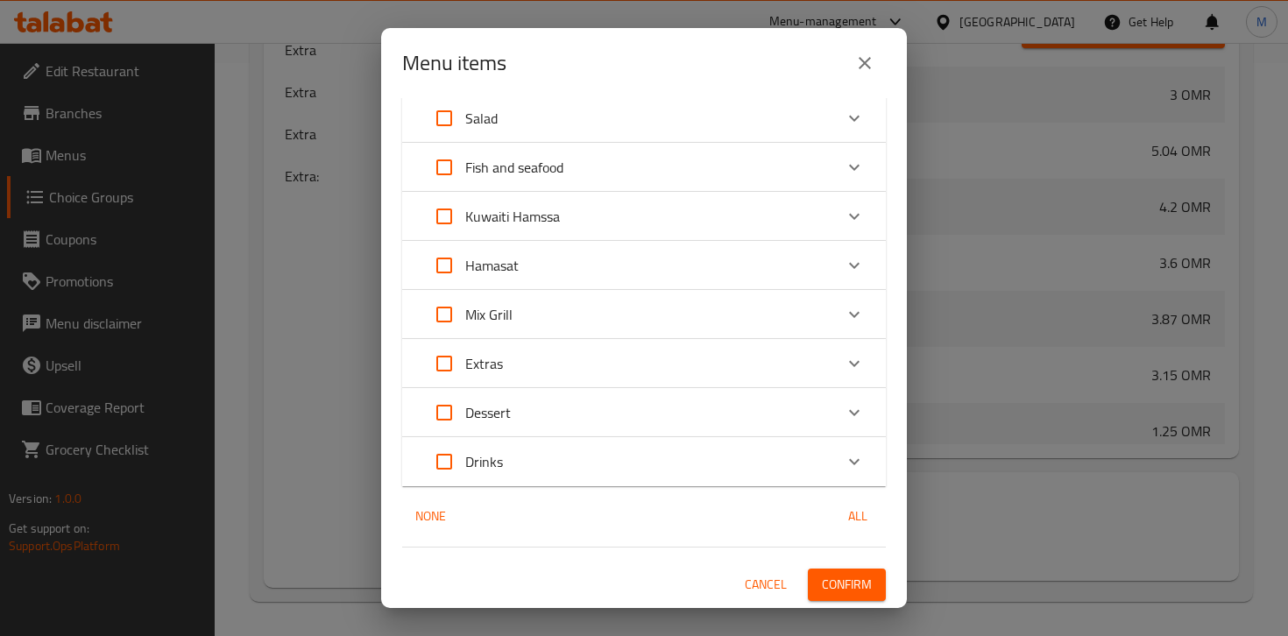
click at [855, 593] on span "Confirm" at bounding box center [847, 585] width 50 height 22
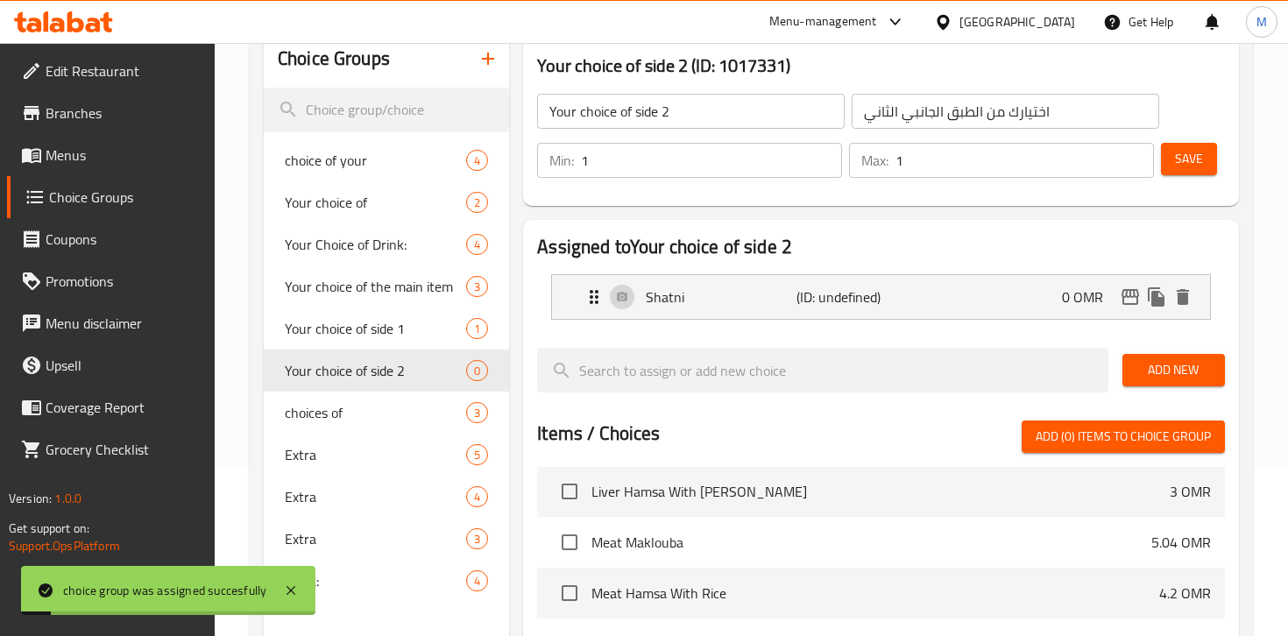
scroll to position [0, 0]
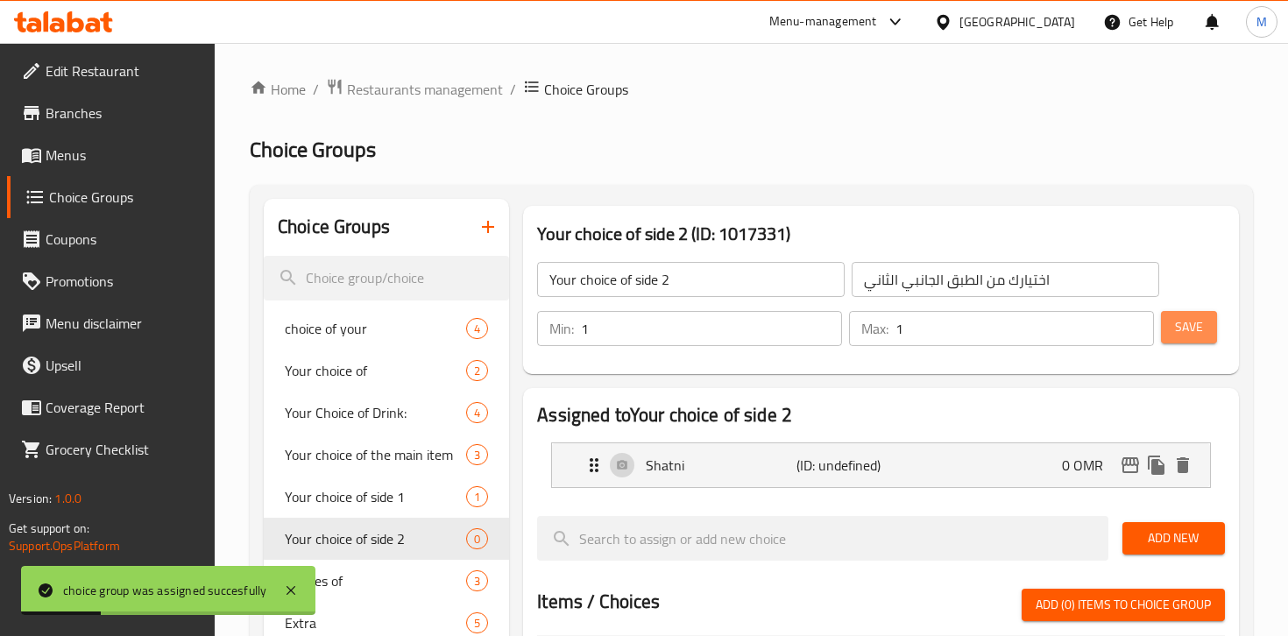
click at [1192, 314] on button "Save" at bounding box center [1189, 327] width 56 height 32
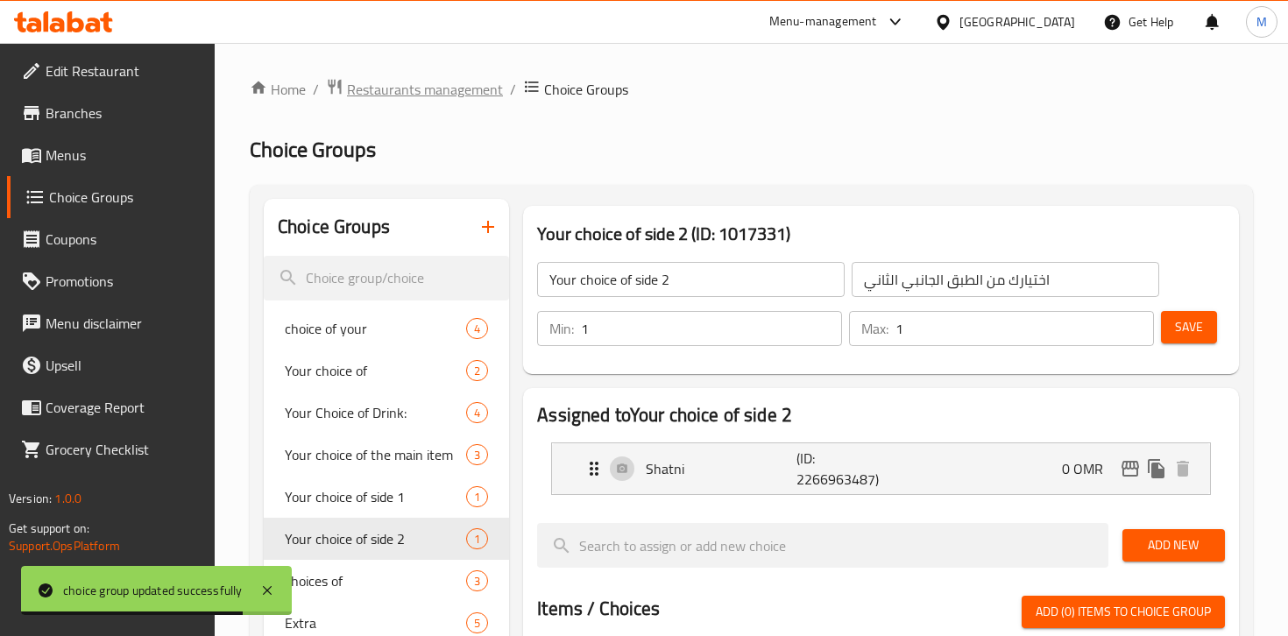
click at [426, 93] on span "Restaurants management" at bounding box center [425, 89] width 156 height 21
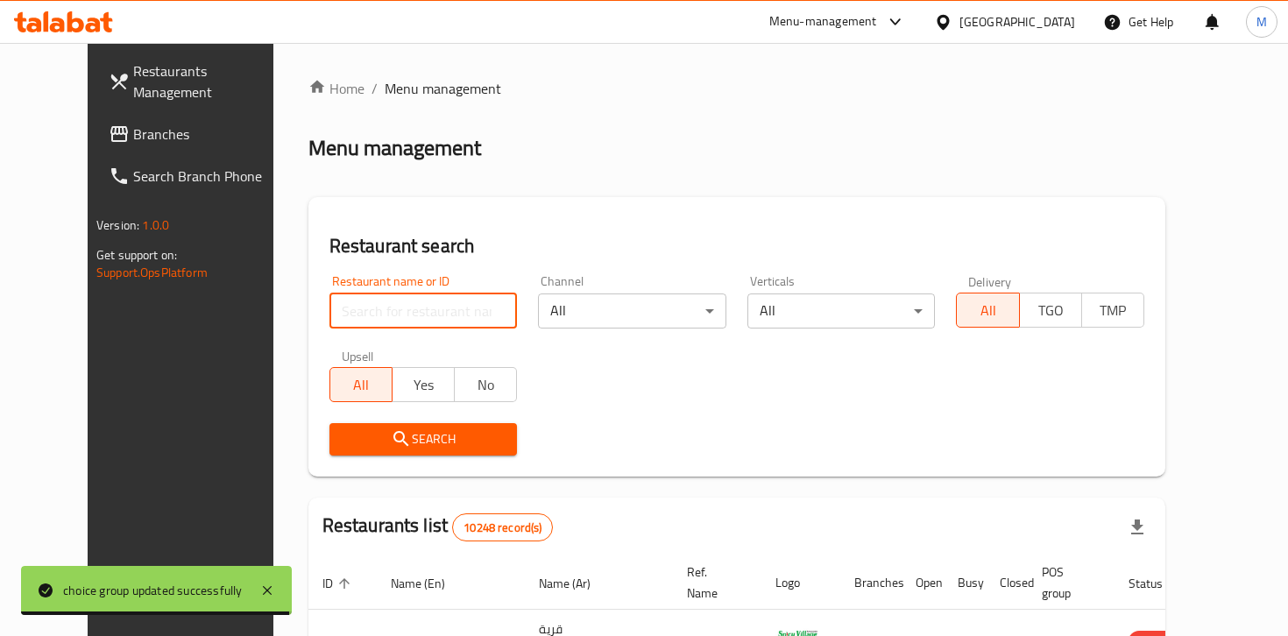
click at [413, 318] on input "search" at bounding box center [424, 311] width 188 height 35
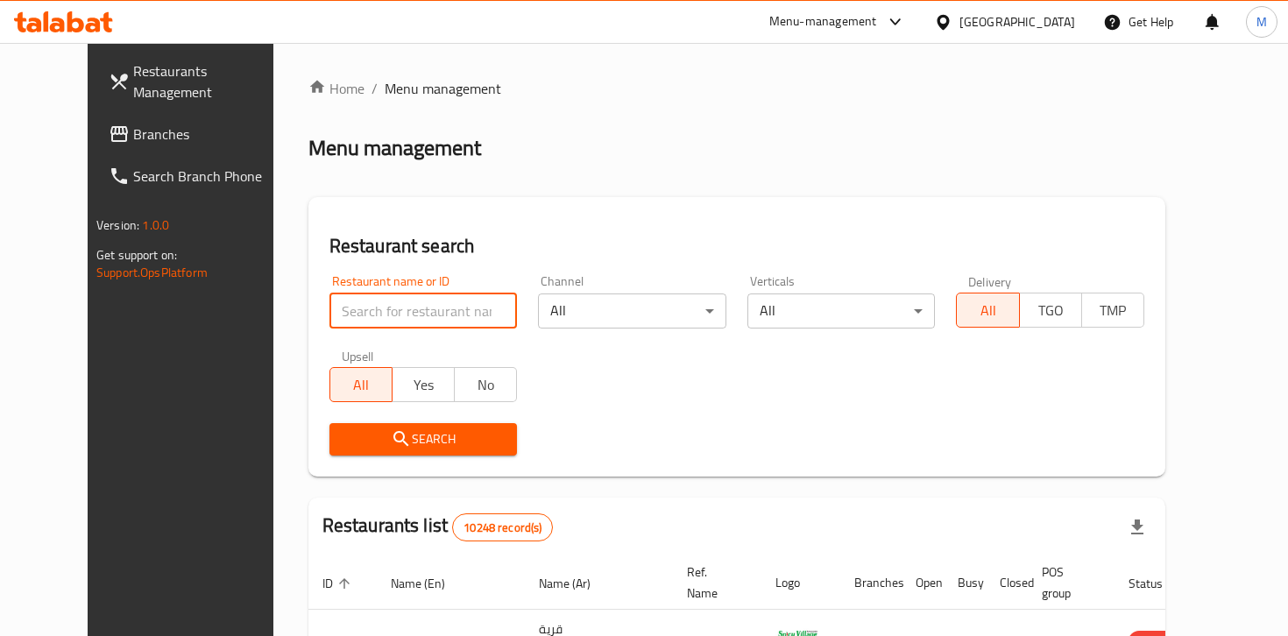
paste input "680438"
type input "680438"
click button "Search" at bounding box center [424, 439] width 188 height 32
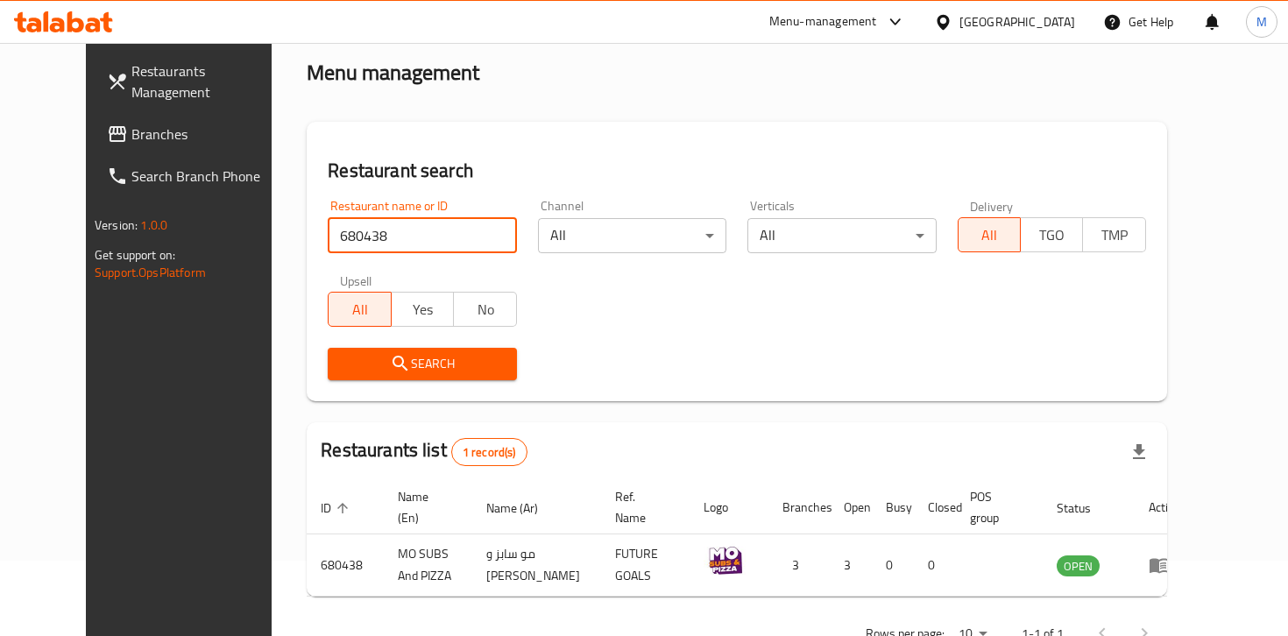
scroll to position [76, 0]
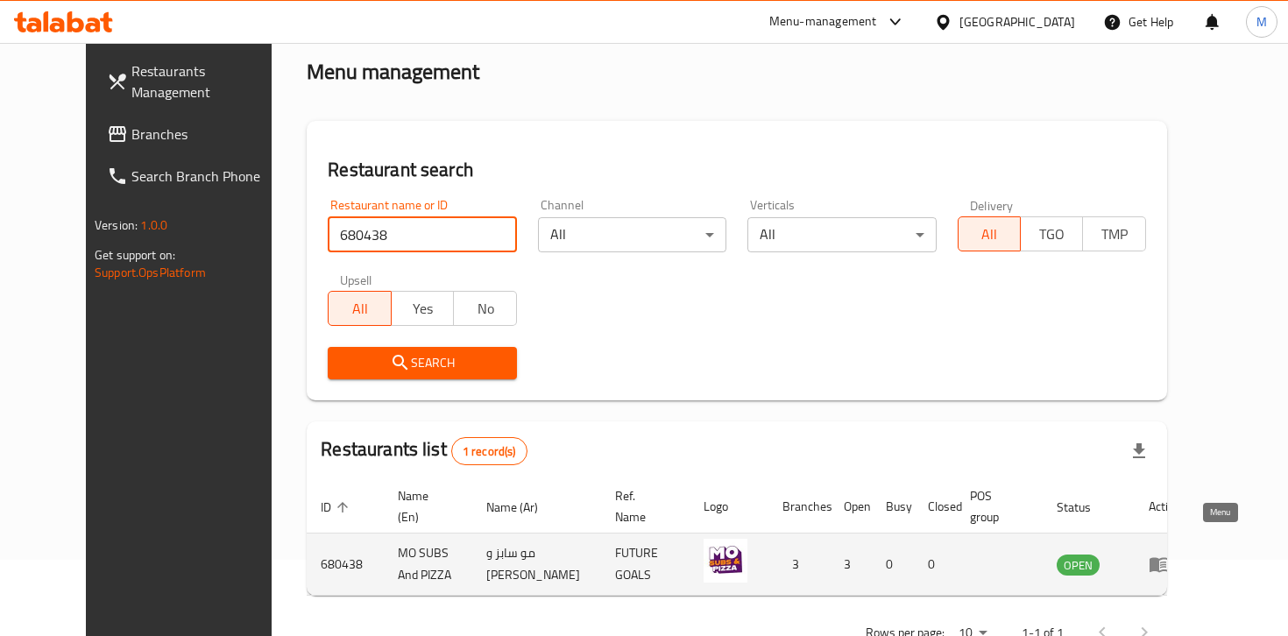
click at [1169, 558] on icon "enhanced table" at bounding box center [1159, 565] width 19 height 15
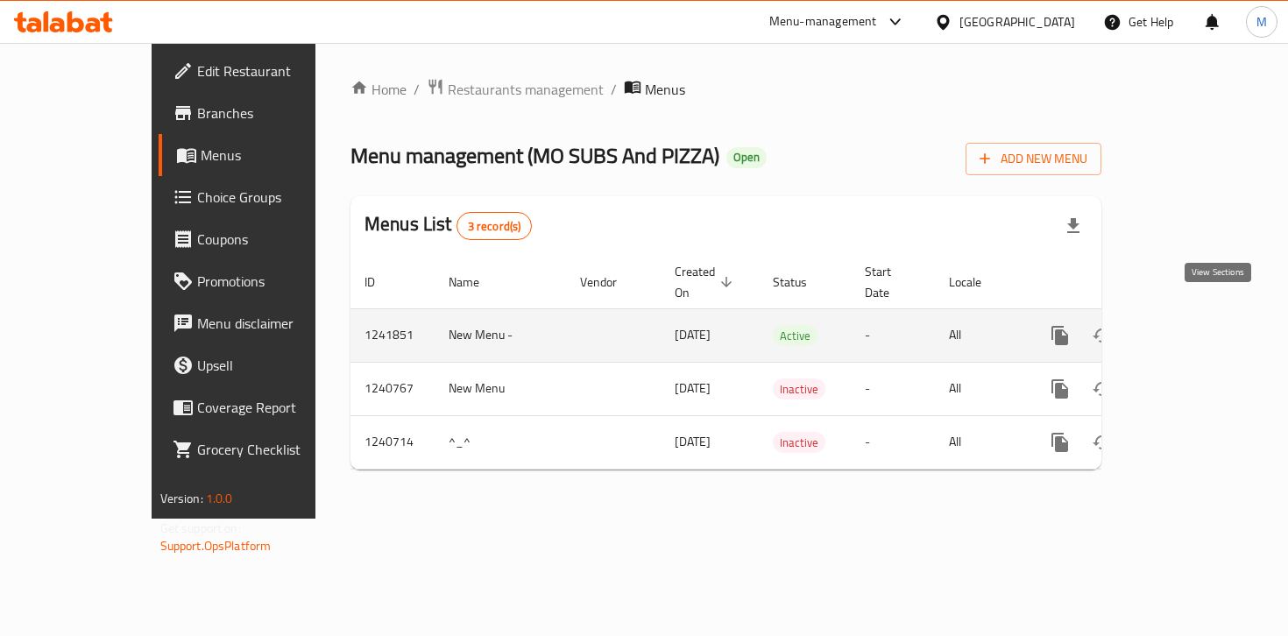
click at [1197, 325] on icon "enhanced table" at bounding box center [1186, 335] width 21 height 21
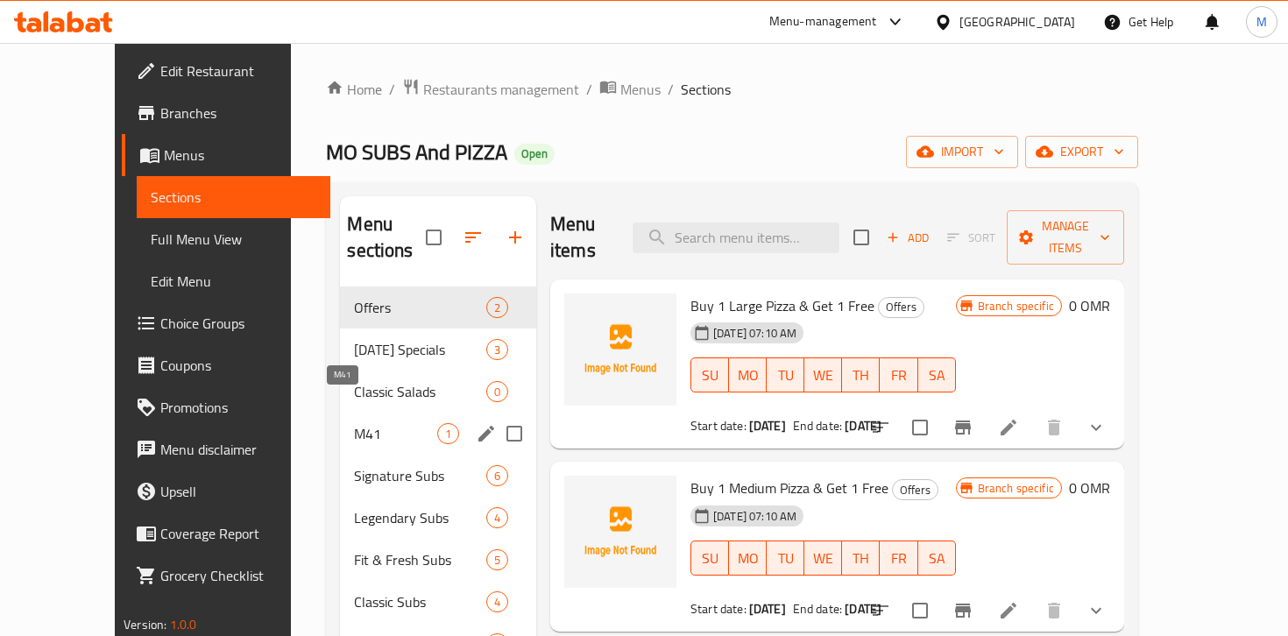
click at [354, 423] on span "M41" at bounding box center [395, 433] width 82 height 21
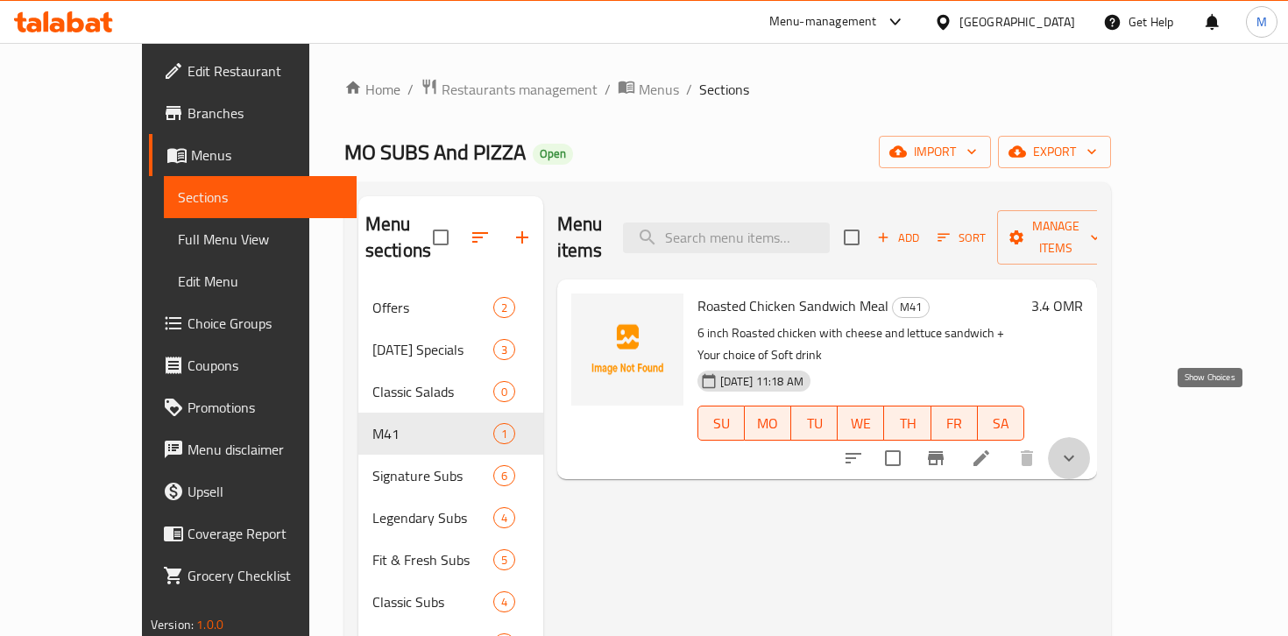
click at [1075, 456] on icon "show more" at bounding box center [1069, 459] width 11 height 6
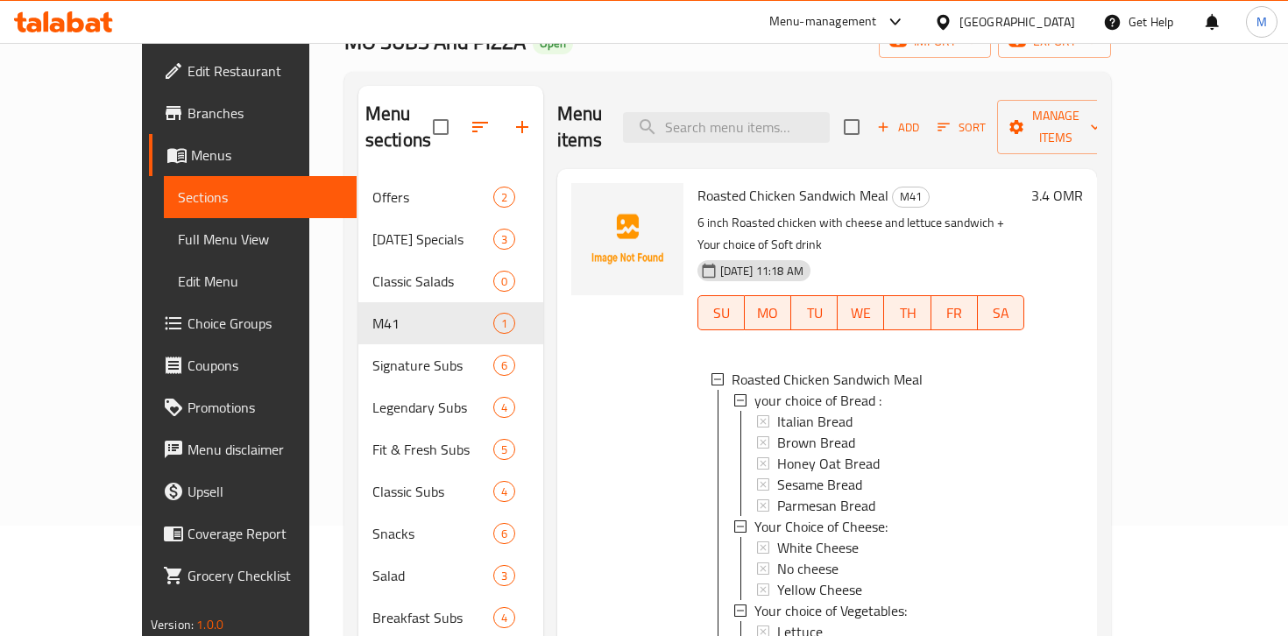
scroll to position [94, 0]
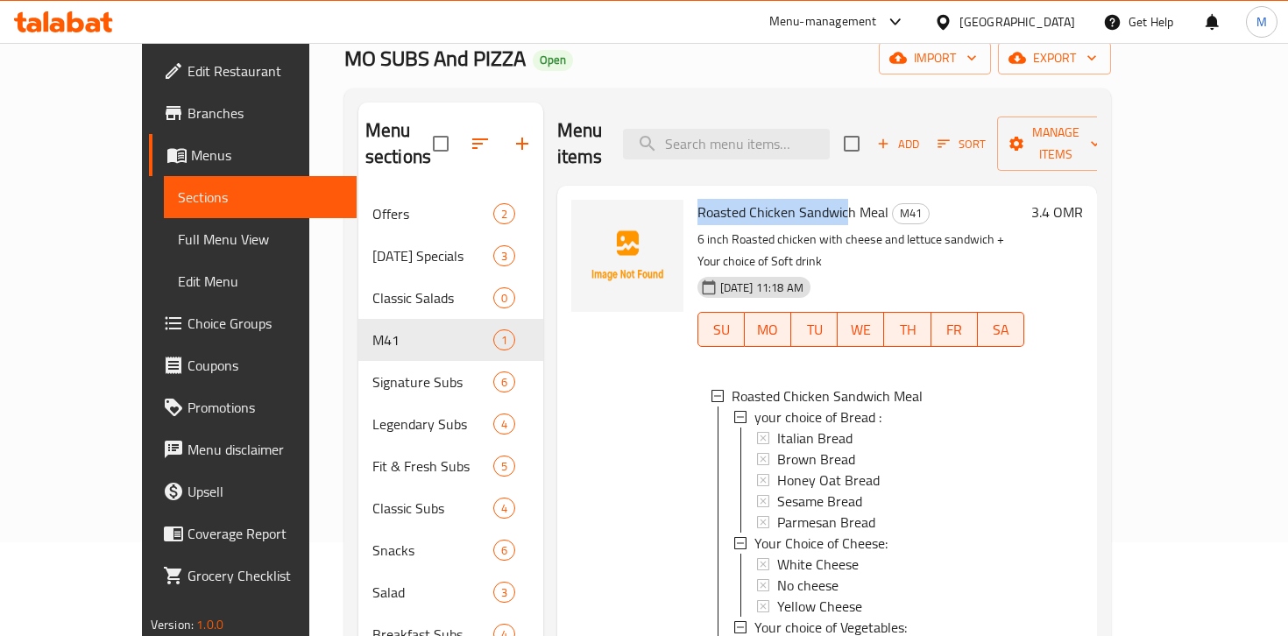
drag, startPoint x: 663, startPoint y: 188, endPoint x: 809, endPoint y: 189, distance: 146.4
click at [809, 199] on span "Roasted Chicken Sandwich Meal" at bounding box center [793, 212] width 191 height 26
drag, startPoint x: 664, startPoint y: 212, endPoint x: 777, endPoint y: 212, distance: 113.9
click at [777, 229] on p "6 inch Roasted chicken with cheese and lettuce sandwich + Your choice of Soft d…" at bounding box center [861, 251] width 327 height 44
copy p "6 inch Roasted chicken"
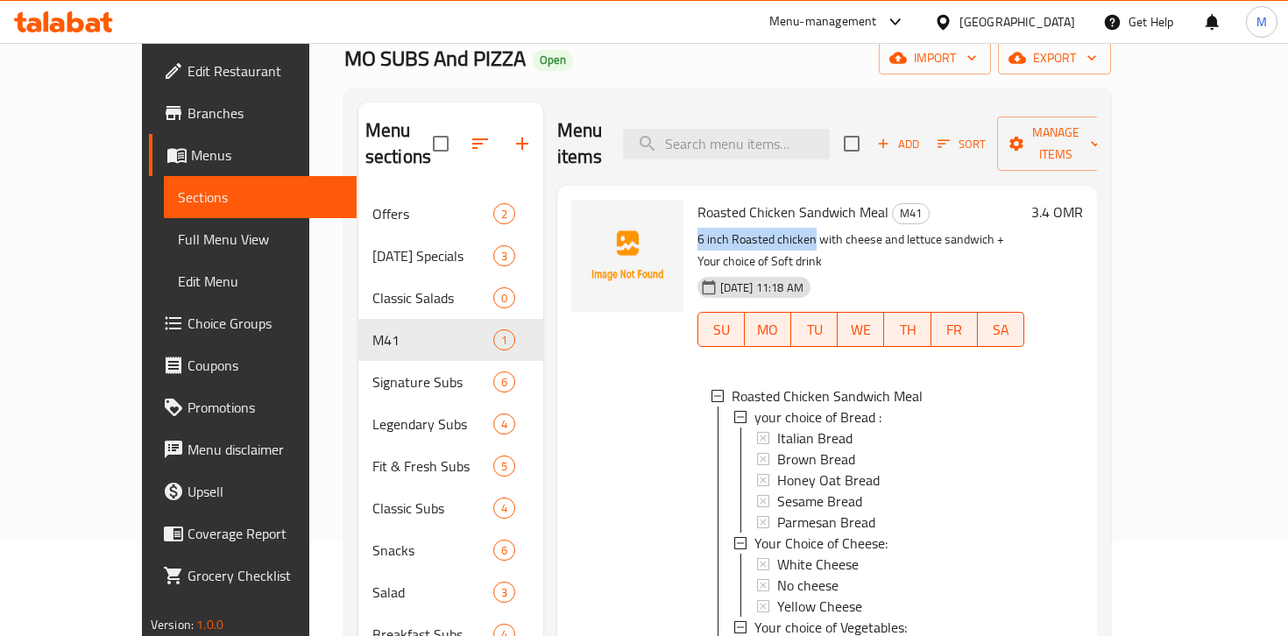
click at [188, 327] on span "Choice Groups" at bounding box center [265, 323] width 155 height 21
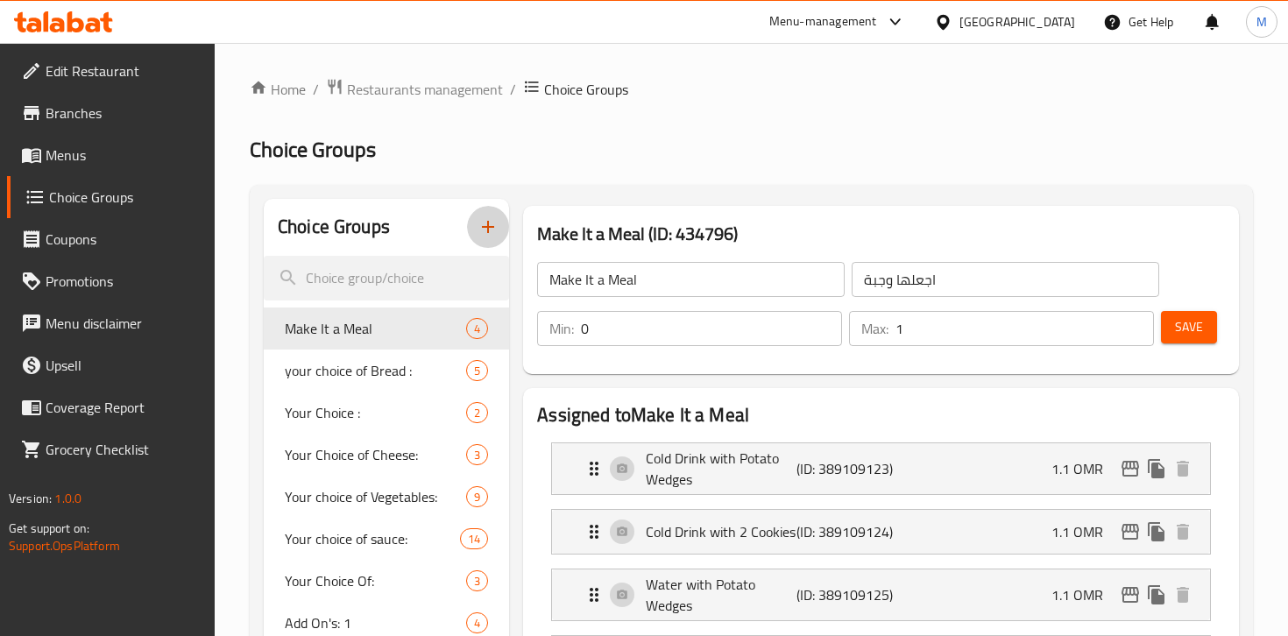
click at [482, 226] on icon "button" at bounding box center [488, 227] width 12 height 12
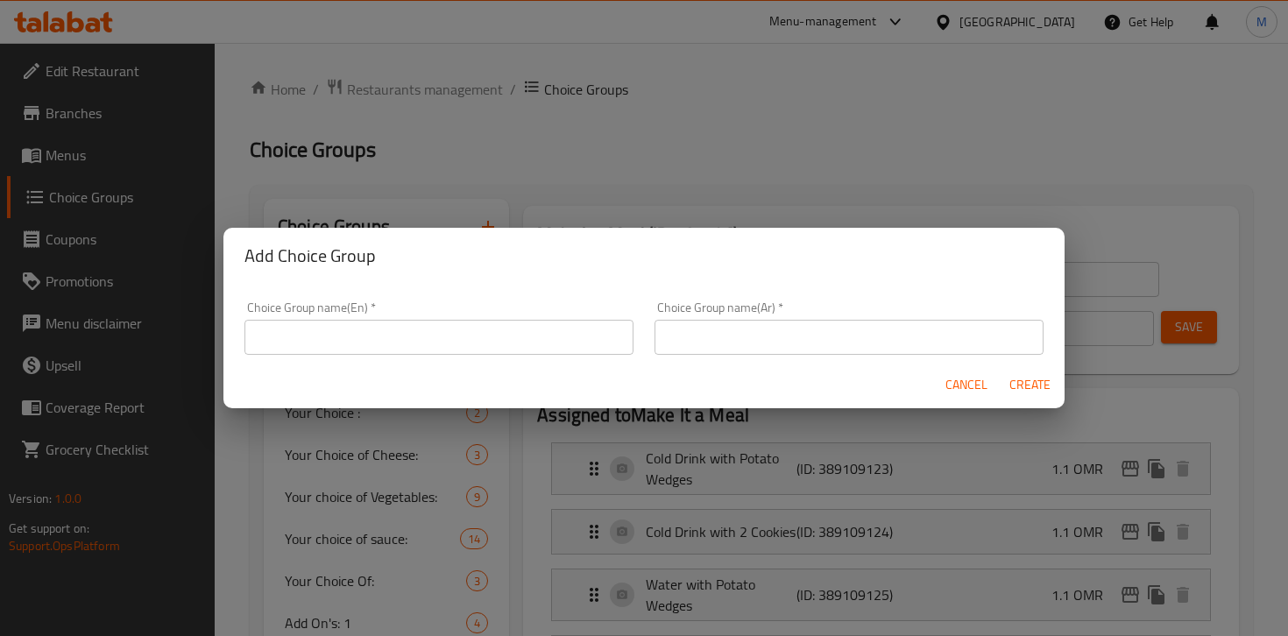
click at [366, 339] on input "text" at bounding box center [439, 337] width 389 height 35
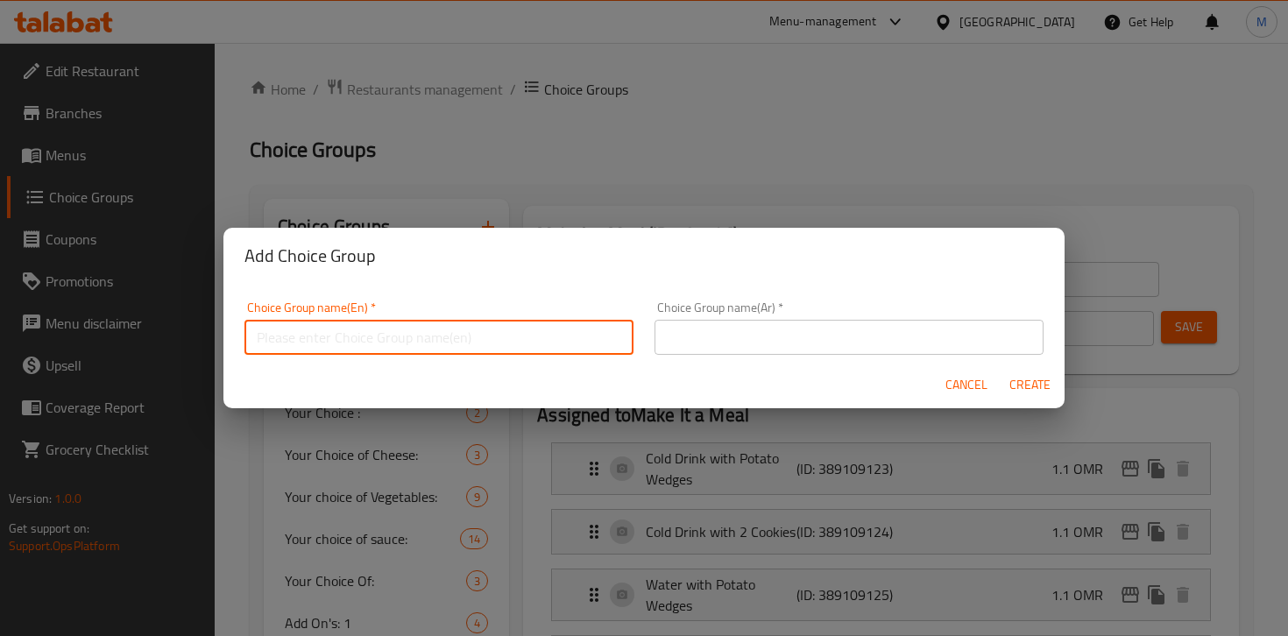
type input "Your choice of the main item"
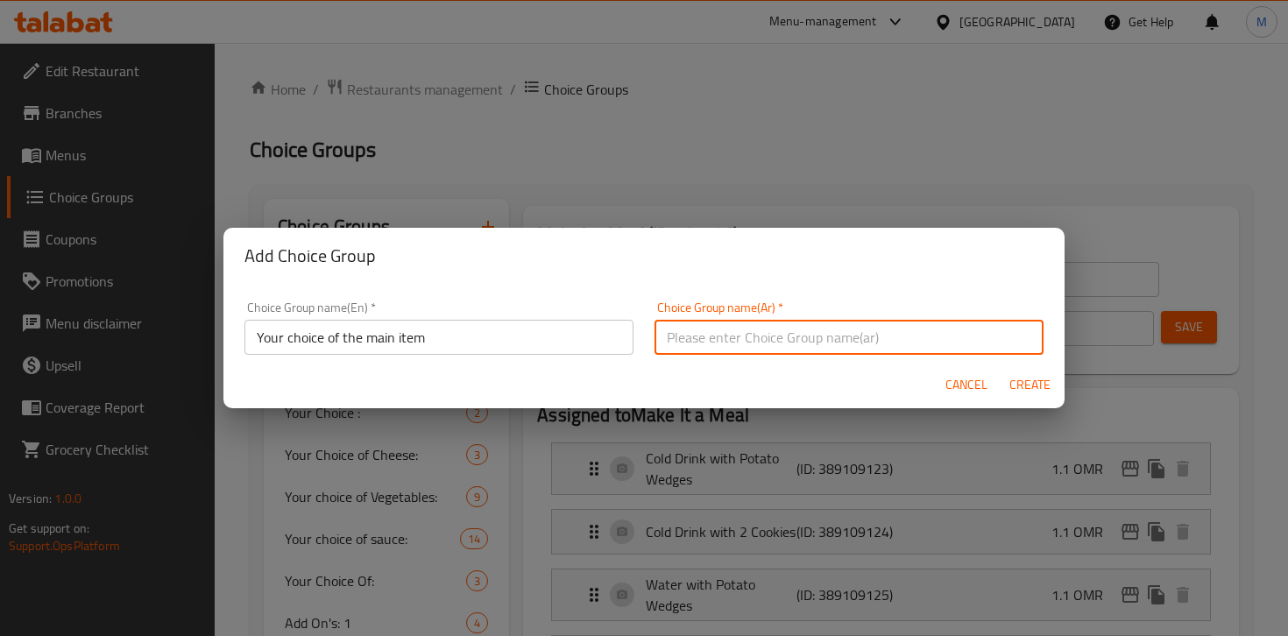
click at [720, 333] on input "text" at bounding box center [849, 337] width 389 height 35
type input "اختيارك للطبق الرئيسي"
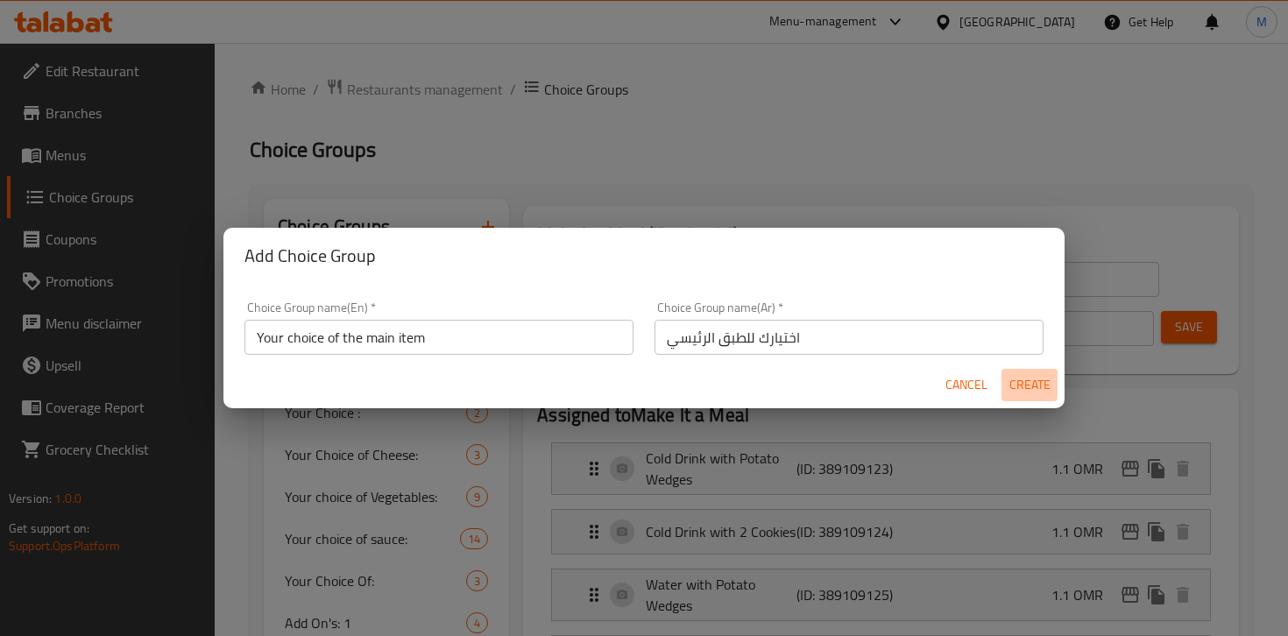
click at [1034, 387] on span "Create" at bounding box center [1030, 385] width 42 height 22
type input "Your choice of the main item"
type input "اختيارك للطبق الرئيسي"
type input "0"
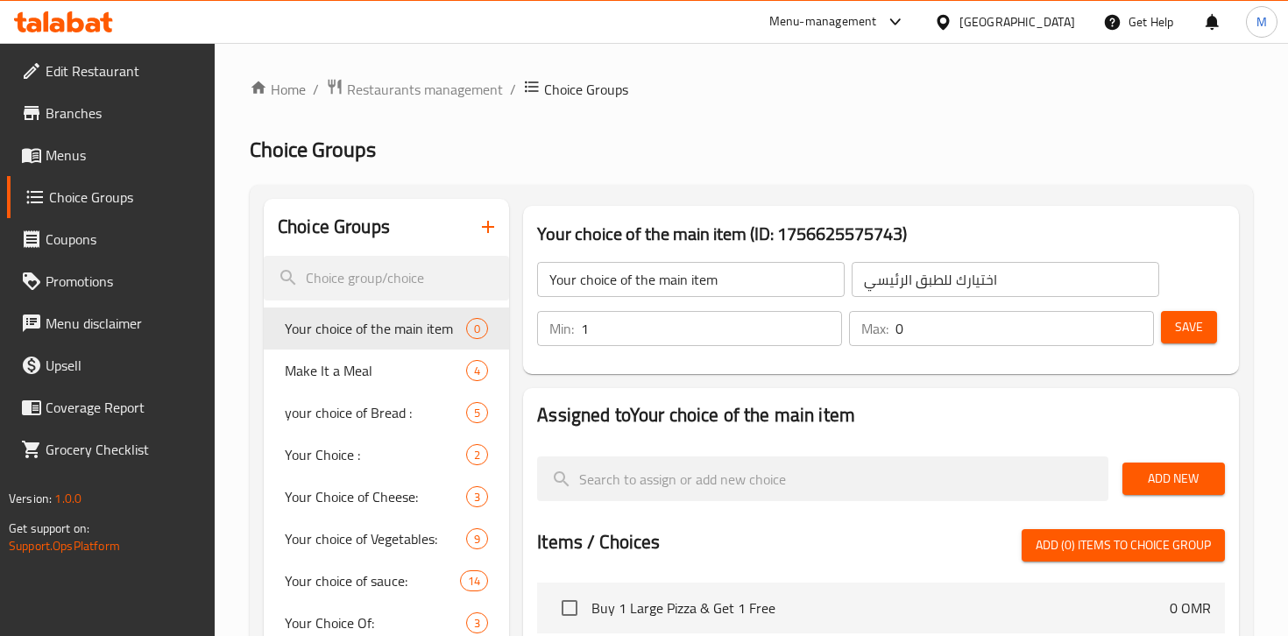
type input "1"
click at [825, 321] on input "1" at bounding box center [711, 328] width 261 height 35
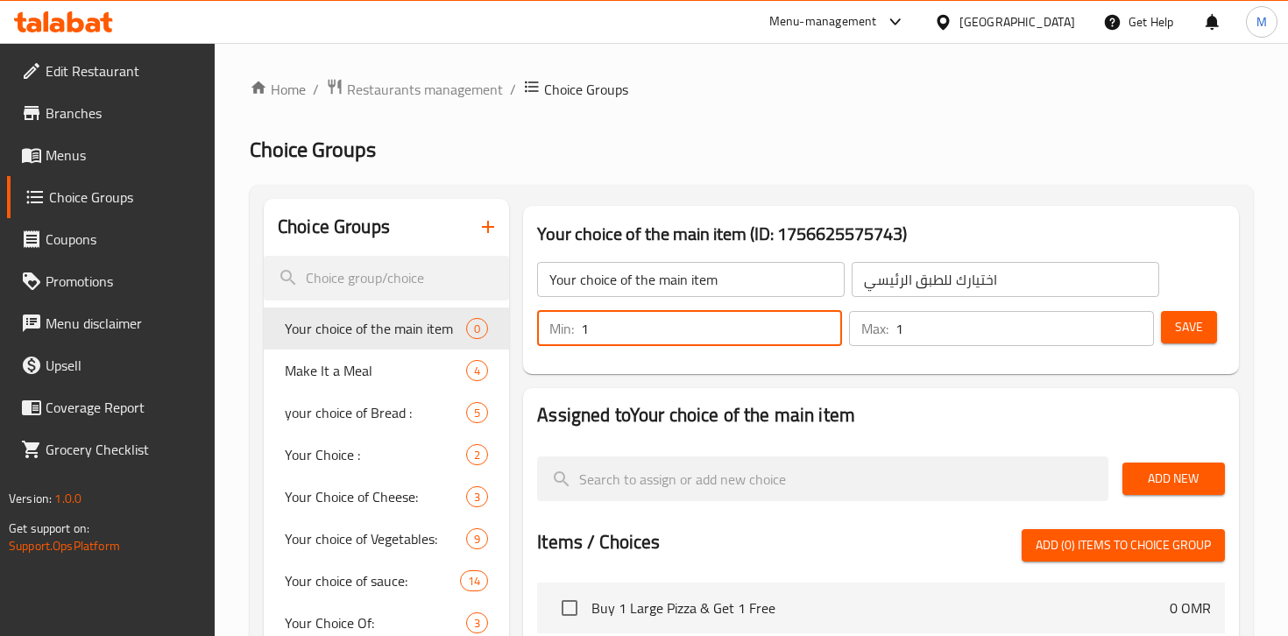
type input "1"
click at [1132, 322] on input "1" at bounding box center [1025, 328] width 259 height 35
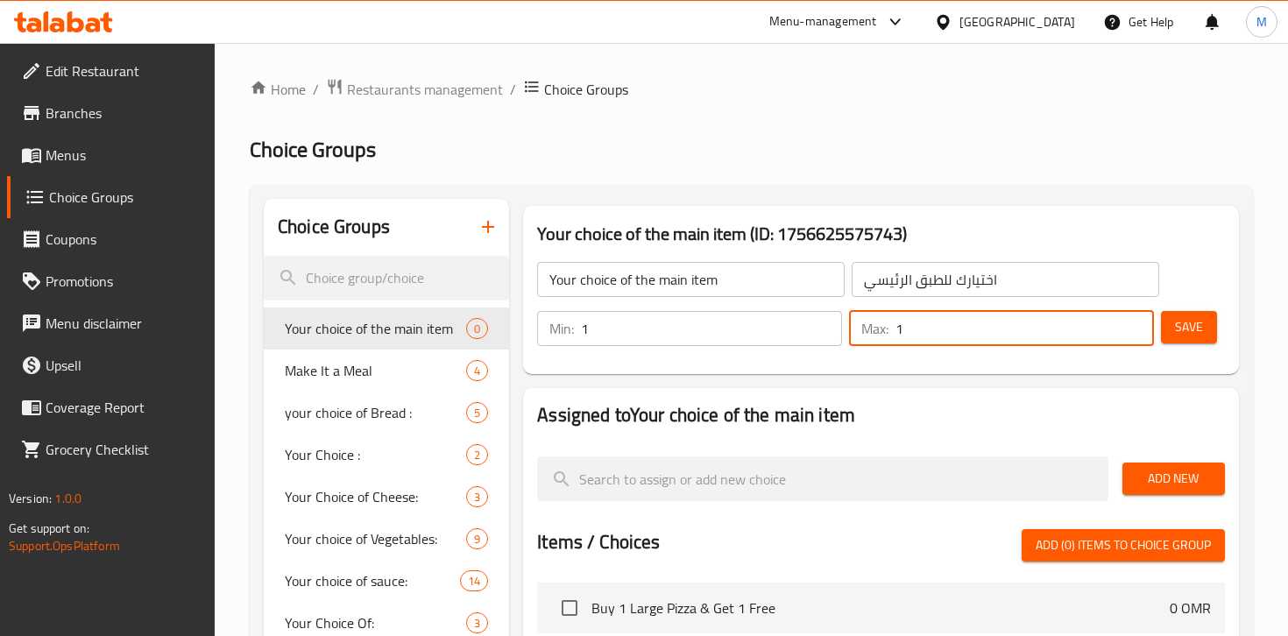
click at [1196, 322] on span "Save" at bounding box center [1189, 327] width 28 height 22
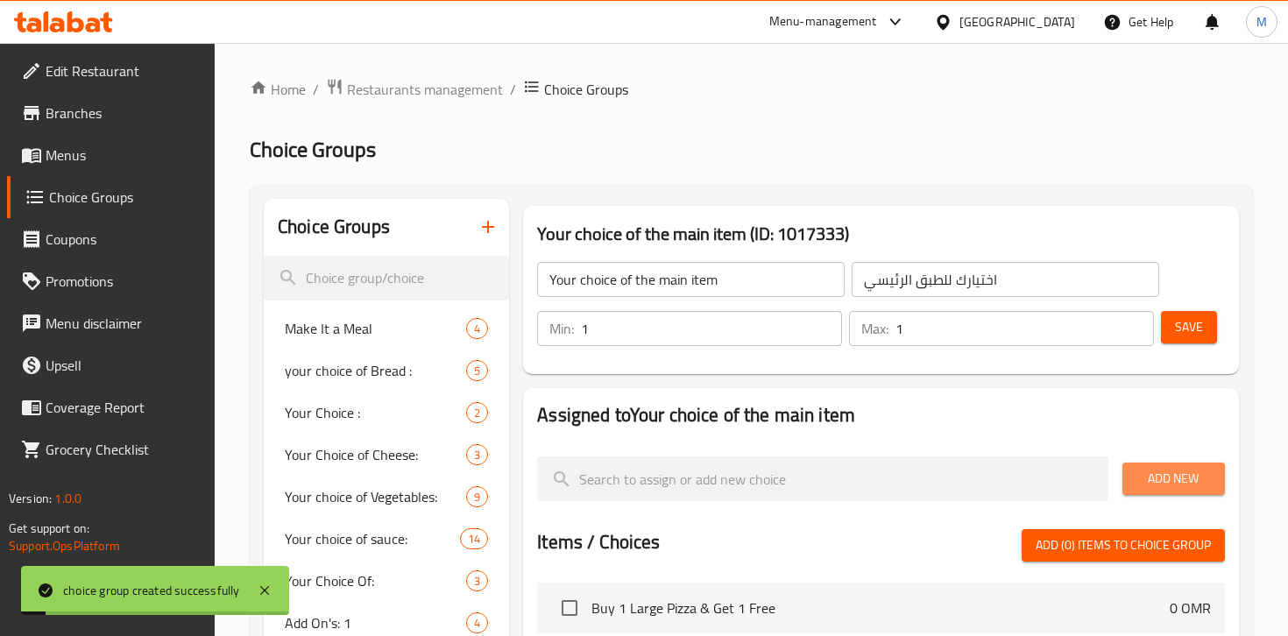
click at [1182, 479] on span "Add New" at bounding box center [1174, 479] width 75 height 22
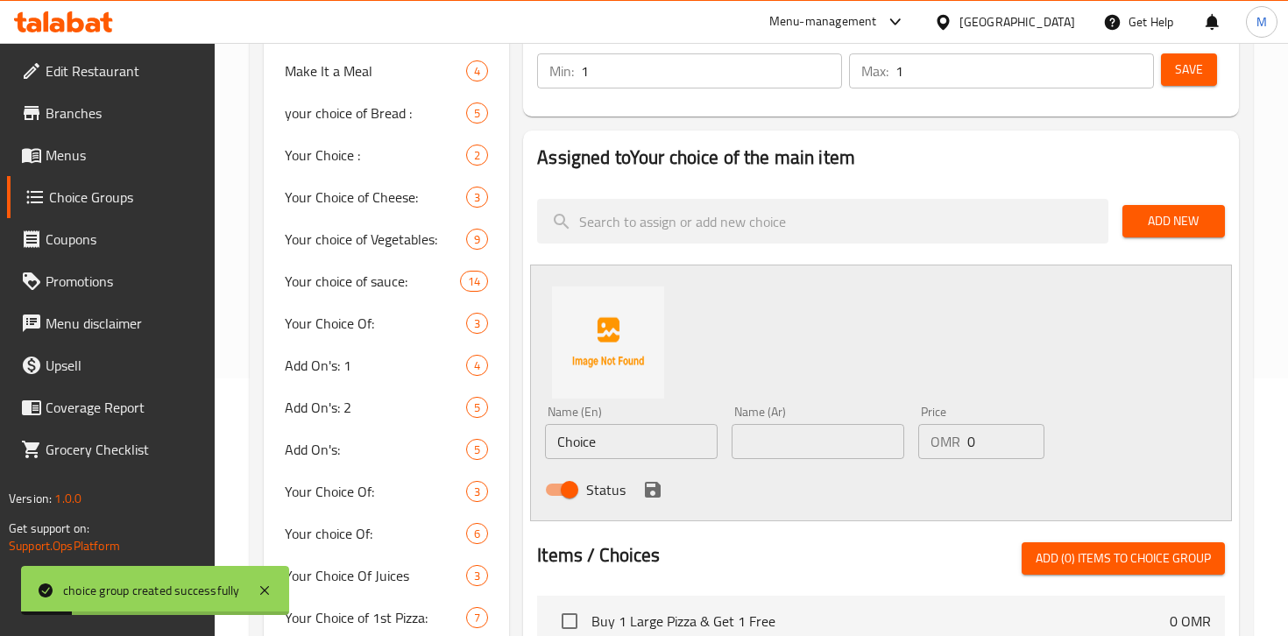
scroll to position [342, 0]
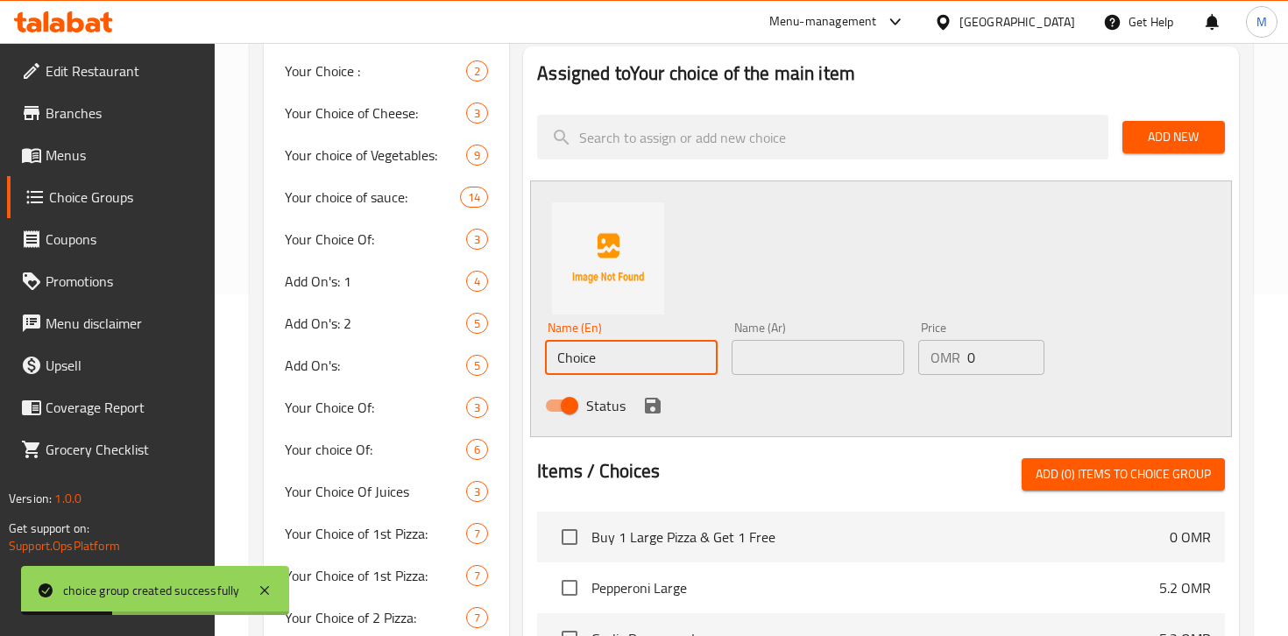
drag, startPoint x: 621, startPoint y: 365, endPoint x: 543, endPoint y: 353, distance: 78.1
click at [543, 353] on div "Name (En) Choice Name (En)" at bounding box center [631, 348] width 187 height 67
paste input "6 inch Roasted chicken"
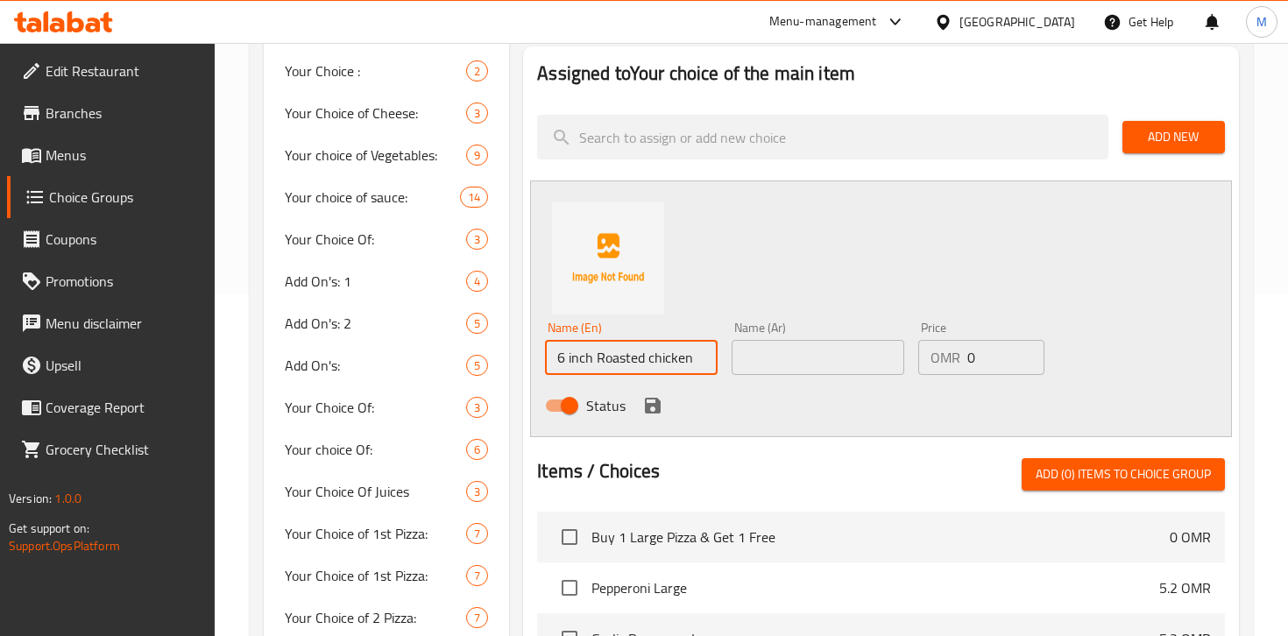
drag, startPoint x: 696, startPoint y: 355, endPoint x: 546, endPoint y: 362, distance: 150.0
click at [543, 361] on div "Name (En) 6 inch Roasted chicken Name (En)" at bounding box center [631, 348] width 187 height 67
paste input "-inch Roasted Chicken Sandwich"
type input "6-inch Roasted Chicken Sandwich"
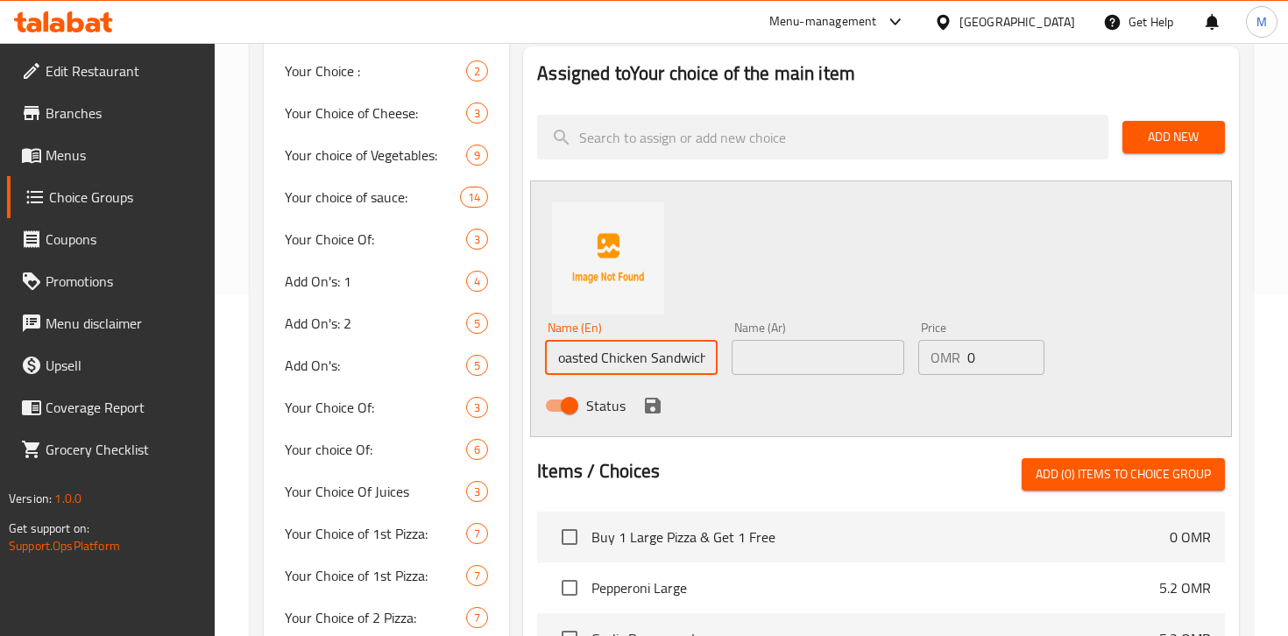
scroll to position [0, 0]
click at [770, 356] on input "text" at bounding box center [818, 357] width 173 height 35
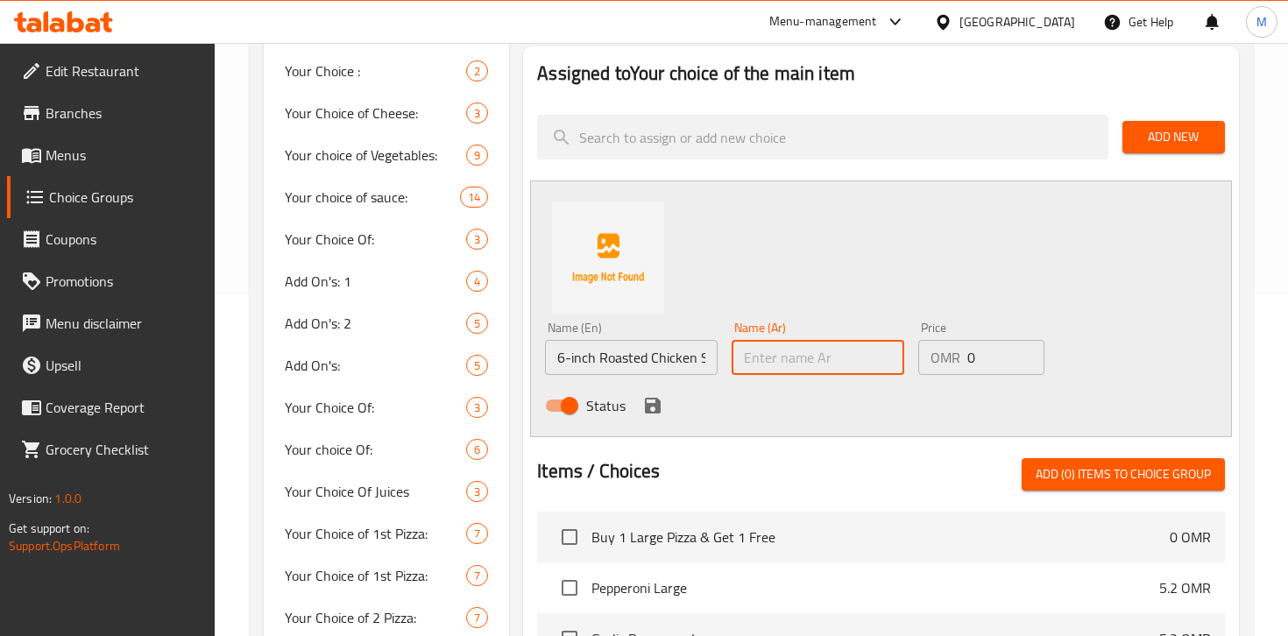
paste input "ساندويتش دجاج مشوي 6 بوصات"
drag, startPoint x: 745, startPoint y: 358, endPoint x: 780, endPoint y: 361, distance: 35.2
click at [780, 361] on input "ساندويتش دجاج مشوي 6 بوصات" at bounding box center [818, 357] width 173 height 35
type input "ساندويتش دجاج مشوي 6 انش"
click at [653, 405] on icon "save" at bounding box center [653, 406] width 16 height 16
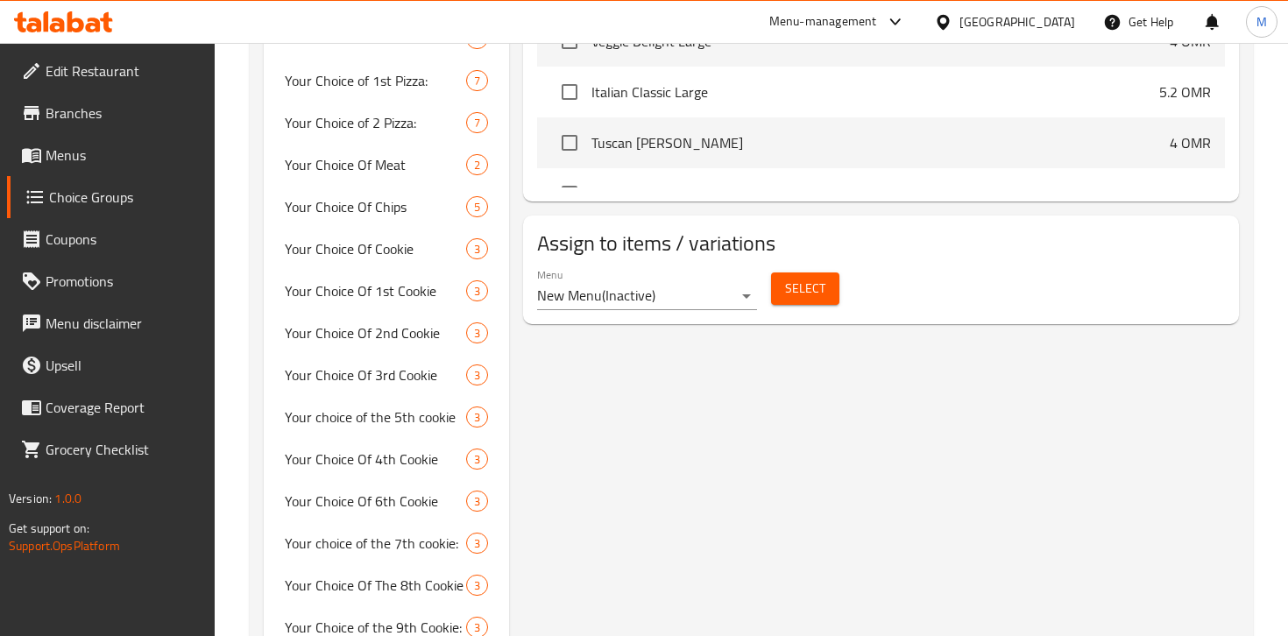
scroll to position [827, 0]
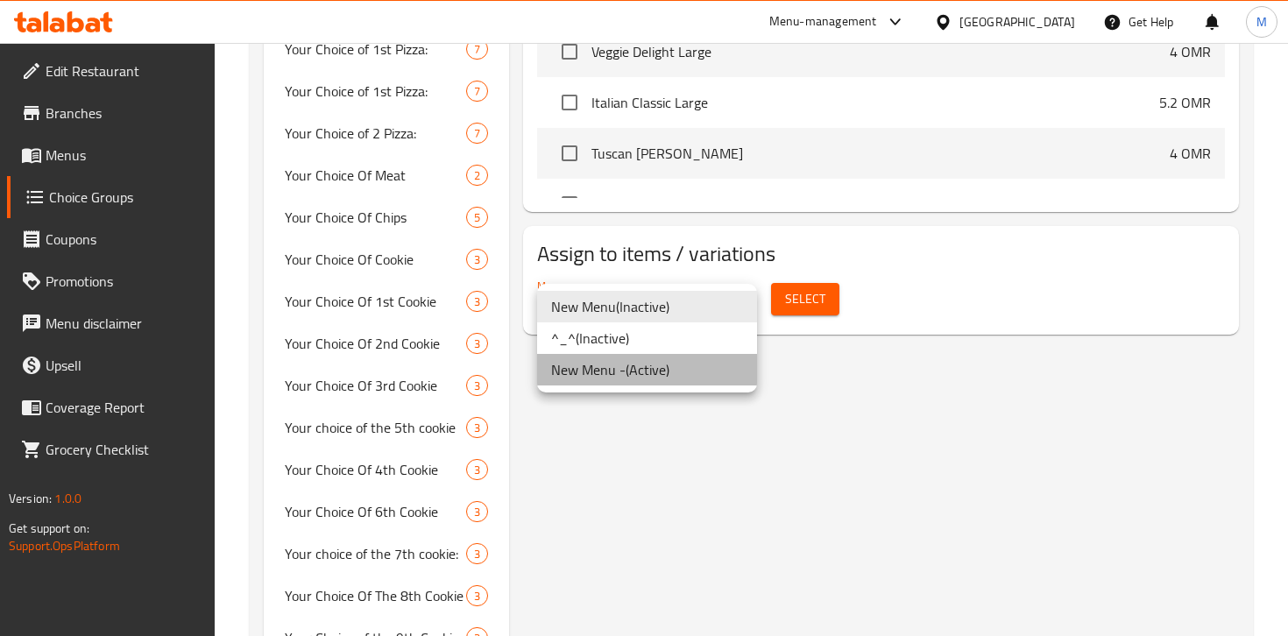
click at [691, 365] on li "New Menu - ( Active )" at bounding box center [647, 370] width 220 height 32
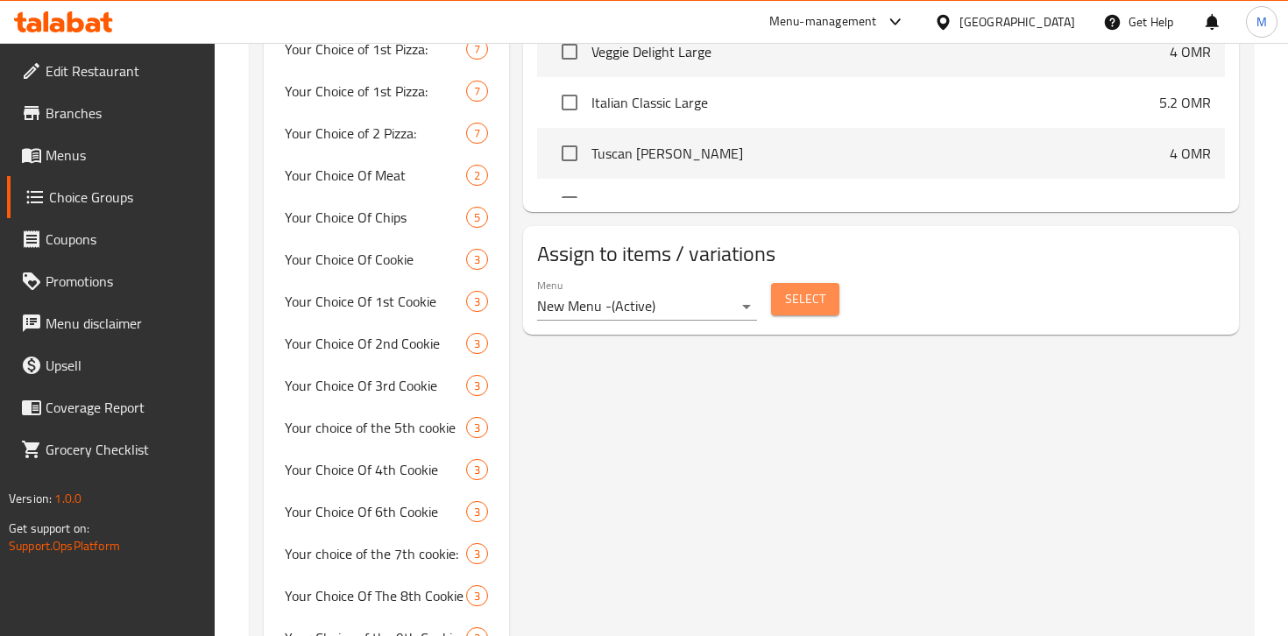
click at [800, 301] on span "Select" at bounding box center [805, 299] width 40 height 22
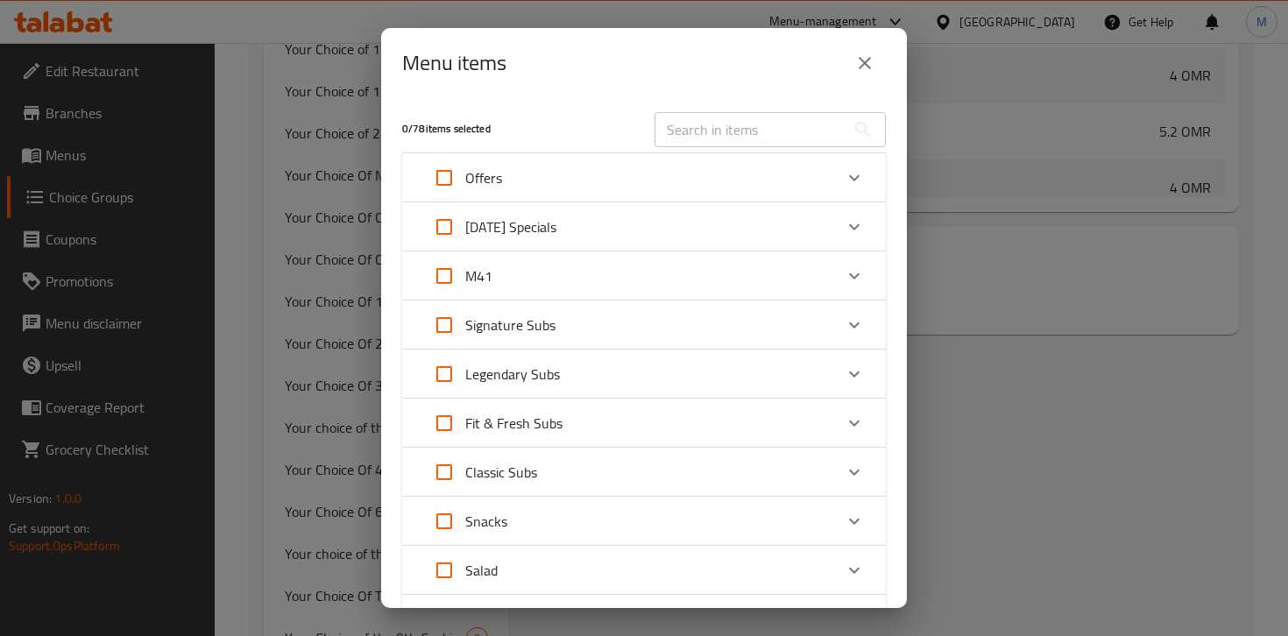
click at [451, 274] on input "Expand" at bounding box center [444, 276] width 42 height 42
checkbox input "true"
click at [581, 282] on div "M41" at bounding box center [628, 276] width 410 height 42
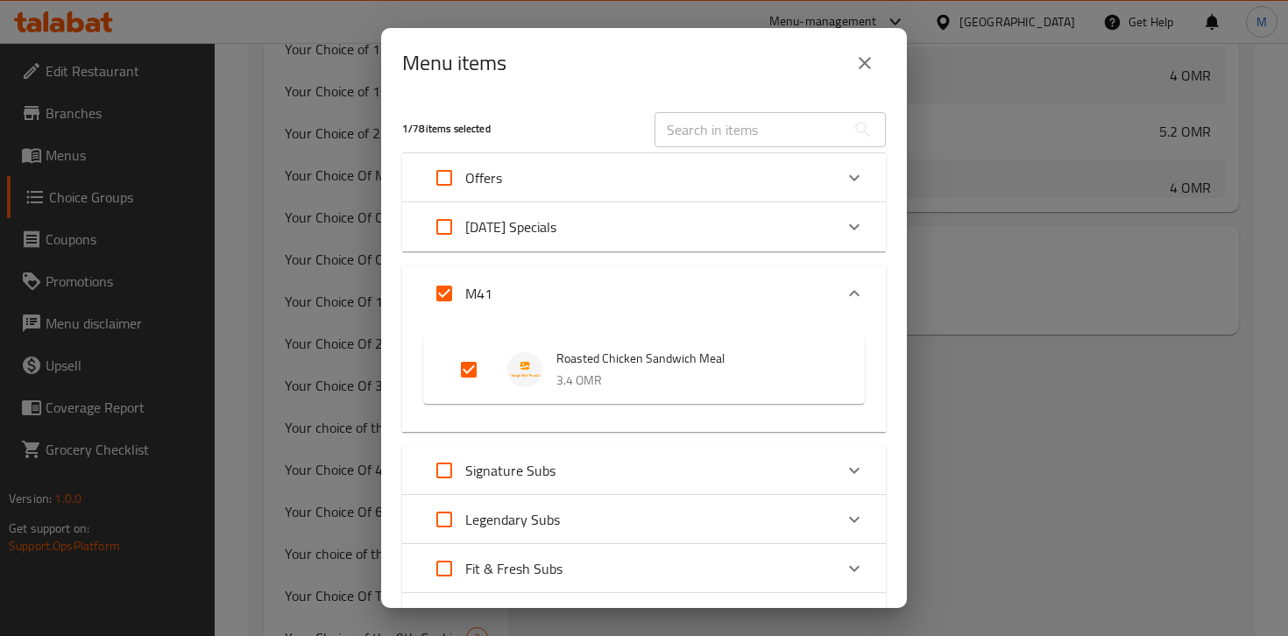
scroll to position [451, 0]
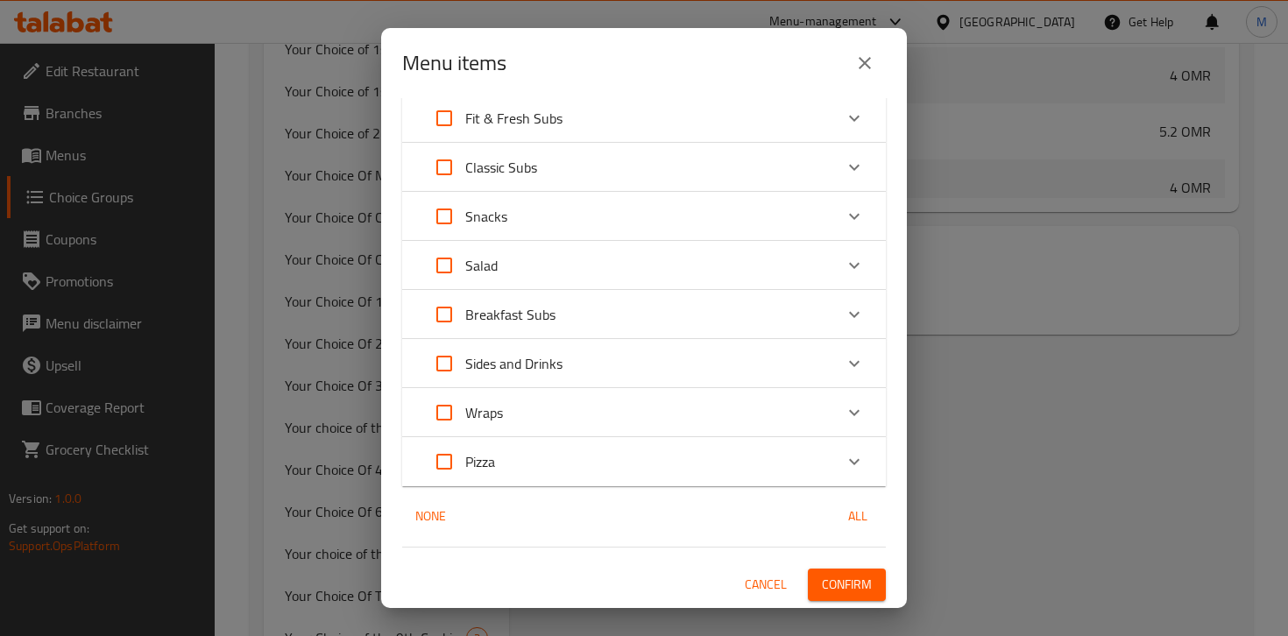
click at [833, 582] on span "Confirm" at bounding box center [847, 585] width 50 height 22
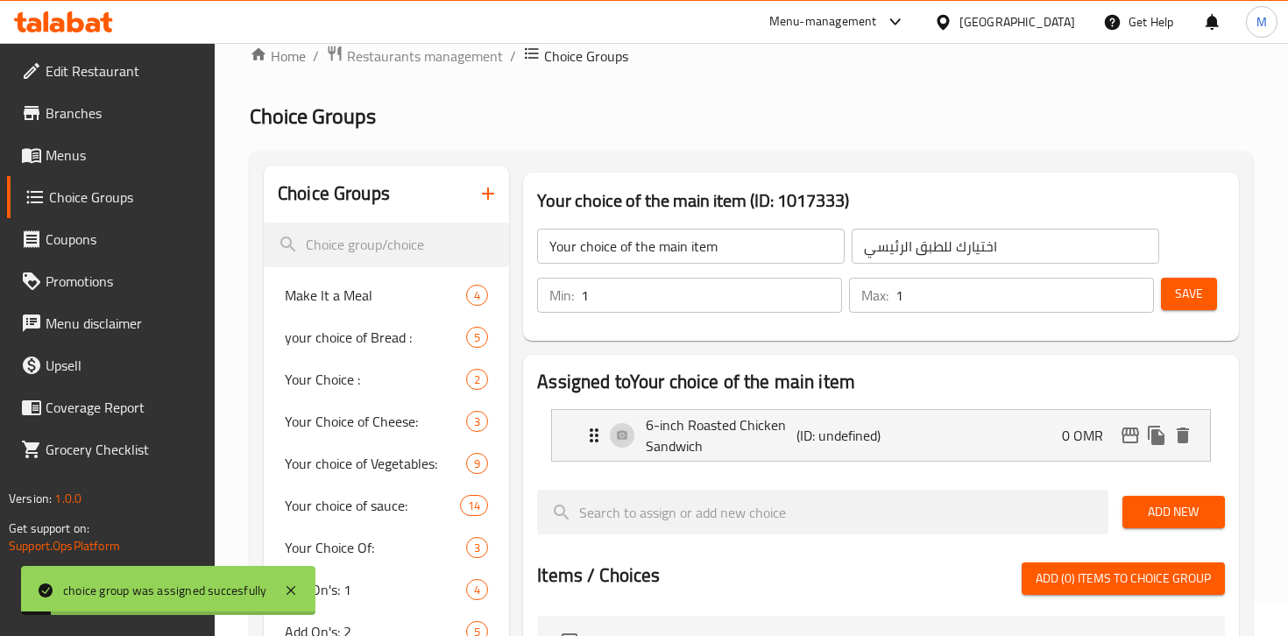
scroll to position [0, 0]
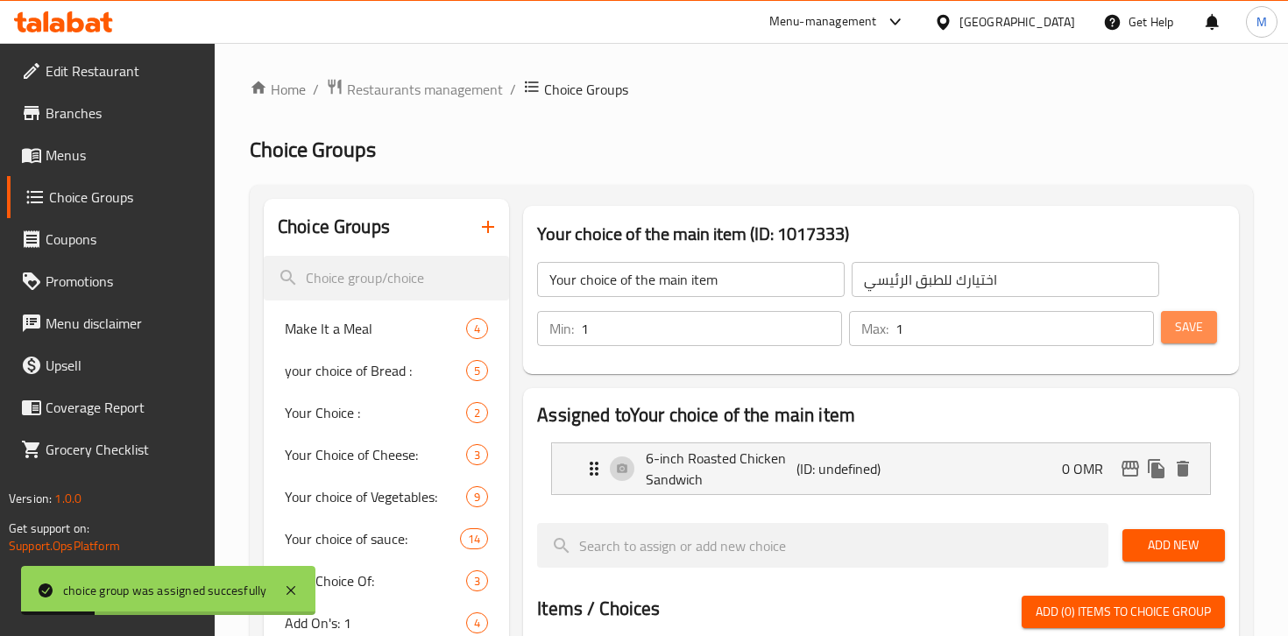
click at [1190, 319] on span "Save" at bounding box center [1189, 327] width 28 height 22
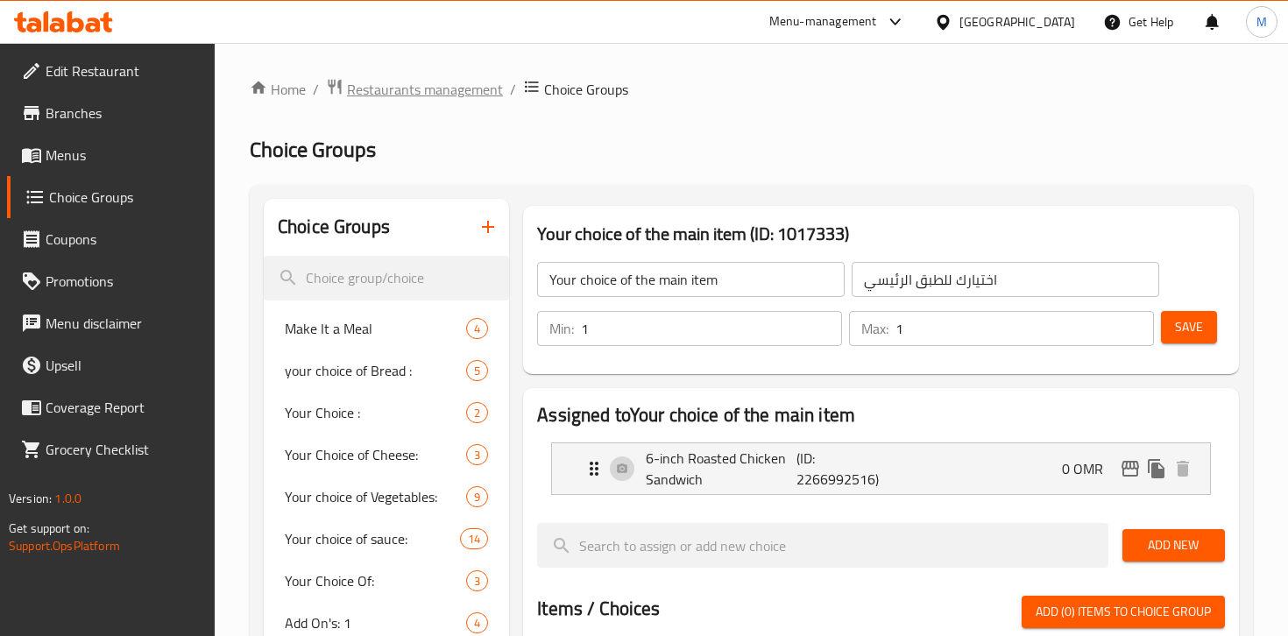
click at [443, 94] on span "Restaurants management" at bounding box center [425, 89] width 156 height 21
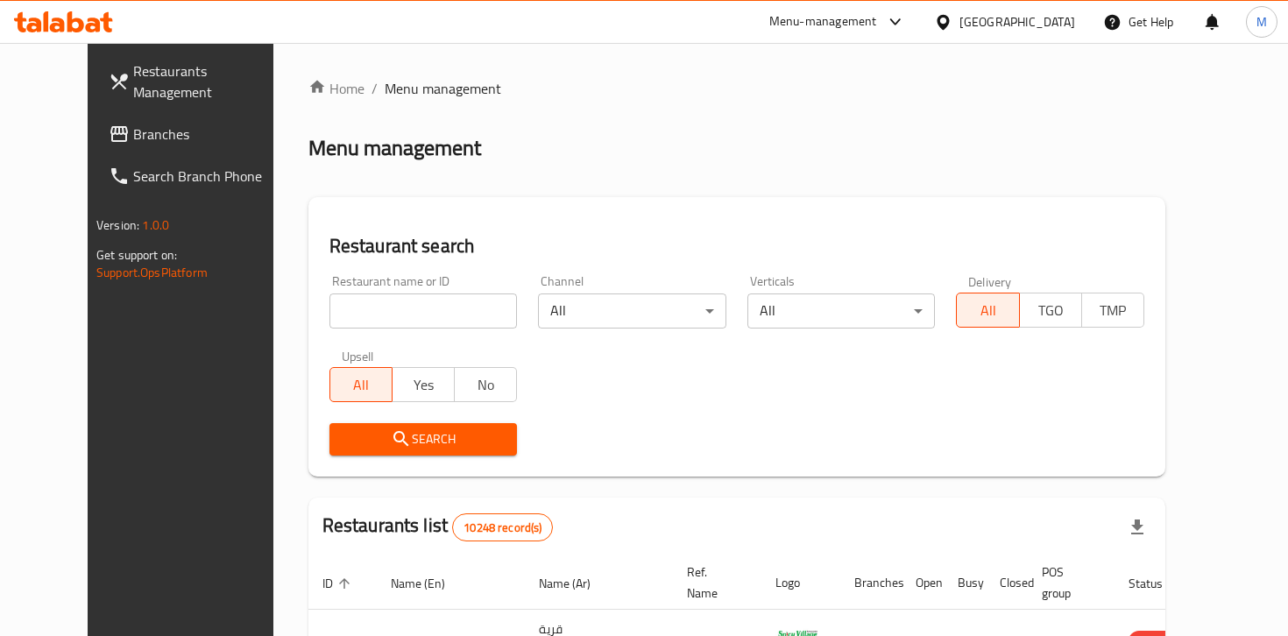
click at [346, 307] on input "search" at bounding box center [424, 311] width 188 height 35
paste input "640157"
type input "640157"
click button "Search" at bounding box center [424, 439] width 188 height 32
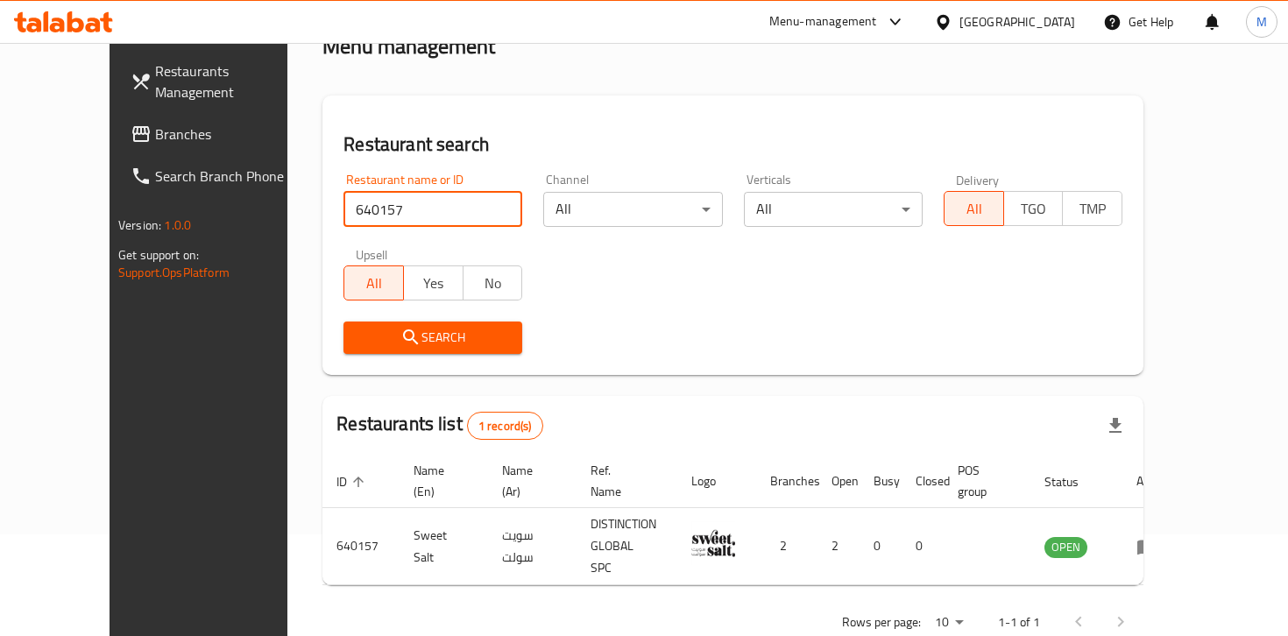
scroll to position [111, 0]
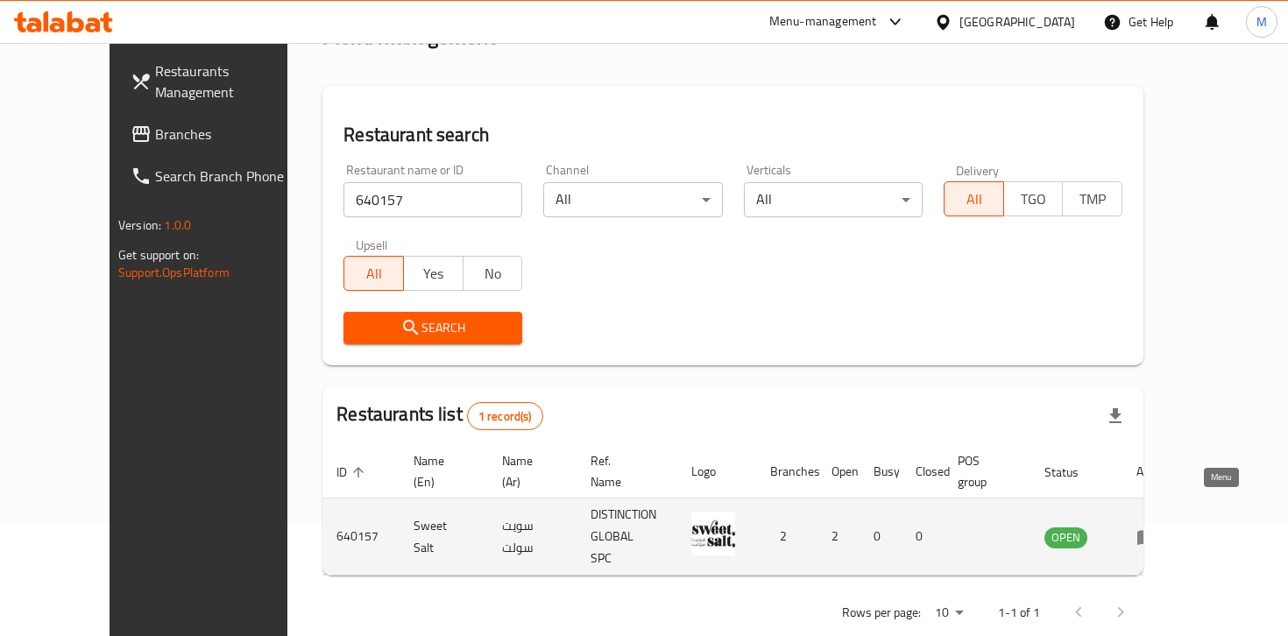
click at [1158, 527] on icon "enhanced table" at bounding box center [1147, 537] width 21 height 21
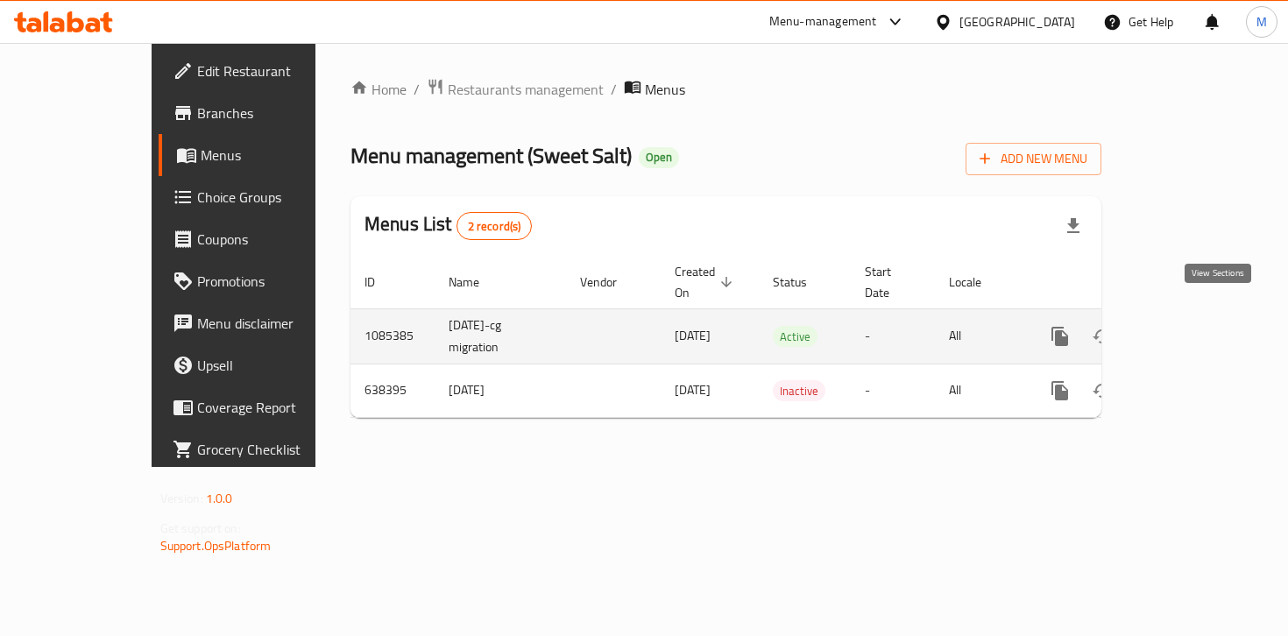
click at [1197, 326] on icon "enhanced table" at bounding box center [1186, 336] width 21 height 21
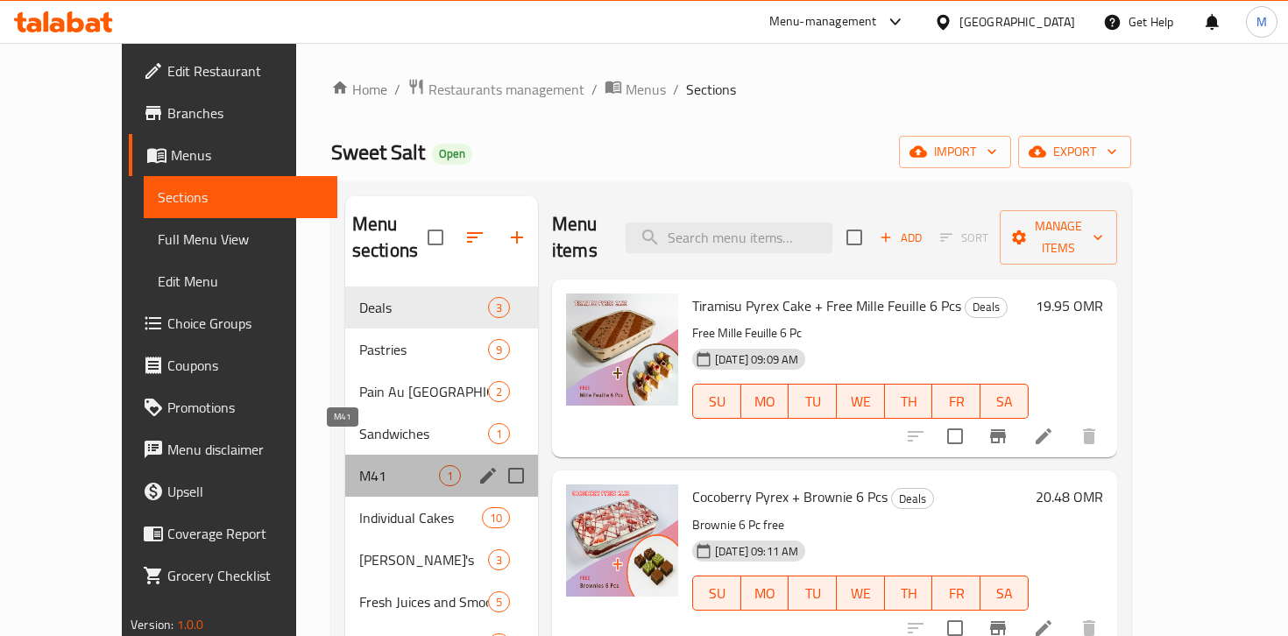
click at [359, 465] on span "M41" at bounding box center [399, 475] width 80 height 21
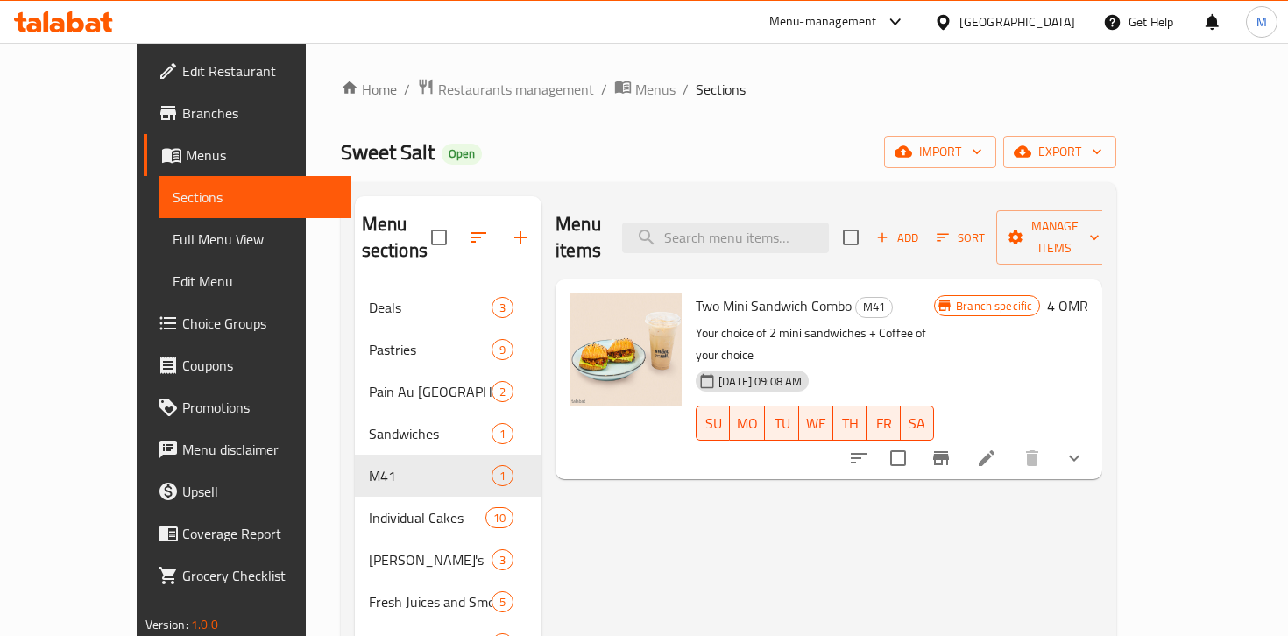
click at [1085, 448] on icon "show more" at bounding box center [1074, 458] width 21 height 21
